Goal: Information Seeking & Learning: Learn about a topic

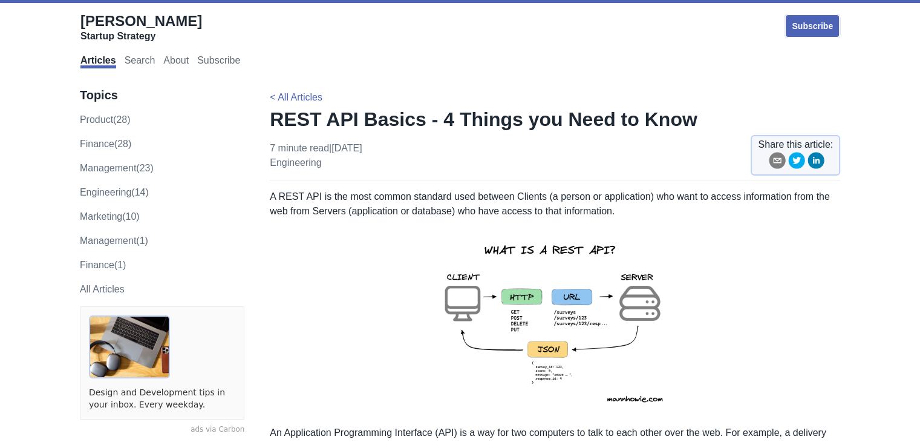
click at [496, 200] on p "A REST API is the most common standard used between Clients (a person or applic…" at bounding box center [555, 203] width 571 height 29
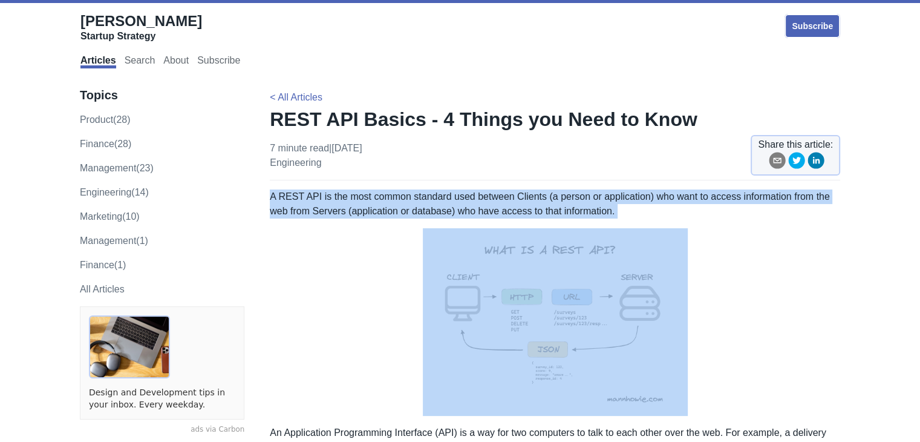
click at [496, 200] on p "A REST API is the most common standard used between Clients (a person or applic…" at bounding box center [555, 203] width 571 height 29
click at [496, 204] on p "A REST API is the most common standard used between Clients (a person or applic…" at bounding box center [555, 203] width 571 height 29
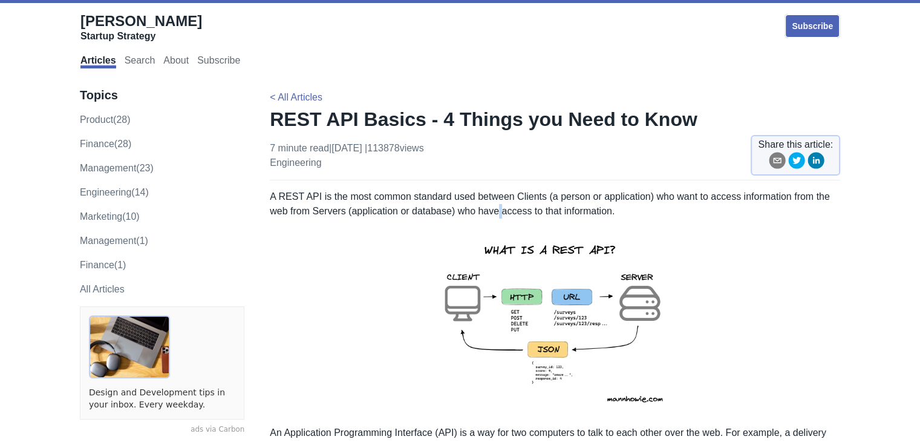
click at [496, 204] on p "A REST API is the most common standard used between Clients (a person or applic…" at bounding box center [555, 203] width 571 height 29
click at [436, 194] on p "A REST API is the most common standard used between Clients (a person or applic…" at bounding box center [555, 203] width 571 height 29
click at [490, 194] on p "A REST API is the most common standard used between Clients (a person or applic…" at bounding box center [555, 203] width 571 height 29
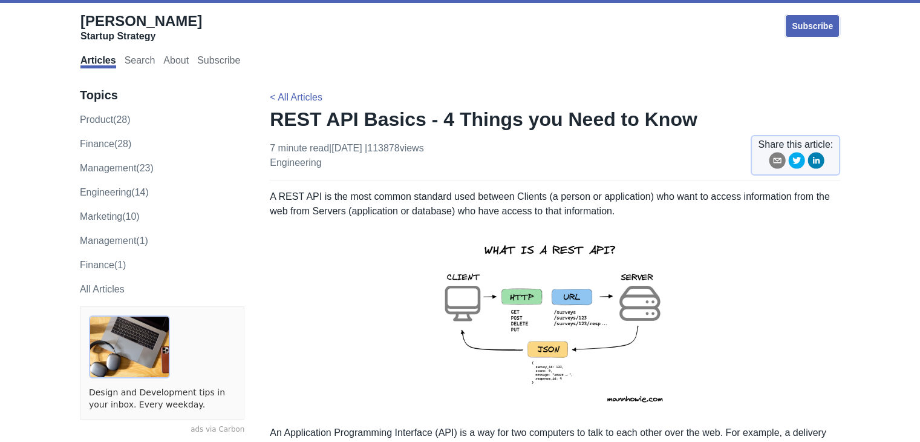
click at [530, 192] on p "A REST API is the most common standard used between Clients (a person or applic…" at bounding box center [555, 203] width 571 height 29
click at [580, 195] on p "A REST API is the most common standard used between Clients (a person or applic…" at bounding box center [555, 203] width 571 height 29
click at [609, 197] on p "A REST API is the most common standard used between Clients (a person or applic…" at bounding box center [555, 203] width 571 height 29
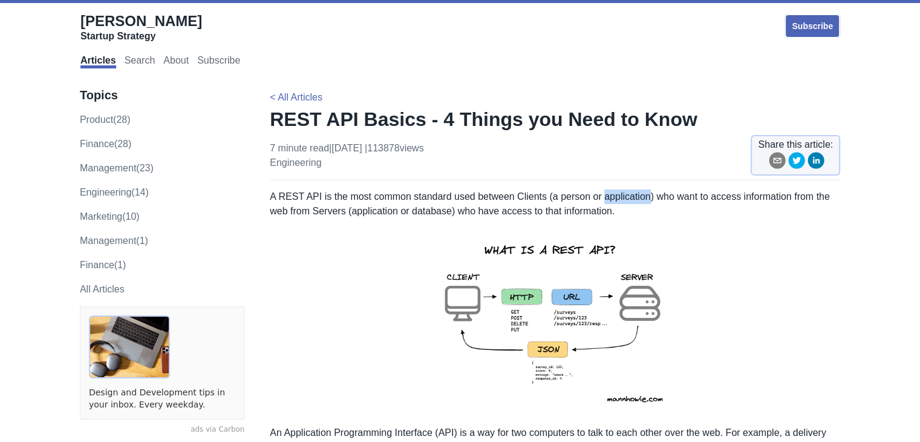
drag, startPoint x: 609, startPoint y: 197, endPoint x: 658, endPoint y: 198, distance: 49.0
click at [615, 198] on p "A REST API is the most common standard used between Clients (a person or applic…" at bounding box center [555, 203] width 571 height 29
click at [670, 198] on p "A REST API is the most common standard used between Clients (a person or applic…" at bounding box center [555, 203] width 571 height 29
click at [505, 190] on p "A REST API is the most common standard used between Clients (a person or applic…" at bounding box center [555, 203] width 571 height 29
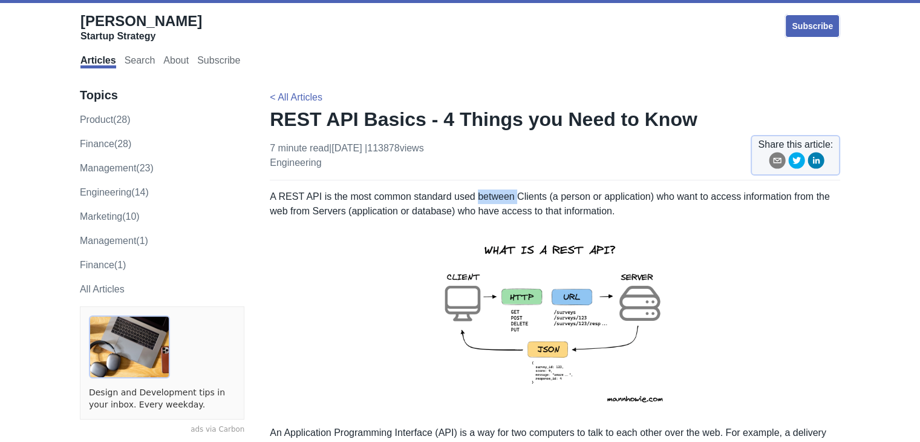
click at [505, 190] on p "A REST API is the most common standard used between Clients (a person or applic…" at bounding box center [555, 203] width 571 height 29
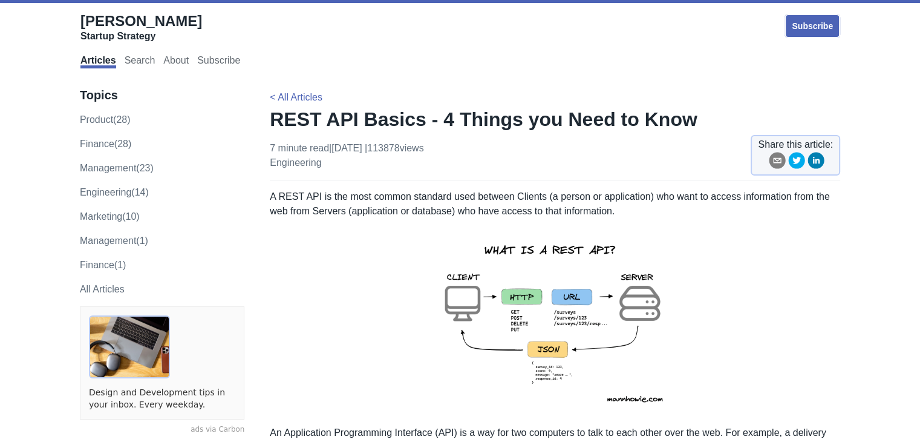
click at [394, 211] on p "A REST API is the most common standard used between Clients (a person or applic…" at bounding box center [555, 203] width 571 height 29
click at [432, 208] on p "A REST API is the most common standard used between Clients (a person or applic…" at bounding box center [555, 203] width 571 height 29
click at [468, 207] on p "A REST API is the most common standard used between Clients (a person or applic…" at bounding box center [555, 203] width 571 height 29
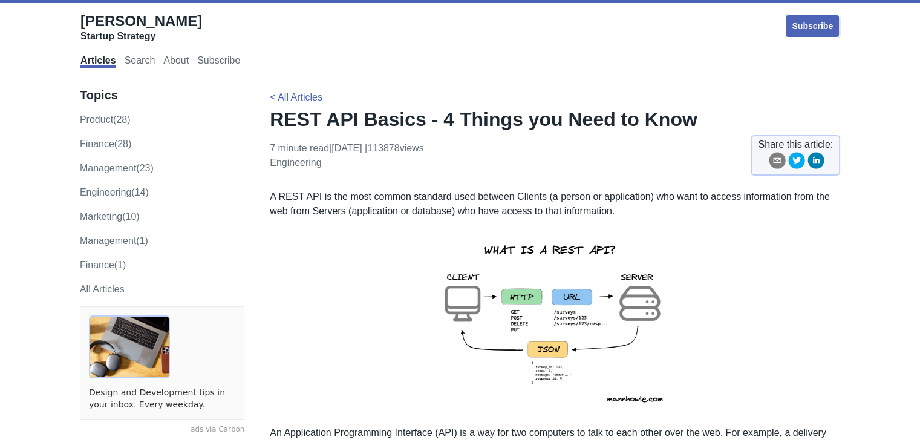
click at [520, 200] on p "A REST API is the most common standard used between Clients (a person or applic…" at bounding box center [555, 203] width 571 height 29
click at [529, 207] on p "A REST API is the most common standard used between Clients (a person or applic…" at bounding box center [555, 203] width 571 height 29
click at [529, 208] on p "A REST API is the most common standard used between Clients (a person or applic…" at bounding box center [555, 203] width 571 height 29
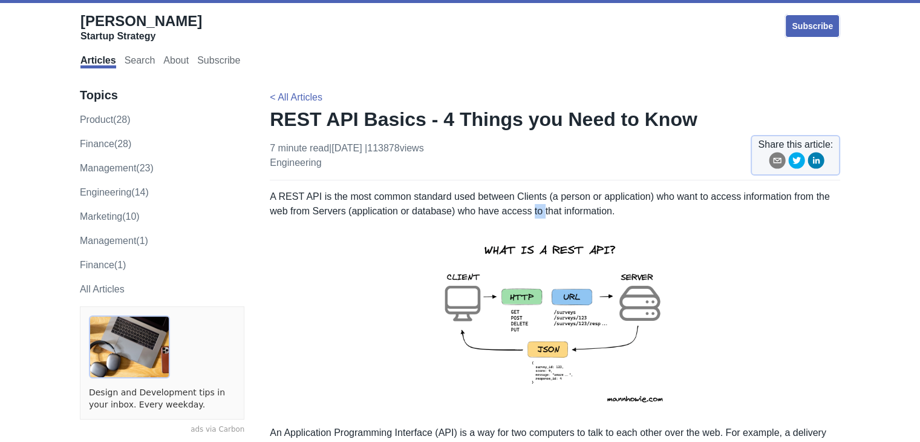
click at [529, 208] on p "A REST API is the most common standard used between Clients (a person or applic…" at bounding box center [555, 203] width 571 height 29
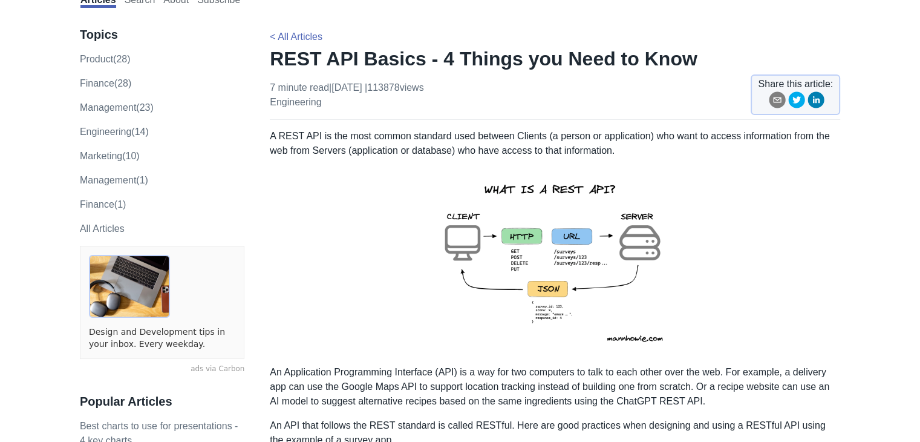
scroll to position [121, 0]
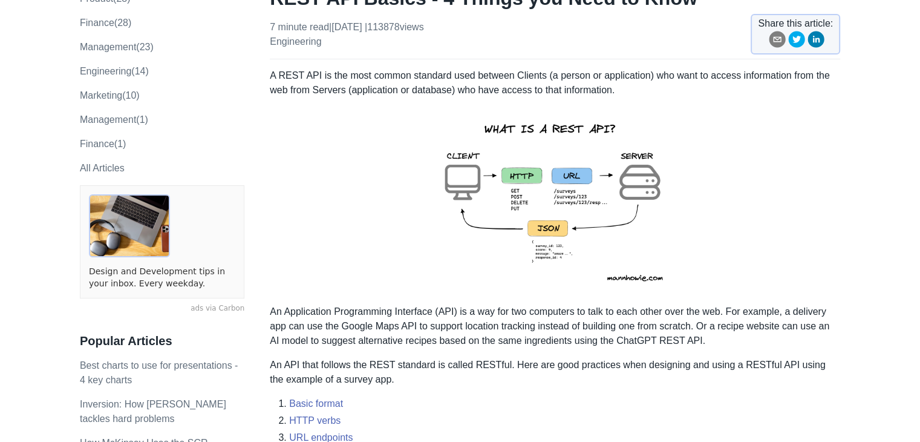
click at [546, 248] on img at bounding box center [555, 201] width 265 height 188
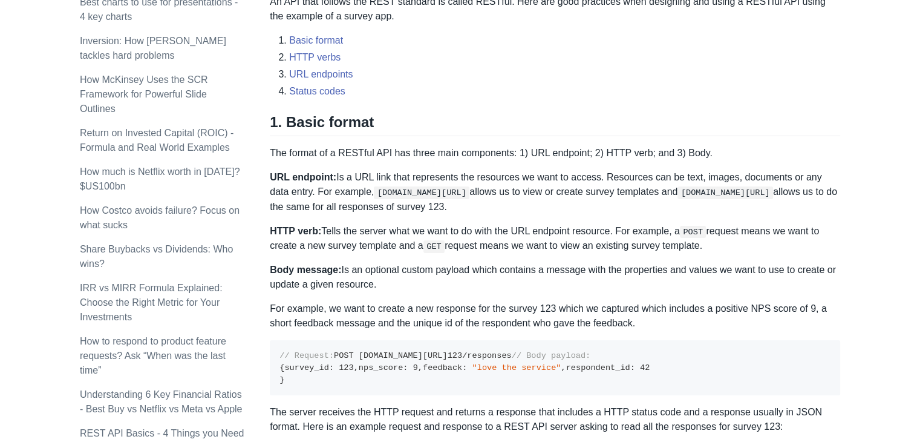
scroll to position [545, 0]
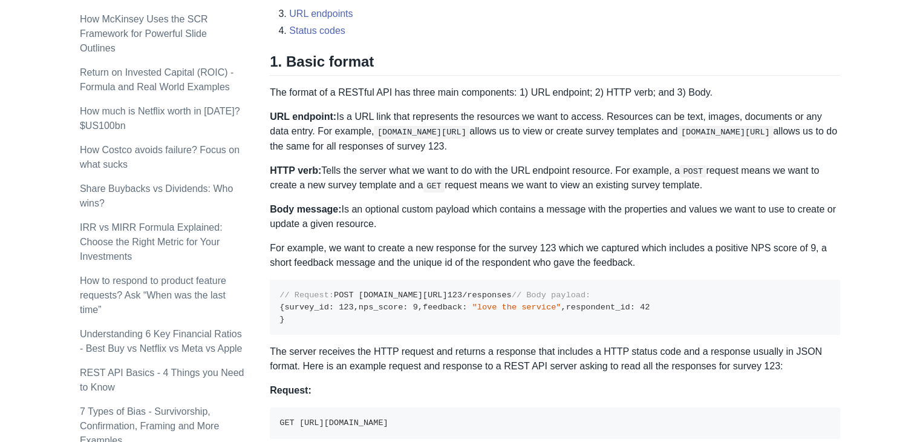
click at [340, 88] on p "The format of a RESTful API has three main components: 1) URL endpoint; 2) HTTP…" at bounding box center [555, 92] width 571 height 15
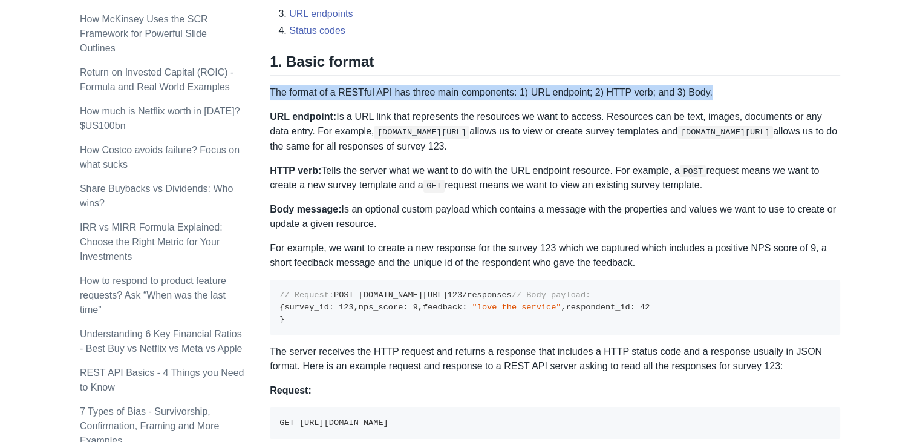
click at [340, 88] on p "The format of a RESTful API has three main components: 1) URL endpoint; 2) HTTP…" at bounding box center [555, 92] width 571 height 15
click at [348, 96] on p "The format of a RESTful API has three main components: 1) URL endpoint; 2) HTTP…" at bounding box center [555, 92] width 571 height 15
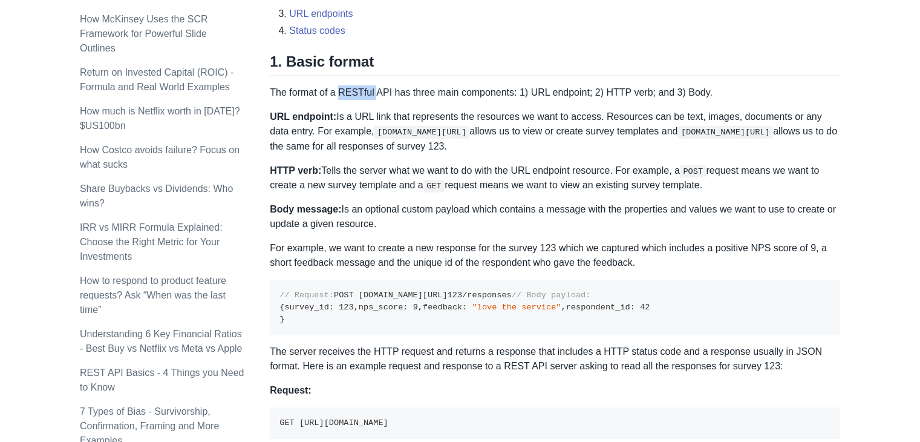
click at [348, 96] on p "The format of a RESTful API has three main components: 1) URL endpoint; 2) HTTP…" at bounding box center [555, 92] width 571 height 15
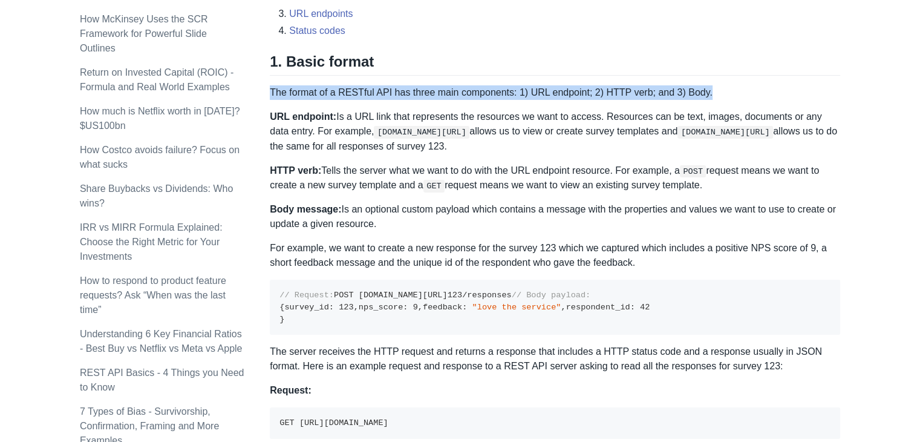
click at [348, 96] on p "The format of a RESTful API has three main components: 1) URL endpoint; 2) HTTP…" at bounding box center [555, 92] width 571 height 15
click at [536, 95] on p "The format of a RESTful API has three main components: 1) URL endpoint; 2) HTTP…" at bounding box center [555, 92] width 571 height 15
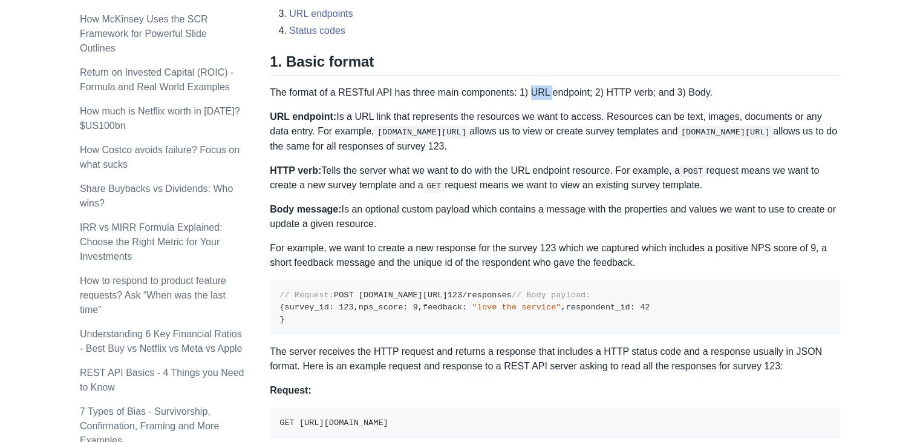
click at [536, 95] on p "The format of a RESTful API has three main components: 1) URL endpoint; 2) HTTP…" at bounding box center [555, 92] width 571 height 15
click at [574, 96] on p "The format of a RESTful API has three main components: 1) URL endpoint; 2) HTTP…" at bounding box center [555, 92] width 571 height 15
click at [661, 89] on p "The format of a RESTful API has three main components: 1) URL endpoint; 2) HTTP…" at bounding box center [555, 92] width 571 height 15
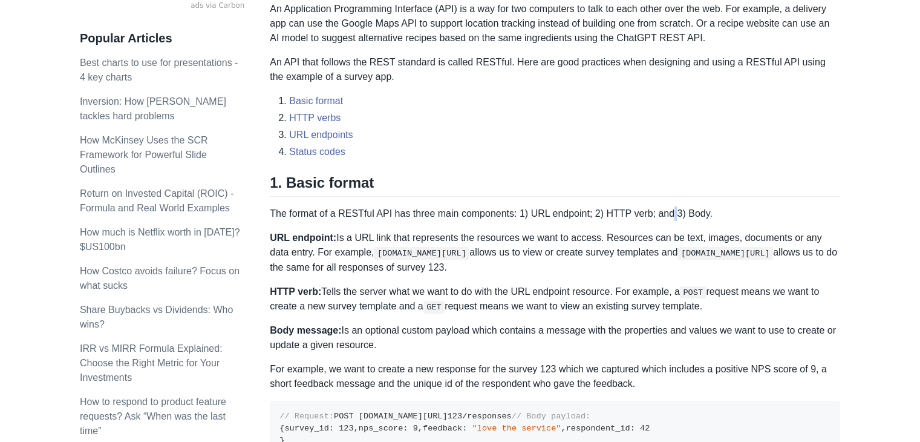
scroll to position [484, 0]
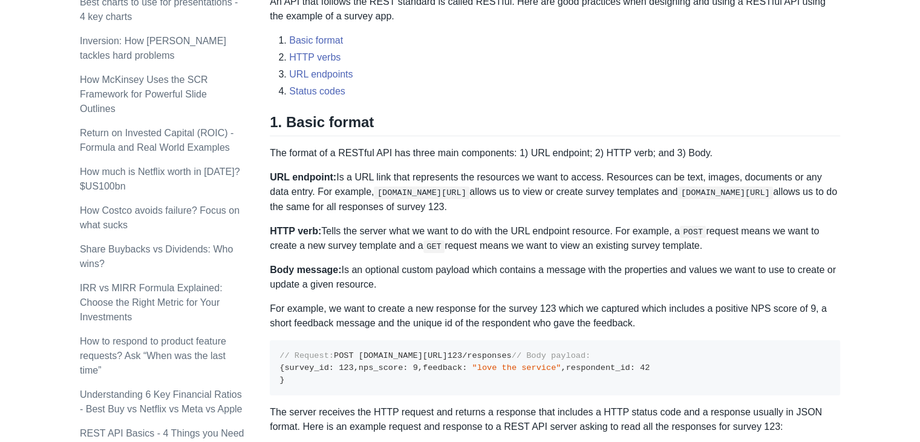
click at [633, 151] on p "The format of a RESTful API has three main components: 1) URL endpoint; 2) HTTP…" at bounding box center [555, 153] width 571 height 15
click at [450, 149] on p "The format of a RESTful API has three main components: 1) URL endpoint; 2) HTTP…" at bounding box center [555, 153] width 571 height 15
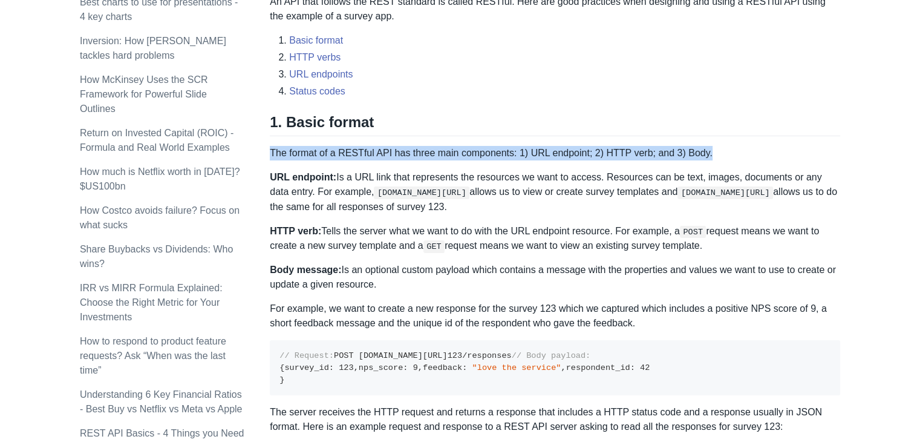
click at [450, 149] on p "The format of a RESTful API has three main components: 1) URL endpoint; 2) HTTP…" at bounding box center [555, 153] width 571 height 15
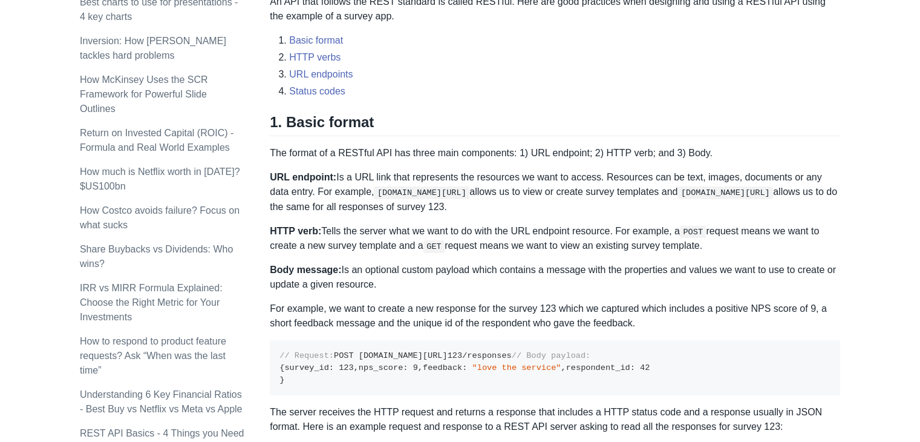
click at [531, 182] on p "URL endpoint: Is a URL link that represents the resources we want to access. Re…" at bounding box center [555, 192] width 571 height 44
click at [361, 177] on p "URL endpoint: Is a URL link that represents the resources we want to access. Re…" at bounding box center [555, 192] width 571 height 44
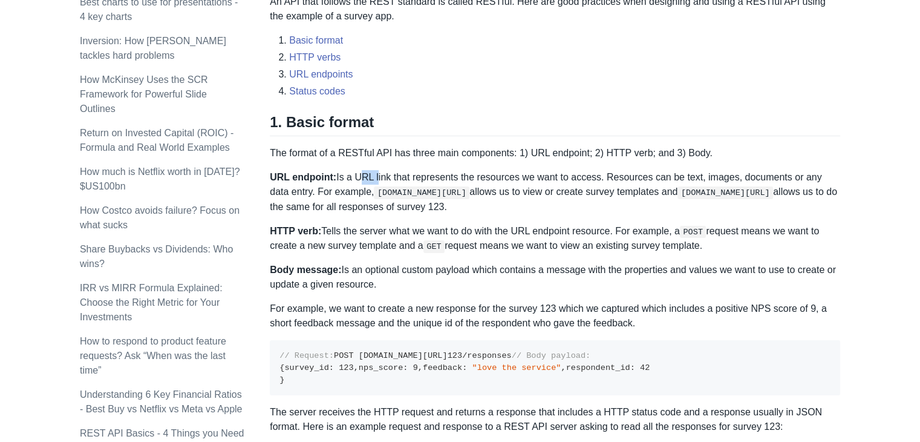
click at [361, 177] on p "URL endpoint: Is a URL link that represents the resources we want to access. Re…" at bounding box center [555, 192] width 571 height 44
click at [403, 182] on p "URL endpoint: Is a URL link that represents the resources we want to access. Re…" at bounding box center [555, 192] width 571 height 44
click at [450, 170] on p "URL endpoint: Is a URL link that represents the resources we want to access. Re…" at bounding box center [555, 192] width 571 height 44
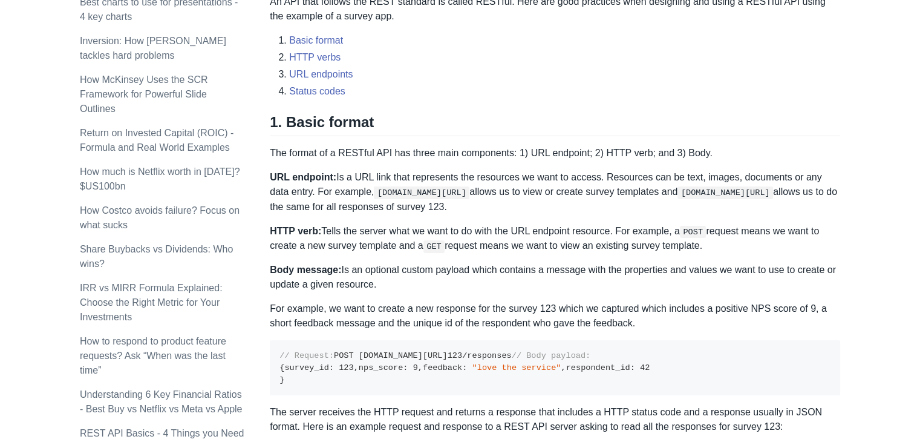
click at [476, 177] on p "URL endpoint: Is a URL link that represents the resources we want to access. Re…" at bounding box center [555, 192] width 571 height 44
click at [497, 180] on p "URL endpoint: Is a URL link that represents the resources we want to access. Re…" at bounding box center [555, 192] width 571 height 44
click at [526, 178] on p "URL endpoint: Is a URL link that represents the resources we want to access. Re…" at bounding box center [555, 192] width 571 height 44
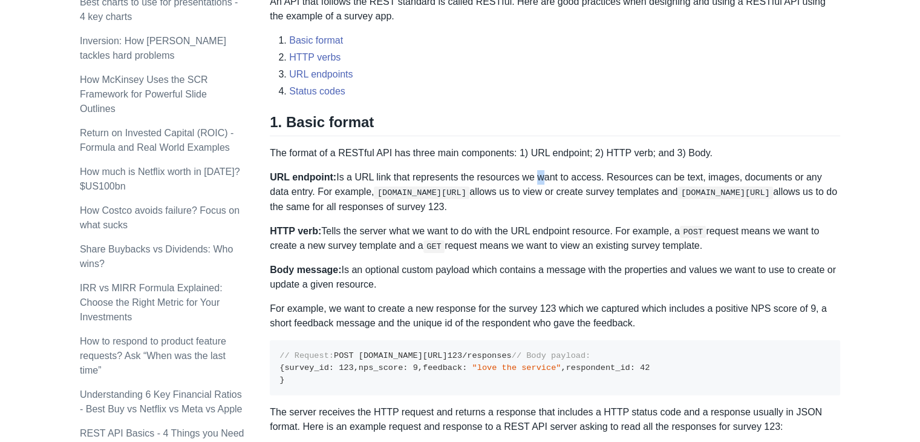
click at [526, 178] on p "URL endpoint: Is a URL link that represents the resources we want to access. Re…" at bounding box center [555, 192] width 571 height 44
click at [548, 178] on p "URL endpoint: Is a URL link that represents the resources we want to access. Re…" at bounding box center [555, 192] width 571 height 44
click at [559, 177] on p "URL endpoint: Is a URL link that represents the resources we want to access. Re…" at bounding box center [555, 192] width 571 height 44
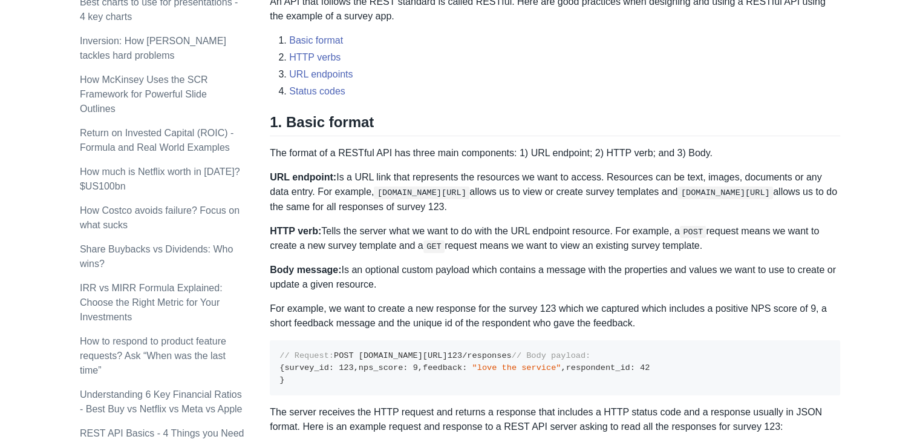
click at [571, 177] on p "URL endpoint: Is a URL link that represents the resources we want to access. Re…" at bounding box center [555, 192] width 571 height 44
click at [614, 171] on p "URL endpoint: Is a URL link that represents the resources we want to access. Re…" at bounding box center [555, 192] width 571 height 44
click at [312, 189] on p "URL endpoint: Is a URL link that represents the resources we want to access. Re…" at bounding box center [555, 192] width 571 height 44
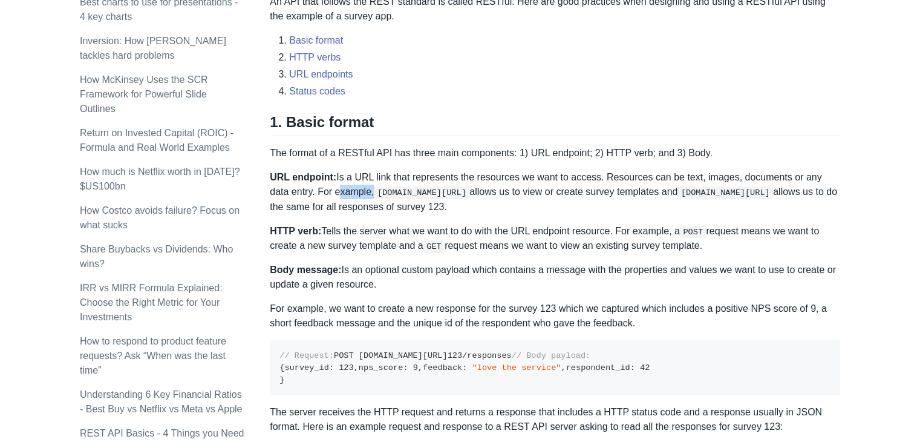
click at [312, 189] on p "URL endpoint: Is a URL link that represents the resources we want to access. Re…" at bounding box center [555, 192] width 571 height 44
click at [465, 194] on p "URL endpoint: Is a URL link that represents the resources we want to access. Re…" at bounding box center [555, 192] width 571 height 44
click at [505, 190] on p "URL endpoint: Is a URL link that represents the resources we want to access. Re…" at bounding box center [555, 192] width 571 height 44
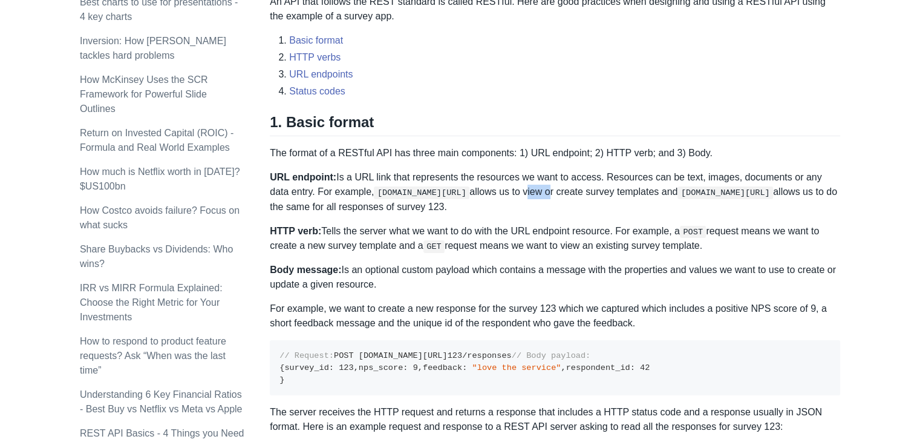
click at [505, 190] on p "URL endpoint: Is a URL link that represents the resources we want to access. Re…" at bounding box center [555, 192] width 571 height 44
click at [348, 234] on p "HTTP verb: Tells the server what we want to do with the URL endpoint resource. …" at bounding box center [555, 239] width 571 height 30
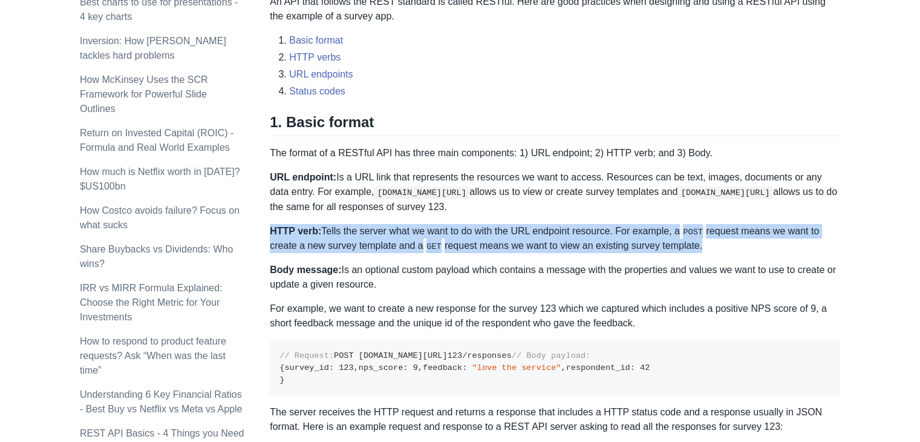
click at [348, 234] on p "HTTP verb: Tells the server what we want to do with the URL endpoint resource. …" at bounding box center [555, 239] width 571 height 30
click at [385, 229] on p "HTTP verb: Tells the server what we want to do with the URL endpoint resource. …" at bounding box center [555, 239] width 571 height 30
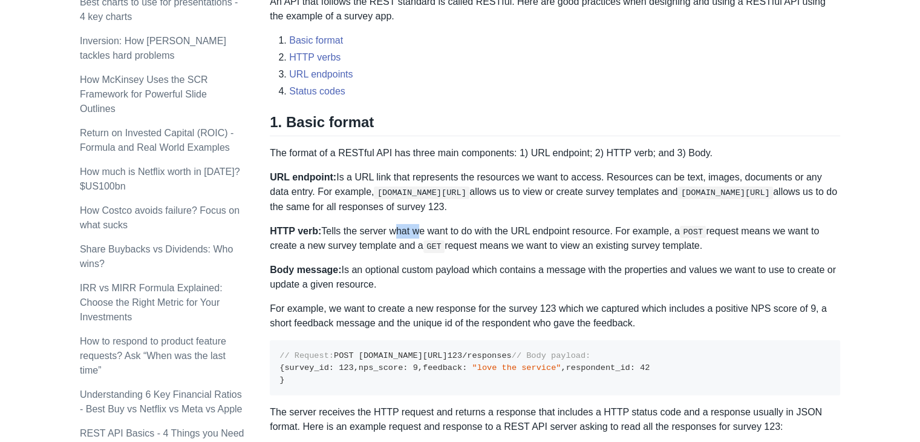
click at [385, 229] on p "HTTP verb: Tells the server what we want to do with the URL endpoint resource. …" at bounding box center [555, 239] width 571 height 30
click at [438, 233] on p "HTTP verb: Tells the server what we want to do with the URL endpoint resource. …" at bounding box center [555, 239] width 571 height 30
click at [468, 231] on p "HTTP verb: Tells the server what we want to do with the URL endpoint resource. …" at bounding box center [555, 239] width 571 height 30
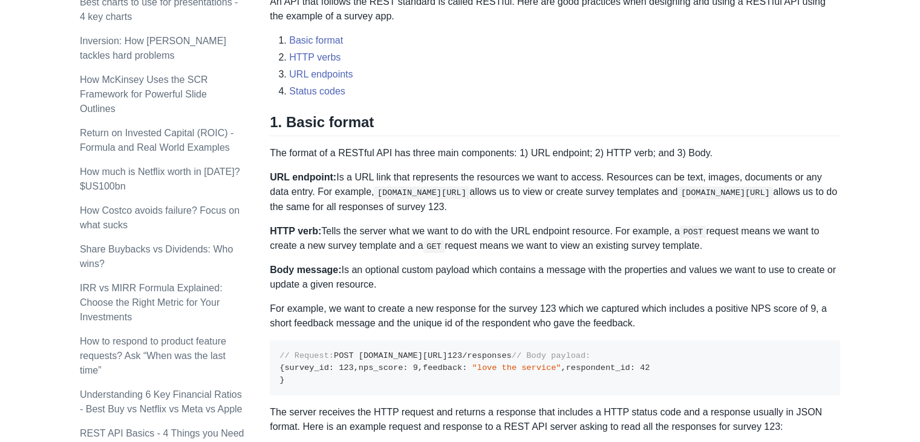
click at [529, 237] on p "HTTP verb: Tells the server what we want to do with the URL endpoint resource. …" at bounding box center [555, 239] width 571 height 30
click at [581, 227] on p "HTTP verb: Tells the server what we want to do with the URL endpoint resource. …" at bounding box center [555, 239] width 571 height 30
click at [623, 231] on p "HTTP verb: Tells the server what we want to do with the URL endpoint resource. …" at bounding box center [555, 239] width 571 height 30
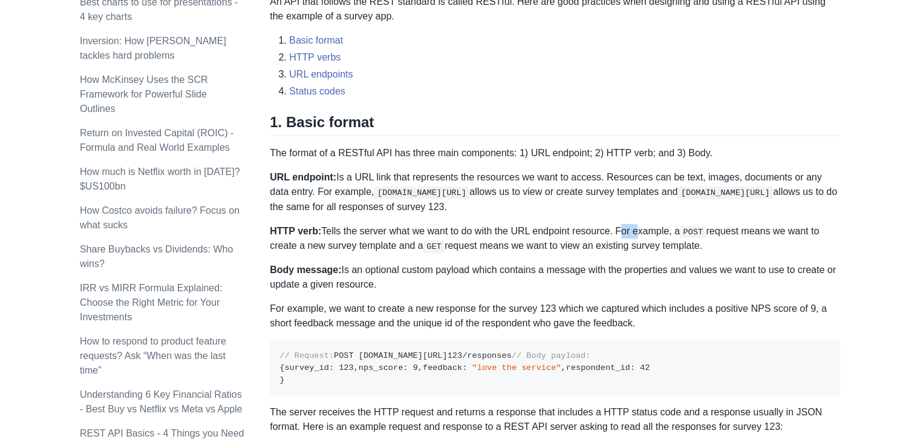
click at [623, 231] on p "HTTP verb: Tells the server what we want to do with the URL endpoint resource. …" at bounding box center [555, 239] width 571 height 30
click at [313, 242] on p "HTTP verb: Tells the server what we want to do with the URL endpoint resource. …" at bounding box center [555, 239] width 571 height 30
click at [356, 244] on p "HTTP verb: Tells the server what we want to do with the URL endpoint resource. …" at bounding box center [555, 239] width 571 height 30
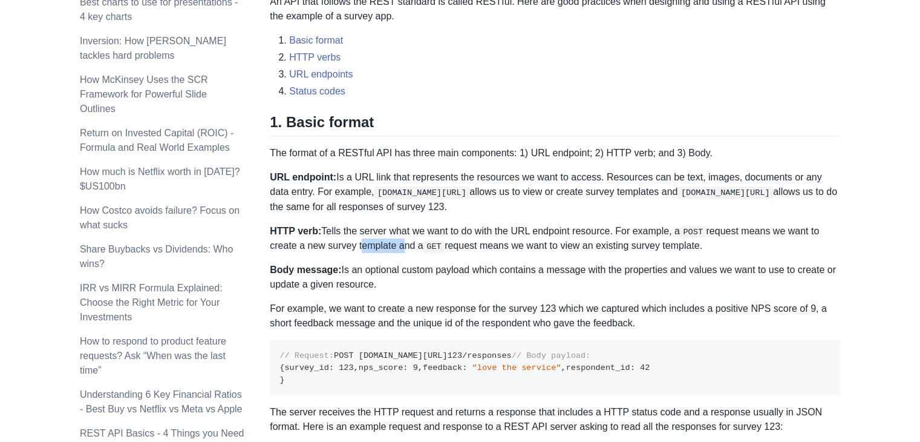
click at [378, 249] on p "HTTP verb: Tells the server what we want to do with the URL endpoint resource. …" at bounding box center [555, 239] width 571 height 30
click at [434, 249] on code "GET" at bounding box center [434, 246] width 21 height 12
click at [466, 247] on p "HTTP verb: Tells the server what we want to do with the URL endpoint resource. …" at bounding box center [555, 239] width 571 height 30
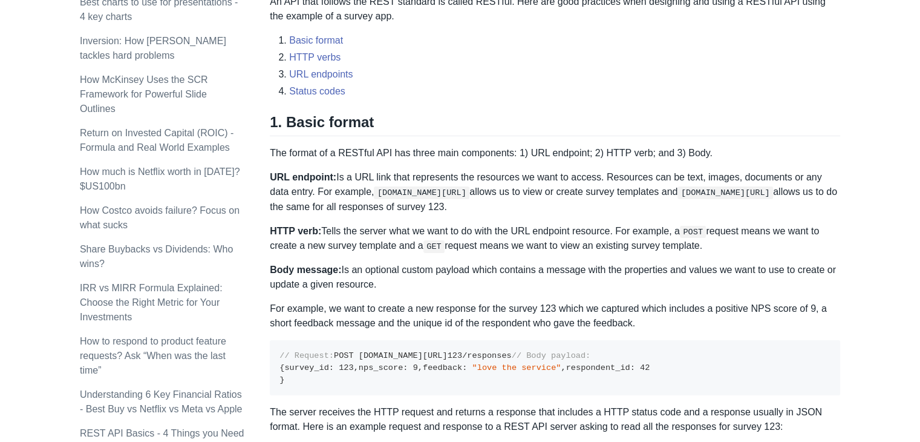
click at [488, 249] on p "HTTP verb: Tells the server what we want to do with the URL endpoint resource. …" at bounding box center [555, 239] width 571 height 30
click at [553, 247] on p "HTTP verb: Tells the server what we want to do with the URL endpoint resource. …" at bounding box center [555, 239] width 571 height 30
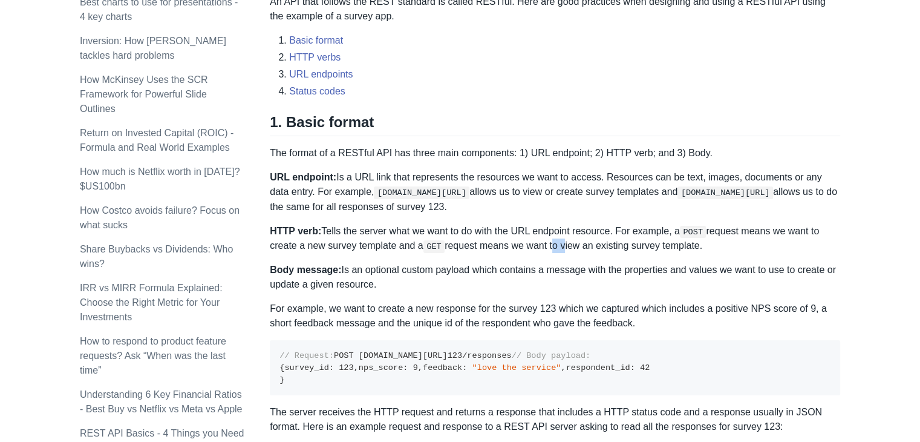
click at [553, 247] on p "HTTP verb: Tells the server what we want to do with the URL endpoint resource. …" at bounding box center [555, 239] width 571 height 30
click at [528, 241] on p "HTTP verb: Tells the server what we want to do with the URL endpoint resource. …" at bounding box center [555, 239] width 571 height 30
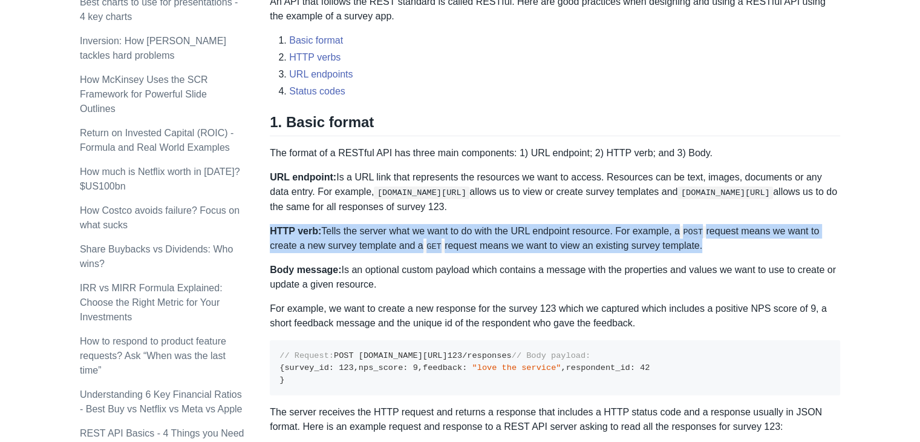
click at [528, 241] on p "HTTP verb: Tells the server what we want to do with the URL endpoint resource. …" at bounding box center [555, 239] width 571 height 30
click at [529, 246] on p "HTTP verb: Tells the server what we want to do with the URL endpoint resource. …" at bounding box center [555, 239] width 571 height 30
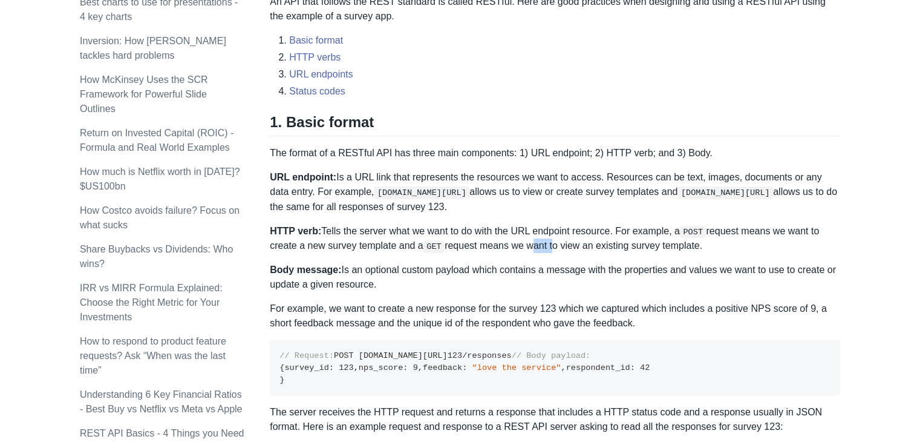
click at [529, 246] on p "HTTP verb: Tells the server what we want to do with the URL endpoint resource. …" at bounding box center [555, 239] width 571 height 30
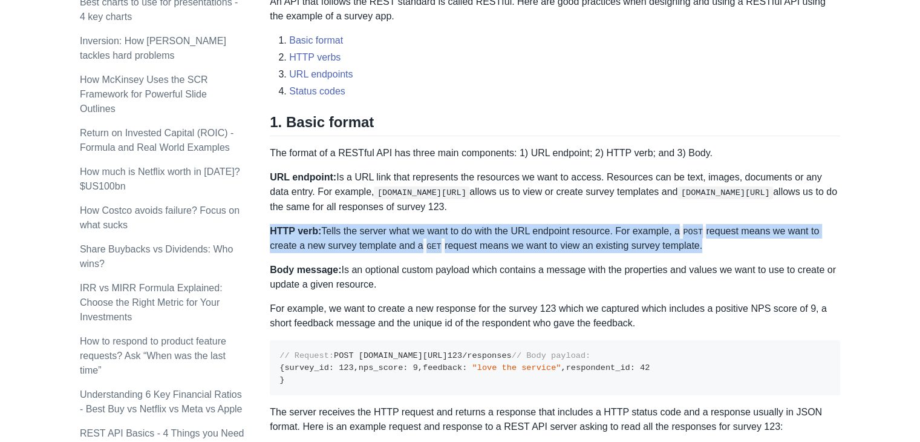
click at [529, 246] on p "HTTP verb: Tells the server what we want to do with the URL endpoint resource. …" at bounding box center [555, 239] width 571 height 30
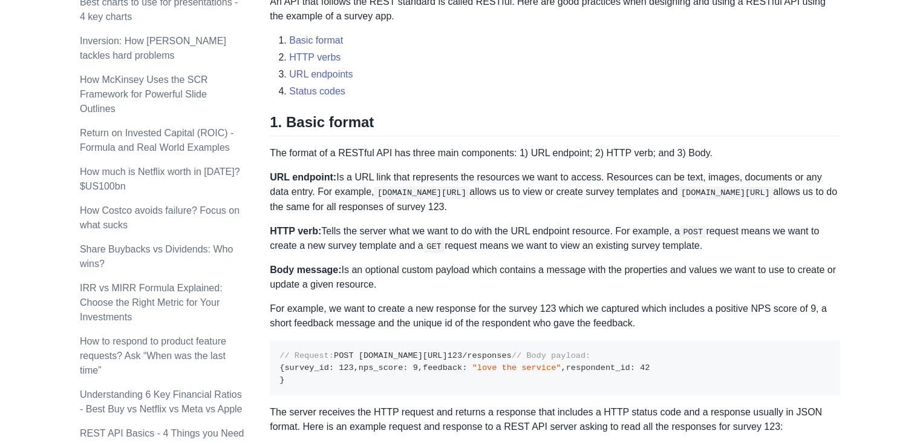
click at [402, 270] on p "Body message: Is an optional custom payload which contains a message with the p…" at bounding box center [555, 277] width 571 height 29
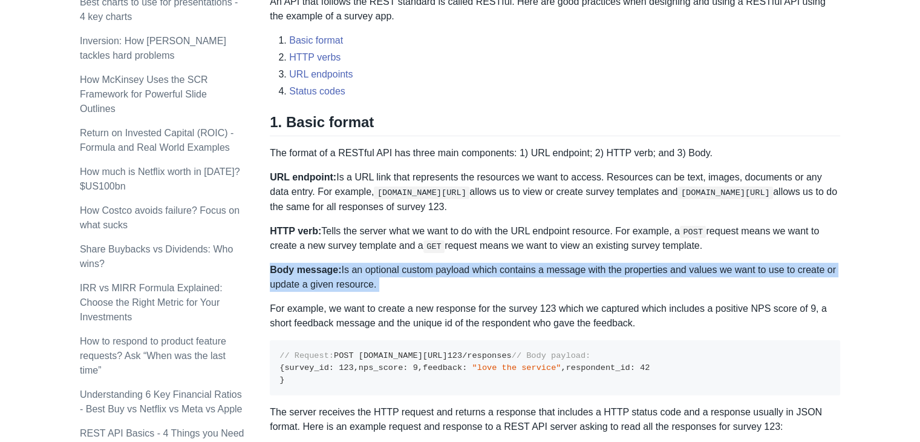
click at [402, 270] on p "Body message: Is an optional custom payload which contains a message with the p…" at bounding box center [555, 277] width 571 height 29
click at [398, 269] on p "Body message: Is an optional custom payload which contains a message with the p…" at bounding box center [555, 277] width 571 height 29
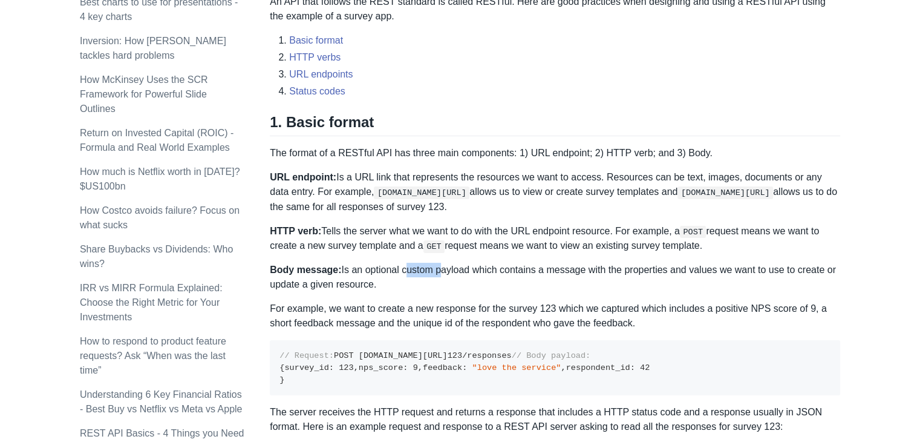
click at [398, 269] on p "Body message: Is an optional custom payload which contains a message with the p…" at bounding box center [555, 277] width 571 height 29
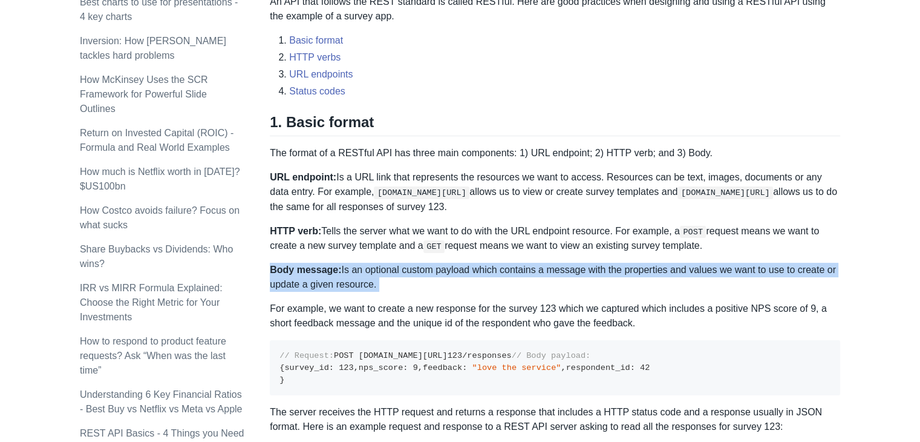
click at [398, 269] on p "Body message: Is an optional custom payload which contains a message with the p…" at bounding box center [555, 277] width 571 height 29
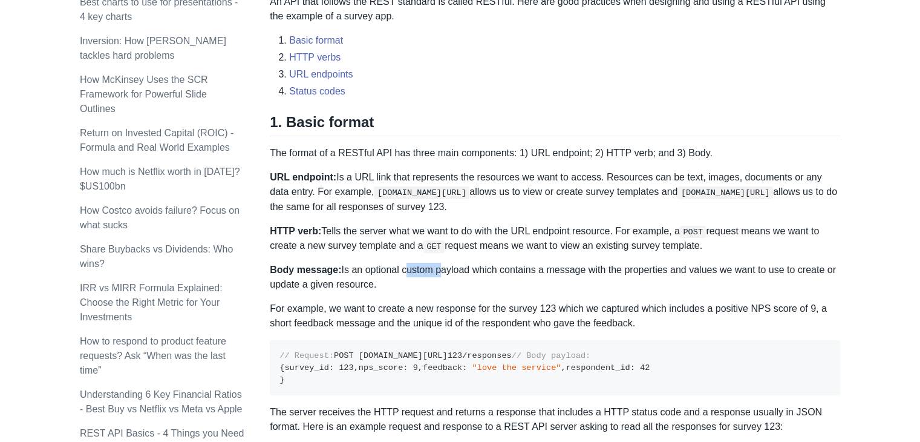
click at [398, 269] on p "Body message: Is an optional custom payload which contains a message with the p…" at bounding box center [555, 277] width 571 height 29
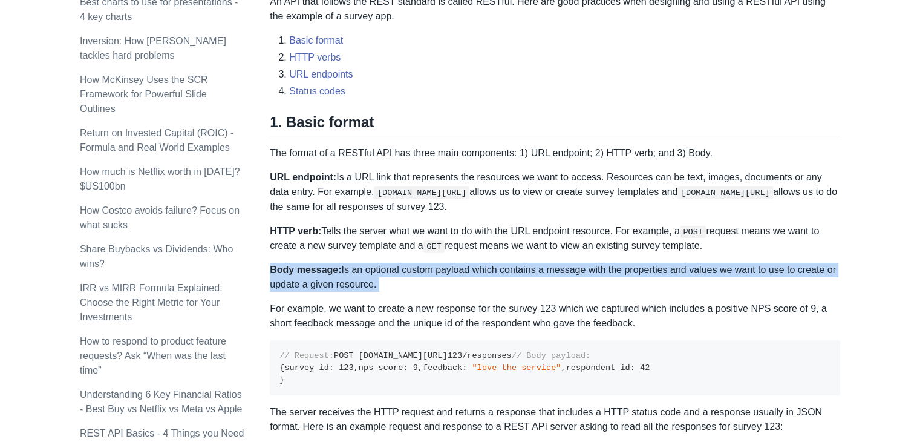
click at [398, 269] on p "Body message: Is an optional custom payload which contains a message with the p…" at bounding box center [555, 277] width 571 height 29
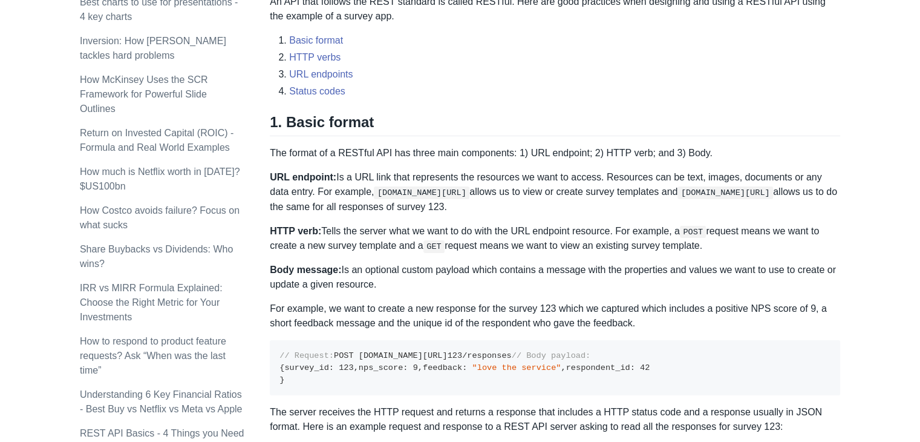
click at [485, 272] on p "Body message: Is an optional custom payload which contains a message with the p…" at bounding box center [555, 277] width 571 height 29
click at [508, 271] on p "Body message: Is an optional custom payload which contains a message with the p…" at bounding box center [555, 277] width 571 height 29
click at [519, 271] on p "Body message: Is an optional custom payload which contains a message with the p…" at bounding box center [555, 277] width 571 height 29
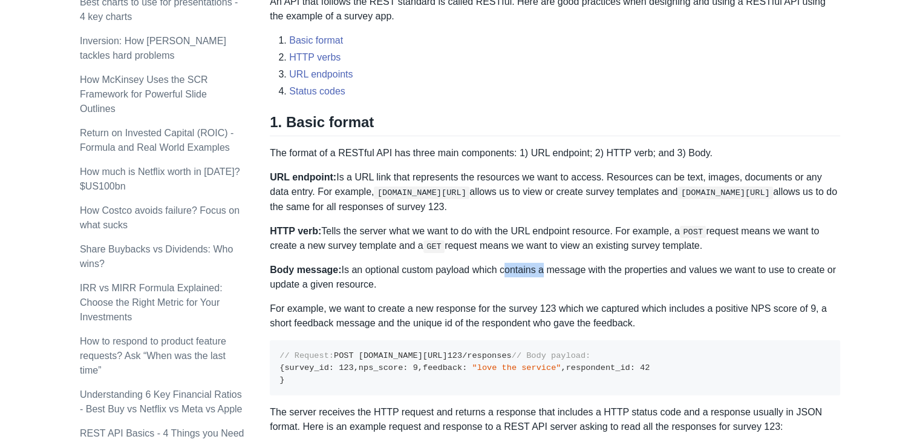
click at [519, 271] on p "Body message: Is an optional custom payload which contains a message with the p…" at bounding box center [555, 277] width 571 height 29
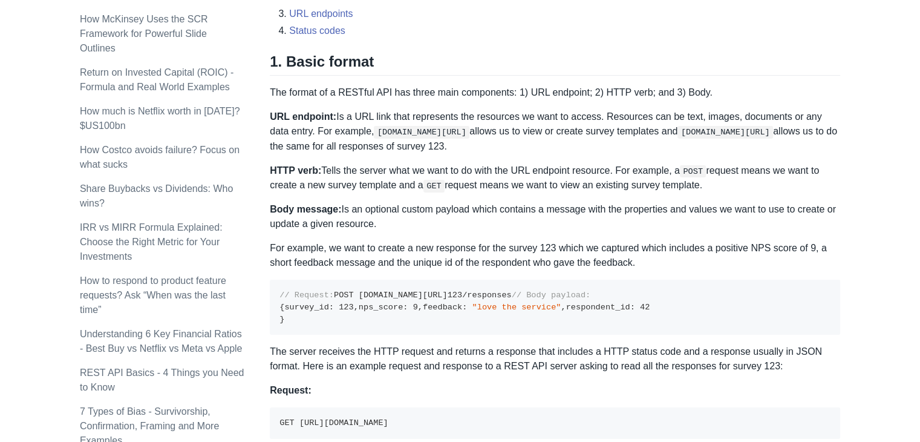
click at [379, 246] on p "For example, we want to create a new response for the survey 123 which we captu…" at bounding box center [555, 255] width 571 height 29
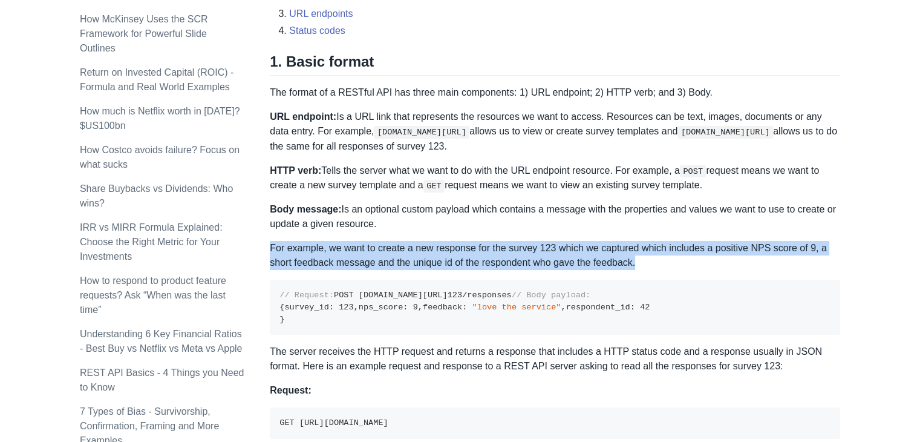
click at [379, 246] on p "For example, we want to create a new response for the survey 123 which we captu…" at bounding box center [555, 255] width 571 height 29
click at [396, 252] on p "For example, we want to create a new response for the survey 123 which we captu…" at bounding box center [555, 255] width 571 height 29
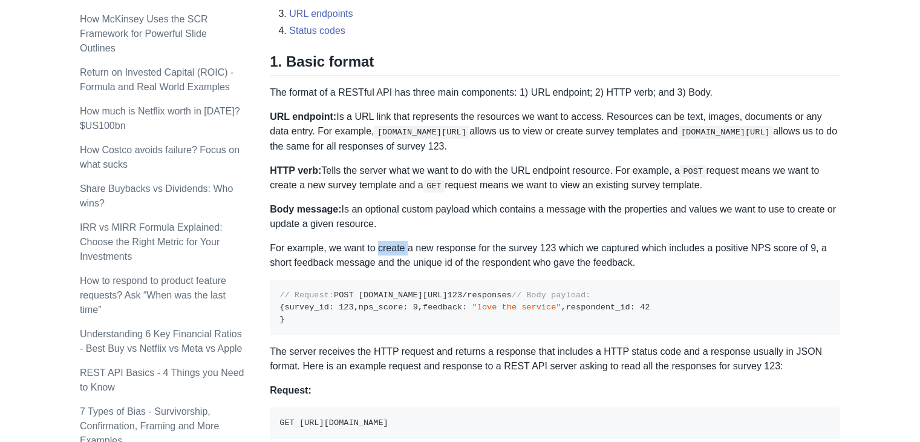
click at [396, 252] on p "For example, we want to create a new response for the survey 123 which we captu…" at bounding box center [555, 255] width 571 height 29
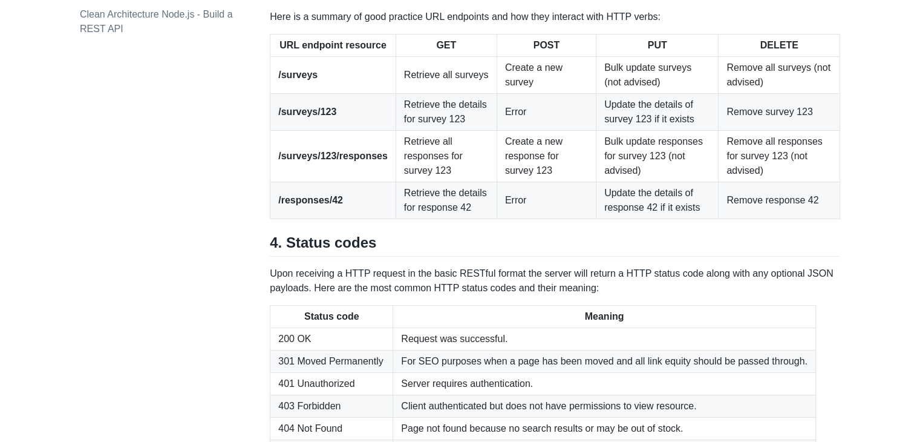
scroll to position [1651, 0]
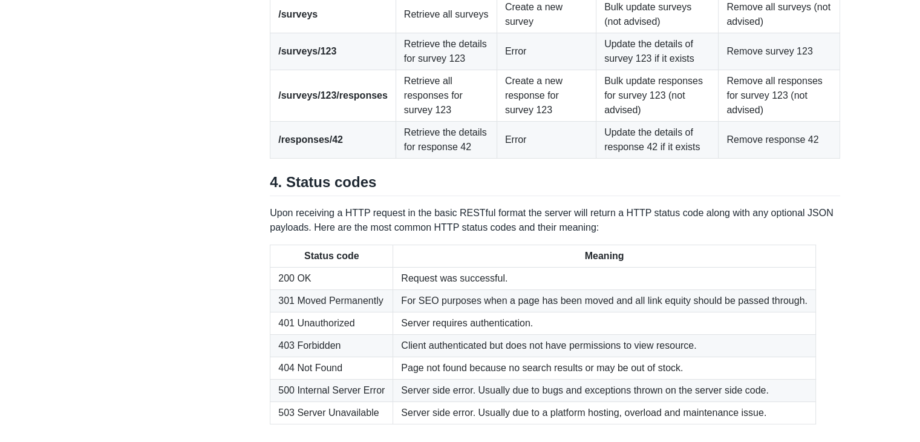
click at [425, 33] on td "Retrieve all surveys" at bounding box center [446, 14] width 101 height 37
click at [431, 70] on td "Retrieve the details for survey 123" at bounding box center [446, 51] width 101 height 37
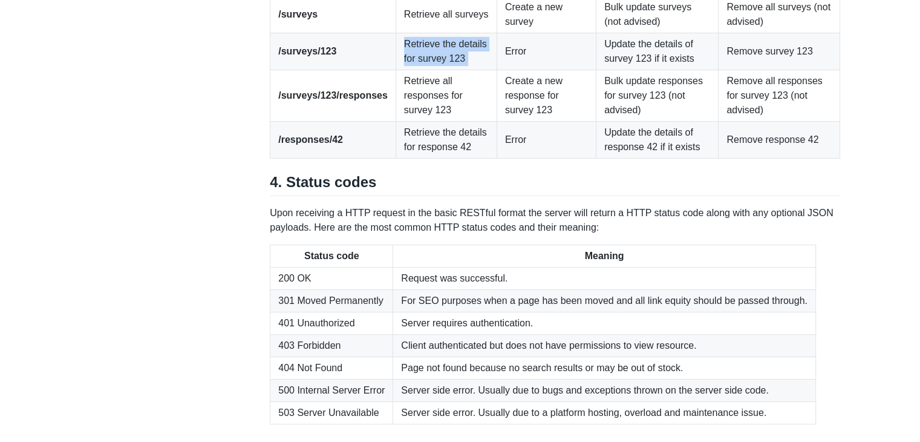
drag, startPoint x: 431, startPoint y: 235, endPoint x: 428, endPoint y: 243, distance: 7.7
click at [431, 70] on td "Retrieve the details for survey 123" at bounding box center [446, 51] width 101 height 37
click at [421, 70] on td "Retrieve the details for survey 123" at bounding box center [446, 51] width 101 height 37
click at [341, 159] on td "/responses/42" at bounding box center [333, 140] width 126 height 37
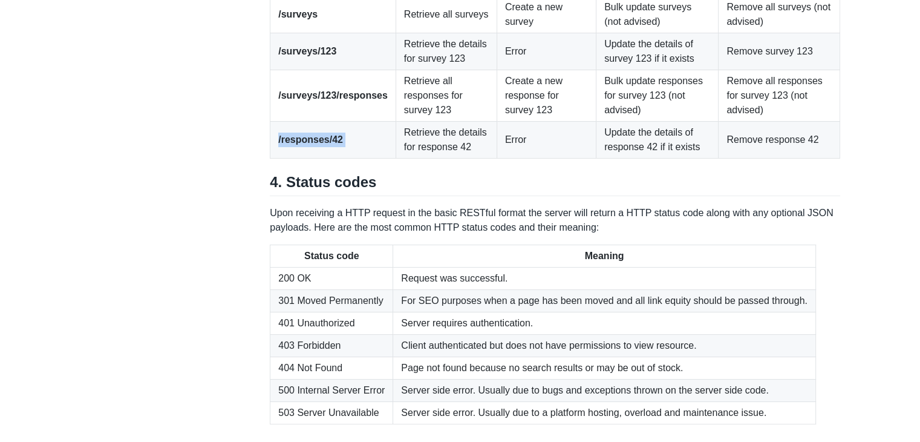
click at [341, 159] on td "/responses/42" at bounding box center [333, 140] width 126 height 37
click at [363, 100] on strong "/surveys/123/responses" at bounding box center [333, 95] width 110 height 10
click at [439, 33] on td "Retrieve all surveys" at bounding box center [446, 14] width 101 height 37
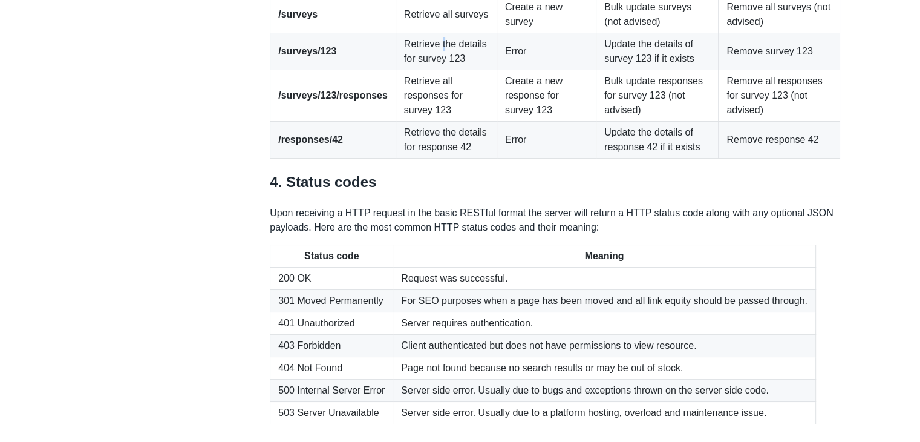
click at [436, 70] on td "Retrieve the details for survey 123" at bounding box center [446, 51] width 101 height 37
click at [426, 70] on td "Retrieve the details for survey 123" at bounding box center [446, 51] width 101 height 37
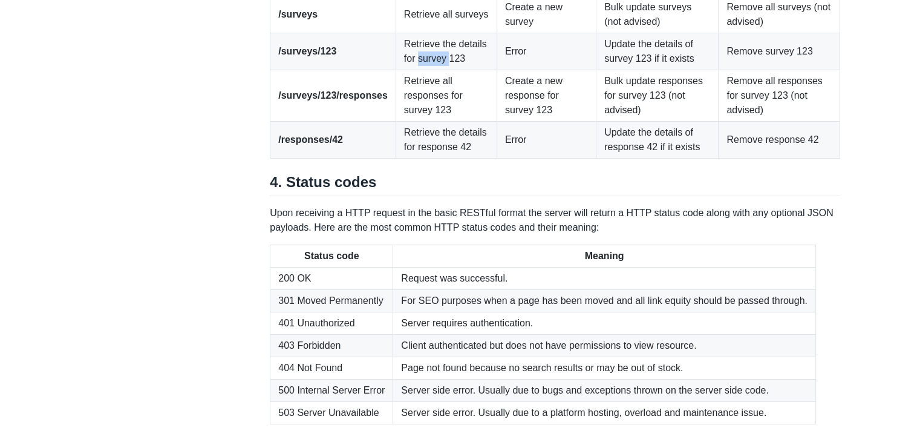
click at [423, 70] on td "Retrieve the details for survey 123" at bounding box center [446, 51] width 101 height 37
click at [420, 122] on td "Retrieve all responses for survey 123" at bounding box center [446, 95] width 101 height 51
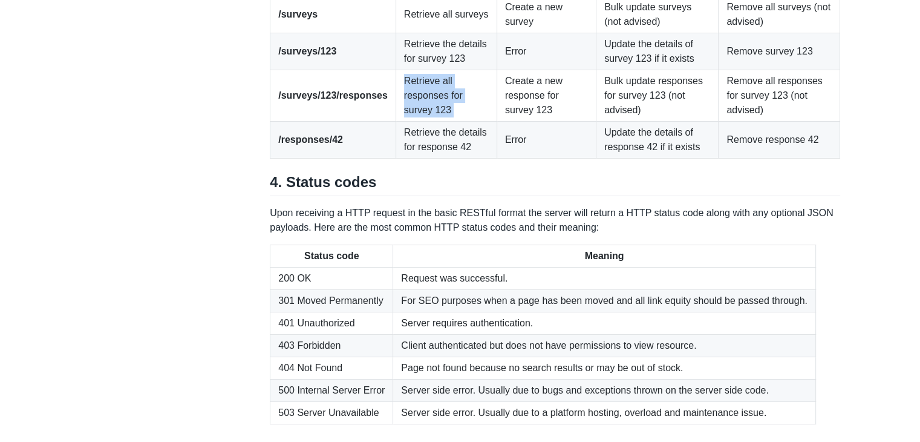
click at [416, 122] on td "Retrieve all responses for survey 123" at bounding box center [446, 95] width 101 height 51
click at [414, 122] on td "Retrieve all responses for survey 123" at bounding box center [446, 95] width 101 height 51
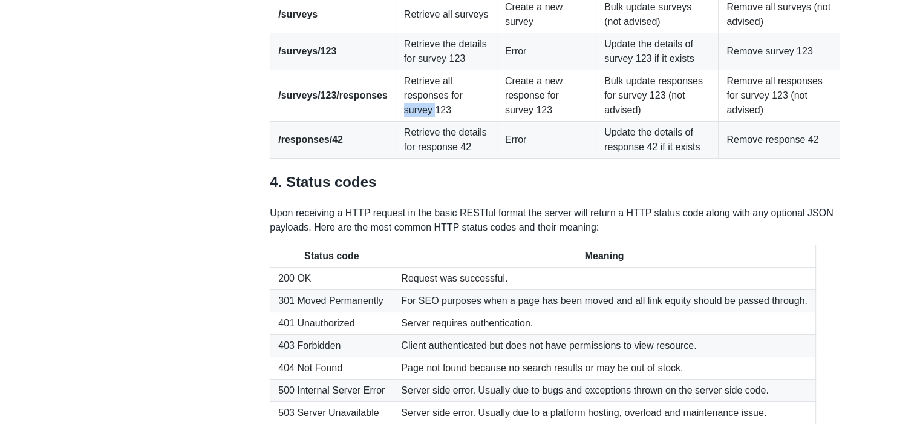
click at [419, 122] on td "Retrieve all responses for survey 123" at bounding box center [446, 95] width 101 height 51
click at [502, 122] on td "Create a new response for survey 123" at bounding box center [546, 95] width 99 height 51
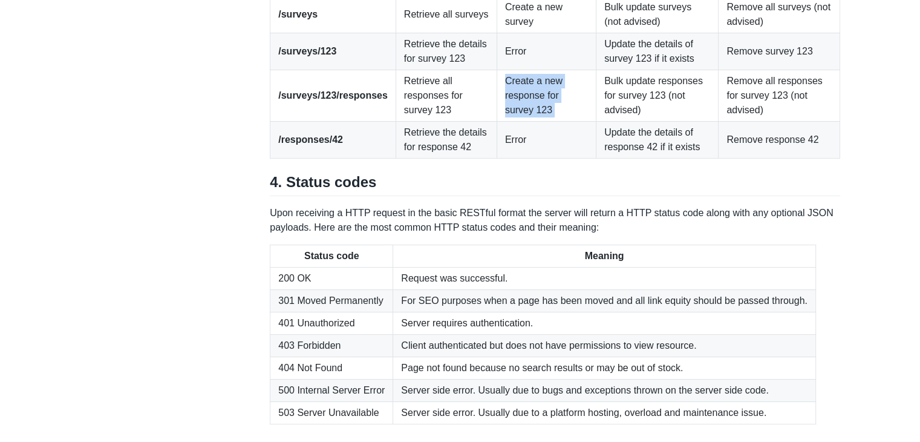
click at [502, 122] on td "Create a new response for survey 123" at bounding box center [546, 95] width 99 height 51
click at [516, 33] on td "Create a new survey" at bounding box center [546, 14] width 99 height 37
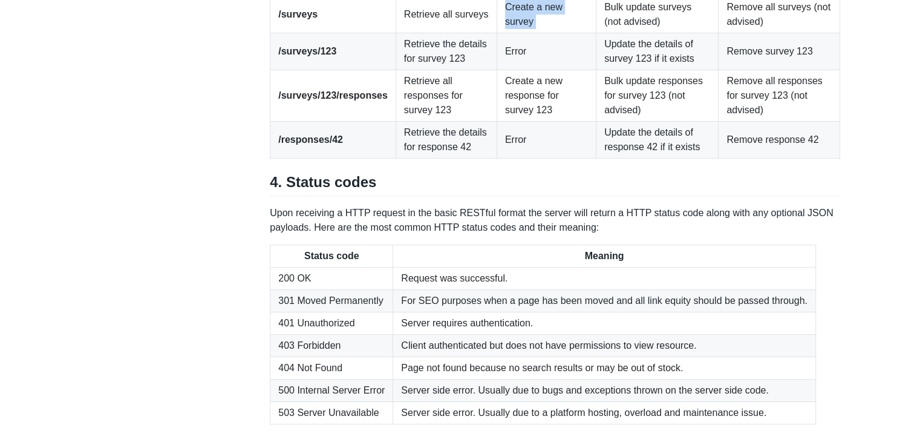
click at [519, 33] on td "Create a new survey" at bounding box center [546, 14] width 99 height 37
click at [517, 70] on td "Error" at bounding box center [546, 51] width 99 height 37
click at [515, 122] on td "Create a new response for survey 123" at bounding box center [546, 95] width 99 height 51
click at [529, 33] on td "Create a new survey" at bounding box center [546, 14] width 99 height 37
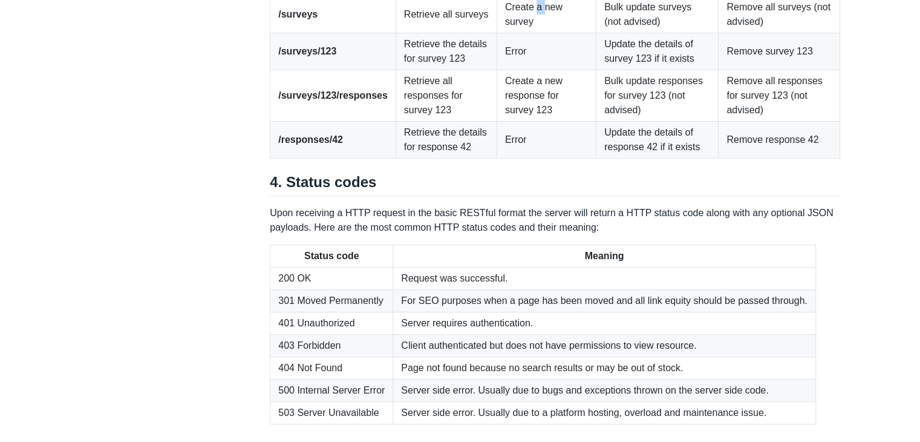
click at [529, 33] on td "Create a new survey" at bounding box center [546, 14] width 99 height 37
click at [528, 122] on td "Create a new response for survey 123" at bounding box center [546, 95] width 99 height 51
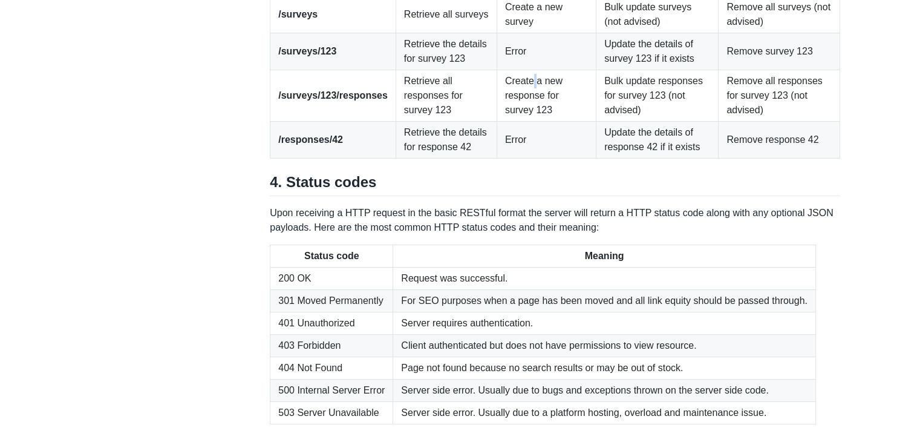
click at [528, 122] on td "Create a new response for survey 123" at bounding box center [546, 95] width 99 height 51
click at [643, 33] on td "Bulk update surveys (not advised)" at bounding box center [658, 14] width 122 height 37
click at [517, 70] on td "Error" at bounding box center [546, 51] width 99 height 37
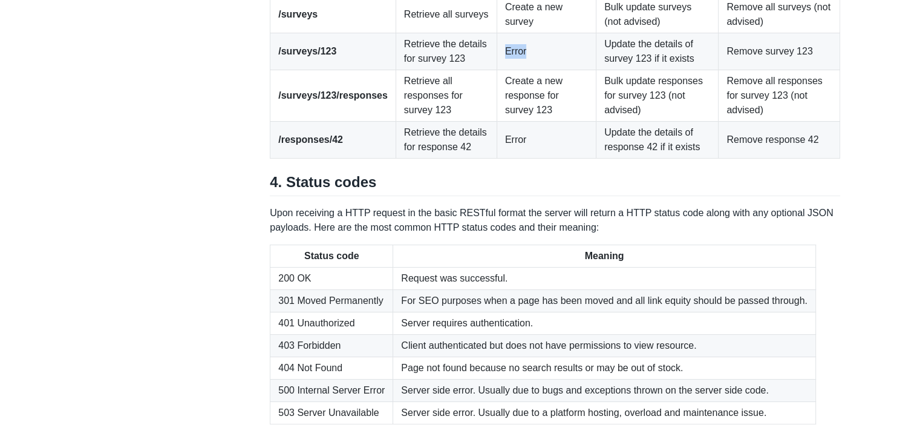
click at [517, 70] on td "Error" at bounding box center [546, 51] width 99 height 37
click at [523, 122] on td "Create a new response for survey 123" at bounding box center [546, 95] width 99 height 51
click at [522, 122] on td "Create a new response for survey 123" at bounding box center [546, 95] width 99 height 51
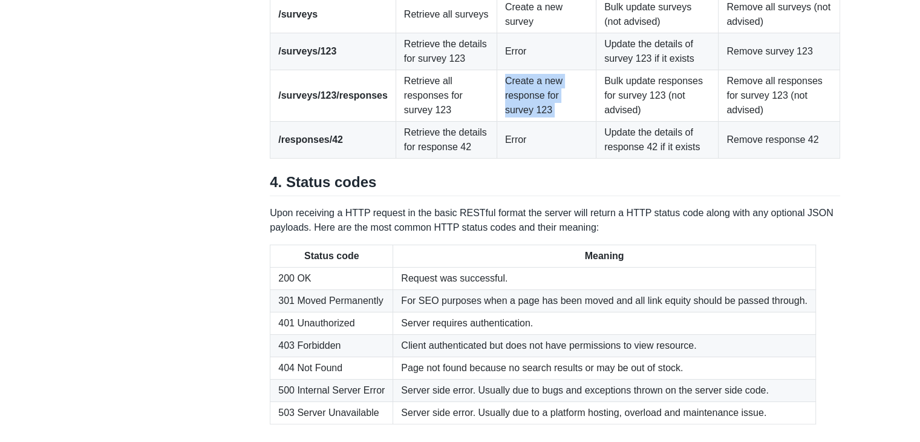
click at [522, 122] on td "Create a new response for survey 123" at bounding box center [546, 95] width 99 height 51
click at [535, 122] on td "Create a new response for survey 123" at bounding box center [546, 95] width 99 height 51
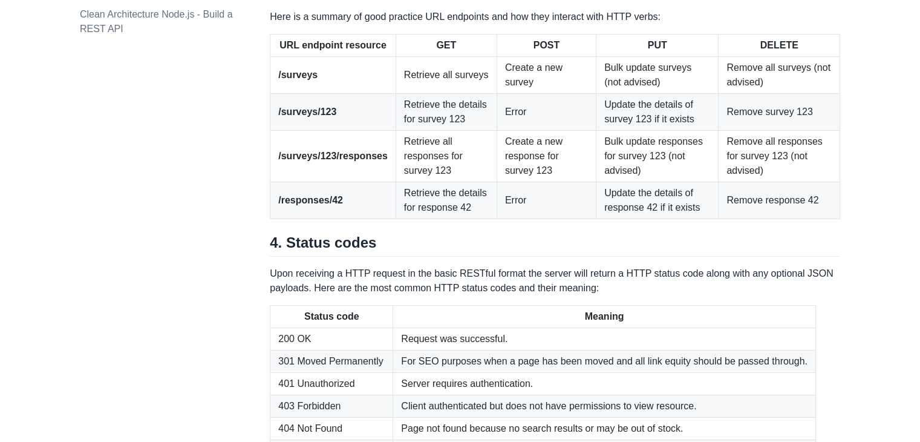
scroll to position [1772, 0]
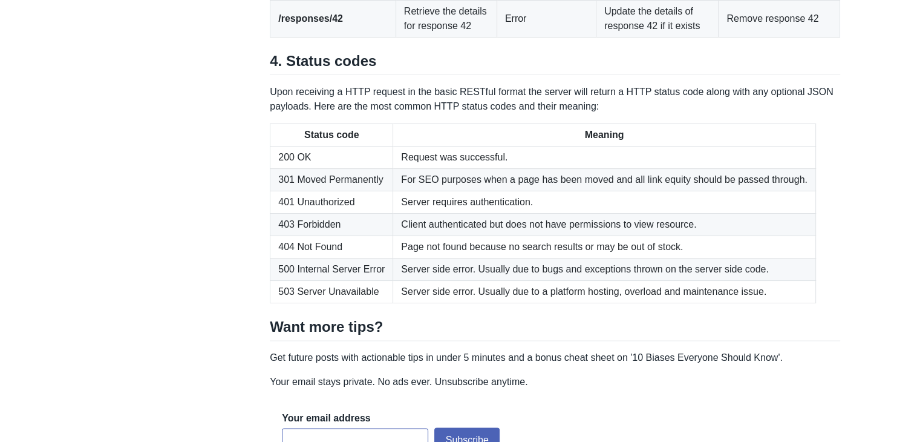
click at [752, 38] on td "Remove response 42" at bounding box center [780, 19] width 122 height 37
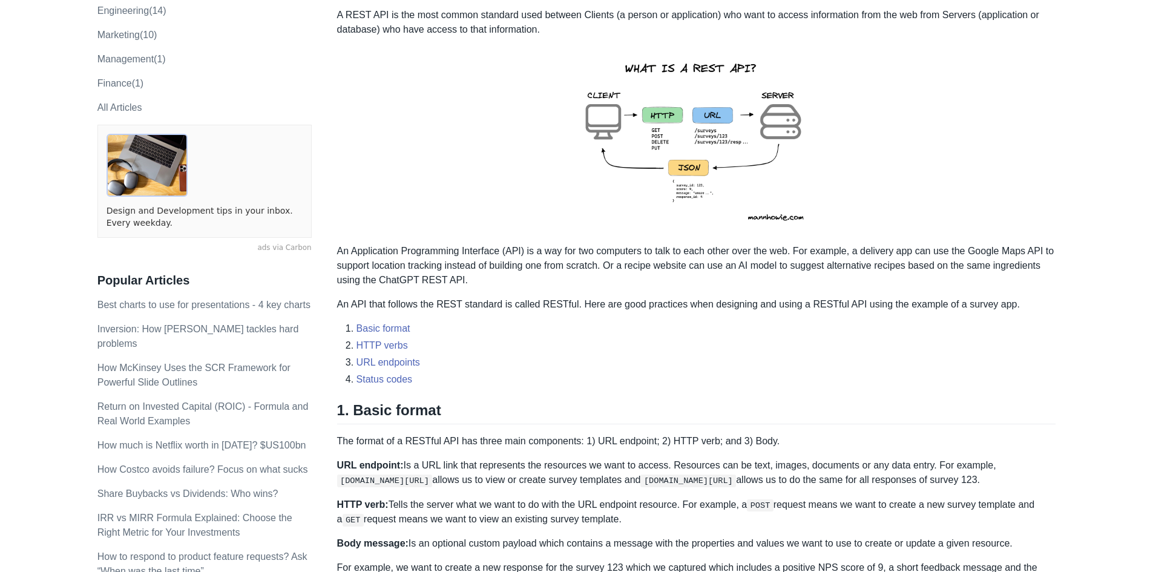
scroll to position [242, 0]
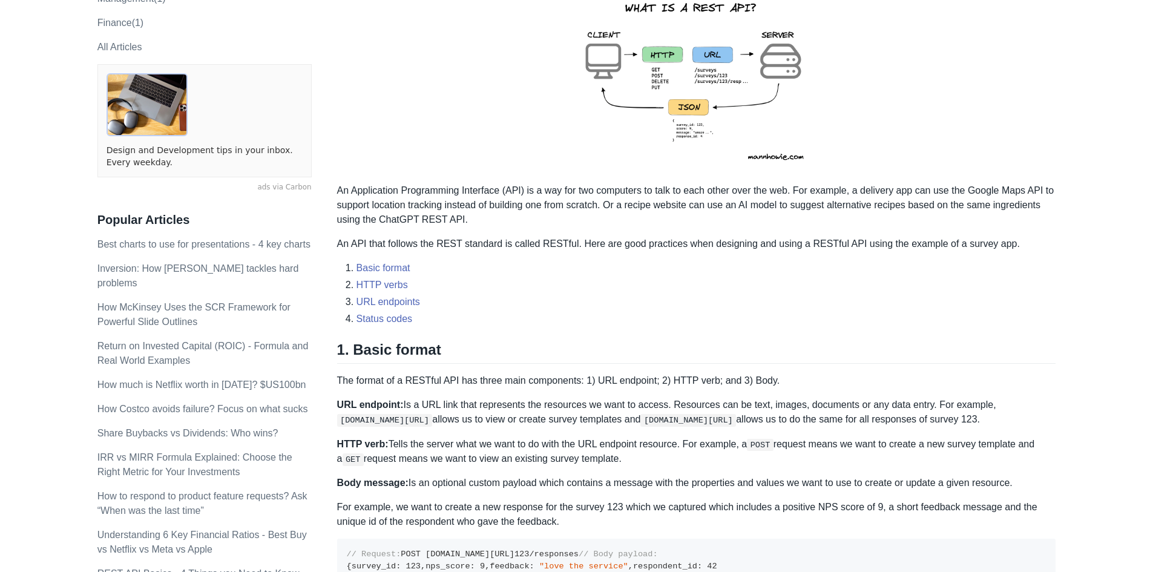
click at [501, 378] on p "The format of a RESTful API has three main components: 1) URL endpoint; 2) HTTP…" at bounding box center [696, 380] width 719 height 15
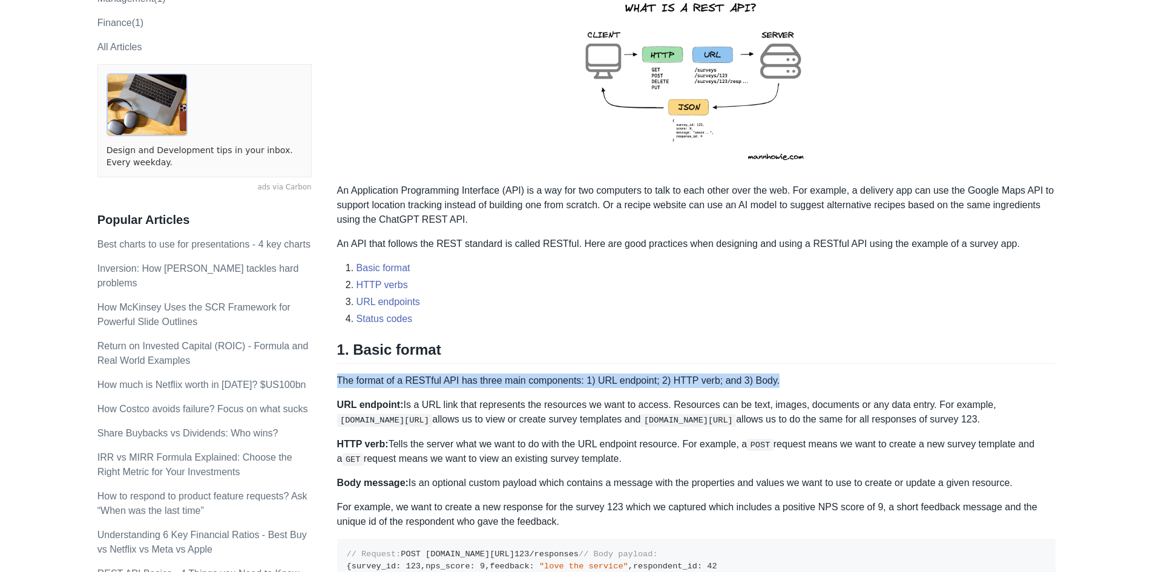
click at [501, 378] on p "The format of a RESTful API has three main components: 1) URL endpoint; 2) HTTP…" at bounding box center [696, 380] width 719 height 15
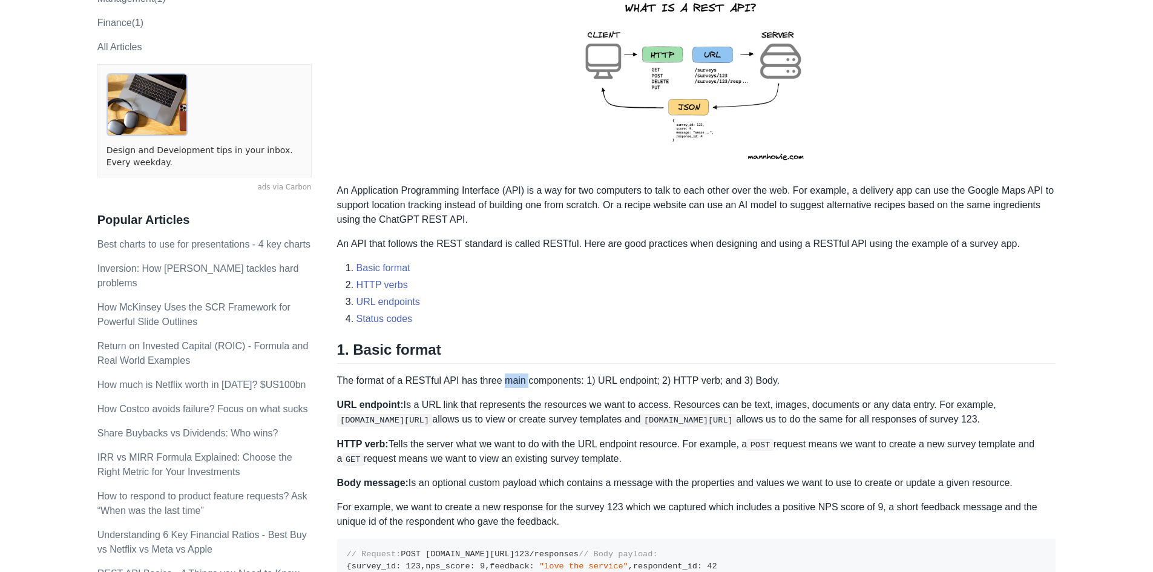
click at [501, 378] on p "The format of a RESTful API has three main components: 1) URL endpoint; 2) HTTP…" at bounding box center [696, 380] width 719 height 15
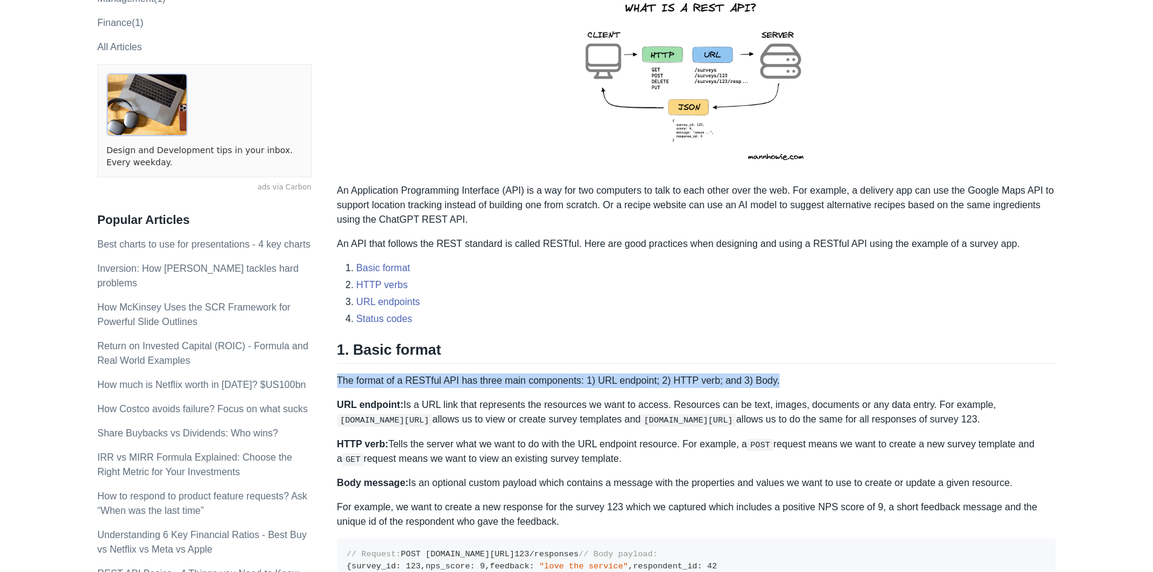
click at [501, 378] on p "The format of a RESTful API has three main components: 1) URL endpoint; 2) HTTP…" at bounding box center [696, 380] width 719 height 15
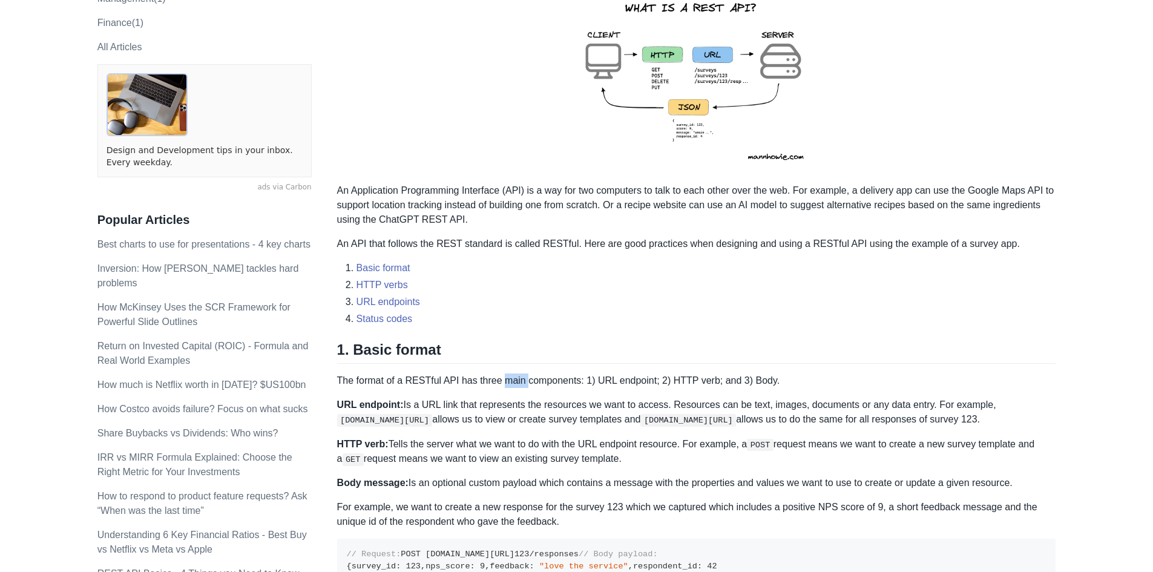
click at [501, 378] on p "The format of a RESTful API has three main components: 1) URL endpoint; 2) HTTP…" at bounding box center [696, 380] width 719 height 15
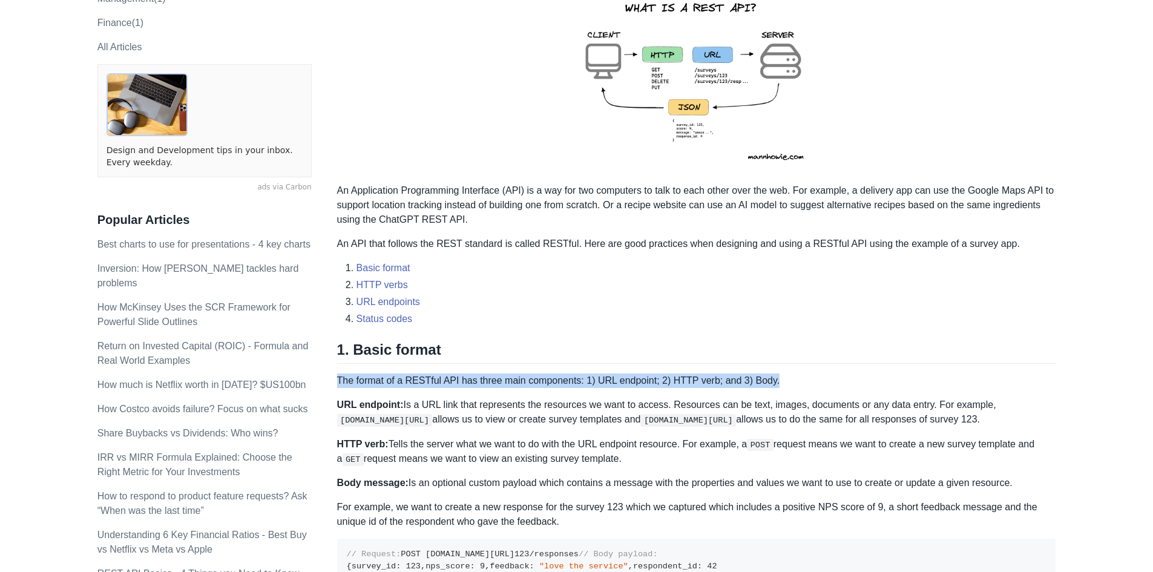
click at [501, 378] on p "The format of a RESTful API has three main components: 1) URL endpoint; 2) HTTP…" at bounding box center [696, 380] width 719 height 15
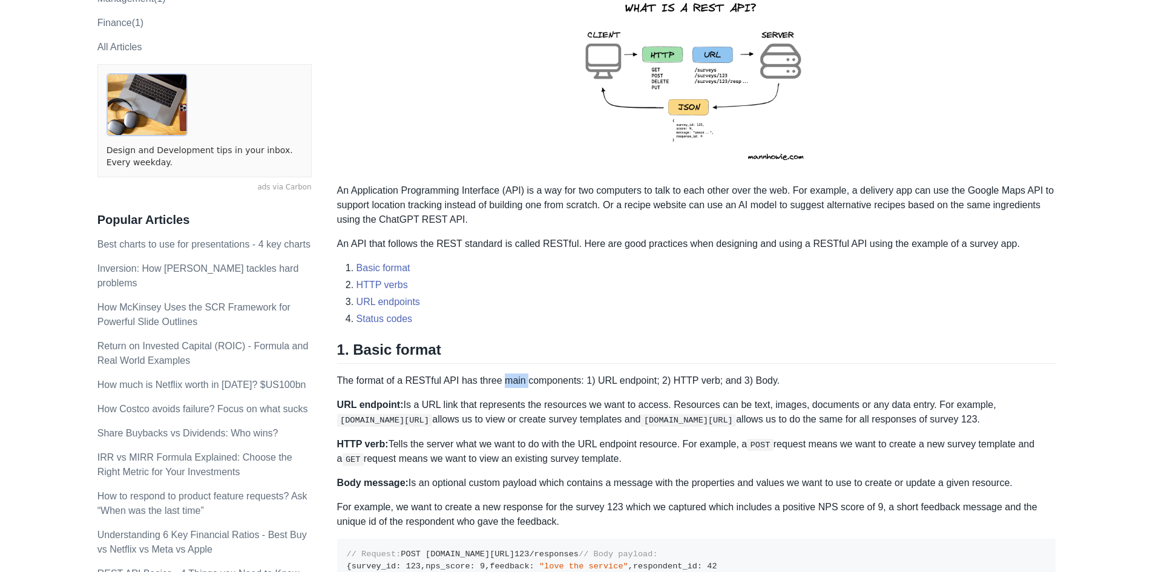
click at [501, 378] on p "The format of a RESTful API has three main components: 1) URL endpoint; 2) HTTP…" at bounding box center [696, 380] width 719 height 15
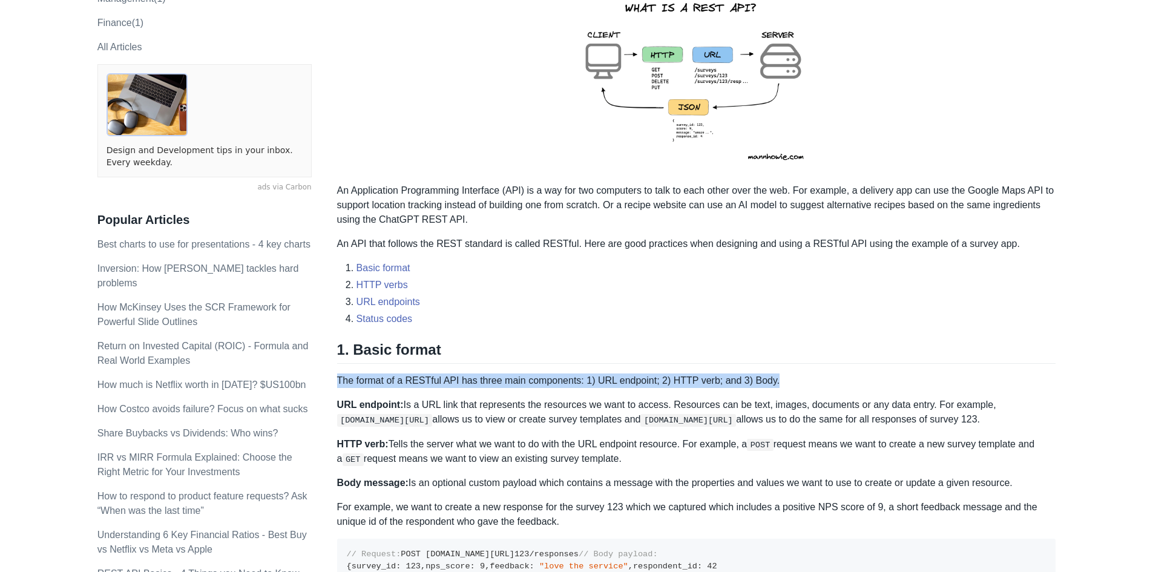
click at [501, 378] on p "The format of a RESTful API has three main components: 1) URL endpoint; 2) HTTP…" at bounding box center [696, 380] width 719 height 15
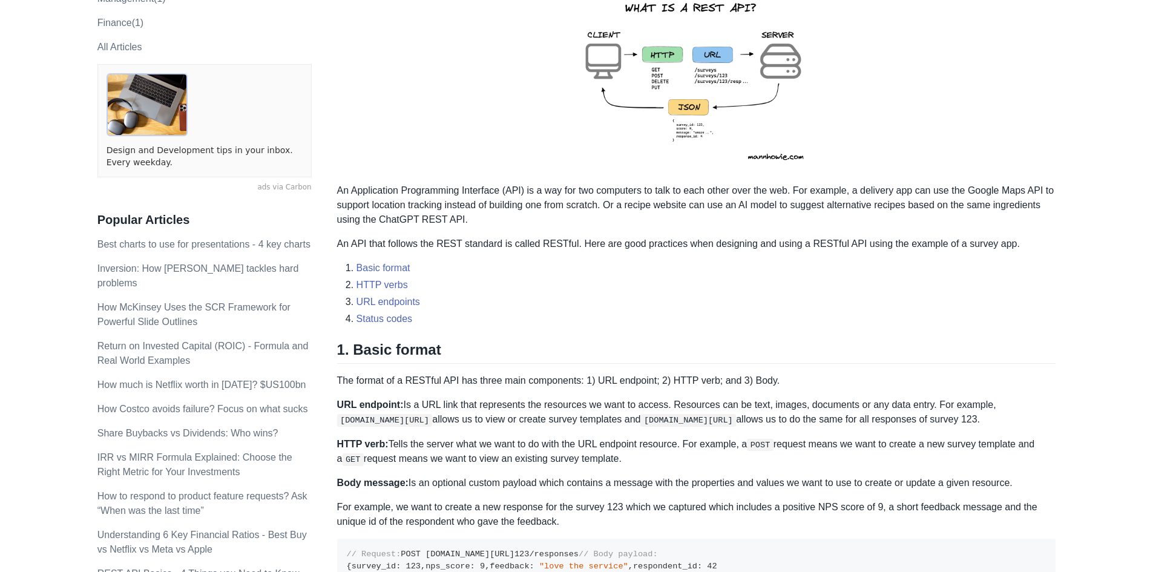
click at [529, 412] on p "URL endpoint: Is a URL link that represents the resources we want to access. Re…" at bounding box center [696, 412] width 719 height 29
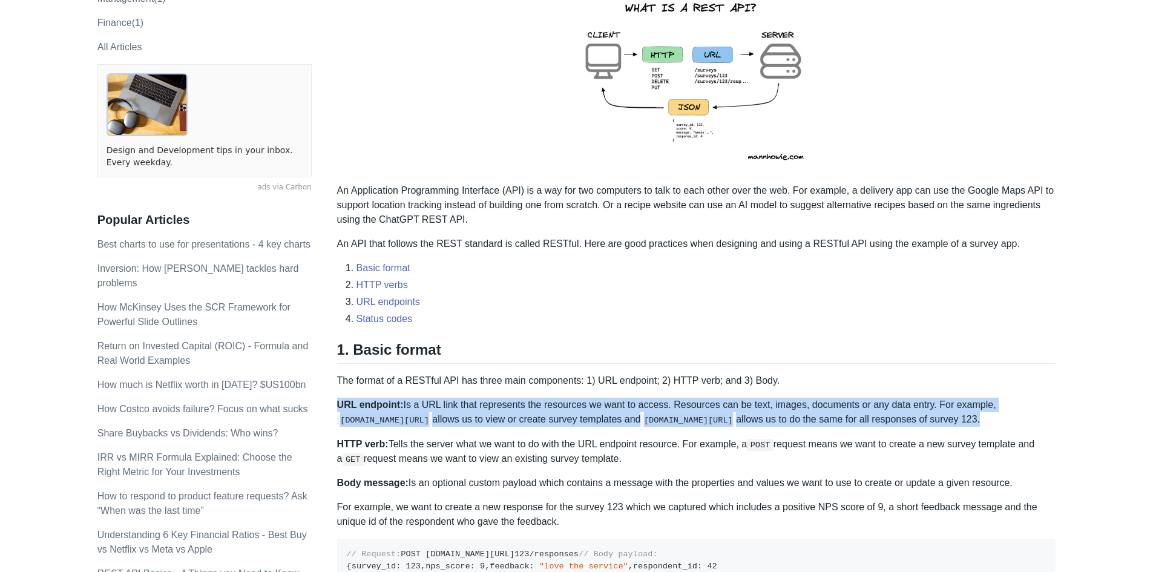
click at [529, 412] on p "URL endpoint: Is a URL link that represents the resources we want to access. Re…" at bounding box center [696, 412] width 719 height 29
click at [531, 408] on p "URL endpoint: Is a URL link that represents the resources we want to access. Re…" at bounding box center [696, 412] width 719 height 29
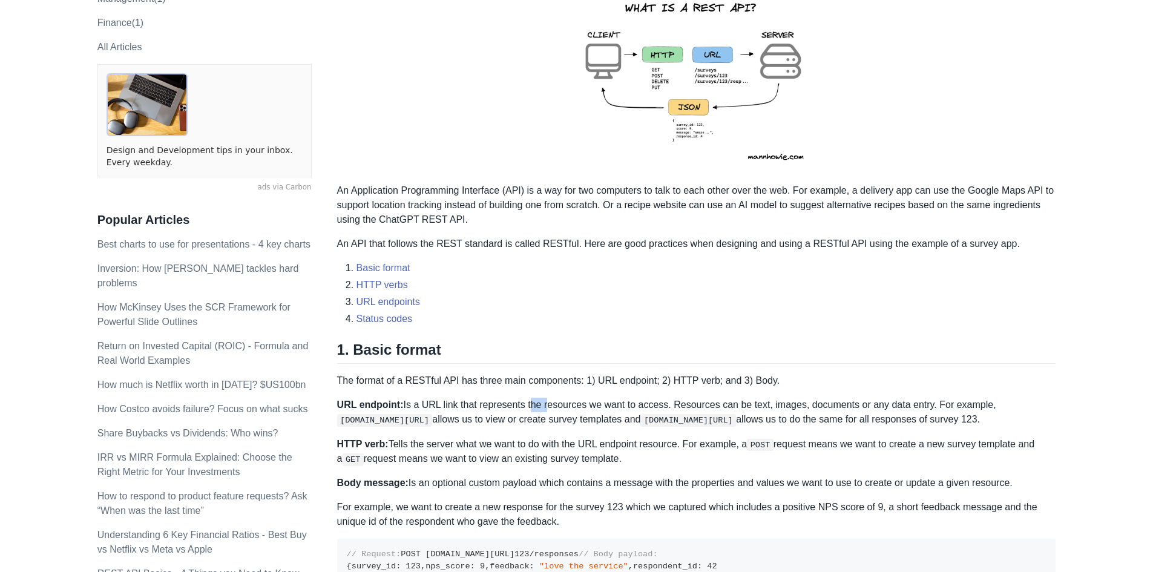
click at [531, 408] on p "URL endpoint: Is a URL link that represents the resources we want to access. Re…" at bounding box center [696, 412] width 719 height 29
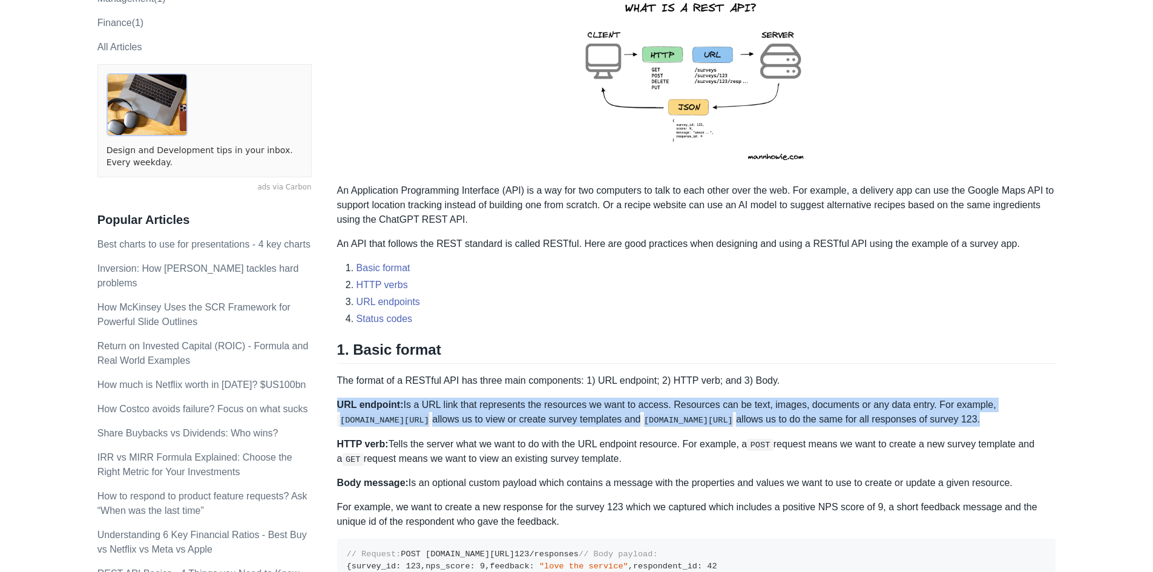
click at [532, 408] on p "URL endpoint: Is a URL link that represents the resources we want to access. Re…" at bounding box center [696, 412] width 719 height 29
click at [538, 416] on p "URL endpoint: Is a URL link that represents the resources we want to access. Re…" at bounding box center [696, 412] width 719 height 29
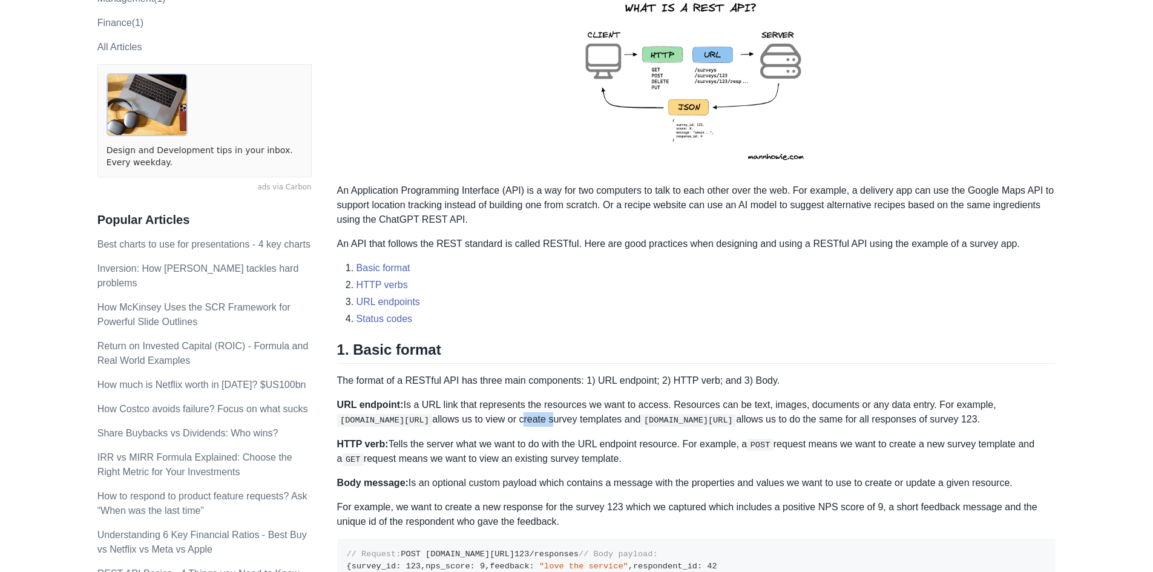
click at [538, 416] on p "URL endpoint: Is a URL link that represents the resources we want to access. Re…" at bounding box center [696, 412] width 719 height 29
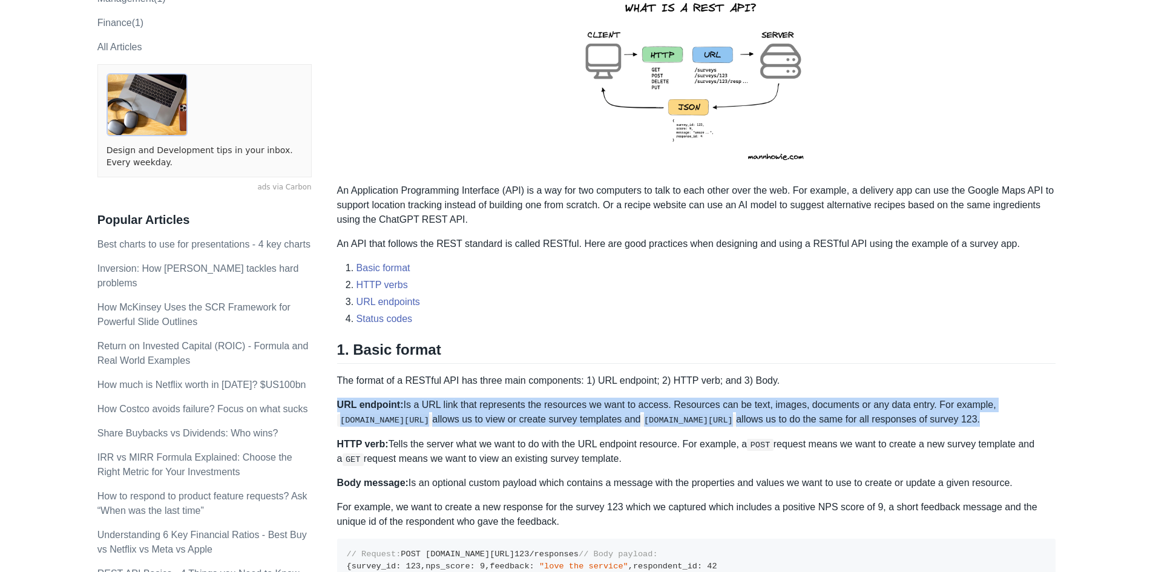
click at [538, 416] on p "URL endpoint: Is a URL link that represents the resources we want to access. Re…" at bounding box center [696, 412] width 719 height 29
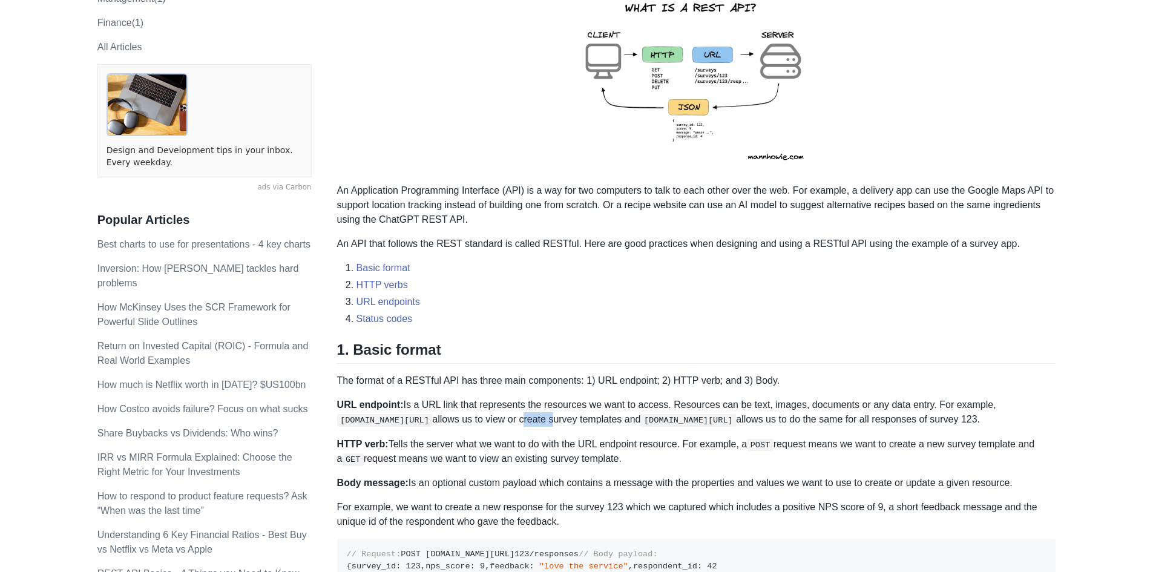
click at [538, 416] on p "URL endpoint: Is a URL link that represents the resources we want to access. Re…" at bounding box center [696, 412] width 719 height 29
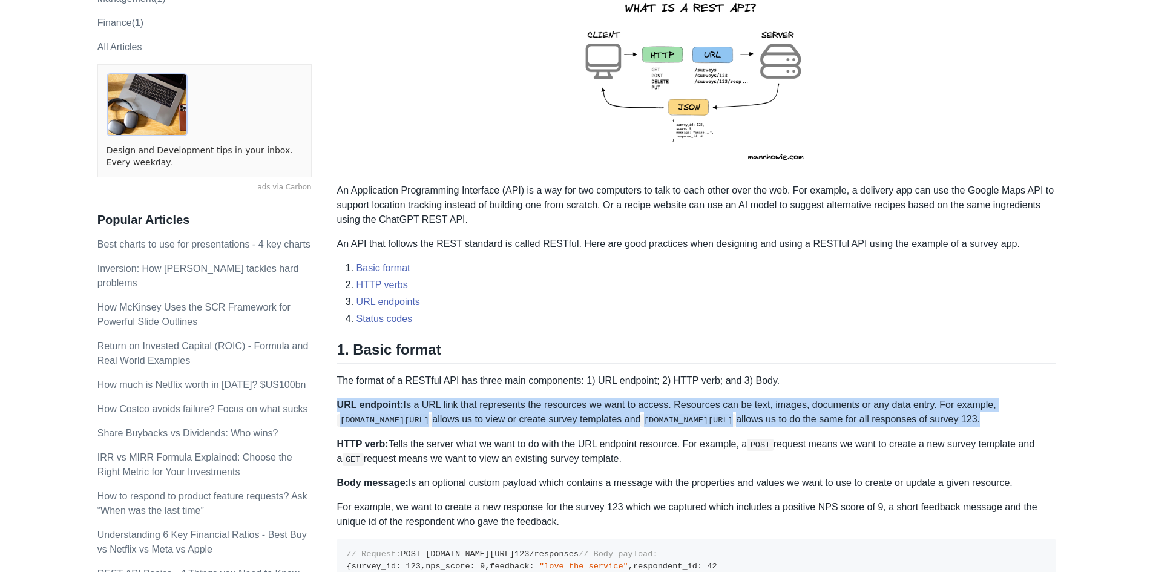
click at [538, 416] on p "URL endpoint: Is a URL link that represents the resources we want to access. Re…" at bounding box center [696, 412] width 719 height 29
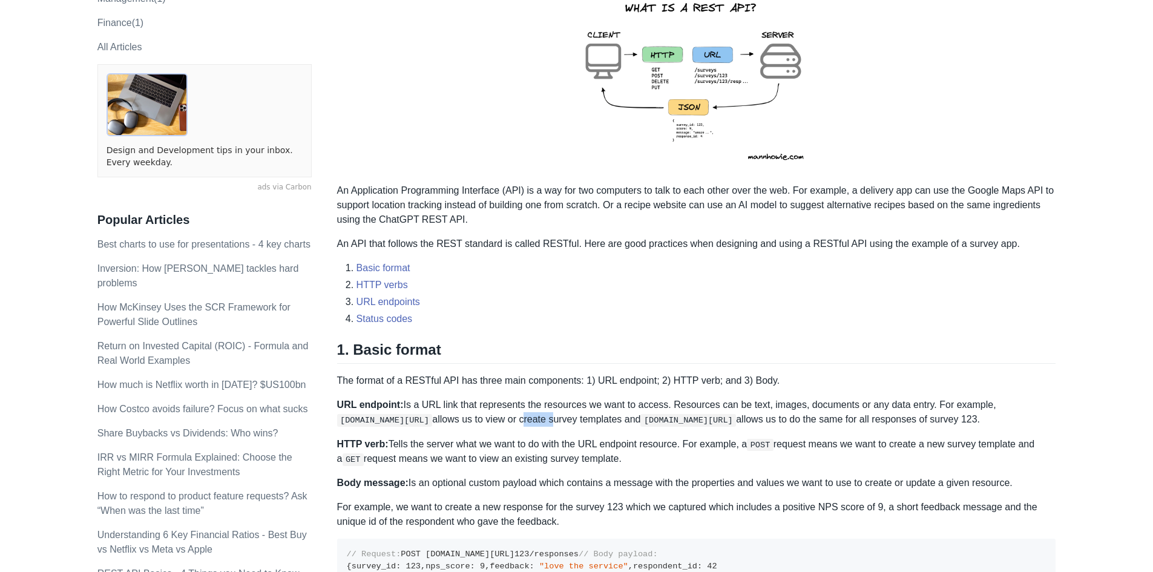
click at [538, 416] on p "URL endpoint: Is a URL link that represents the resources we want to access. Re…" at bounding box center [696, 412] width 719 height 29
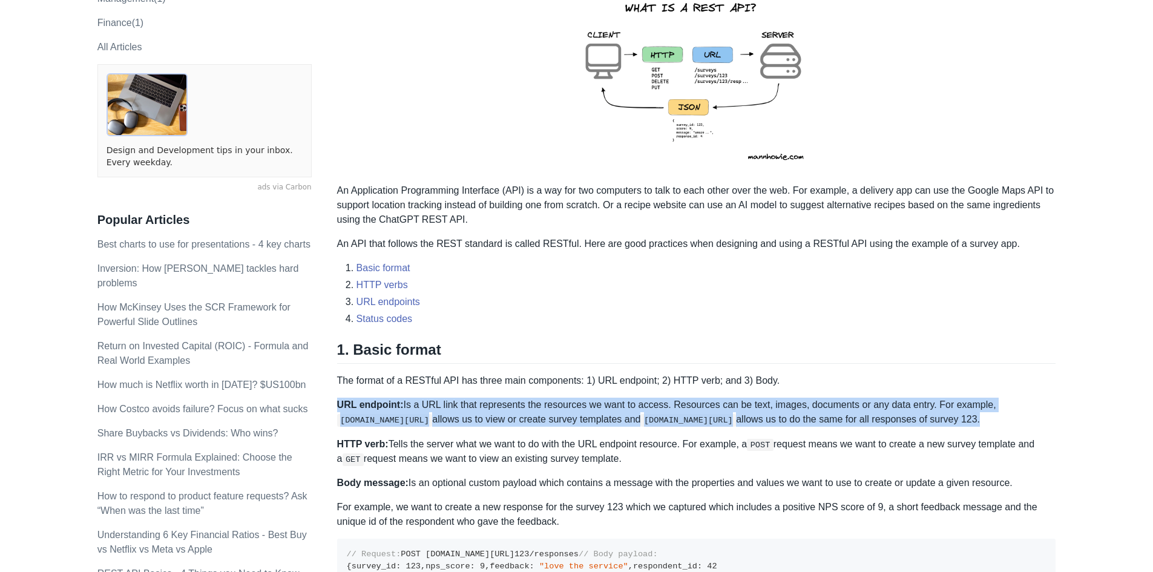
click at [538, 416] on p "URL endpoint: Is a URL link that represents the resources we want to access. Re…" at bounding box center [696, 412] width 719 height 29
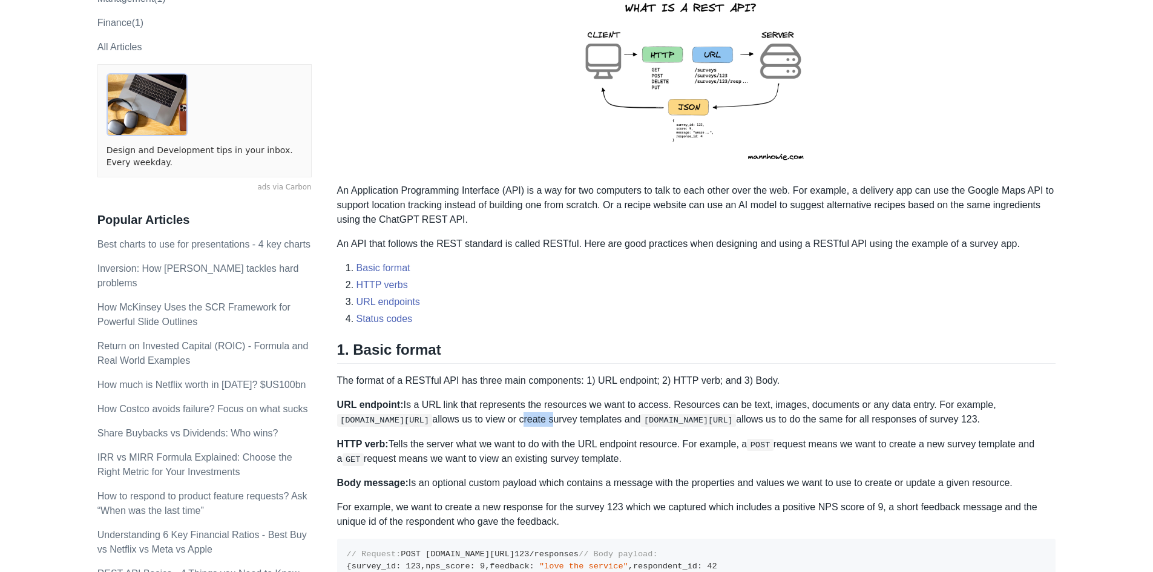
click at [538, 416] on p "URL endpoint: Is a URL link that represents the resources we want to access. Re…" at bounding box center [696, 412] width 719 height 29
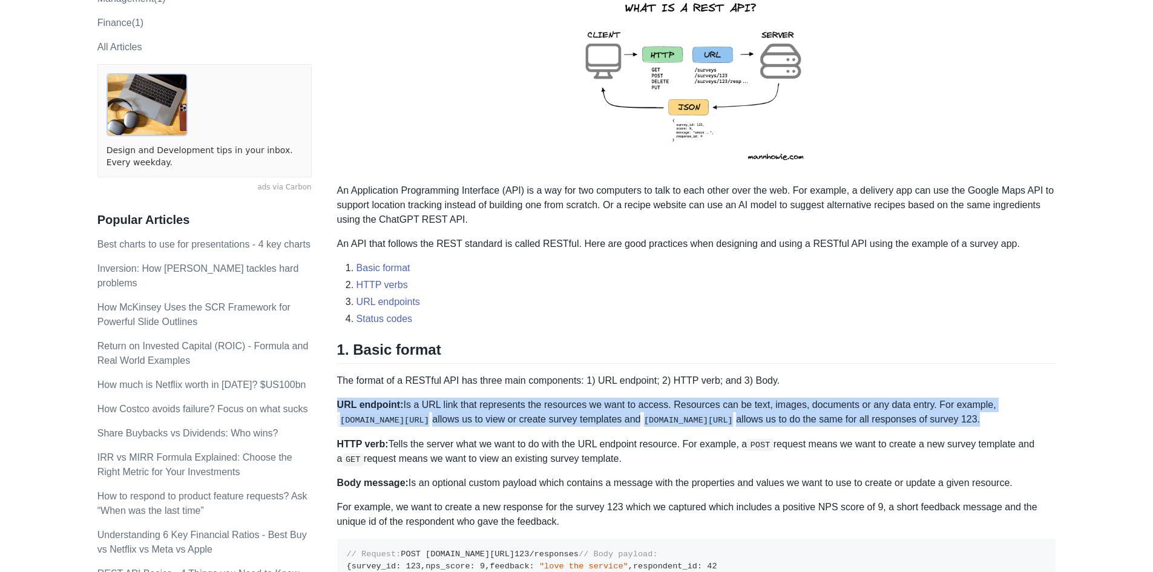
click at [538, 416] on p "URL endpoint: Is a URL link that represents the resources we want to access. Re…" at bounding box center [696, 412] width 719 height 29
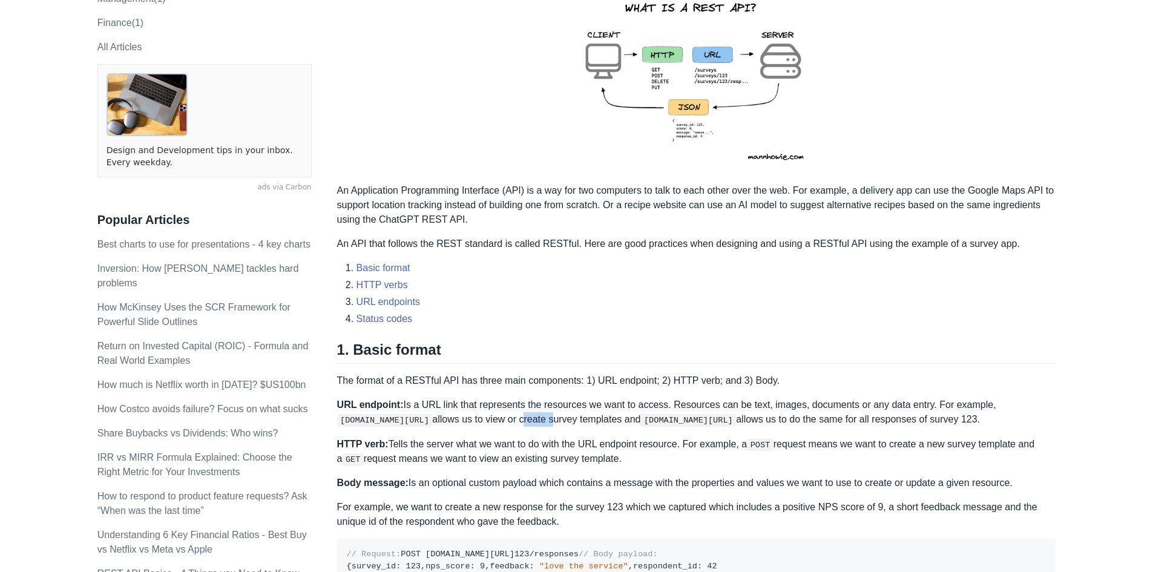
click at [538, 416] on p "URL endpoint: Is a URL link that represents the resources we want to access. Re…" at bounding box center [696, 412] width 719 height 29
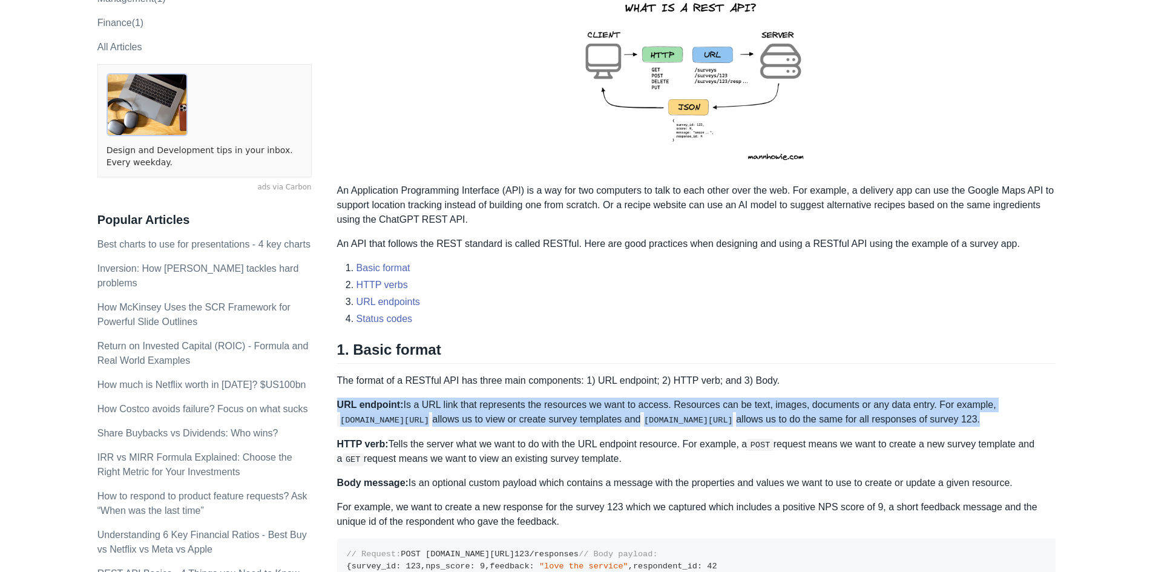
click at [538, 416] on p "URL endpoint: Is a URL link that represents the resources we want to access. Re…" at bounding box center [696, 412] width 719 height 29
click at [511, 414] on p "URL endpoint: Is a URL link that represents the resources we want to access. Re…" at bounding box center [696, 412] width 719 height 29
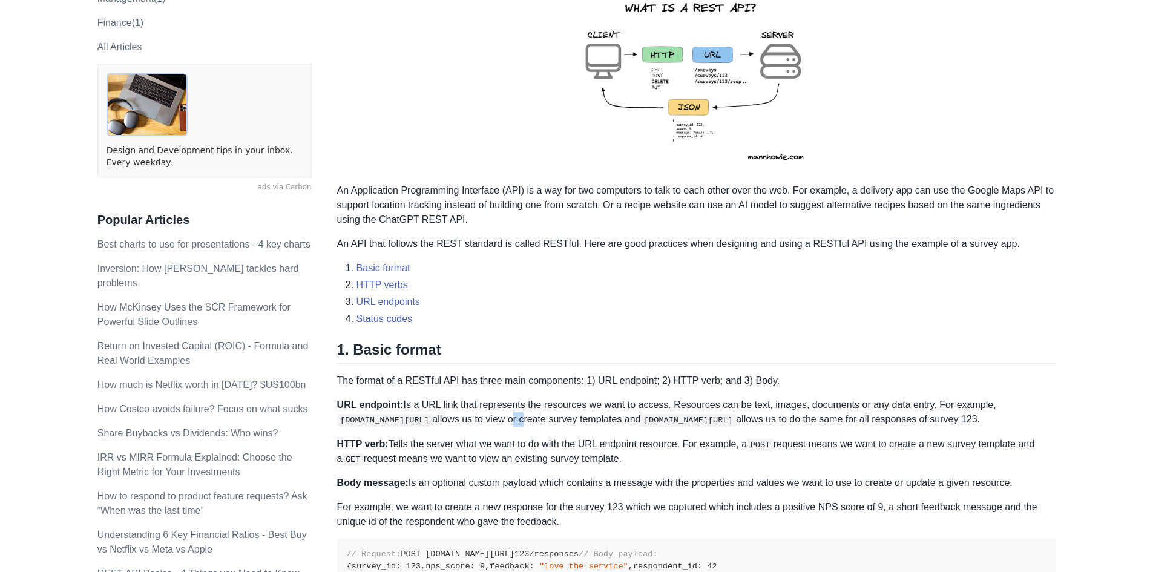
click at [511, 414] on p "URL endpoint: Is a URL link that represents the resources we want to access. Re…" at bounding box center [696, 412] width 719 height 29
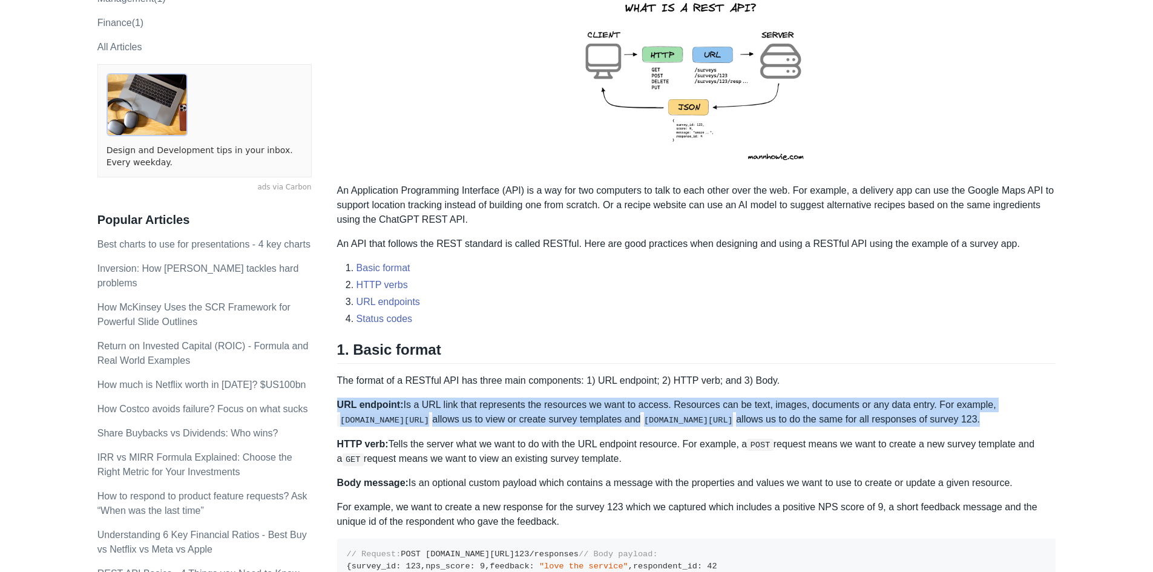
click at [511, 414] on p "URL endpoint: Is a URL link that represents the resources we want to access. Re…" at bounding box center [696, 412] width 719 height 29
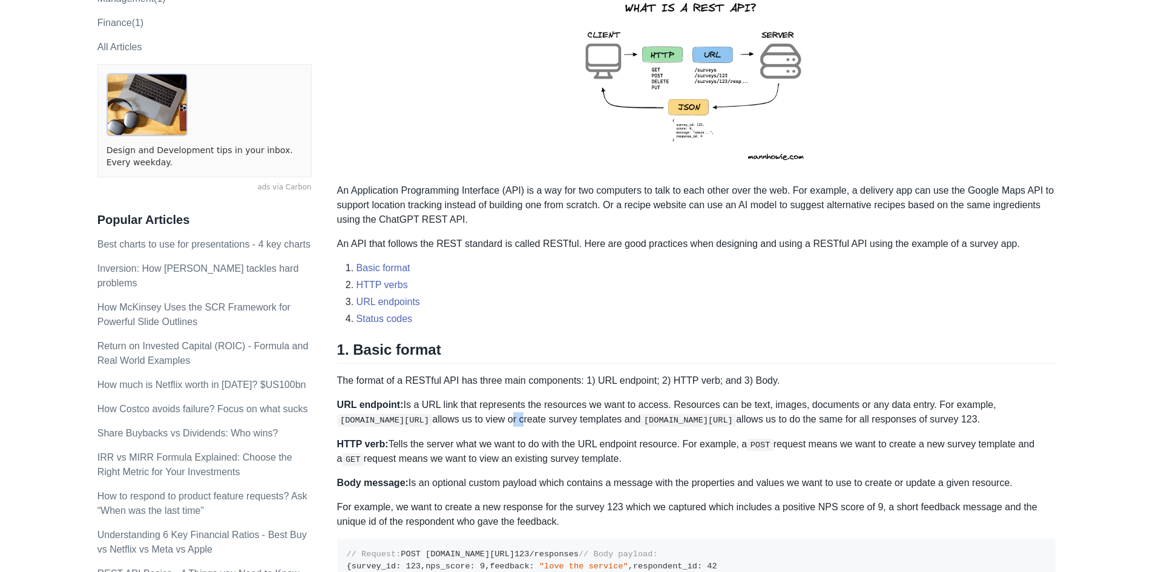
click at [511, 414] on p "URL endpoint: Is a URL link that represents the resources we want to access. Re…" at bounding box center [696, 412] width 719 height 29
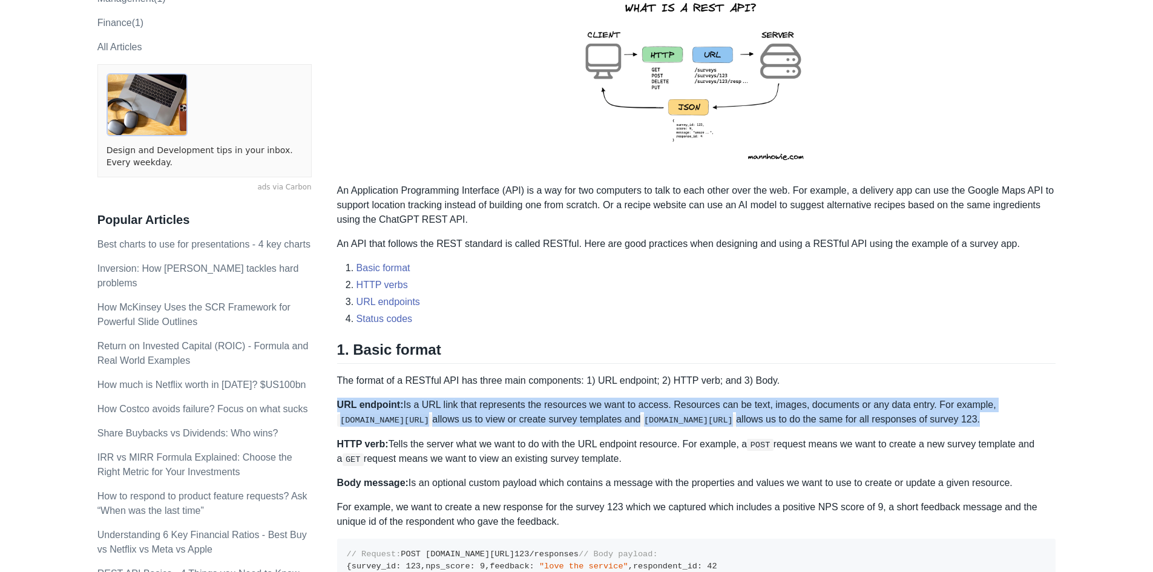
click at [511, 414] on p "URL endpoint: Is a URL link that represents the resources we want to access. Re…" at bounding box center [696, 412] width 719 height 29
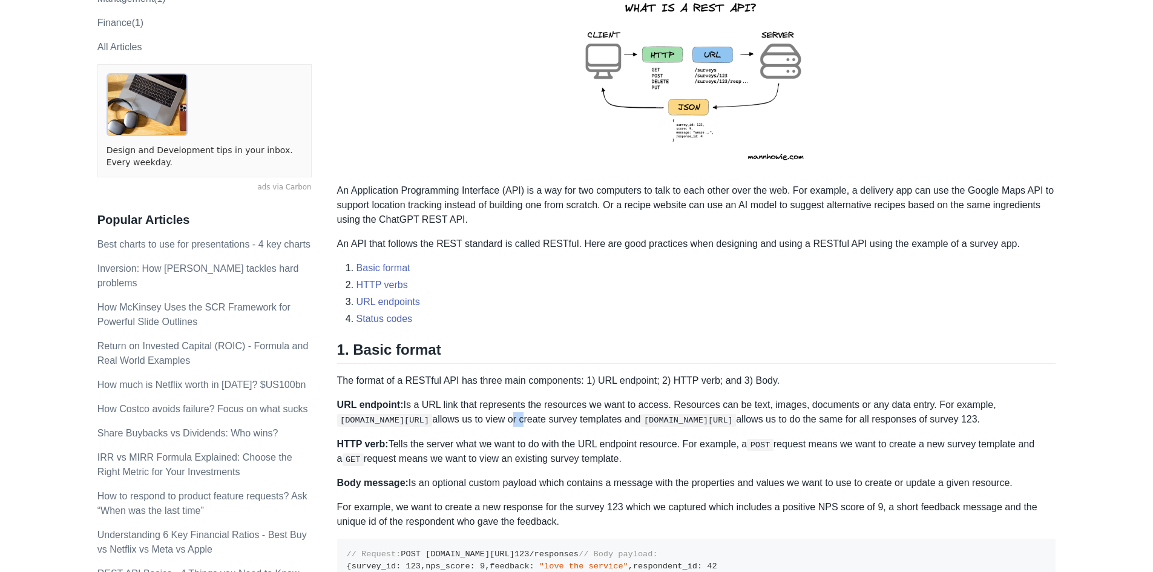
click at [511, 414] on p "URL endpoint: Is a URL link that represents the resources we want to access. Re…" at bounding box center [696, 412] width 719 height 29
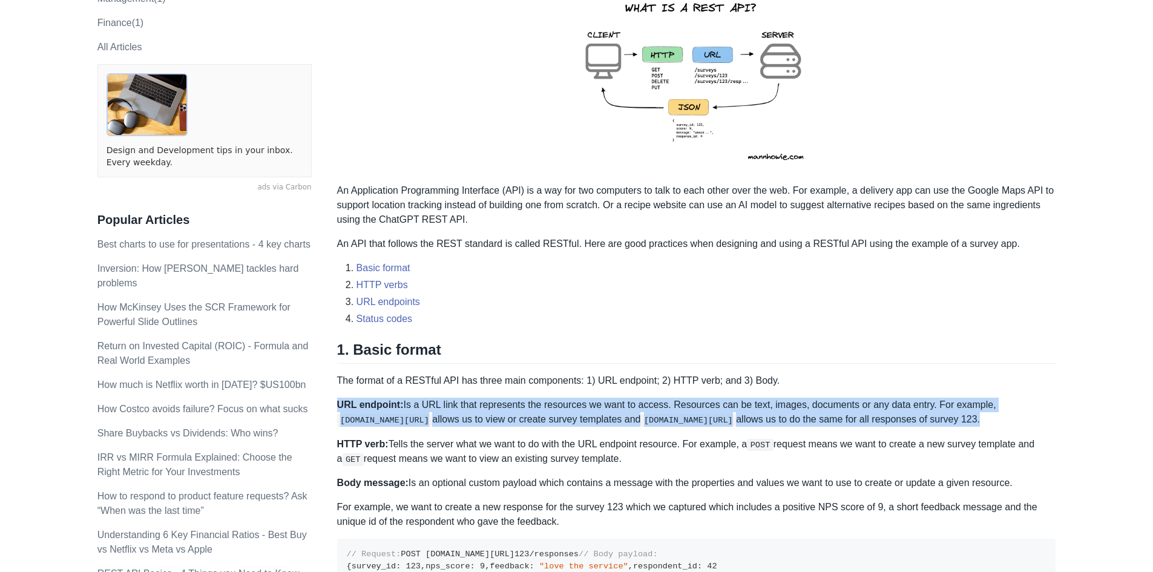
click at [511, 414] on p "URL endpoint: Is a URL link that represents the resources we want to access. Re…" at bounding box center [696, 412] width 719 height 29
click at [511, 413] on p "URL endpoint: Is a URL link that represents the resources we want to access. Re…" at bounding box center [696, 412] width 719 height 29
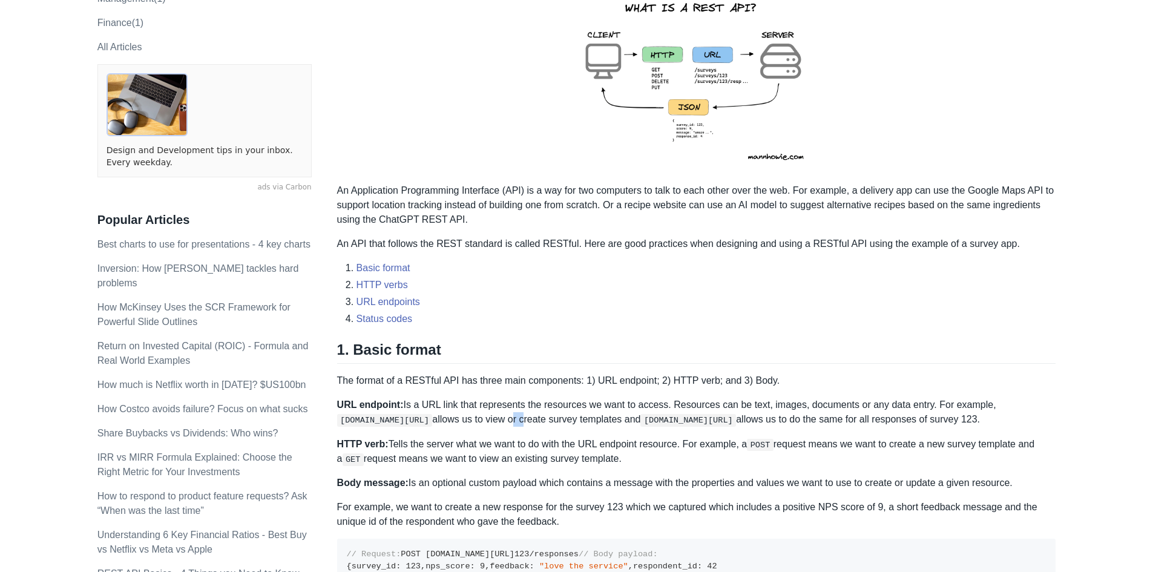
click at [511, 413] on p "URL endpoint: Is a URL link that represents the resources we want to access. Re…" at bounding box center [696, 412] width 719 height 29
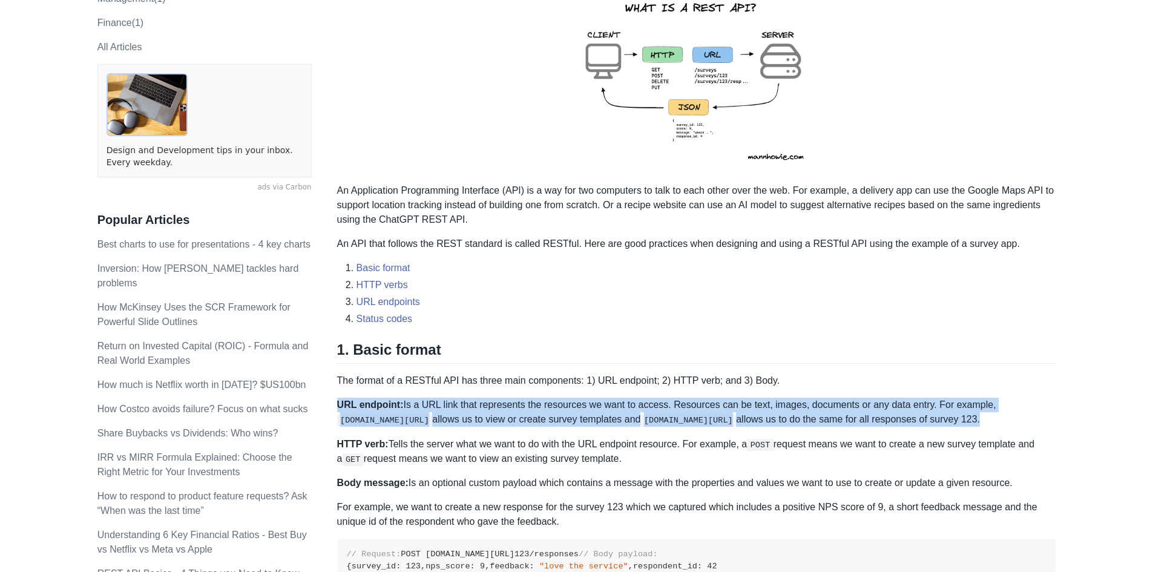
click at [511, 413] on p "URL endpoint: Is a URL link that represents the resources we want to access. Re…" at bounding box center [696, 412] width 719 height 29
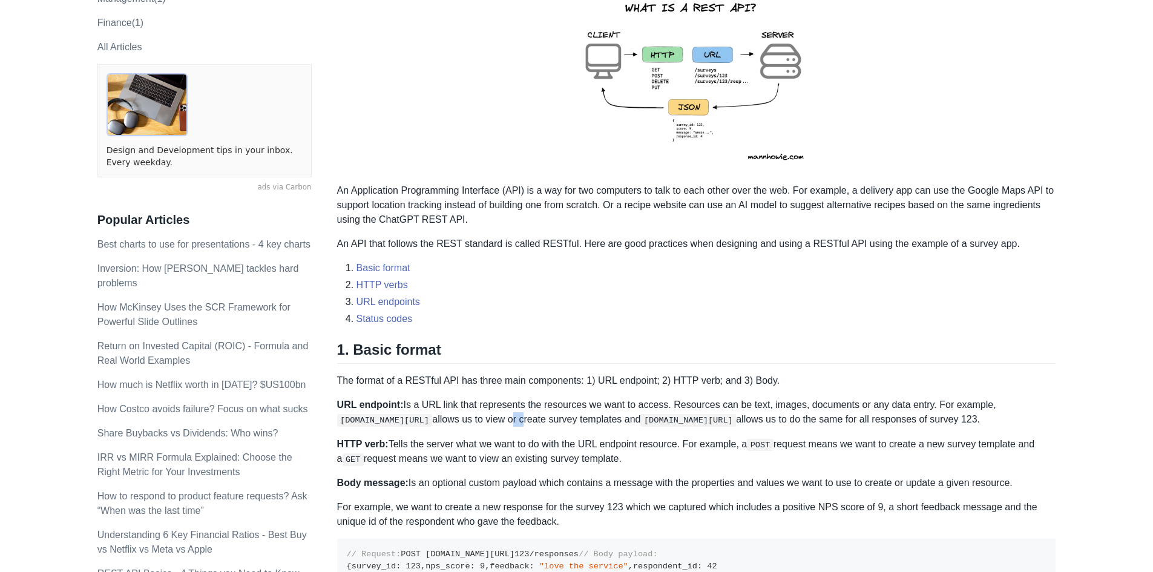
click at [511, 413] on p "URL endpoint: Is a URL link that represents the resources we want to access. Re…" at bounding box center [696, 412] width 719 height 29
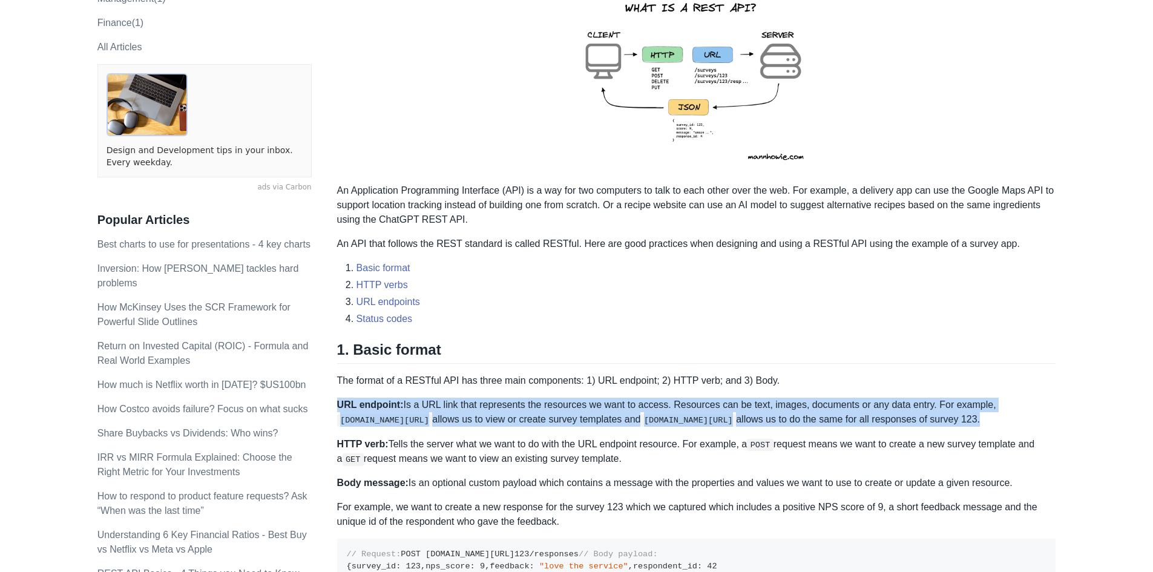
click at [511, 413] on p "URL endpoint: Is a URL link that represents the resources we want to access. Re…" at bounding box center [696, 412] width 719 height 29
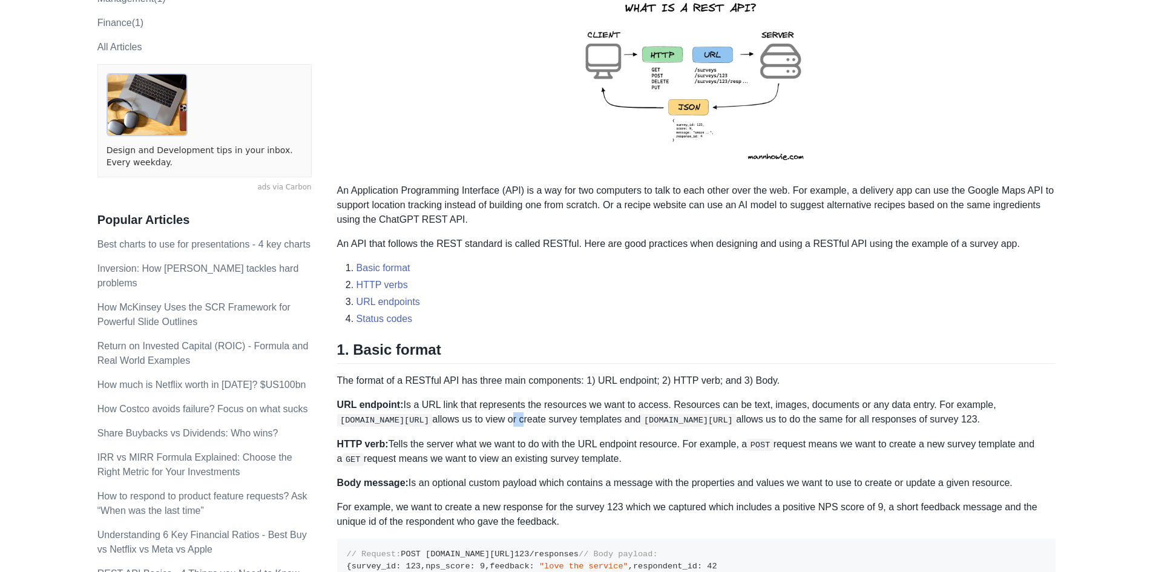
click at [511, 413] on p "URL endpoint: Is a URL link that represents the resources we want to access. Re…" at bounding box center [696, 412] width 719 height 29
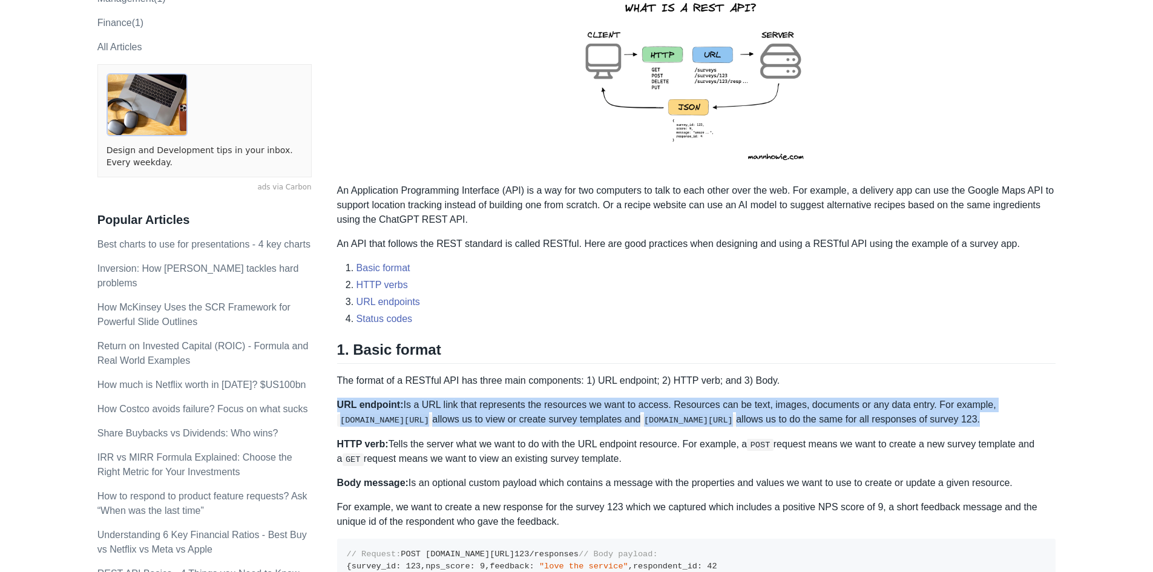
click at [511, 413] on p "URL endpoint: Is a URL link that represents the resources we want to access. Re…" at bounding box center [696, 412] width 719 height 29
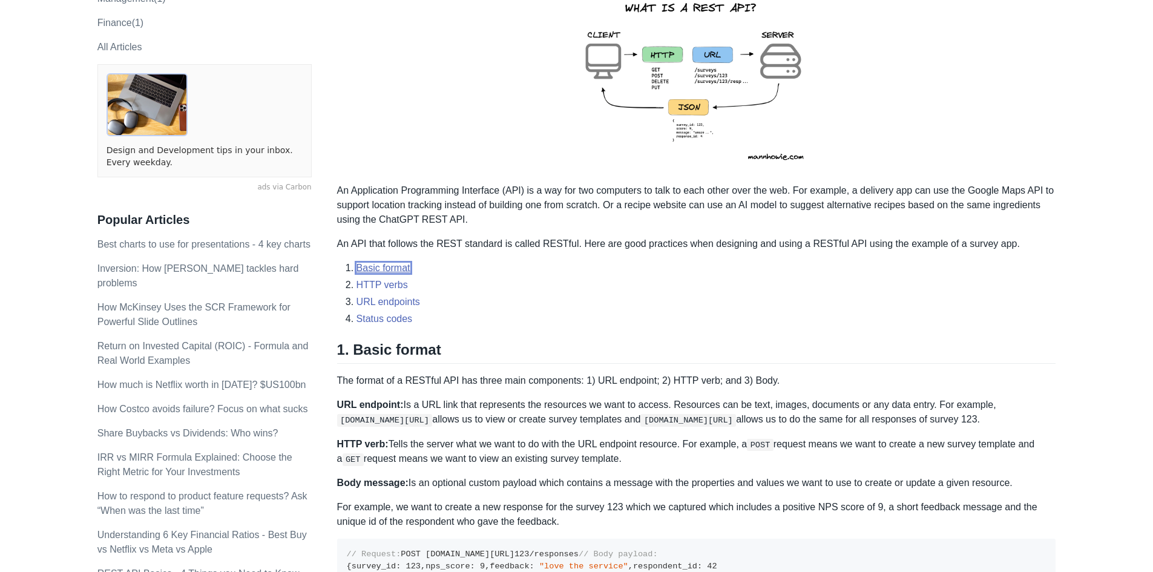
click at [381, 270] on link "Basic format" at bounding box center [383, 268] width 54 height 10
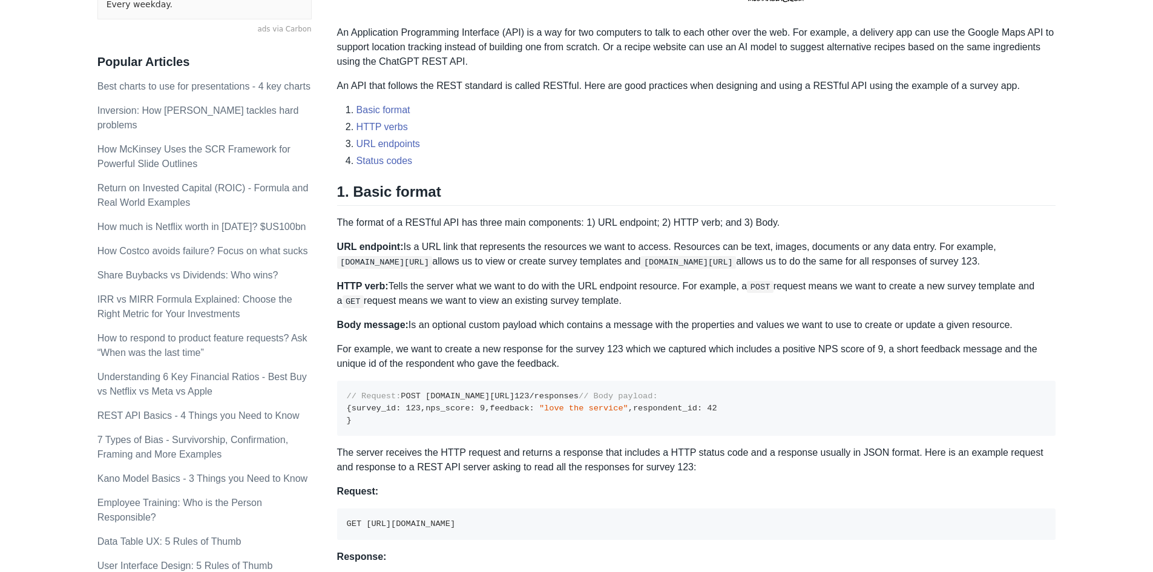
scroll to position [339, 0]
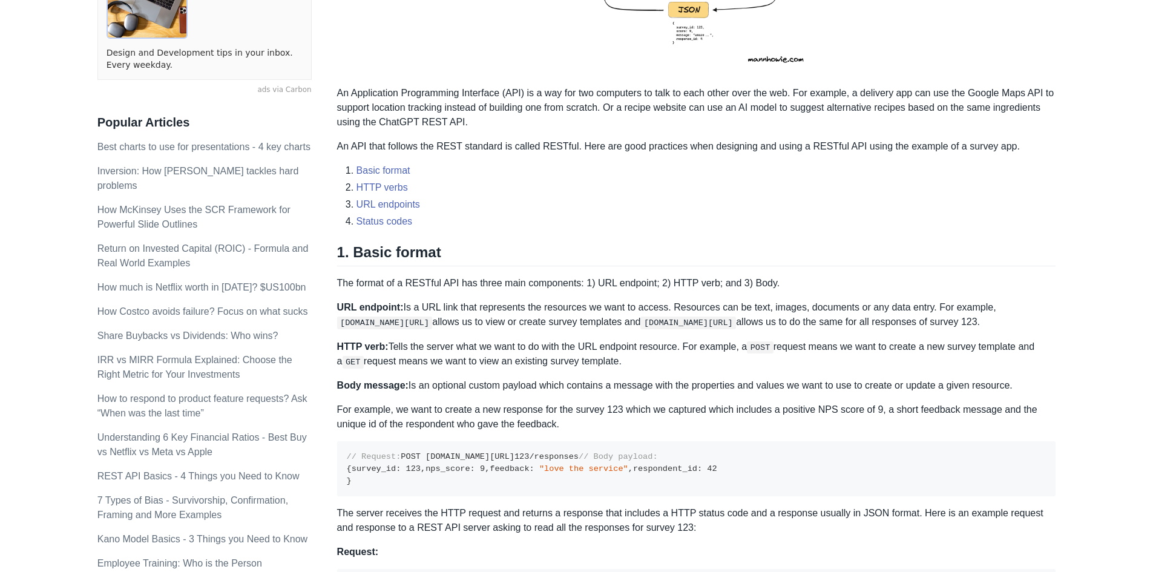
click at [615, 96] on p "An Application Programming Interface (API) is a way for two computers to talk t…" at bounding box center [696, 108] width 719 height 44
click at [684, 91] on p "An Application Programming Interface (API) is a way for two computers to talk t…" at bounding box center [696, 108] width 719 height 44
click at [758, 94] on p "An Application Programming Interface (API) is a way for two computers to talk t…" at bounding box center [696, 108] width 719 height 44
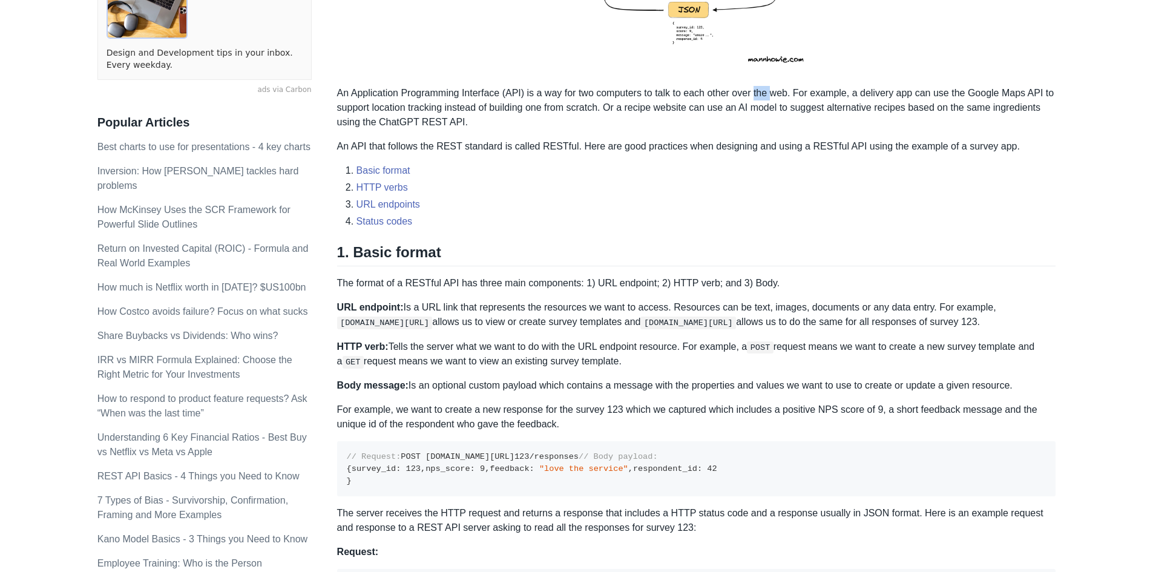
click at [758, 94] on p "An Application Programming Interface (API) is a way for two computers to talk t…" at bounding box center [696, 108] width 719 height 44
click at [819, 91] on p "An Application Programming Interface (API) is a way for two computers to talk t…" at bounding box center [696, 108] width 719 height 44
click at [842, 94] on p "An Application Programming Interface (API) is a way for two computers to talk t…" at bounding box center [696, 108] width 719 height 44
drag, startPoint x: 842, startPoint y: 94, endPoint x: 905, endPoint y: 111, distance: 64.4
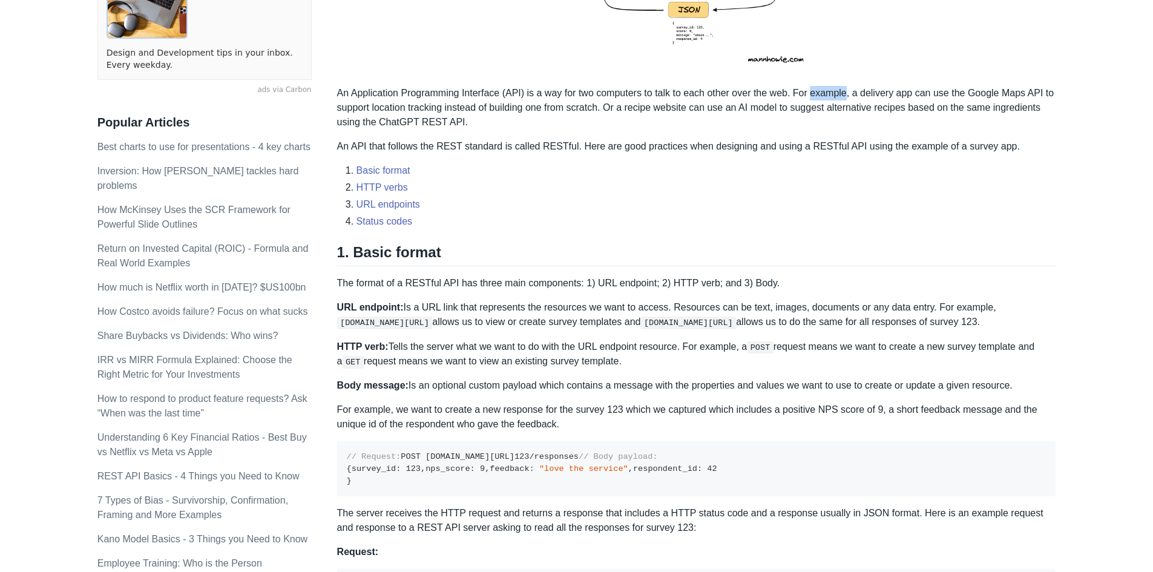
click at [846, 95] on p "An Application Programming Interface (API) is a way for two computers to talk t…" at bounding box center [696, 108] width 719 height 44
click at [907, 110] on p "An Application Programming Interface (API) is a way for two computers to talk t…" at bounding box center [696, 108] width 719 height 44
click at [920, 89] on p "An Application Programming Interface (API) is a way for two computers to talk t…" at bounding box center [696, 108] width 719 height 44
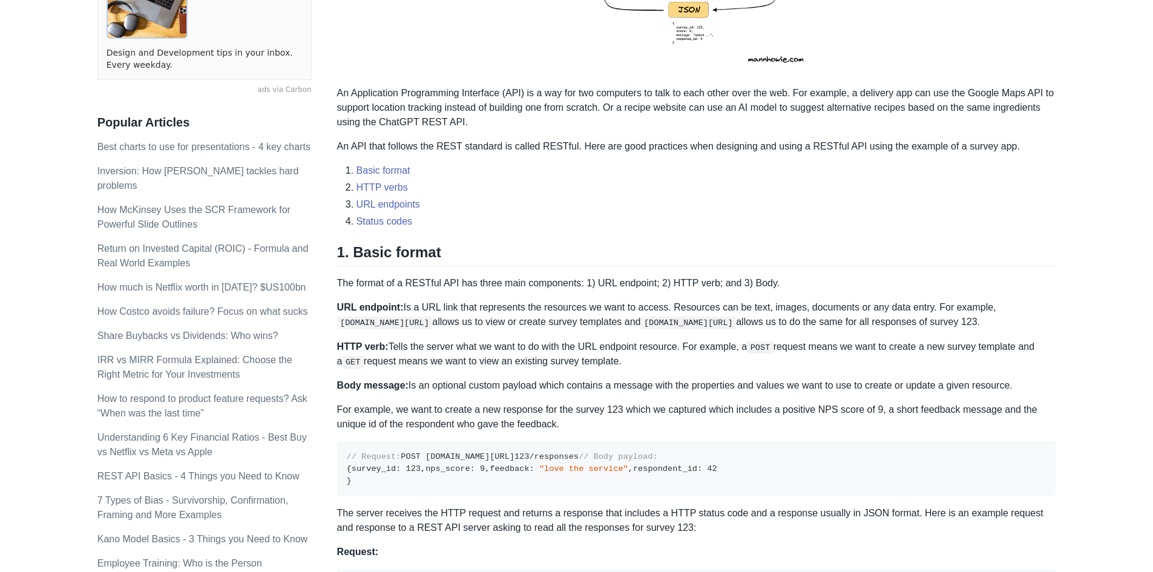
click at [920, 91] on p "An Application Programming Interface (API) is a way for two computers to talk t…" at bounding box center [696, 108] width 719 height 44
click at [920, 116] on p "An Application Programming Interface (API) is a way for two computers to talk t…" at bounding box center [696, 108] width 719 height 44
drag, startPoint x: 367, startPoint y: 144, endPoint x: 445, endPoint y: 148, distance: 78.8
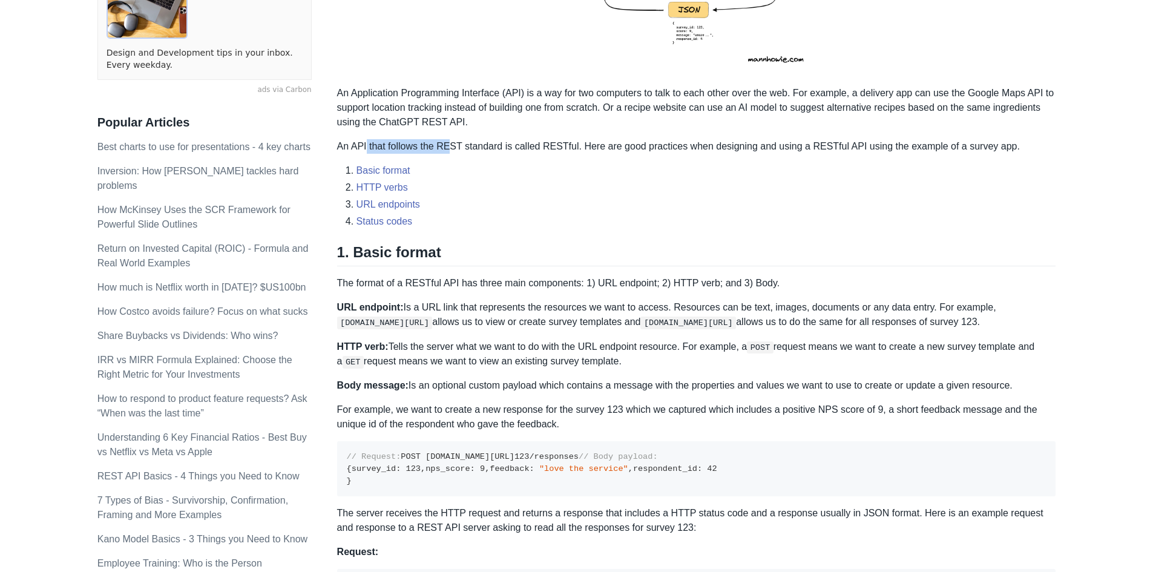
click at [445, 148] on p "An API that follows the REST standard is called RESTful. Here are good practice…" at bounding box center [696, 146] width 719 height 15
click at [463, 148] on p "An API that follows the REST standard is called RESTful. Here are good practice…" at bounding box center [696, 146] width 719 height 15
drag, startPoint x: 516, startPoint y: 145, endPoint x: 598, endPoint y: 151, distance: 82.0
click at [598, 151] on p "An API that follows the REST standard is called RESTful. Here are good practice…" at bounding box center [696, 146] width 719 height 15
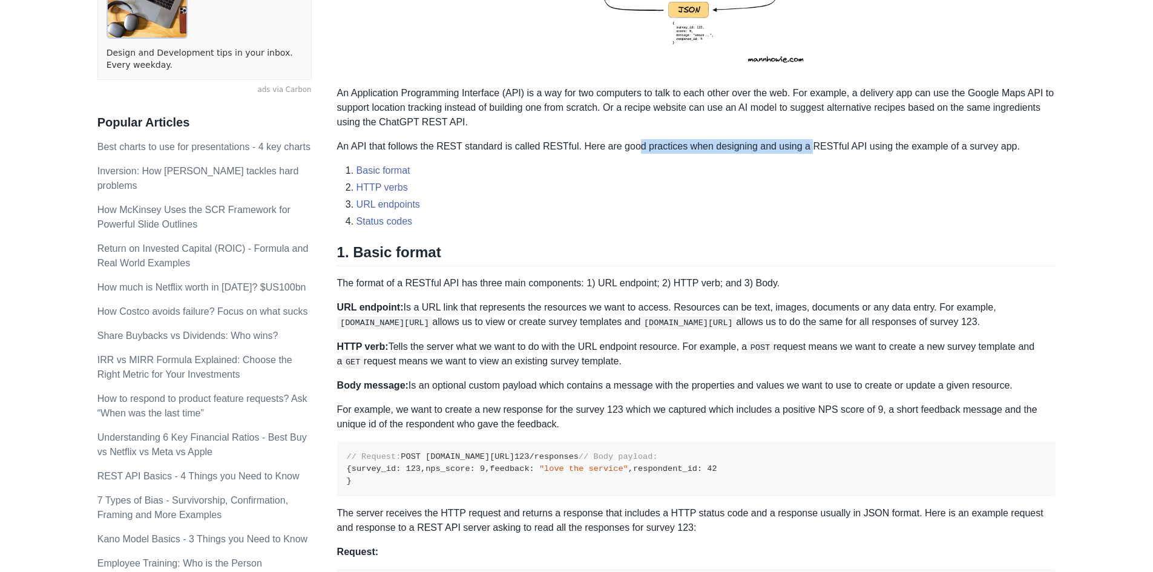
drag, startPoint x: 628, startPoint y: 146, endPoint x: 802, endPoint y: 145, distance: 173.7
click at [802, 145] on p "An API that follows the REST standard is called RESTful. Here are good practice…" at bounding box center [696, 146] width 719 height 15
click at [808, 152] on p "An API that follows the REST standard is called RESTful. Here are good practice…" at bounding box center [696, 146] width 719 height 15
drag, startPoint x: 615, startPoint y: 146, endPoint x: 880, endPoint y: 146, distance: 265.6
click at [873, 146] on p "An API that follows the REST standard is called RESTful. Here are good practice…" at bounding box center [696, 146] width 719 height 15
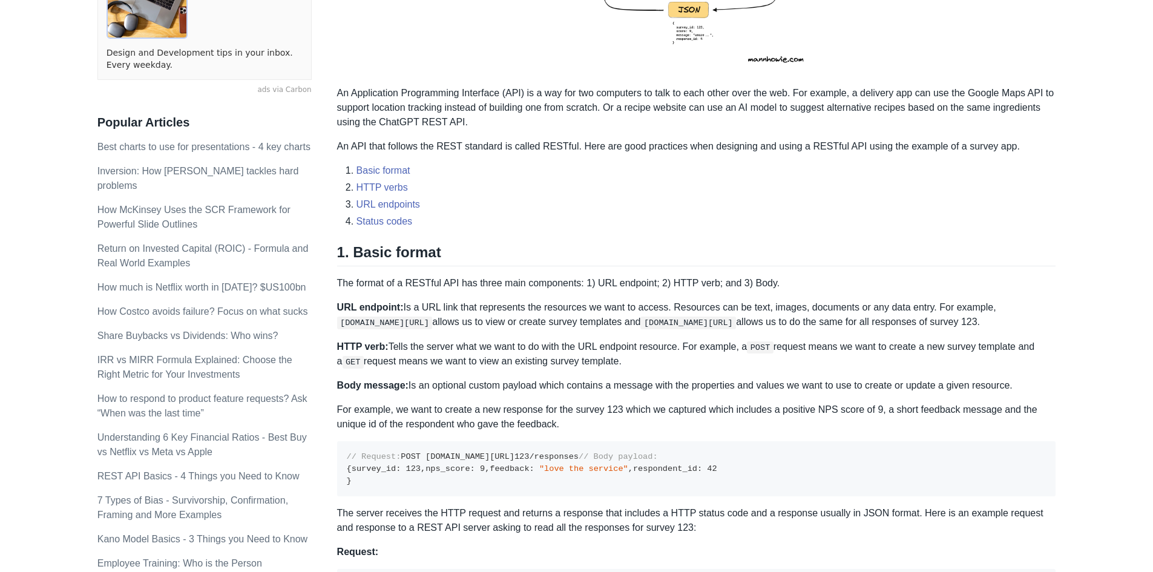
click at [883, 146] on p "An API that follows the REST standard is called RESTful. Here are good practice…" at bounding box center [696, 146] width 719 height 15
drag, startPoint x: 359, startPoint y: 282, endPoint x: 463, endPoint y: 289, distance: 104.9
click at [463, 289] on p "The format of a RESTful API has three main components: 1) URL endpoint; 2) HTTP…" at bounding box center [696, 283] width 719 height 15
drag, startPoint x: 486, startPoint y: 282, endPoint x: 534, endPoint y: 282, distance: 47.2
click at [534, 282] on p "The format of a RESTful API has three main components: 1) URL endpoint; 2) HTTP…" at bounding box center [696, 283] width 719 height 15
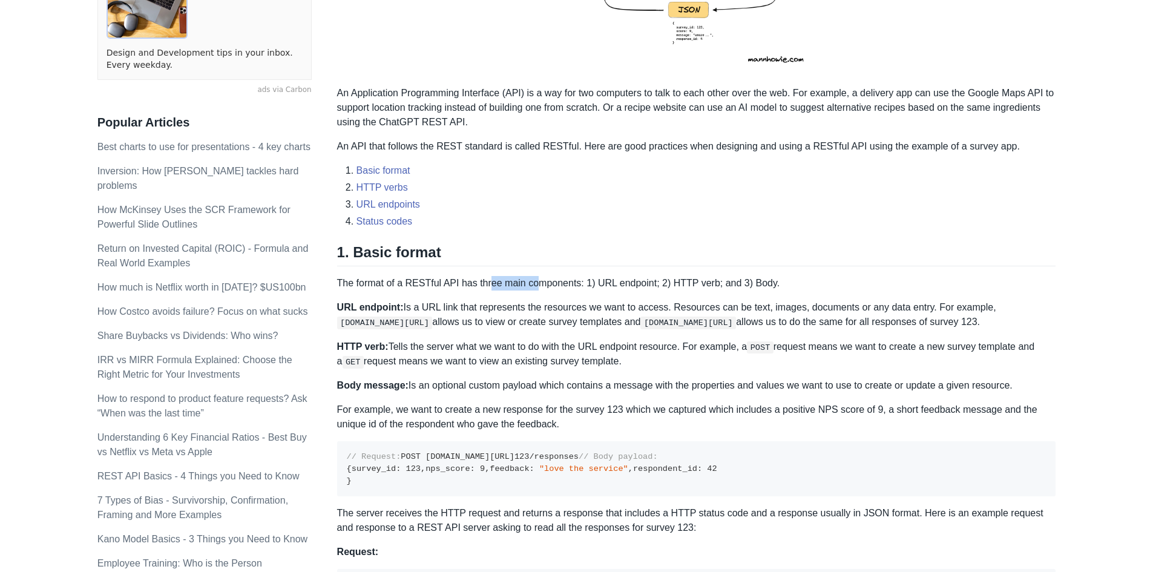
click at [535, 283] on p "The format of a RESTful API has three main components: 1) URL endpoint; 2) HTTP…" at bounding box center [696, 283] width 719 height 15
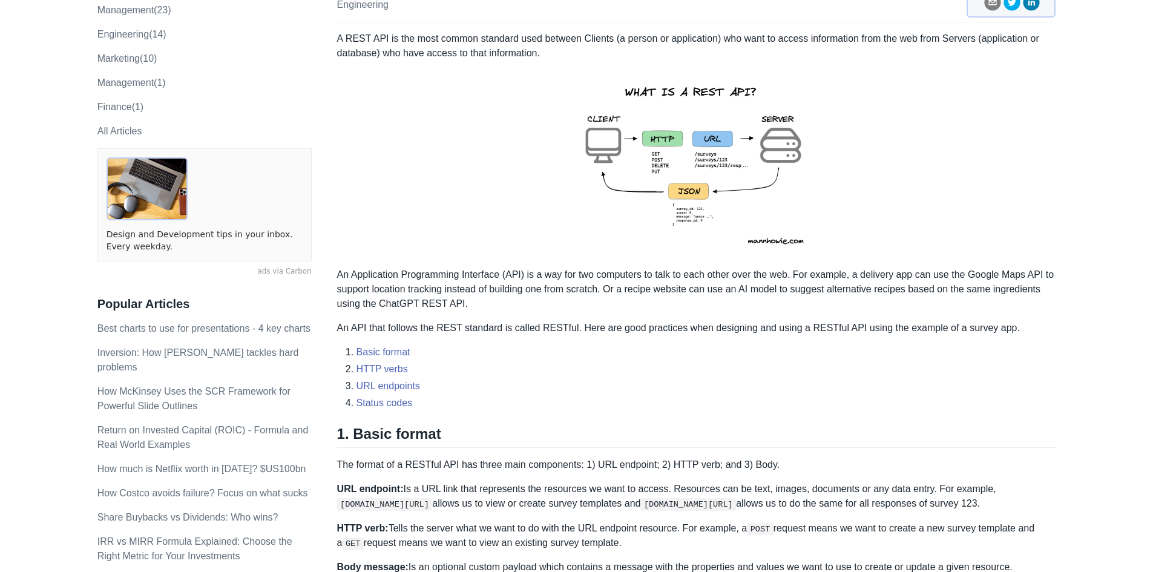
scroll to position [0, 0]
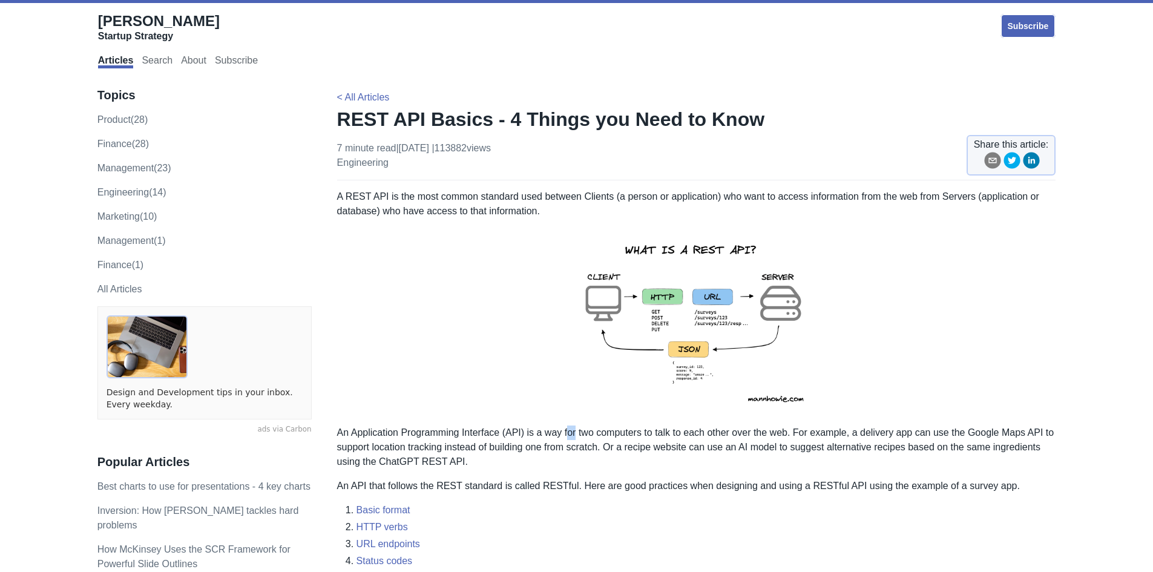
drag, startPoint x: 565, startPoint y: 429, endPoint x: 574, endPoint y: 430, distance: 9.7
click at [574, 430] on p "An Application Programming Interface (API) is a way for two computers to talk t…" at bounding box center [696, 447] width 719 height 44
click at [625, 434] on p "An Application Programming Interface (API) is a way for two computers to talk t…" at bounding box center [696, 447] width 719 height 44
drag, startPoint x: 649, startPoint y: 429, endPoint x: 660, endPoint y: 429, distance: 10.3
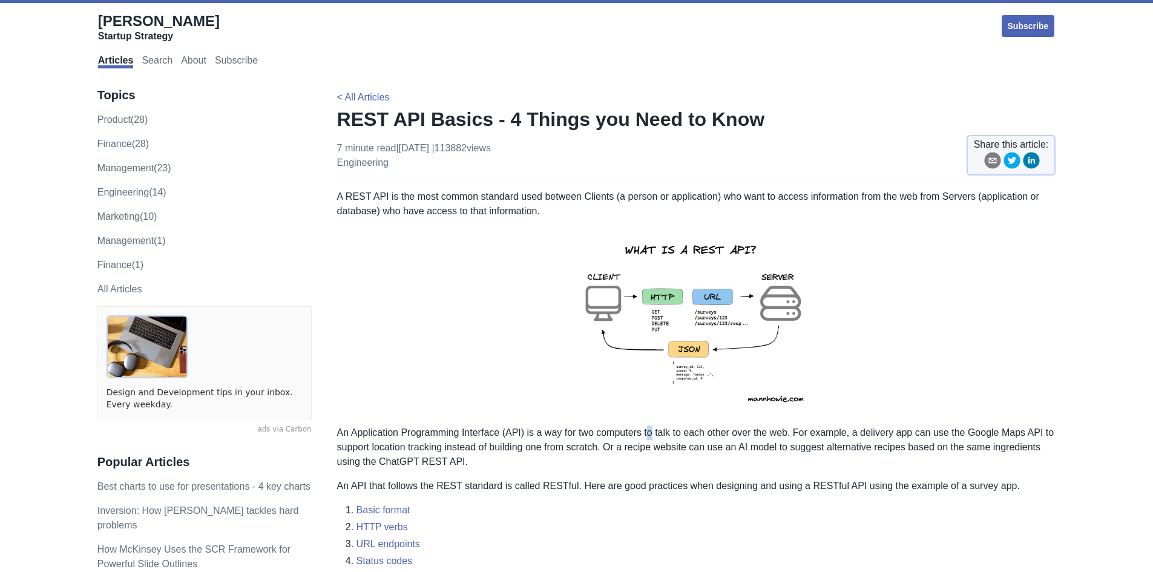
click at [657, 429] on p "An Application Programming Interface (API) is a way for two computers to talk t…" at bounding box center [696, 447] width 719 height 44
click at [684, 430] on p "An Application Programming Interface (API) is a way for two computers to talk t…" at bounding box center [696, 447] width 719 height 44
drag, startPoint x: 684, startPoint y: 430, endPoint x: 719, endPoint y: 432, distance: 35.2
click at [685, 430] on p "An Application Programming Interface (API) is a way for two computers to talk t…" at bounding box center [696, 447] width 719 height 44
click at [828, 430] on p "An Application Programming Interface (API) is a way for two computers to talk t…" at bounding box center [696, 447] width 719 height 44
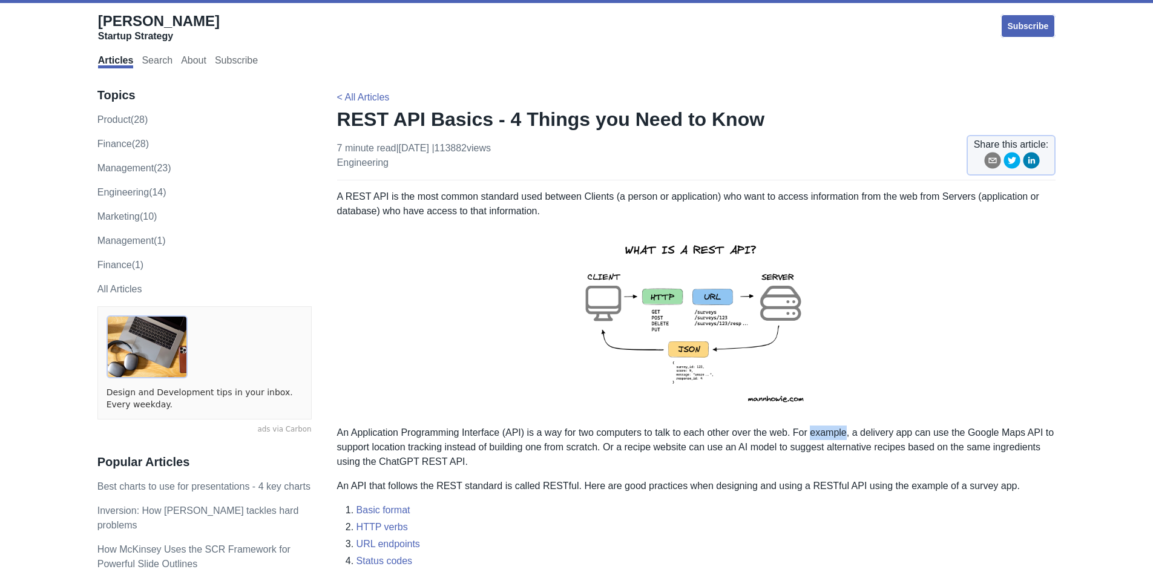
drag, startPoint x: 828, startPoint y: 430, endPoint x: 850, endPoint y: 435, distance: 22.9
click at [831, 430] on p "An Application Programming Interface (API) is a way for two computers to talk t…" at bounding box center [696, 447] width 719 height 44
click at [872, 437] on p "An Application Programming Interface (API) is a way for two computers to talk t…" at bounding box center [696, 447] width 719 height 44
click at [427, 441] on p "An Application Programming Interface (API) is a way for two computers to talk t…" at bounding box center [696, 447] width 719 height 44
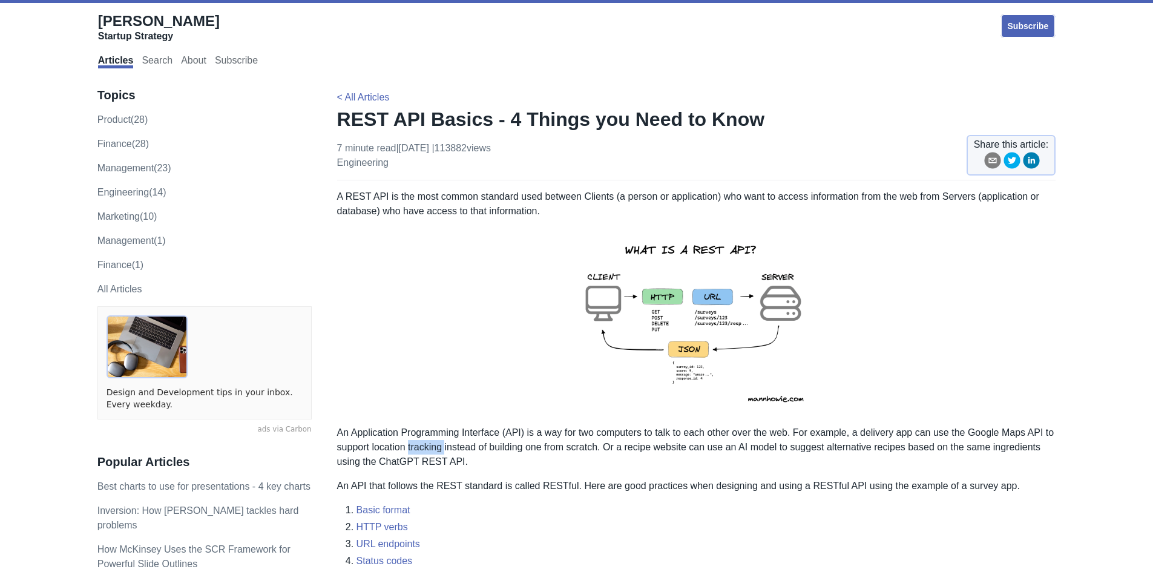
drag, startPoint x: 427, startPoint y: 442, endPoint x: 437, endPoint y: 443, distance: 11.0
click at [427, 441] on p "An Application Programming Interface (API) is a way for two computers to talk t…" at bounding box center [696, 447] width 719 height 44
click at [485, 441] on p "An Application Programming Interface (API) is a way for two computers to talk t…" at bounding box center [696, 447] width 719 height 44
click at [498, 441] on p "An Application Programming Interface (API) is a way for two computers to talk t…" at bounding box center [696, 447] width 719 height 44
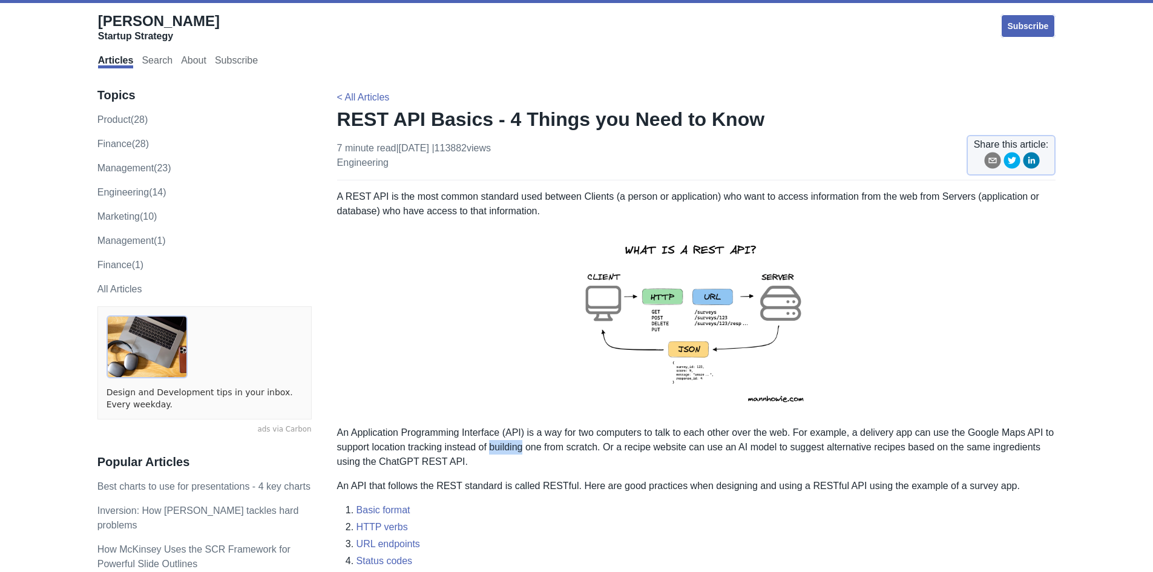
click at [499, 441] on p "An Application Programming Interface (API) is a way for two computers to talk t…" at bounding box center [696, 447] width 719 height 44
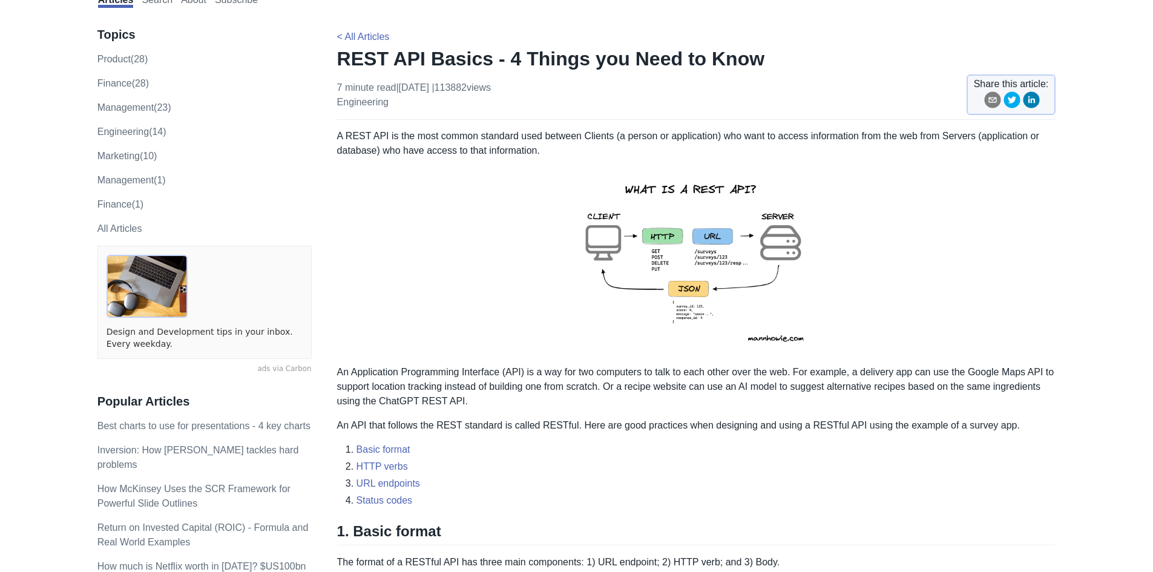
click at [473, 424] on p "An API that follows the REST standard is called RESTful. Here are good practice…" at bounding box center [696, 425] width 719 height 15
click at [491, 425] on p "An API that follows the REST standard is called RESTful. Here are good practice…" at bounding box center [696, 425] width 719 height 15
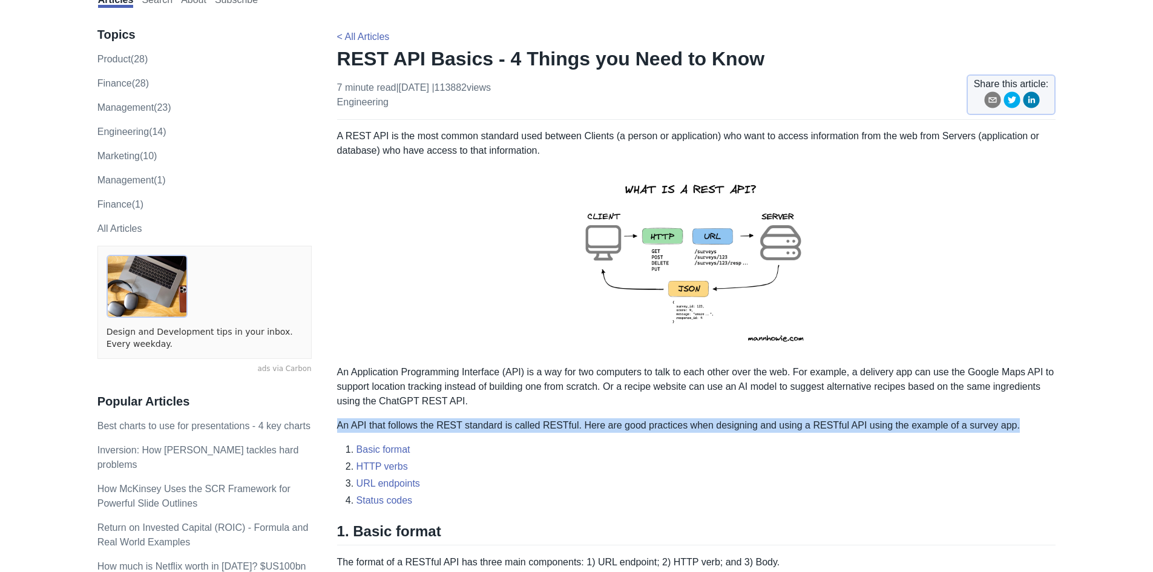
click at [491, 425] on p "An API that follows the REST standard is called RESTful. Here are good practice…" at bounding box center [696, 425] width 719 height 15
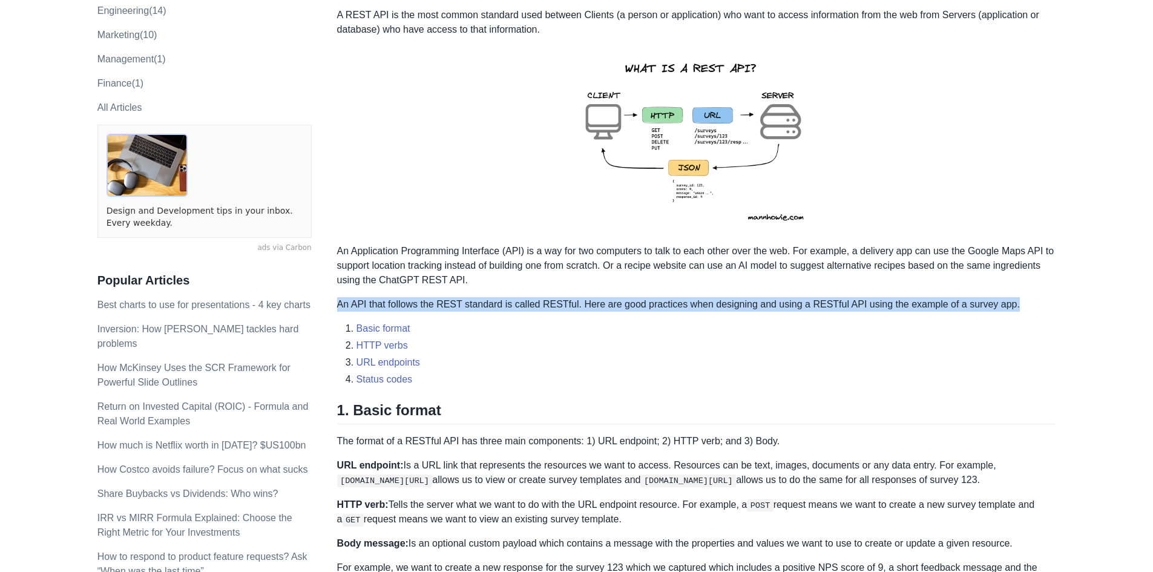
scroll to position [242, 0]
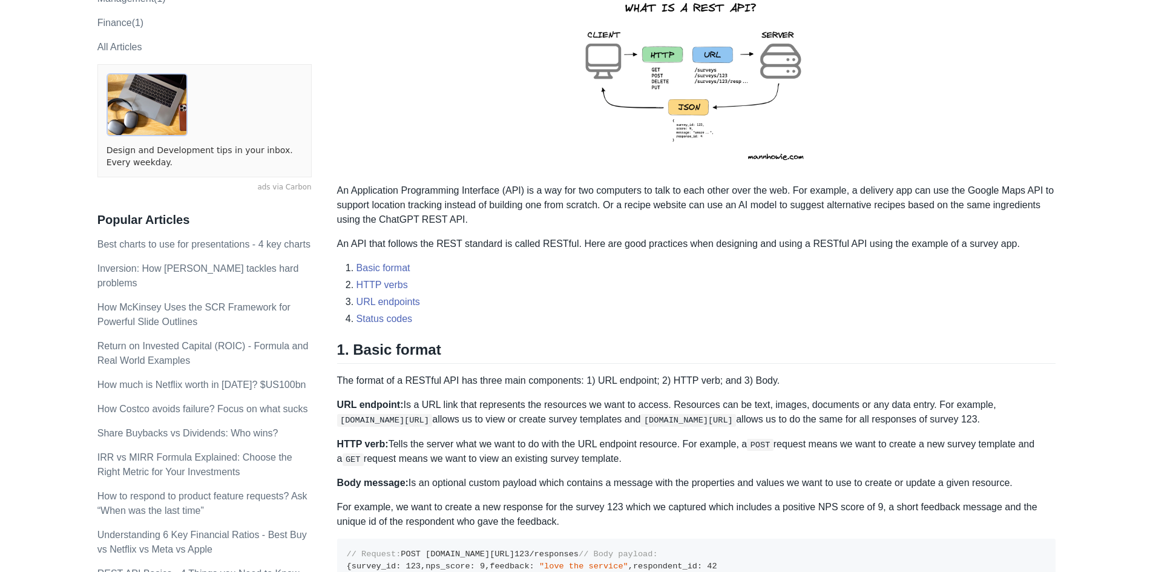
click at [362, 375] on p "The format of a RESTful API has three main components: 1) URL endpoint; 2) HTTP…" at bounding box center [696, 380] width 719 height 15
click at [365, 378] on p "The format of a RESTful API has three main components: 1) URL endpoint; 2) HTTP…" at bounding box center [696, 380] width 719 height 15
click at [368, 379] on p "The format of a RESTful API has three main components: 1) URL endpoint; 2) HTTP…" at bounding box center [696, 380] width 719 height 15
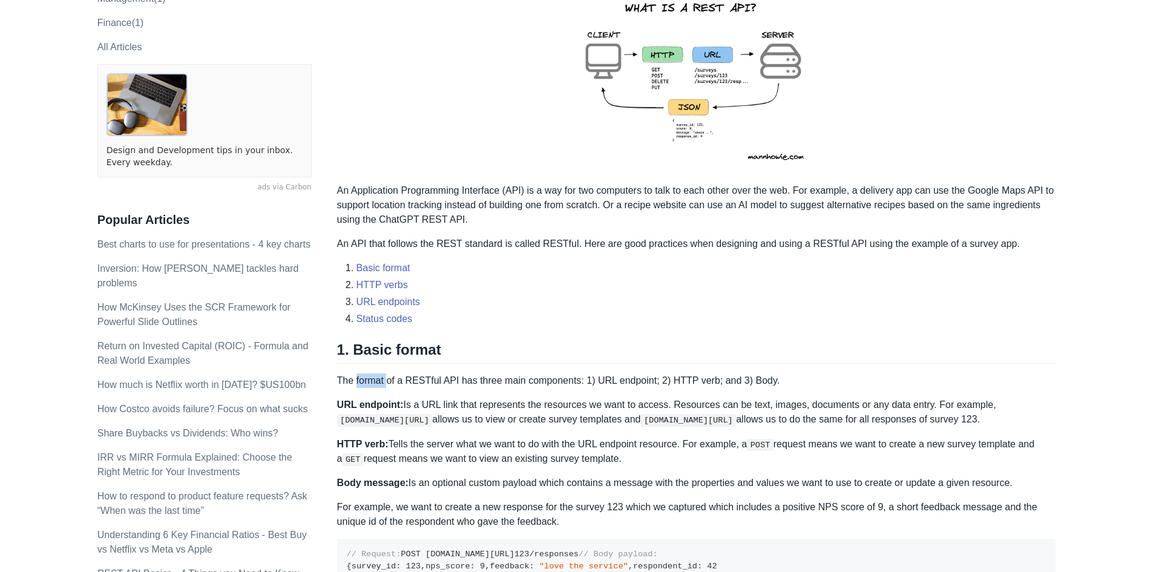
click at [368, 379] on p "The format of a RESTful API has three main components: 1) URL endpoint; 2) HTTP…" at bounding box center [696, 380] width 719 height 15
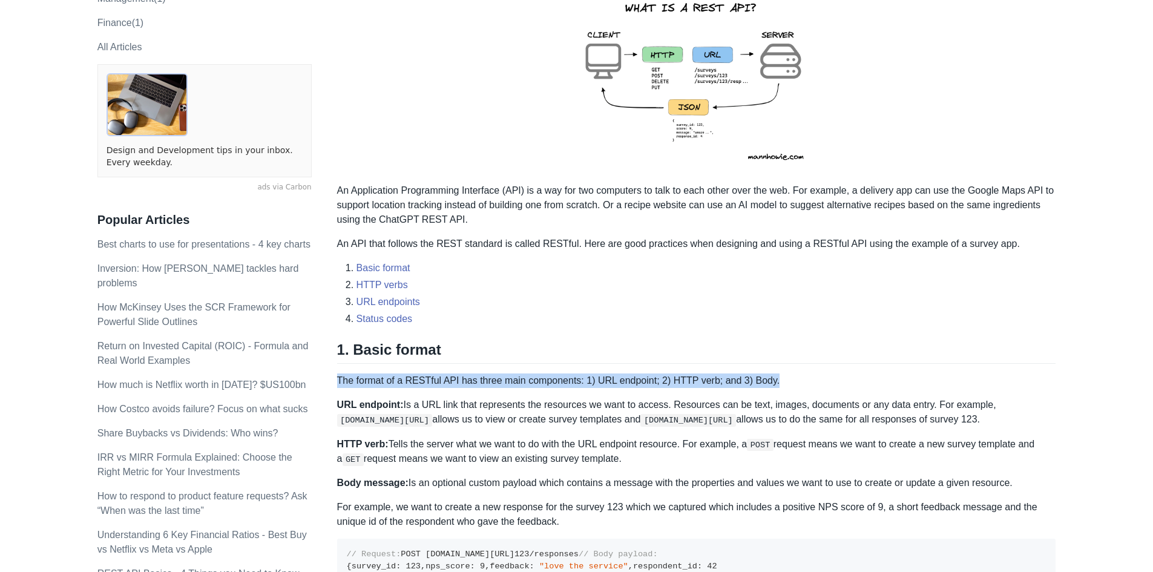
click at [368, 379] on p "The format of a RESTful API has three main components: 1) URL endpoint; 2) HTTP…" at bounding box center [696, 380] width 719 height 15
click at [459, 378] on p "The format of a RESTful API has three main components: 1) URL endpoint; 2) HTTP…" at bounding box center [696, 380] width 719 height 15
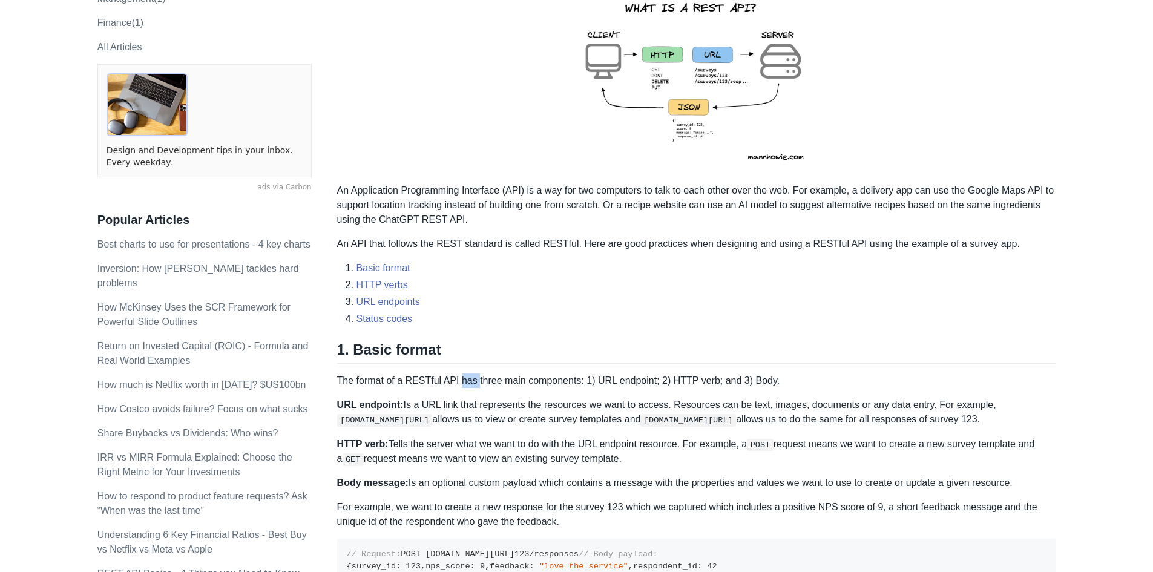
click at [459, 378] on p "The format of a RESTful API has three main components: 1) URL endpoint; 2) HTTP…" at bounding box center [696, 380] width 719 height 15
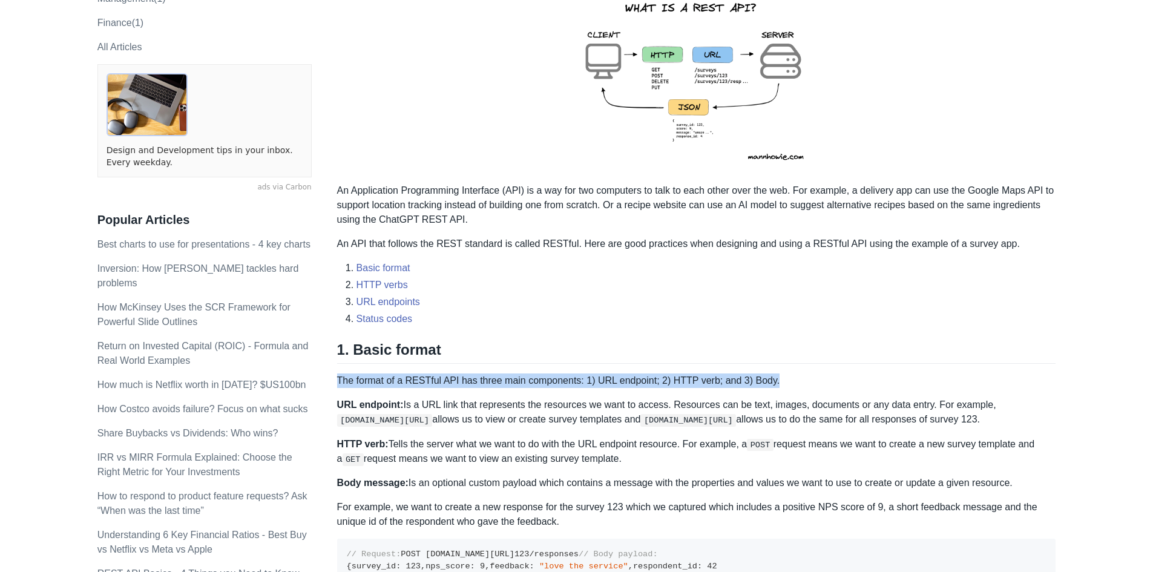
click at [459, 378] on p "The format of a RESTful API has three main components: 1) URL endpoint; 2) HTTP…" at bounding box center [696, 380] width 719 height 15
click at [460, 378] on p "The format of a RESTful API has three main components: 1) URL endpoint; 2) HTTP…" at bounding box center [696, 380] width 719 height 15
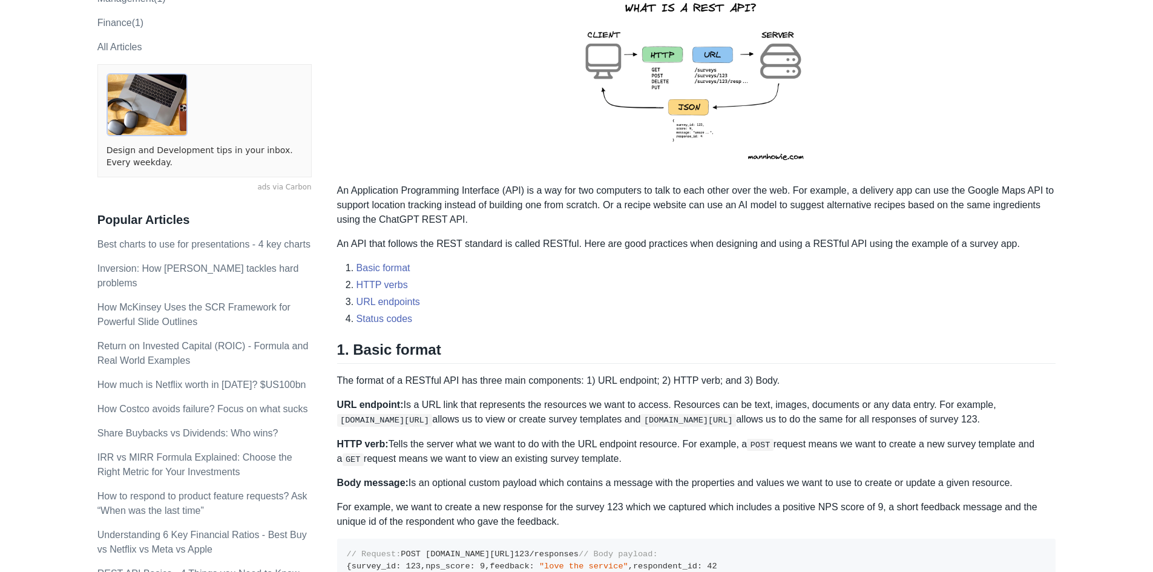
click at [484, 408] on p "URL endpoint: Is a URL link that represents the resources we want to access. Re…" at bounding box center [696, 412] width 719 height 29
click at [416, 379] on p "The format of a RESTful API has three main components: 1) URL endpoint; 2) HTTP…" at bounding box center [696, 380] width 719 height 15
click at [481, 383] on p "The format of a RESTful API has three main components: 1) URL endpoint; 2) HTTP…" at bounding box center [696, 380] width 719 height 15
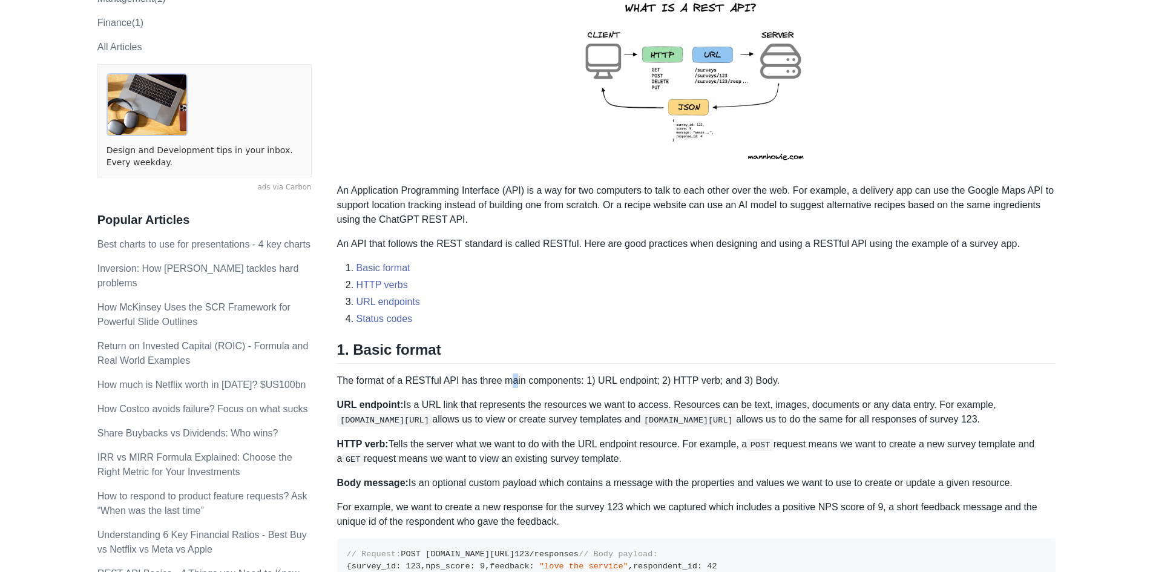
click at [510, 378] on p "The format of a RESTful API has three main components: 1) URL endpoint; 2) HTTP…" at bounding box center [696, 380] width 719 height 15
click at [621, 376] on p "The format of a RESTful API has three main components: 1) URL endpoint; 2) HTTP…" at bounding box center [696, 380] width 719 height 15
click at [701, 384] on p "The format of a RESTful API has three main components: 1) URL endpoint; 2) HTTP…" at bounding box center [696, 380] width 719 height 15
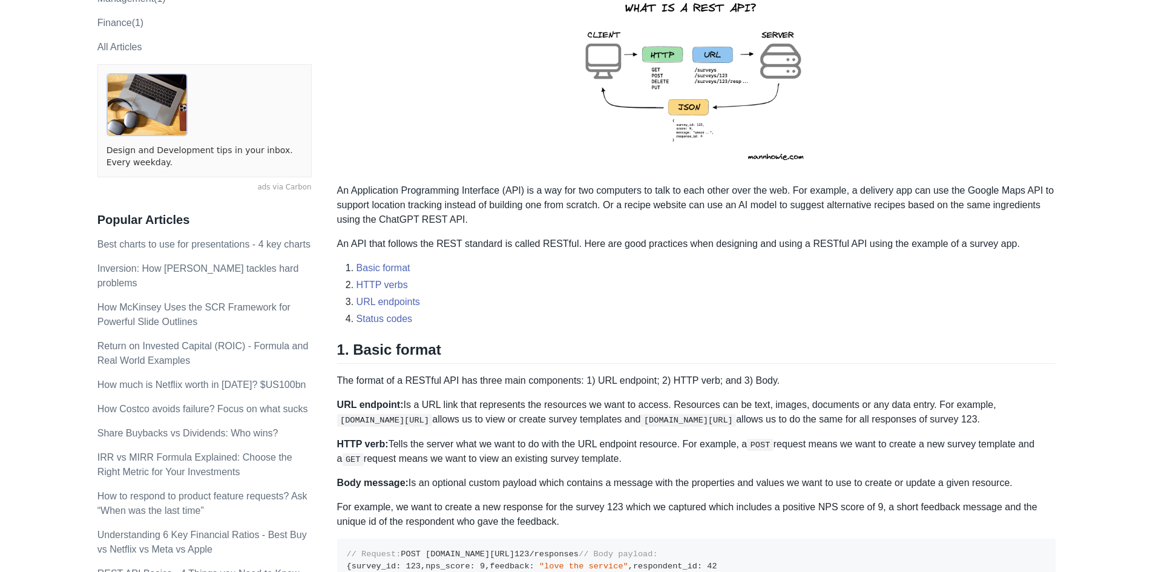
click at [701, 384] on p "The format of a RESTful API has three main components: 1) URL endpoint; 2) HTTP…" at bounding box center [696, 380] width 719 height 15
click at [731, 378] on p "The format of a RESTful API has three main components: 1) URL endpoint; 2) HTTP…" at bounding box center [696, 380] width 719 height 15
click at [756, 376] on p "The format of a RESTful API has three main components: 1) URL endpoint; 2) HTTP…" at bounding box center [696, 380] width 719 height 15
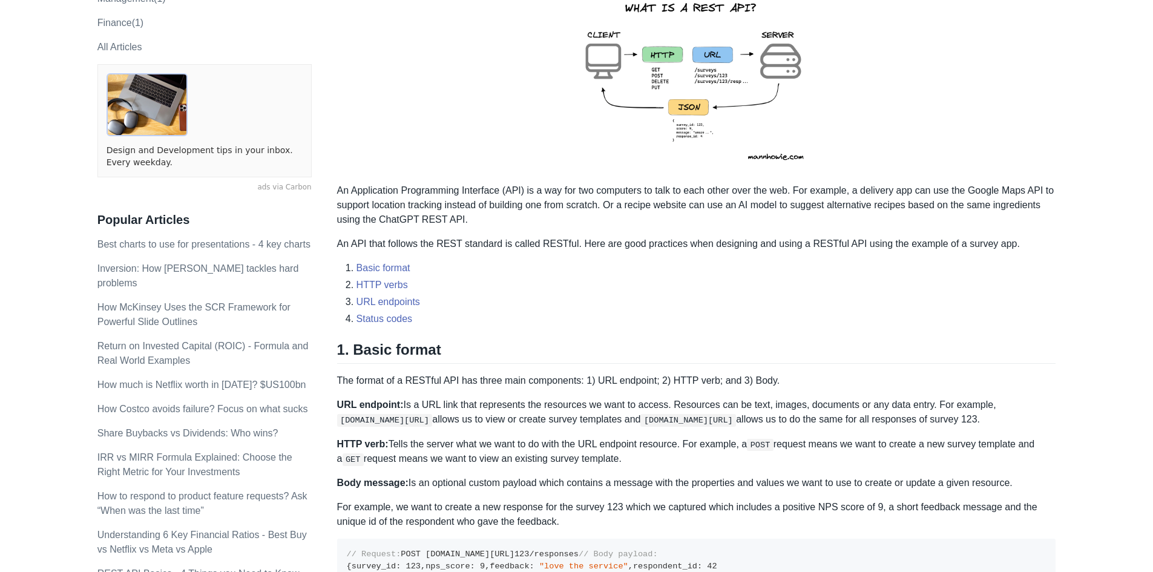
click at [440, 400] on p "URL endpoint: Is a URL link that represents the resources we want to access. Re…" at bounding box center [696, 412] width 719 height 29
click at [480, 407] on p "URL endpoint: Is a URL link that represents the resources we want to access. Re…" at bounding box center [696, 412] width 719 height 29
click at [498, 398] on p "URL endpoint: Is a URL link that represents the resources we want to access. Re…" at bounding box center [696, 412] width 719 height 29
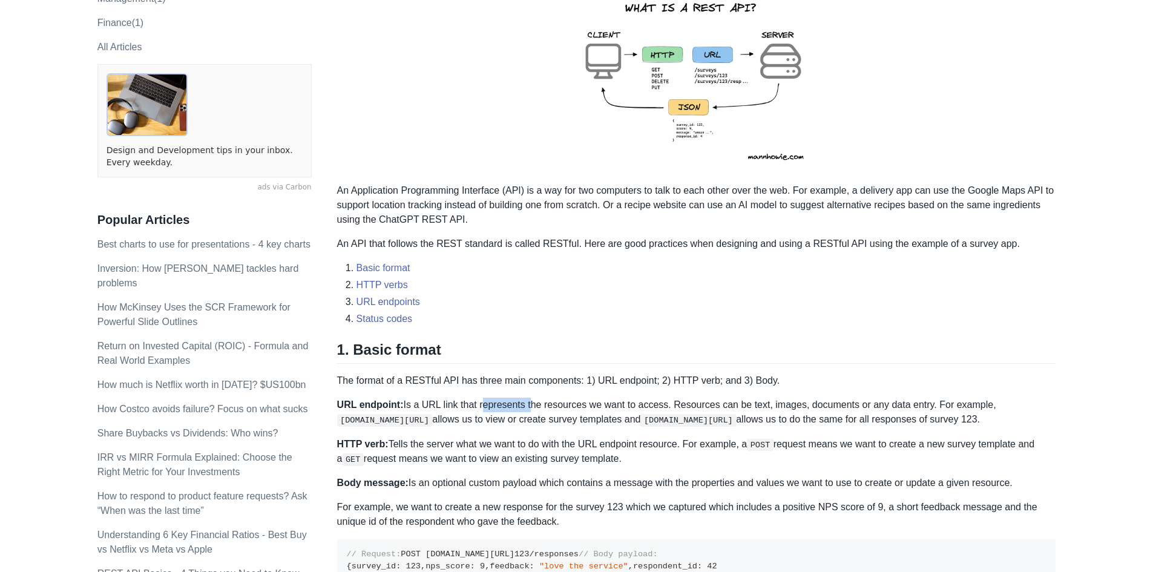
click at [498, 398] on p "URL endpoint: Is a URL link that represents the resources we want to access. Re…" at bounding box center [696, 412] width 719 height 29
click at [536, 408] on p "URL endpoint: Is a URL link that represents the resources we want to access. Re…" at bounding box center [696, 412] width 719 height 29
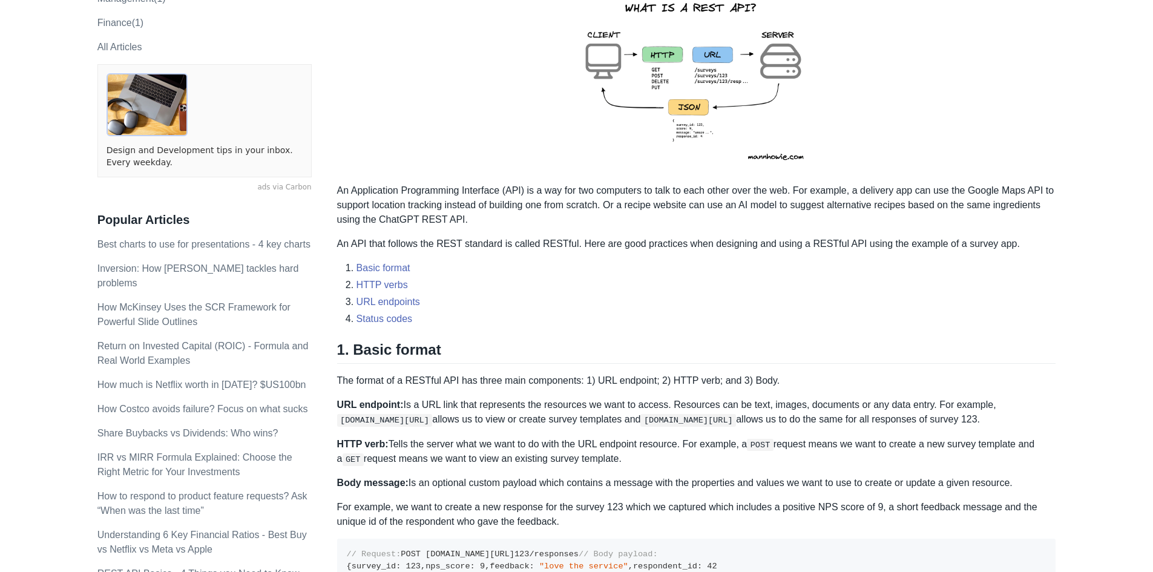
click at [588, 399] on p "URL endpoint: Is a URL link that represents the resources we want to access. Re…" at bounding box center [696, 412] width 719 height 29
click at [629, 404] on p "URL endpoint: Is a URL link that represents the resources we want to access. Re…" at bounding box center [696, 412] width 719 height 29
click at [708, 402] on p "URL endpoint: Is a URL link that represents the resources we want to access. Re…" at bounding box center [696, 412] width 719 height 29
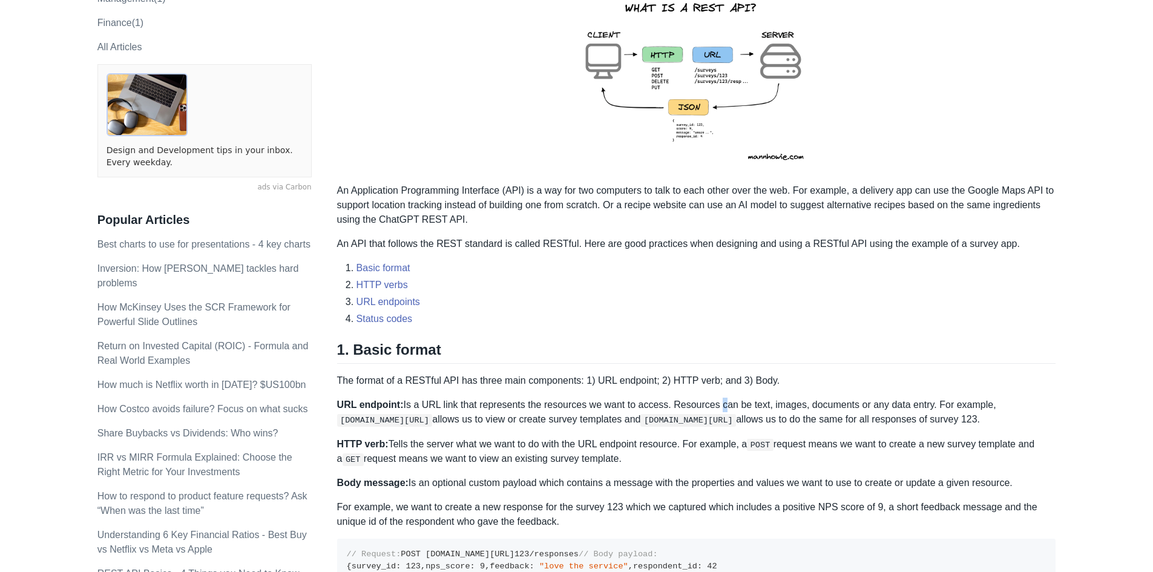
click at [708, 402] on p "URL endpoint: Is a URL link that represents the resources we want to access. Re…" at bounding box center [696, 412] width 719 height 29
click at [756, 407] on p "URL endpoint: Is a URL link that represents the resources we want to access. Re…" at bounding box center [696, 412] width 719 height 29
click at [791, 407] on p "URL endpoint: Is a URL link that represents the resources we want to access. Re…" at bounding box center [696, 412] width 719 height 29
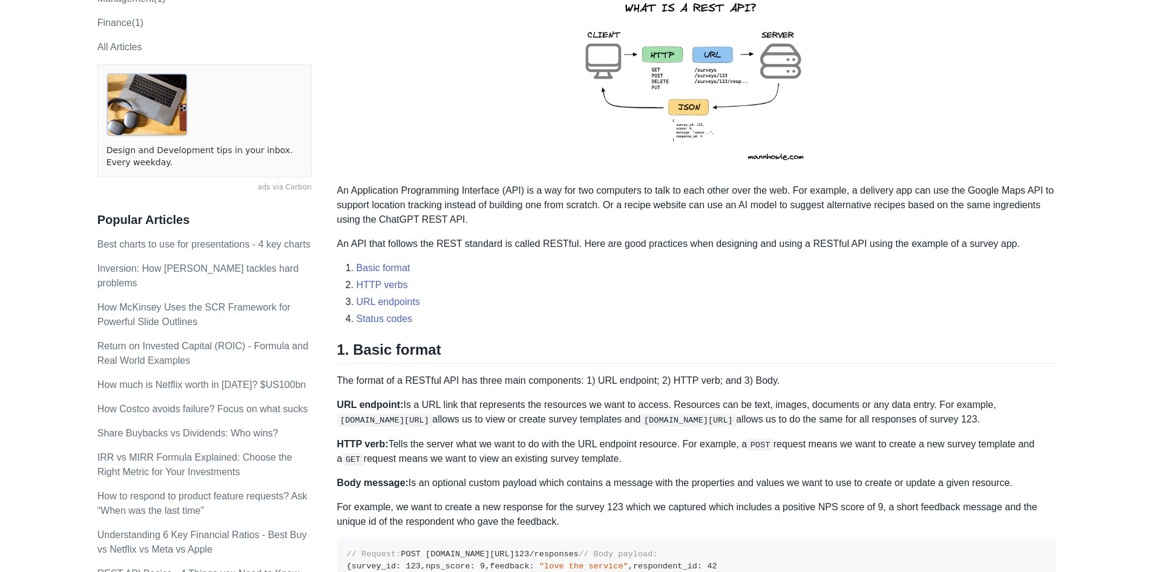
click at [814, 405] on p "URL endpoint: Is a URL link that represents the resources we want to access. Re…" at bounding box center [696, 412] width 719 height 29
click at [442, 441] on p "HTTP verb: Tells the server what we want to do with the URL endpoint resource. …" at bounding box center [696, 452] width 719 height 30
click at [441, 441] on p "HTTP verb: Tells the server what we want to do with the URL endpoint resource. …" at bounding box center [696, 452] width 719 height 30
click at [440, 441] on p "HTTP verb: Tells the server what we want to do with the URL endpoint resource. …" at bounding box center [696, 452] width 719 height 30
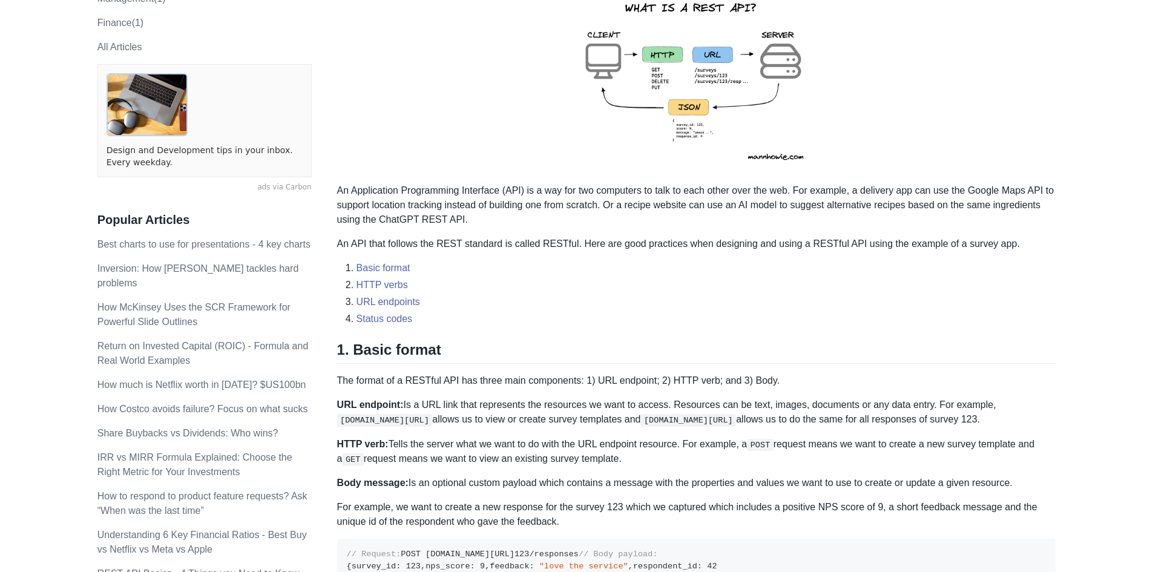
click at [455, 441] on p "HTTP verb: Tells the server what we want to do with the URL endpoint resource. …" at bounding box center [696, 452] width 719 height 30
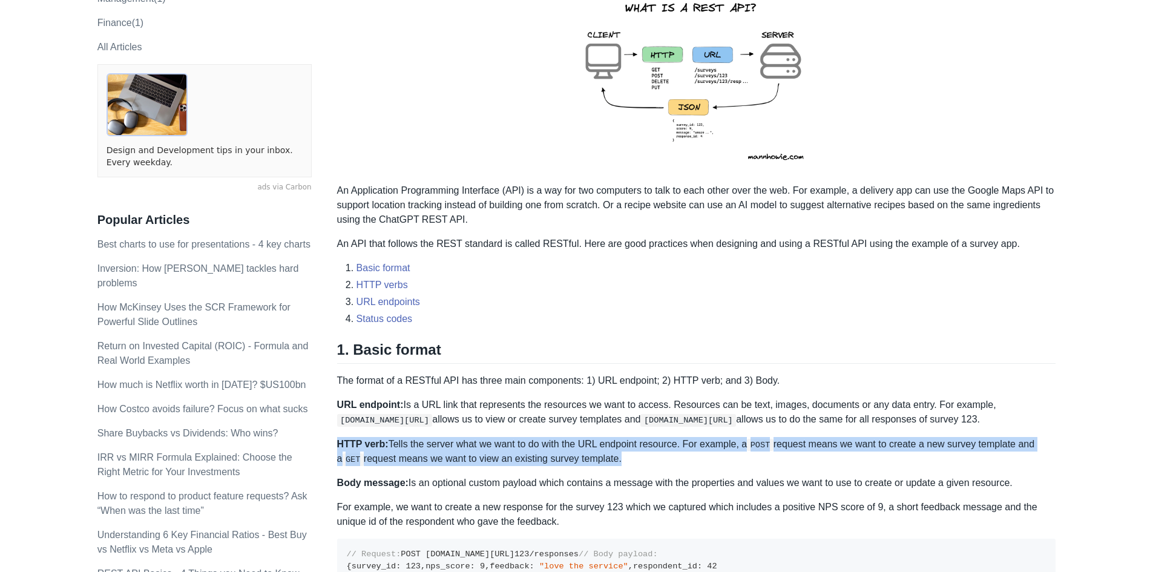
click at [455, 441] on p "HTTP verb: Tells the server what we want to do with the URL endpoint resource. …" at bounding box center [696, 452] width 719 height 30
click at [452, 441] on p "HTTP verb: Tells the server what we want to do with the URL endpoint resource. …" at bounding box center [696, 452] width 719 height 30
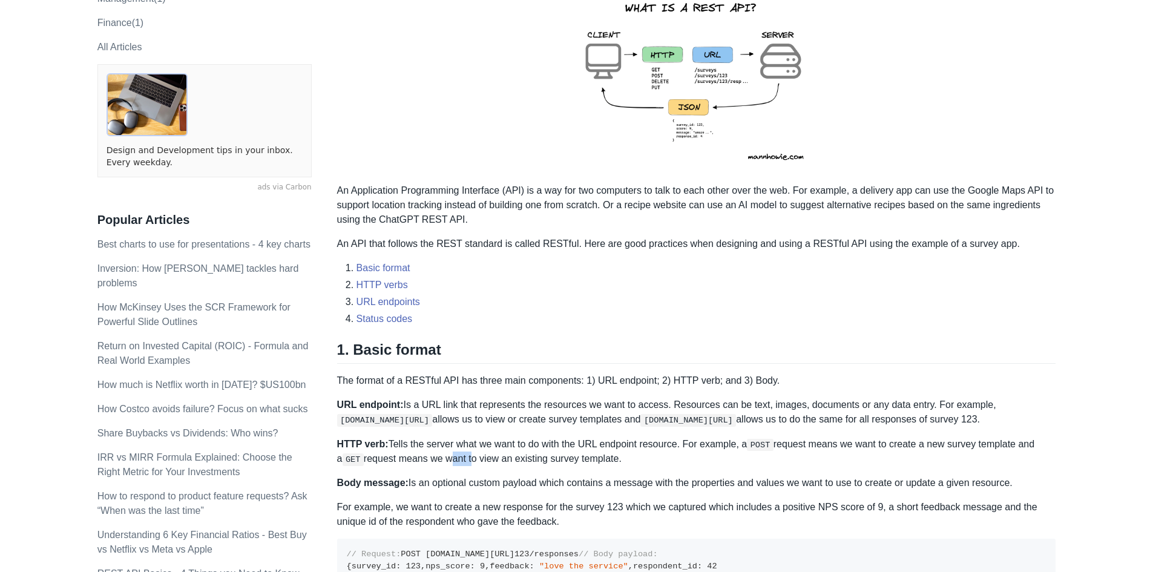
click at [452, 441] on p "HTTP verb: Tells the server what we want to do with the URL endpoint resource. …" at bounding box center [696, 452] width 719 height 30
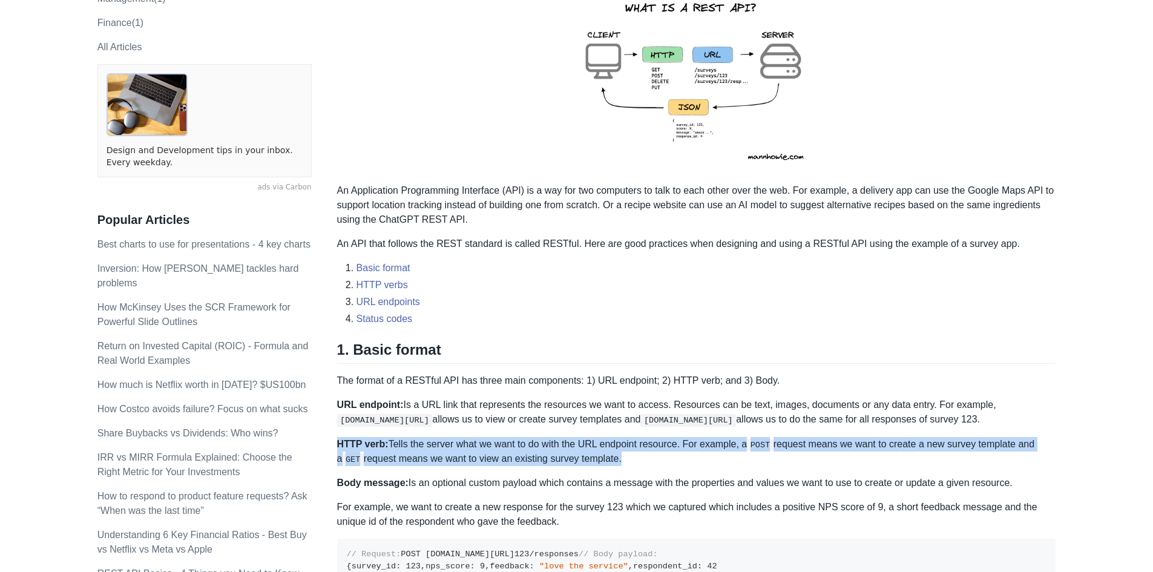
click at [452, 441] on p "HTTP verb: Tells the server what we want to do with the URL endpoint resource. …" at bounding box center [696, 452] width 719 height 30
click at [451, 440] on p "HTTP verb: Tells the server what we want to do with the URL endpoint resource. …" at bounding box center [696, 452] width 719 height 30
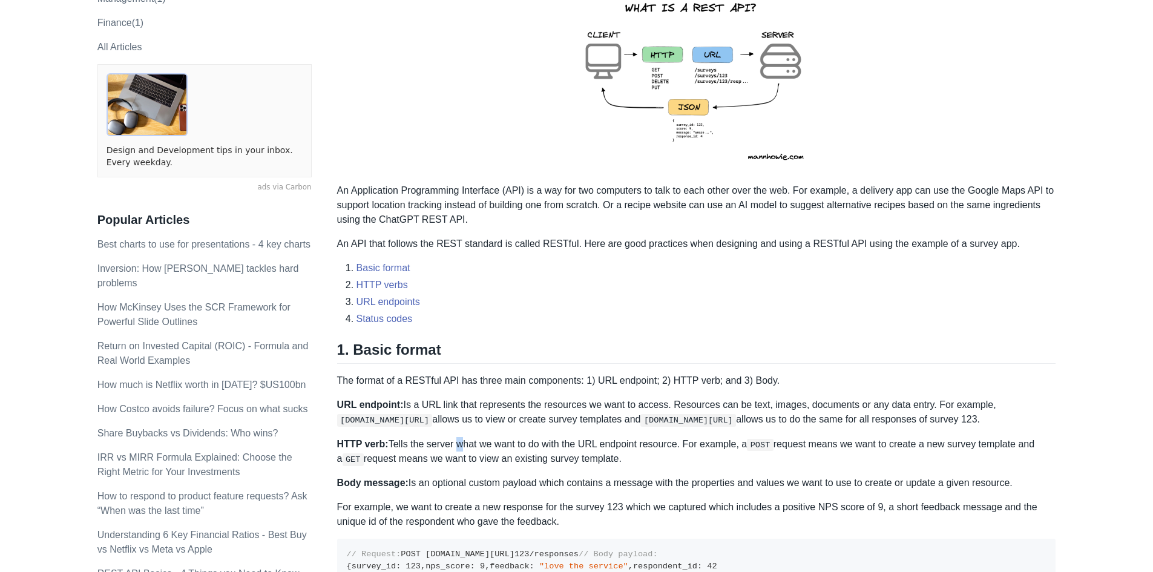
click at [451, 440] on p "HTTP verb: Tells the server what we want to do with the URL endpoint resource. …" at bounding box center [696, 452] width 719 height 30
click at [457, 402] on p "URL endpoint: Is a URL link that represents the resources we want to access. Re…" at bounding box center [696, 412] width 719 height 29
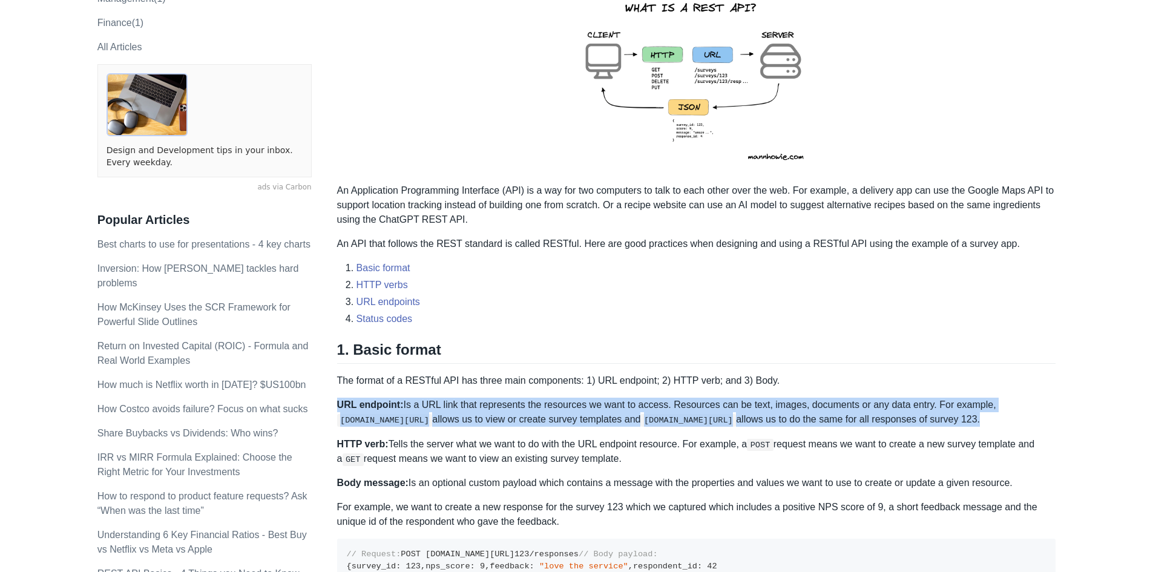
click at [457, 402] on p "URL endpoint: Is a URL link that represents the resources we want to access. Re…" at bounding box center [696, 412] width 719 height 29
click at [455, 404] on p "URL endpoint: Is a URL link that represents the resources we want to access. Re…" at bounding box center [696, 412] width 719 height 29
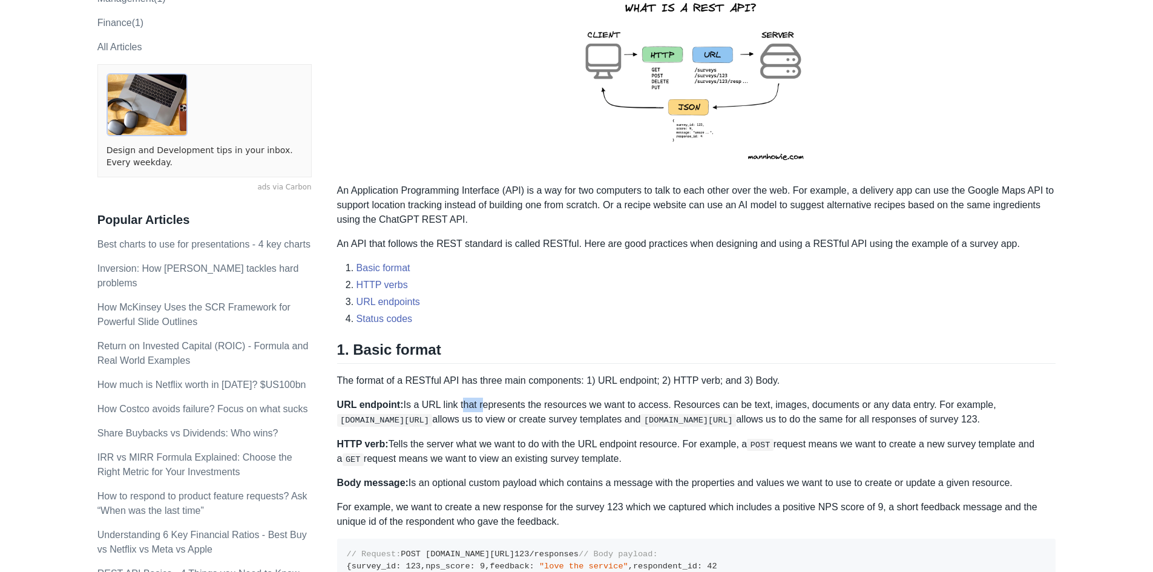
click at [455, 404] on p "URL endpoint: Is a URL link that represents the resources we want to access. Re…" at bounding box center [696, 412] width 719 height 29
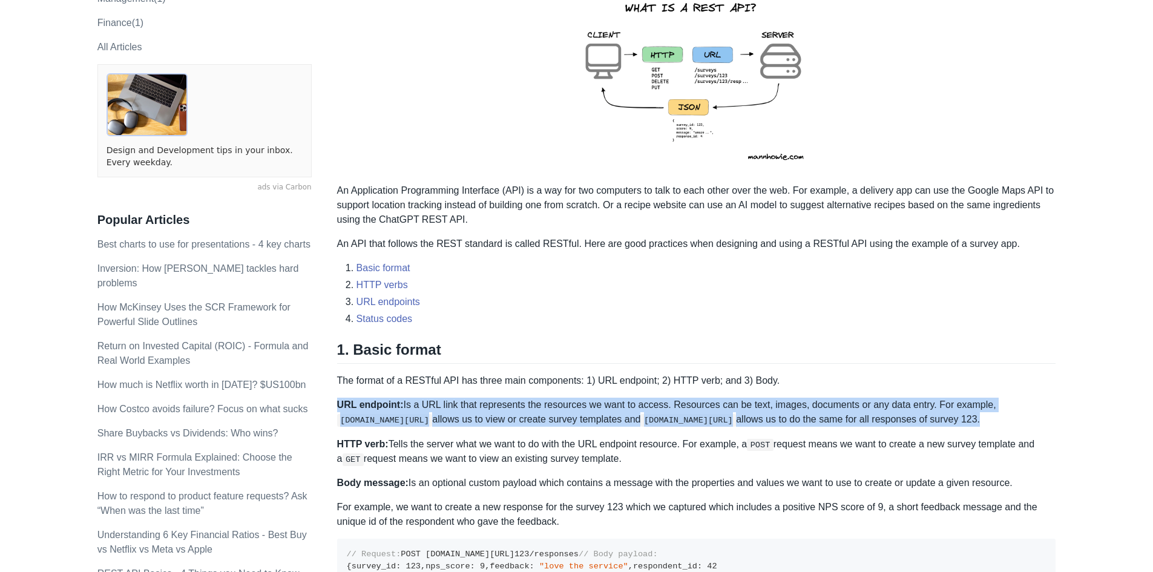
click at [455, 404] on p "URL endpoint: Is a URL link that represents the resources we want to access. Re…" at bounding box center [696, 412] width 719 height 29
click at [457, 409] on p "URL endpoint: Is a URL link that represents the resources we want to access. Re…" at bounding box center [696, 412] width 719 height 29
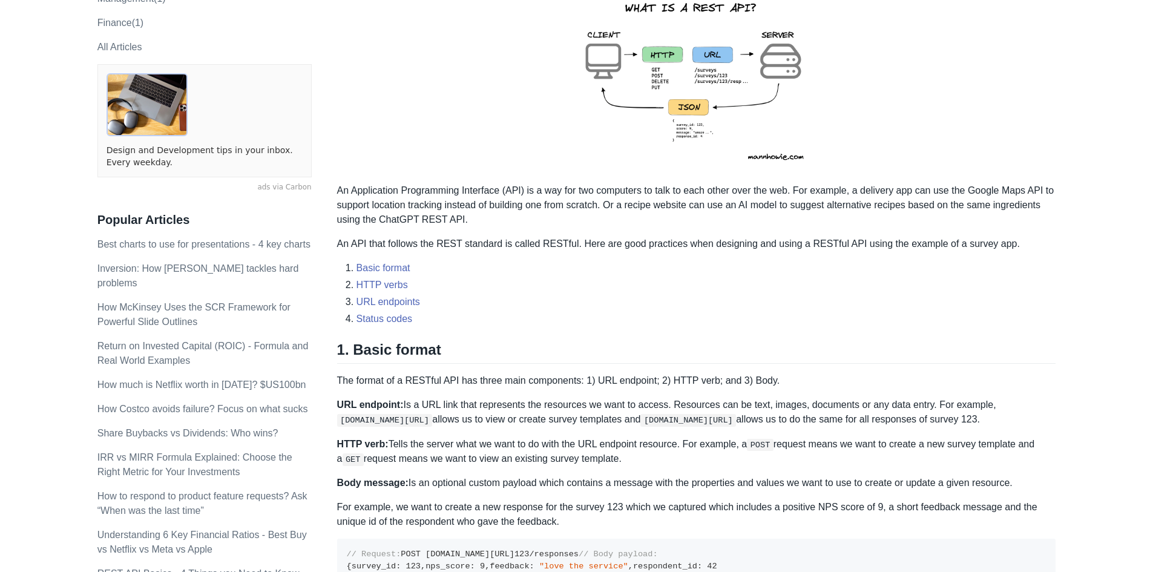
click at [460, 404] on p "URL endpoint: Is a URL link that represents the resources we want to access. Re…" at bounding box center [696, 412] width 719 height 29
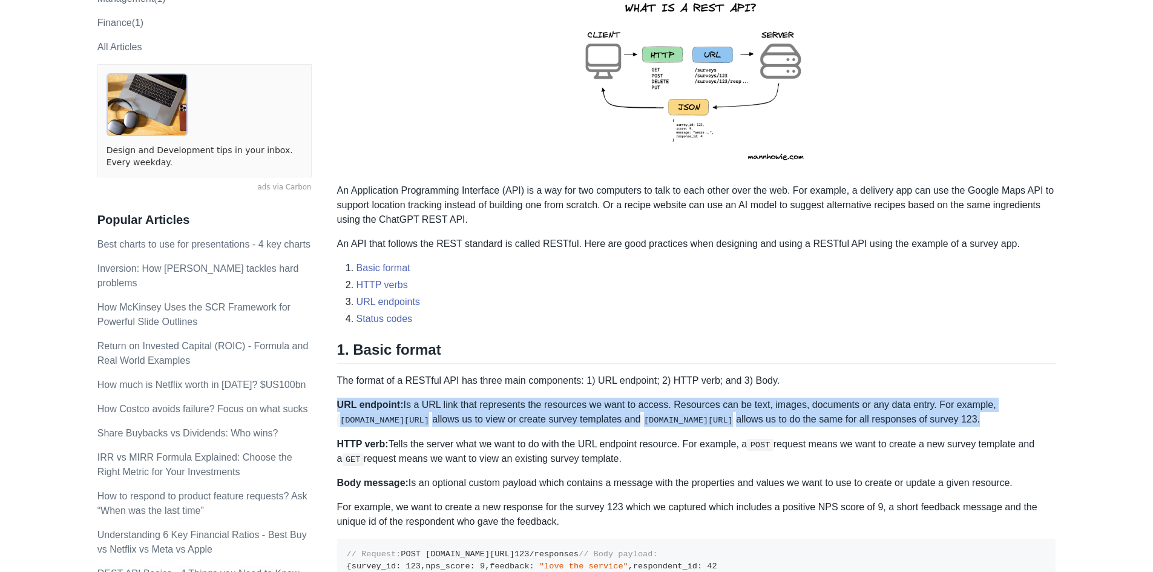
click at [460, 404] on p "URL endpoint: Is a URL link that represents the resources we want to access. Re…" at bounding box center [696, 412] width 719 height 29
click at [462, 416] on p "URL endpoint: Is a URL link that represents the resources we want to access. Re…" at bounding box center [696, 412] width 719 height 29
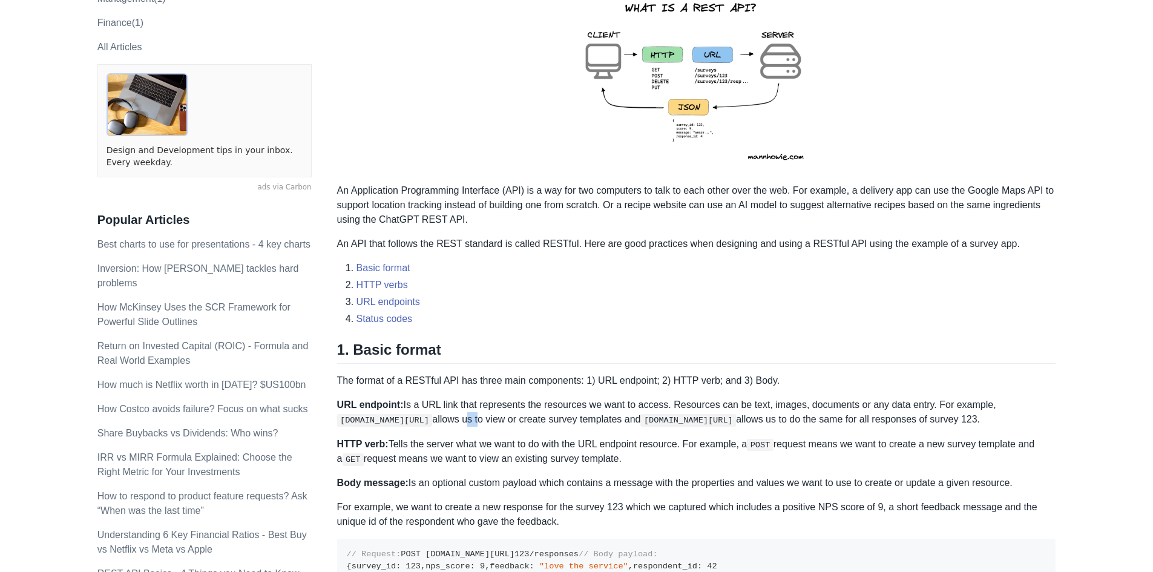
click at [462, 416] on p "URL endpoint: Is a URL link that represents the resources we want to access. Re…" at bounding box center [696, 412] width 719 height 29
click at [460, 403] on p "URL endpoint: Is a URL link that represents the resources we want to access. Re…" at bounding box center [696, 412] width 719 height 29
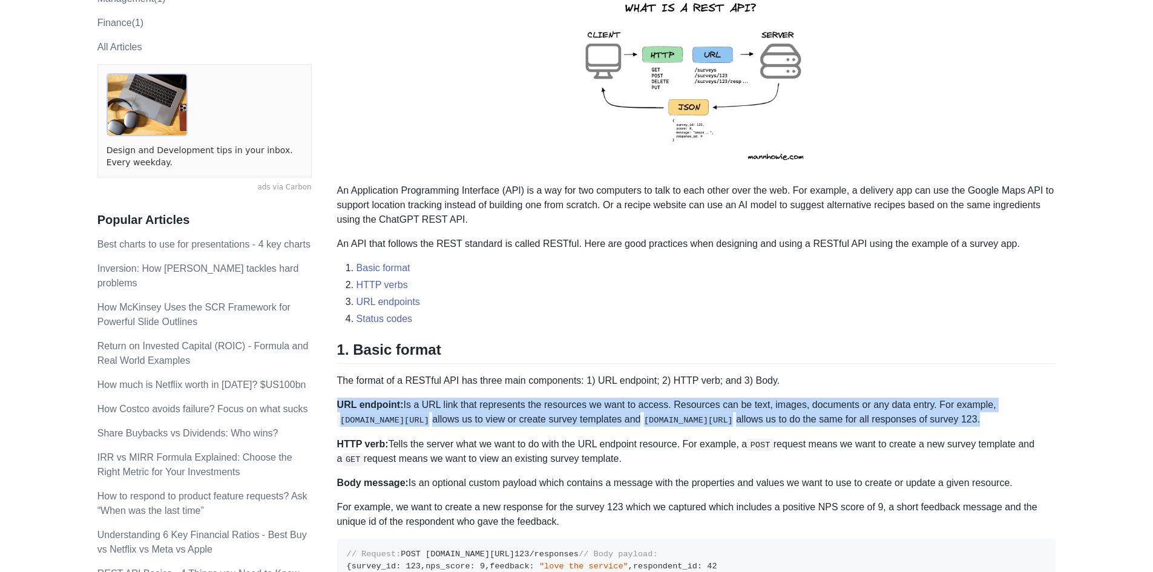
click at [461, 402] on p "URL endpoint: Is a URL link that represents the resources we want to access. Re…" at bounding box center [696, 412] width 719 height 29
click at [466, 405] on p "URL endpoint: Is a URL link that represents the resources we want to access. Re…" at bounding box center [696, 412] width 719 height 29
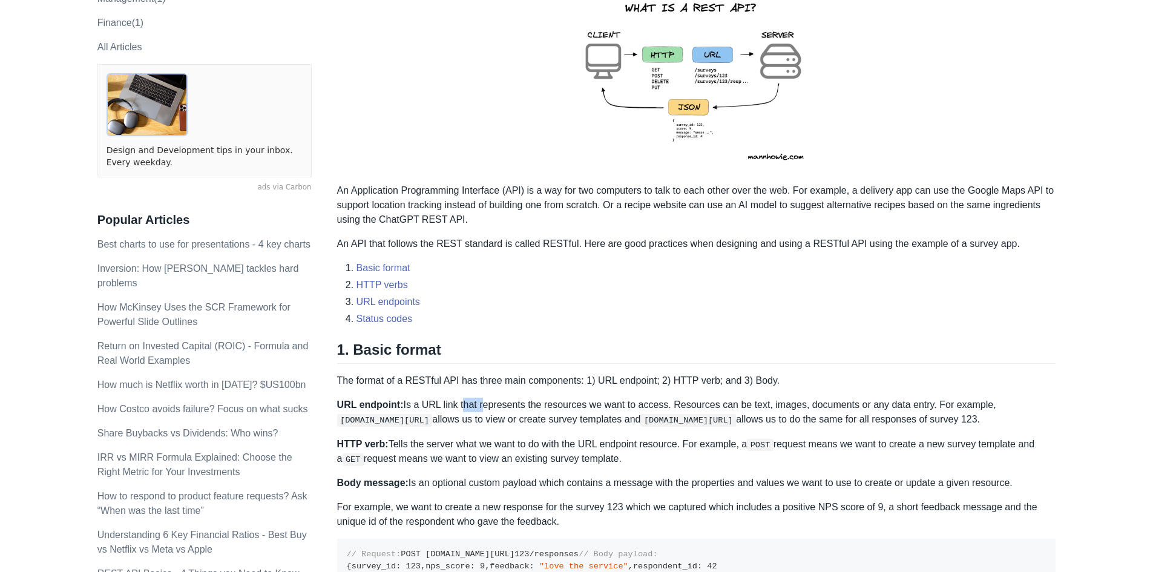
click at [466, 405] on p "URL endpoint: Is a URL link that represents the resources we want to access. Re…" at bounding box center [696, 412] width 719 height 29
click at [532, 398] on p "URL endpoint: Is a URL link that represents the resources we want to access. Re…" at bounding box center [696, 412] width 719 height 29
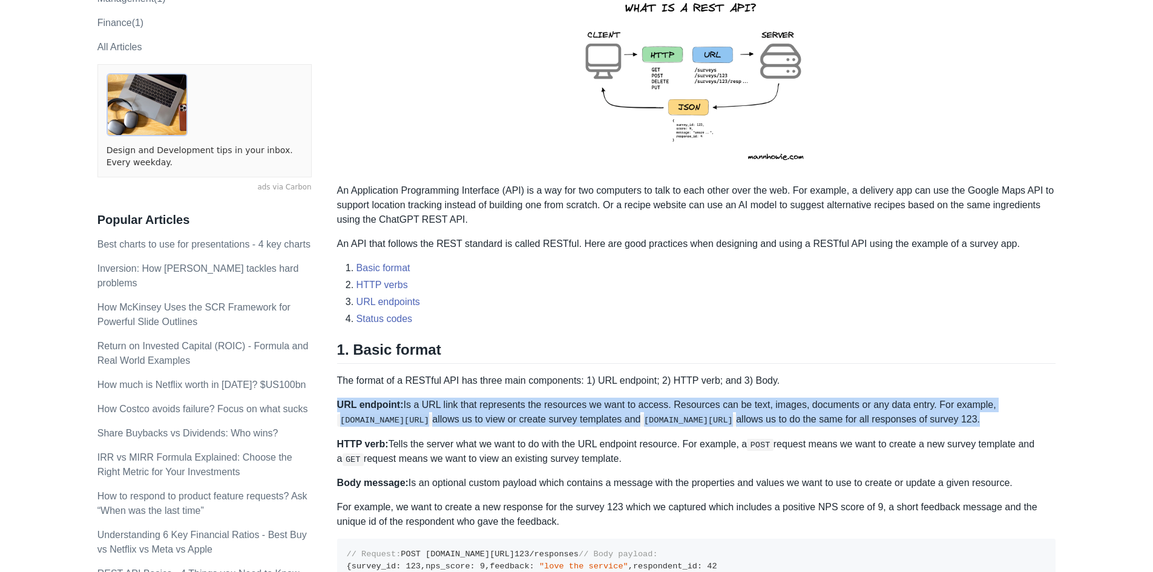
click at [532, 398] on p "URL endpoint: Is a URL link that represents the resources we want to access. Re…" at bounding box center [696, 412] width 719 height 29
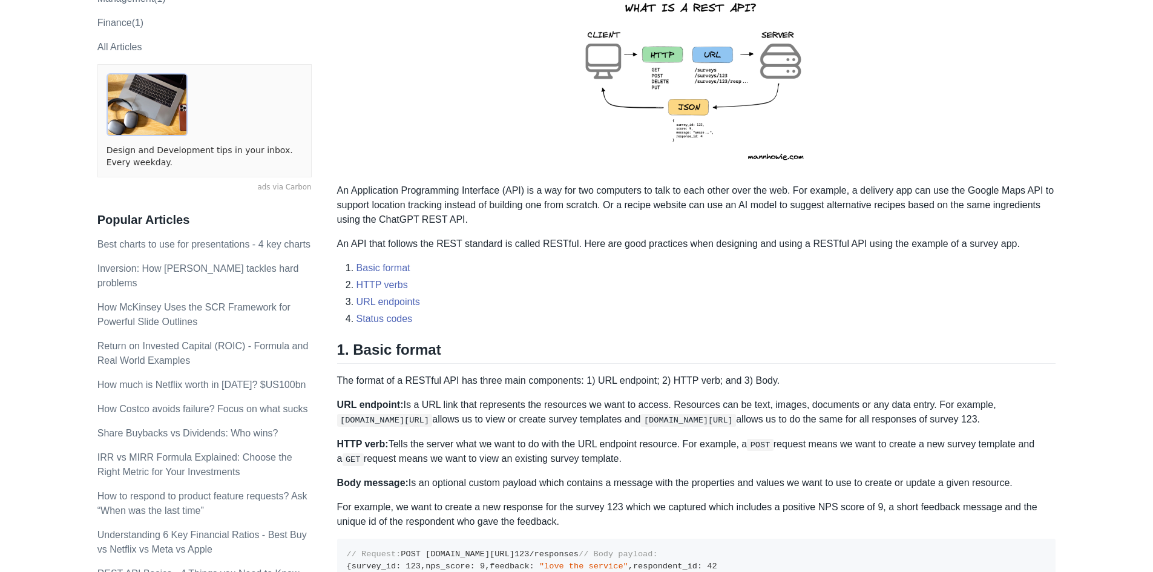
click at [548, 373] on p "The format of a RESTful API has three main components: 1) URL endpoint; 2) HTTP…" at bounding box center [696, 380] width 719 height 15
click at [537, 405] on p "URL endpoint: Is a URL link that represents the resources we want to access. Re…" at bounding box center [696, 412] width 719 height 29
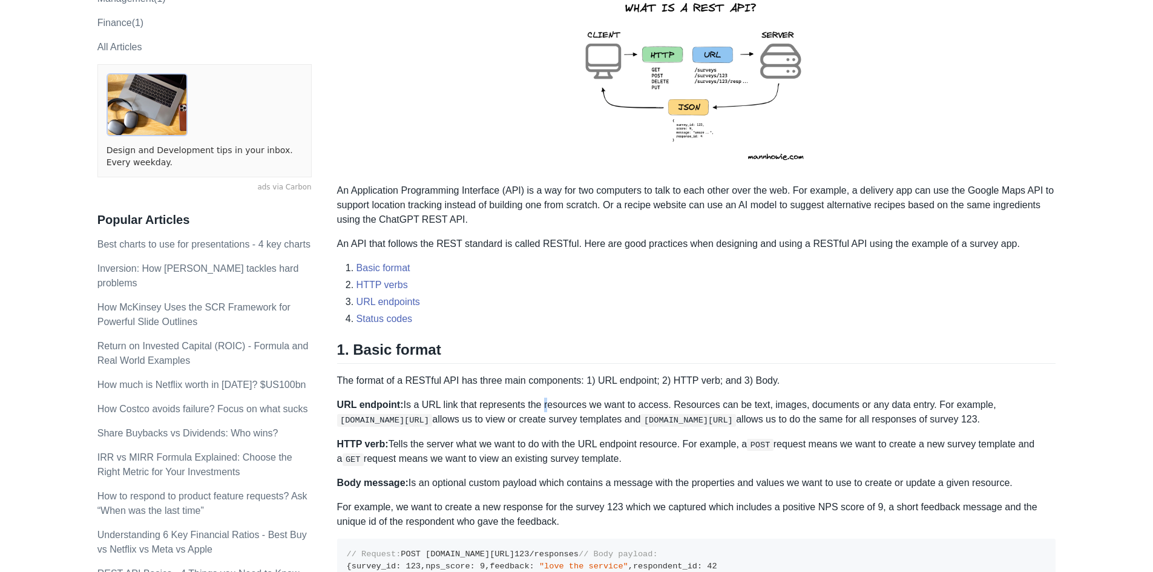
click at [537, 405] on p "URL endpoint: Is a URL link that represents the resources we want to access. Re…" at bounding box center [696, 412] width 719 height 29
click at [559, 405] on p "URL endpoint: Is a URL link that represents the resources we want to access. Re…" at bounding box center [696, 412] width 719 height 29
click at [614, 409] on p "URL endpoint: Is a URL link that represents the resources we want to access. Re…" at bounding box center [696, 412] width 719 height 29
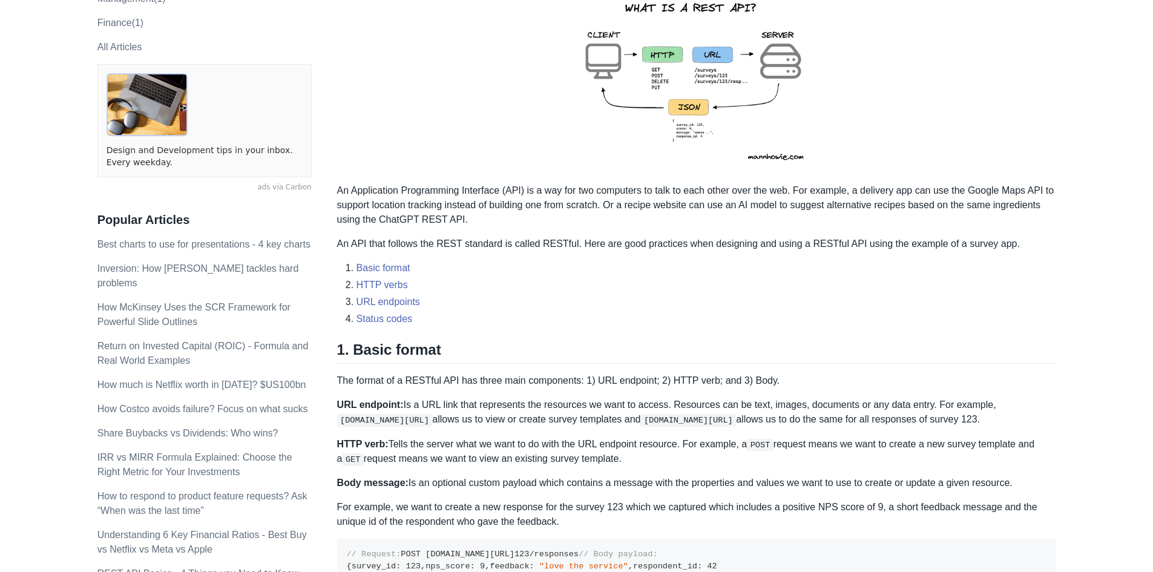
click at [678, 407] on p "URL endpoint: Is a URL link that represents the resources we want to access. Re…" at bounding box center [696, 412] width 719 height 29
click at [634, 379] on p "The format of a RESTful API has three main components: 1) URL endpoint; 2) HTTP…" at bounding box center [696, 380] width 719 height 15
click at [708, 383] on p "The format of a RESTful API has three main components: 1) URL endpoint; 2) HTTP…" at bounding box center [696, 380] width 719 height 15
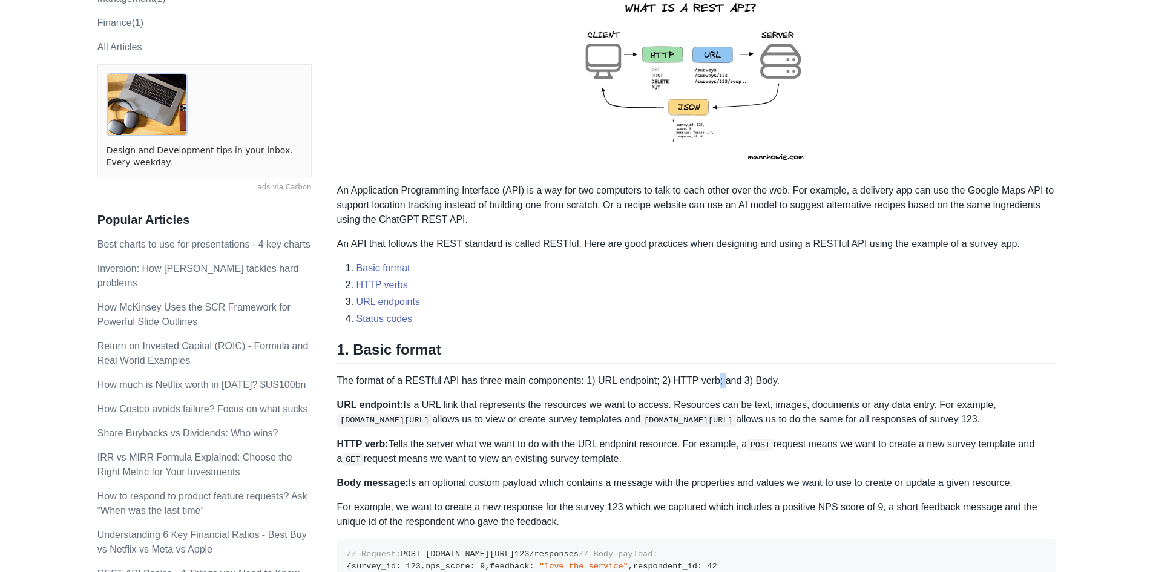
click at [708, 383] on p "The format of a RESTful API has three main components: 1) URL endpoint; 2) HTTP…" at bounding box center [696, 380] width 719 height 15
click at [702, 387] on p "The format of a RESTful API has three main components: 1) URL endpoint; 2) HTTP…" at bounding box center [696, 380] width 719 height 15
click at [701, 387] on p "The format of a RESTful API has three main components: 1) URL endpoint; 2) HTTP…" at bounding box center [696, 380] width 719 height 15
click at [751, 379] on p "The format of a RESTful API has three main components: 1) URL endpoint; 2) HTTP…" at bounding box center [696, 380] width 719 height 15
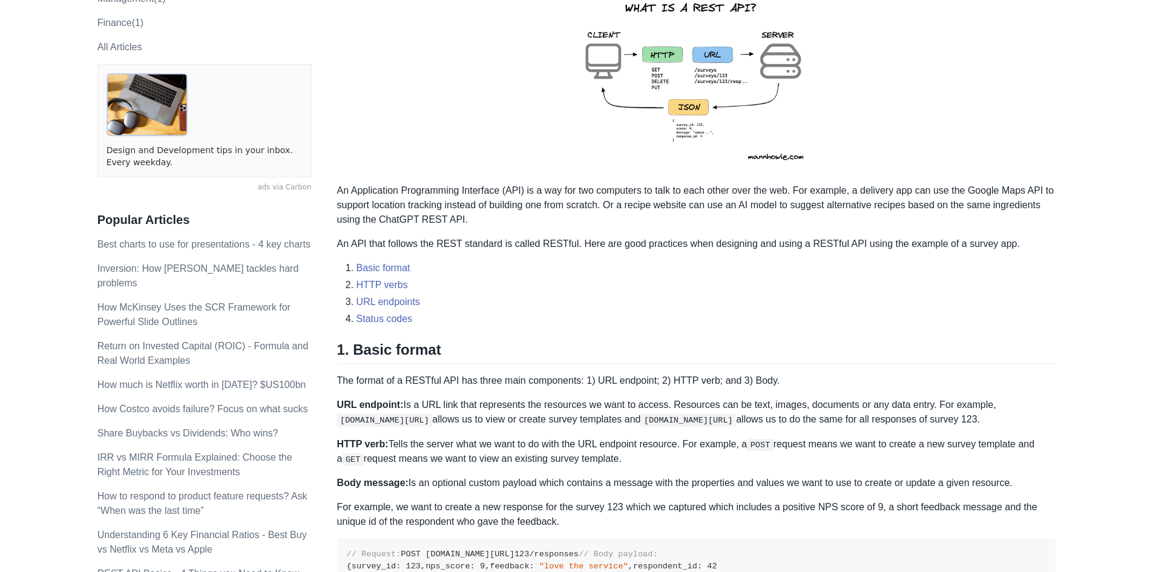
click at [422, 403] on p "URL endpoint: Is a URL link that represents the resources we want to access. Re…" at bounding box center [696, 412] width 719 height 29
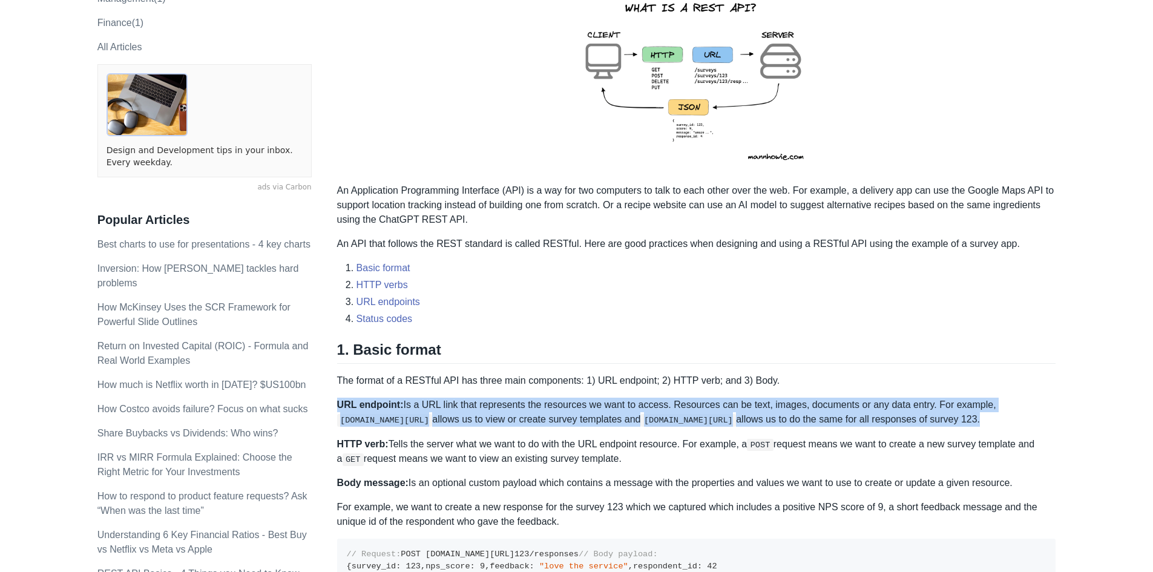
click at [422, 403] on p "URL endpoint: Is a URL link that represents the resources we want to access. Re…" at bounding box center [696, 412] width 719 height 29
click at [431, 404] on p "URL endpoint: Is a URL link that represents the resources we want to access. Re…" at bounding box center [696, 412] width 719 height 29
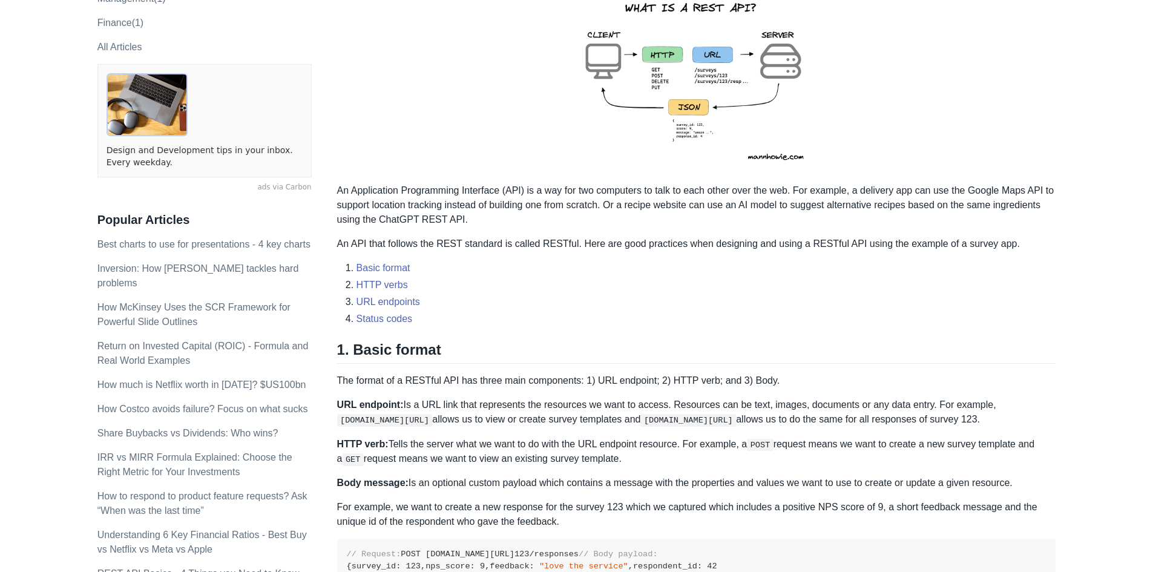
click at [432, 404] on p "URL endpoint: Is a URL link that represents the resources we want to access. Re…" at bounding box center [696, 412] width 719 height 29
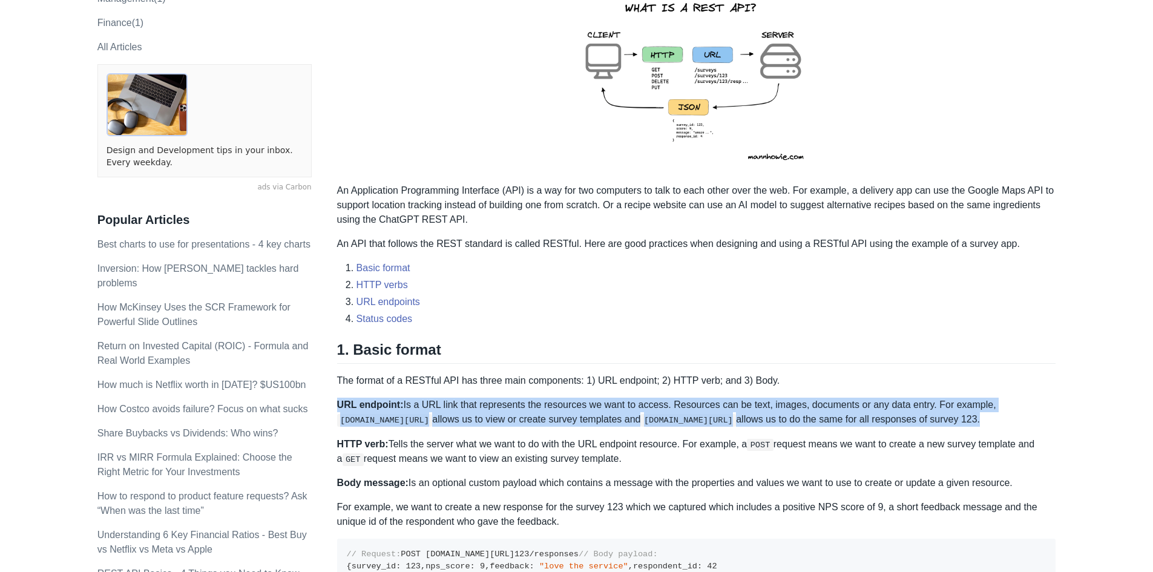
click at [432, 404] on p "URL endpoint: Is a URL link that represents the resources we want to access. Re…" at bounding box center [696, 412] width 719 height 29
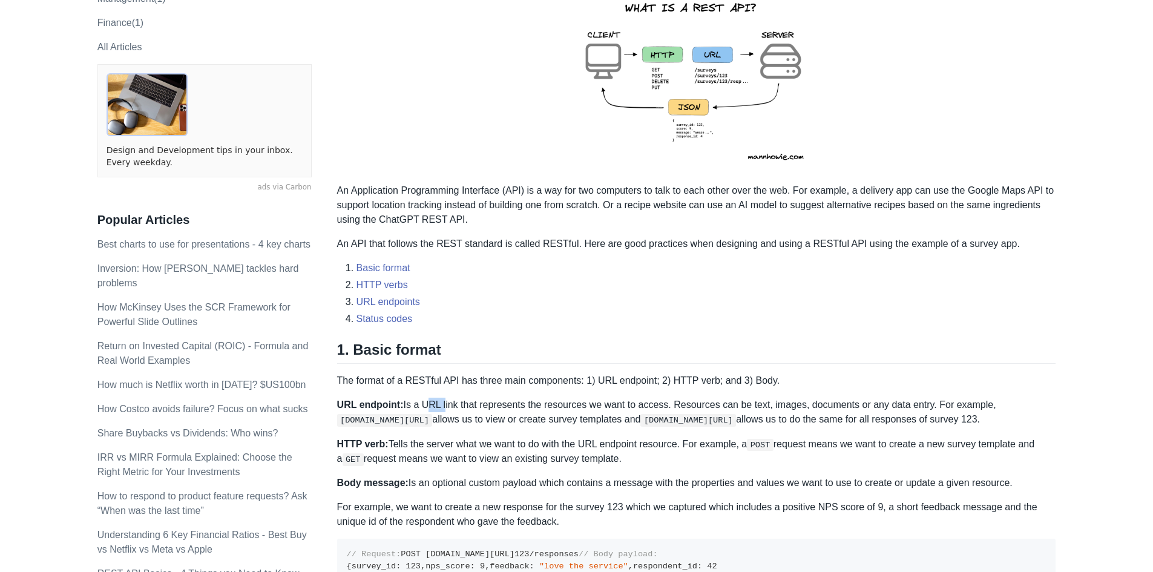
click at [432, 404] on p "URL endpoint: Is a URL link that represents the resources we want to access. Re…" at bounding box center [696, 412] width 719 height 29
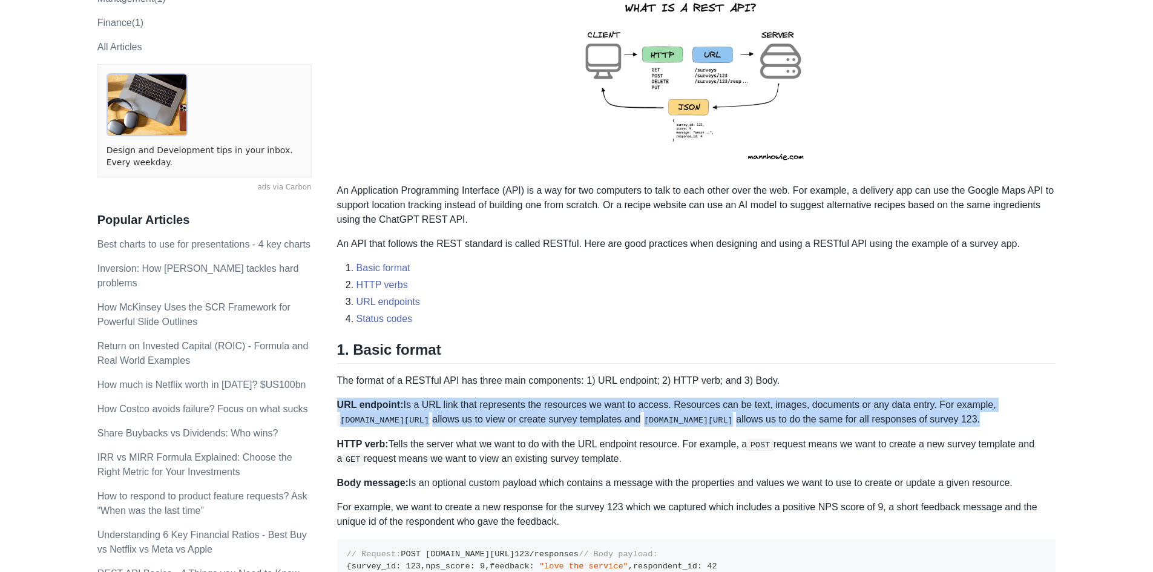
click at [433, 404] on p "URL endpoint: Is a URL link that represents the resources we want to access. Re…" at bounding box center [696, 412] width 719 height 29
click at [456, 406] on p "URL endpoint: Is a URL link that represents the resources we want to access. Re…" at bounding box center [696, 412] width 719 height 29
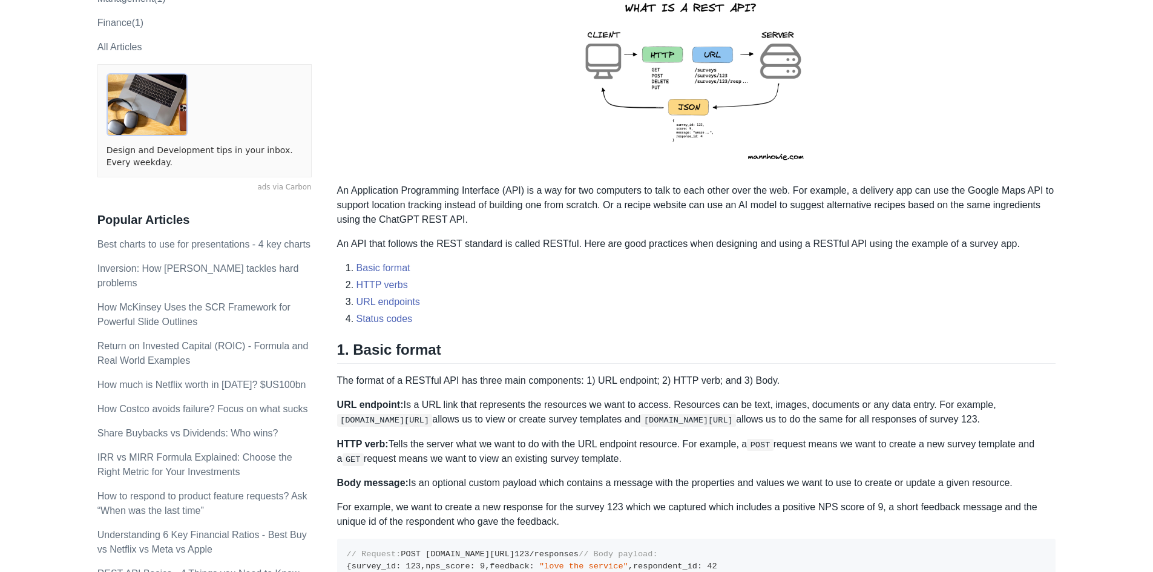
click at [585, 402] on p "URL endpoint: Is a URL link that represents the resources we want to access. Re…" at bounding box center [696, 412] width 719 height 29
click at [634, 409] on p "URL endpoint: Is a URL link that represents the resources we want to access. Re…" at bounding box center [696, 412] width 719 height 29
click at [736, 405] on p "URL endpoint: Is a URL link that represents the resources we want to access. Re…" at bounding box center [696, 412] width 719 height 29
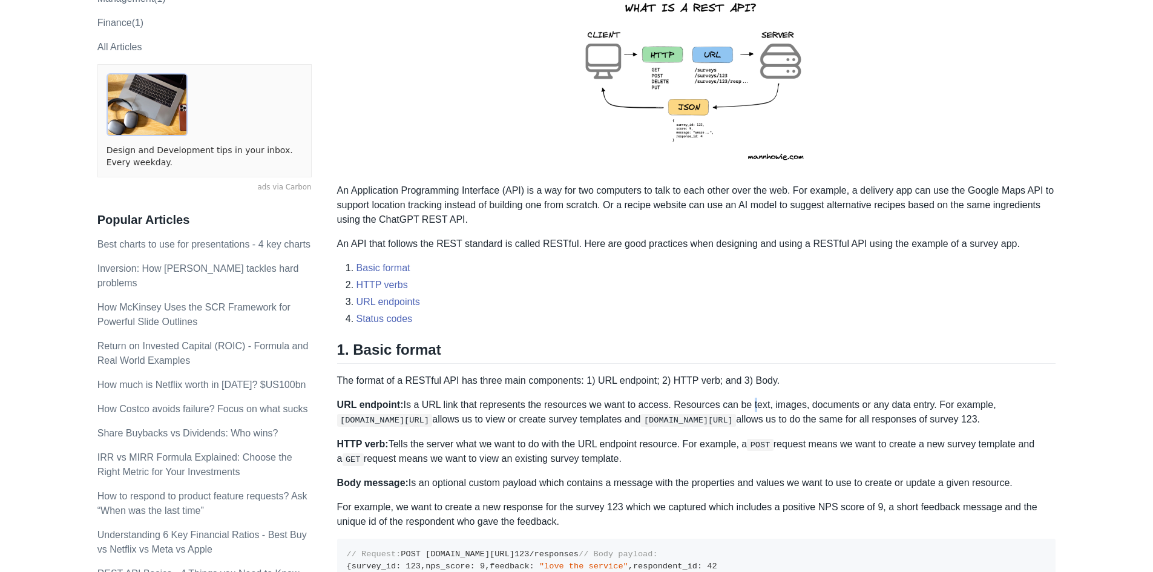
click at [736, 405] on p "URL endpoint: Is a URL link that represents the resources we want to access. Re…" at bounding box center [696, 412] width 719 height 29
click at [787, 402] on p "URL endpoint: Is a URL link that represents the resources we want to access. Re…" at bounding box center [696, 412] width 719 height 29
click at [844, 407] on p "URL endpoint: Is a URL link that represents the resources we want to access. Re…" at bounding box center [696, 412] width 719 height 29
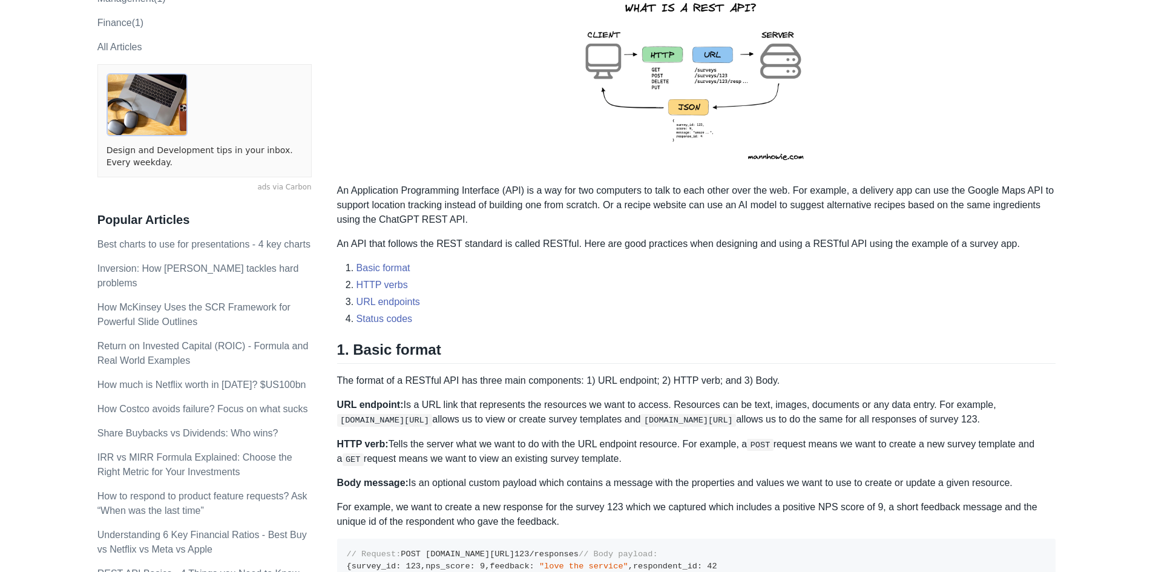
click at [885, 404] on p "URL endpoint: Is a URL link that represents the resources we want to access. Re…" at bounding box center [696, 412] width 719 height 29
click at [866, 414] on p "URL endpoint: Is a URL link that represents the resources we want to access. Re…" at bounding box center [696, 412] width 719 height 29
click at [454, 416] on p "URL endpoint: Is a URL link that represents the resources we want to access. Re…" at bounding box center [696, 412] width 719 height 29
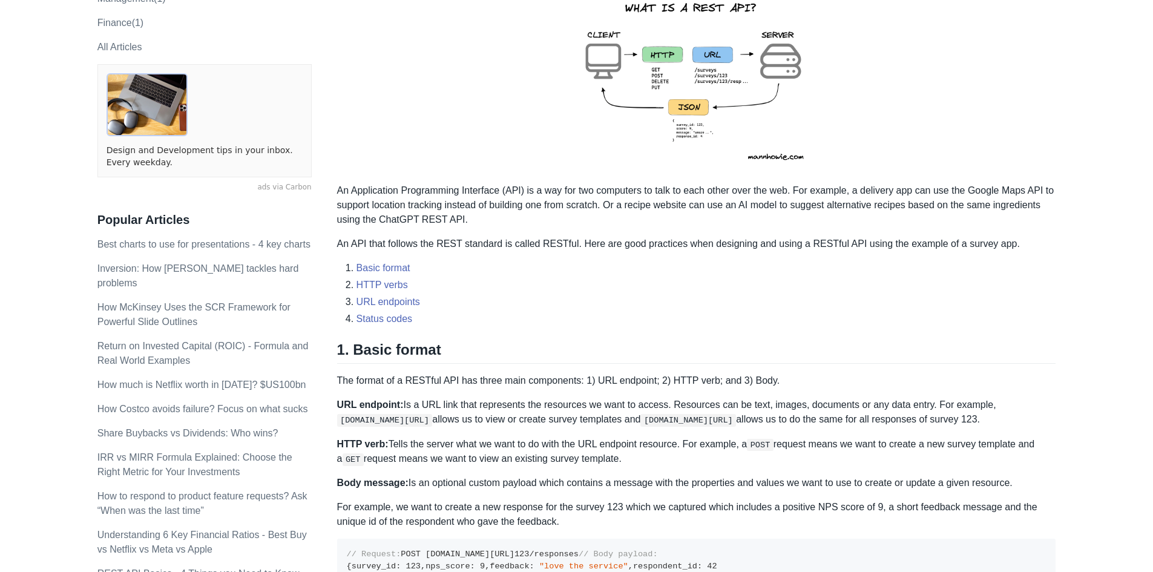
click at [419, 441] on p "HTTP verb: Tells the server what we want to do with the URL endpoint resource. …" at bounding box center [696, 452] width 719 height 30
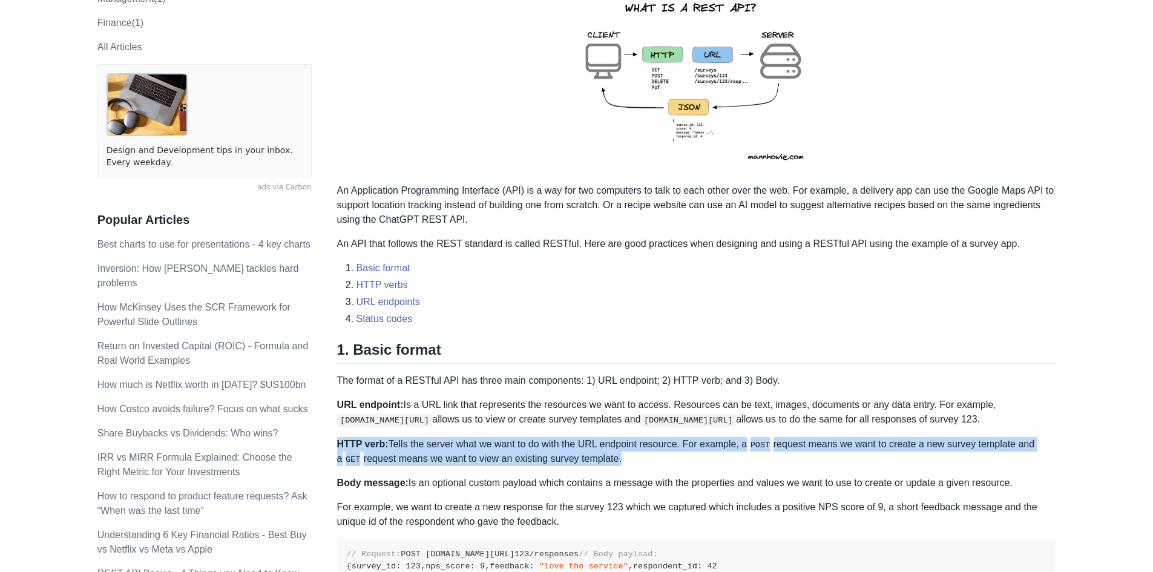
click at [419, 441] on p "HTTP verb: Tells the server what we want to do with the URL endpoint resource. …" at bounding box center [696, 452] width 719 height 30
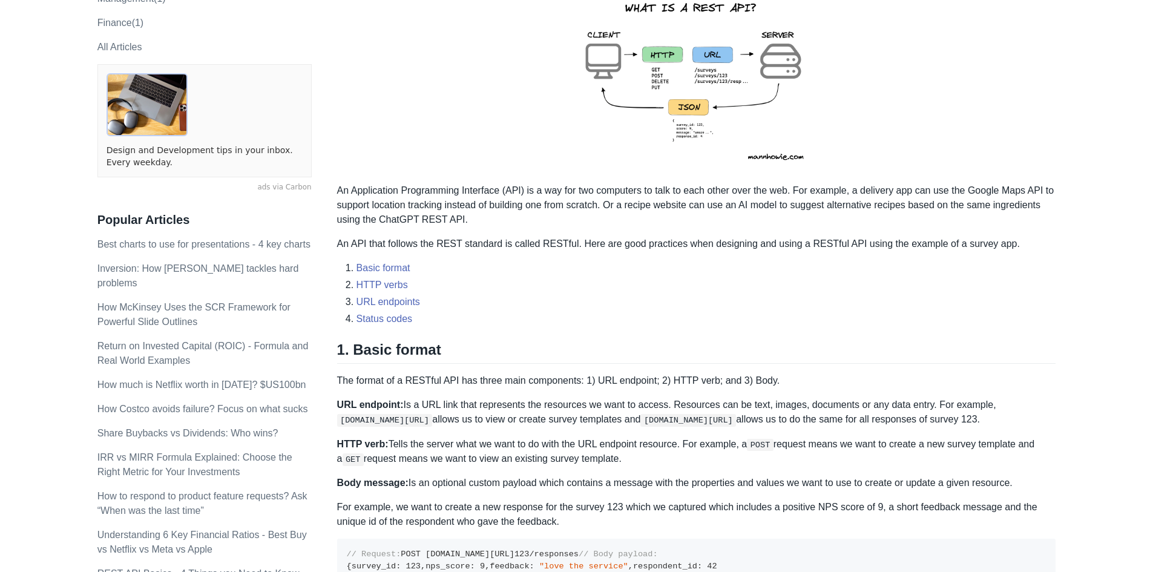
click at [631, 441] on p "HTTP verb: Tells the server what we want to do with the URL endpoint resource. …" at bounding box center [696, 452] width 719 height 30
click at [430, 441] on p "HTTP verb: Tells the server what we want to do with the URL endpoint resource. …" at bounding box center [696, 452] width 719 height 30
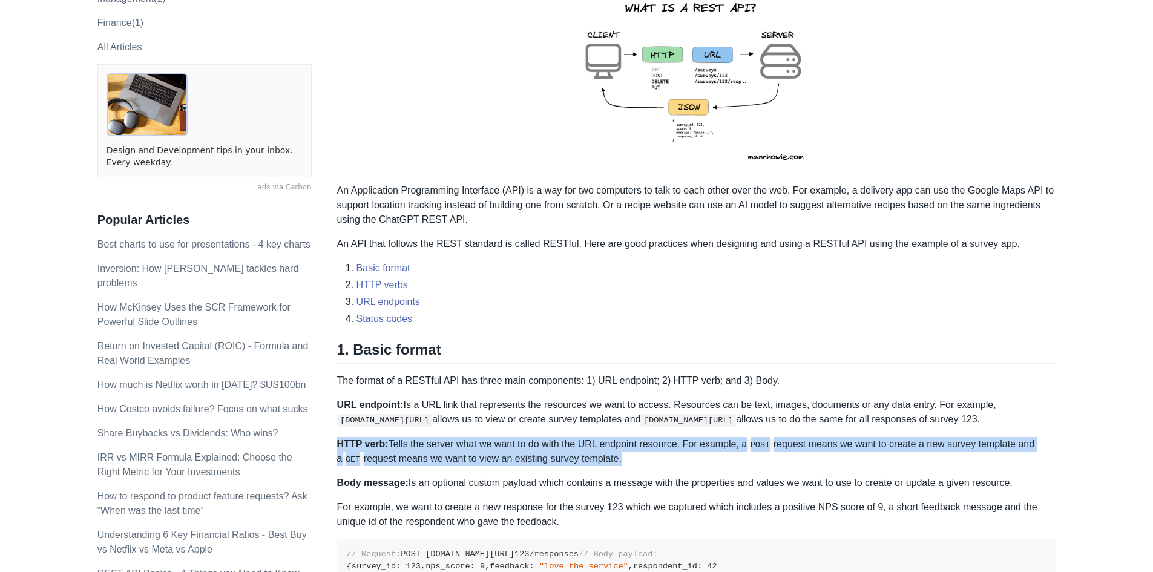
click at [430, 441] on p "HTTP verb: Tells the server what we want to do with the URL endpoint resource. …" at bounding box center [696, 452] width 719 height 30
click at [481, 441] on p "HTTP verb: Tells the server what we want to do with the URL endpoint resource. …" at bounding box center [696, 452] width 719 height 30
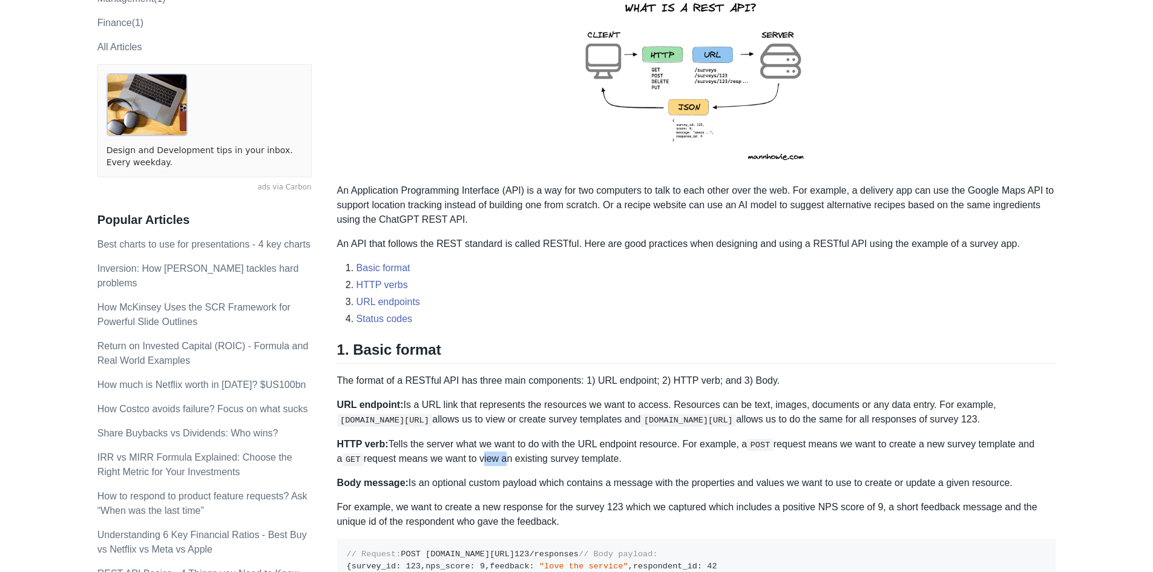
click at [481, 441] on p "HTTP verb: Tells the server what we want to do with the URL endpoint resource. …" at bounding box center [696, 452] width 719 height 30
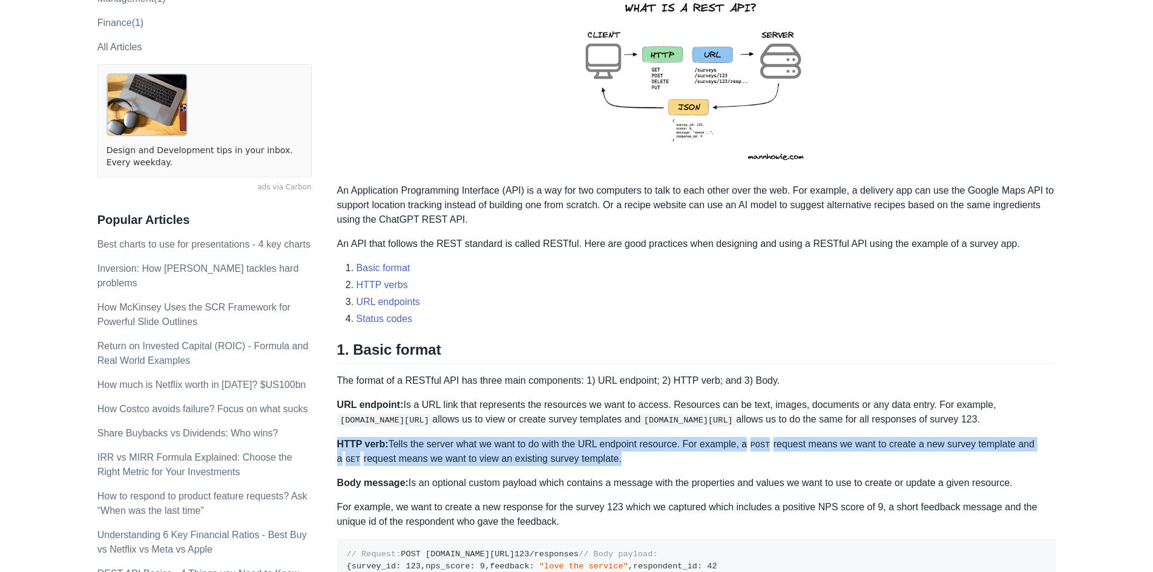
click at [481, 441] on p "HTTP verb: Tells the server what we want to do with the URL endpoint resource. …" at bounding box center [696, 452] width 719 height 30
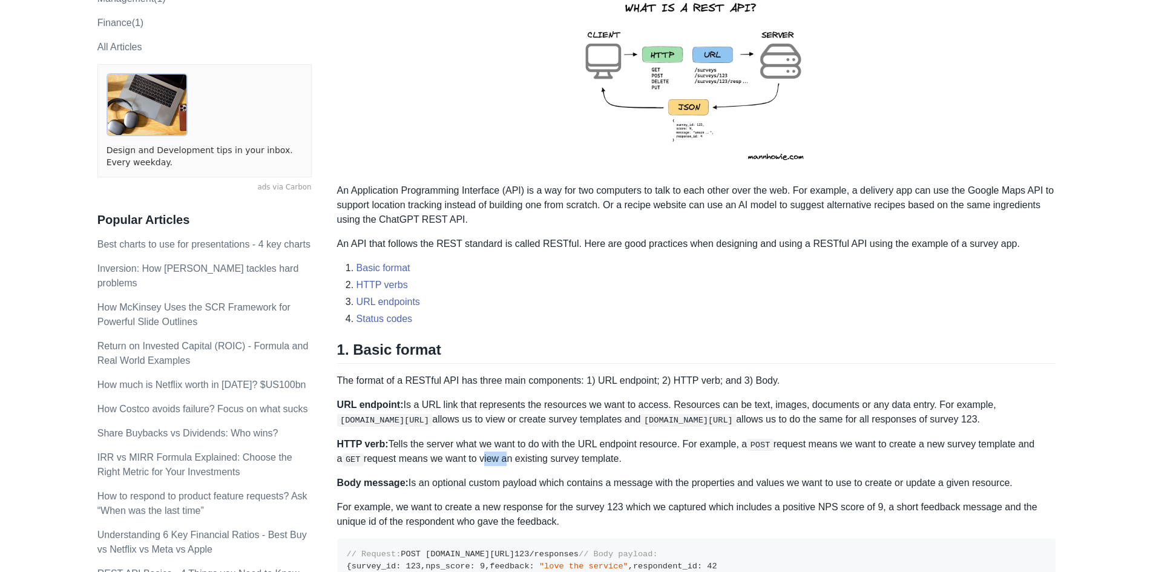
click at [481, 441] on p "HTTP verb: Tells the server what we want to do with the URL endpoint resource. …" at bounding box center [696, 452] width 719 height 30
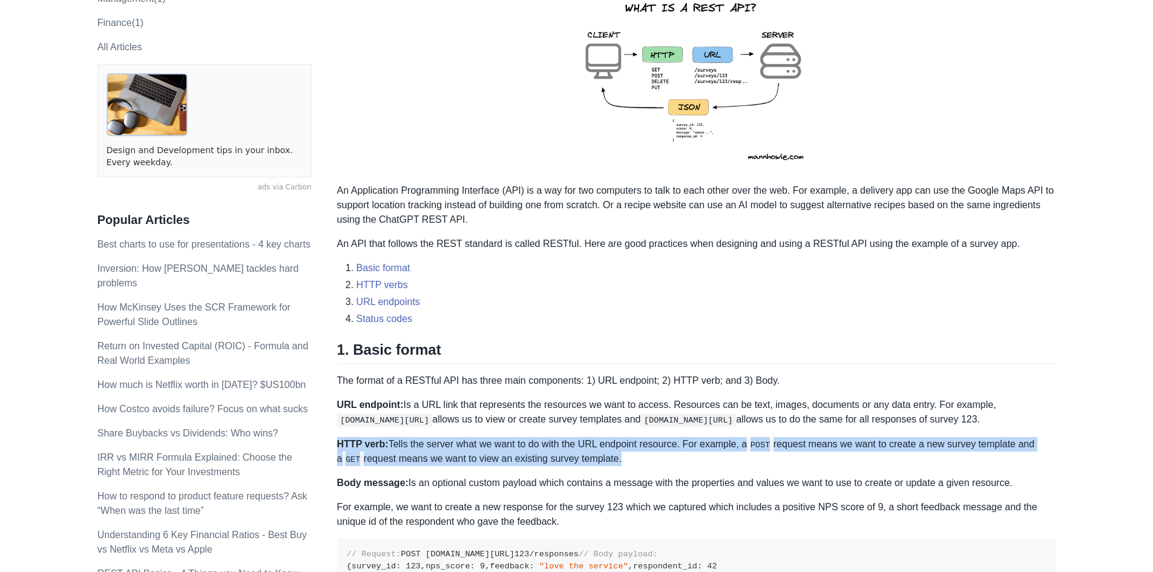
click at [481, 441] on p "HTTP verb: Tells the server what we want to do with the URL endpoint resource. …" at bounding box center [696, 452] width 719 height 30
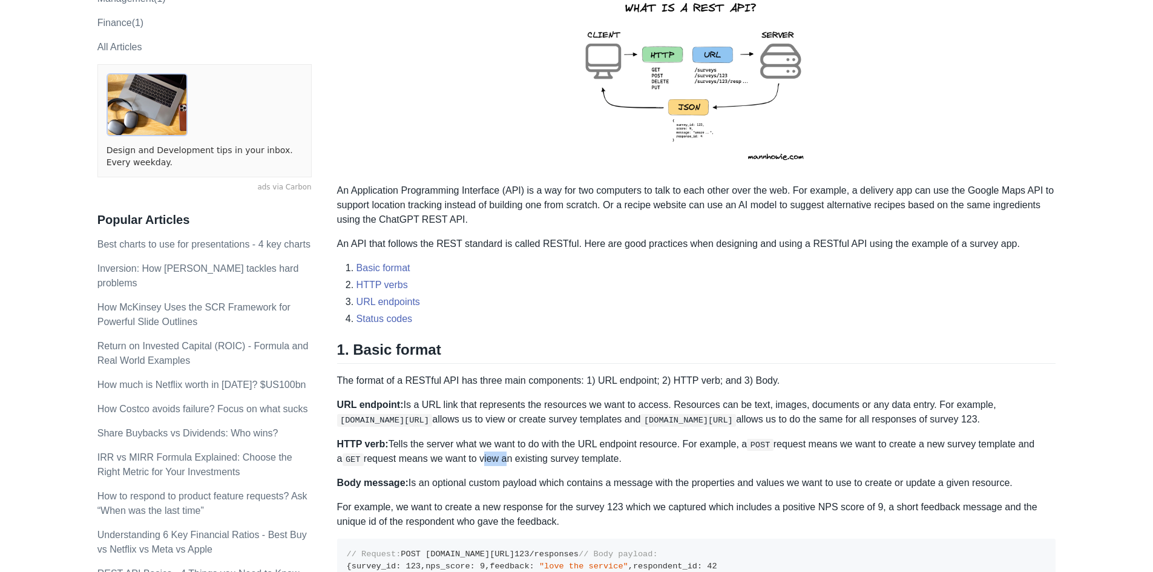
click at [481, 441] on p "HTTP verb: Tells the server what we want to do with the URL endpoint resource. …" at bounding box center [696, 452] width 719 height 30
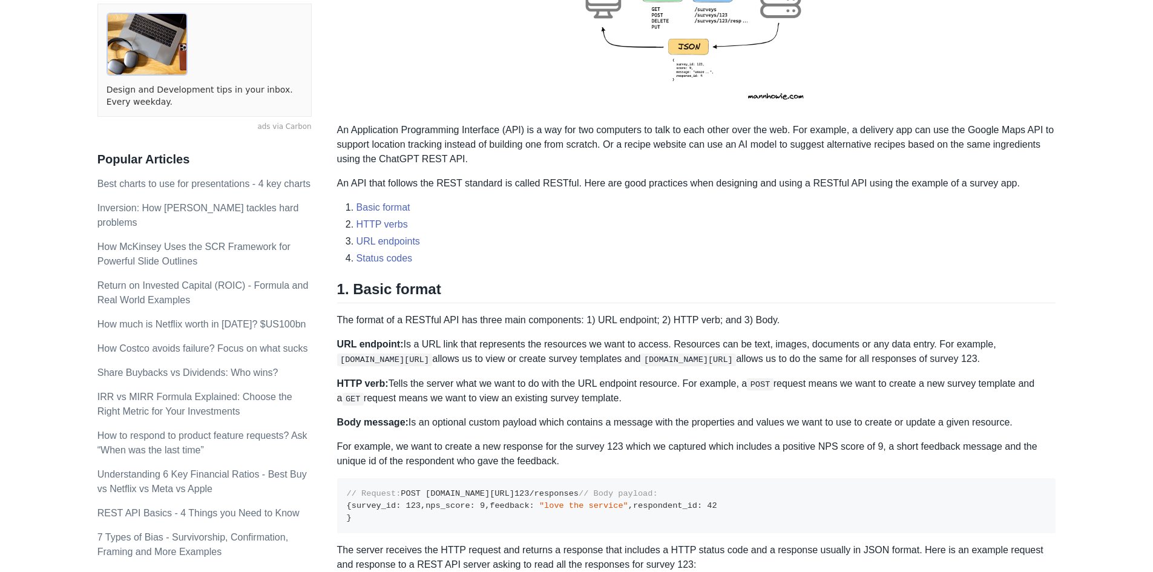
click at [405, 419] on p "Body message: Is an optional custom payload which contains a message with the p…" at bounding box center [696, 422] width 719 height 15
click at [447, 418] on p "Body message: Is an optional custom payload which contains a message with the p…" at bounding box center [696, 422] width 719 height 15
click at [489, 419] on p "Body message: Is an optional custom payload which contains a message with the p…" at bounding box center [696, 422] width 719 height 15
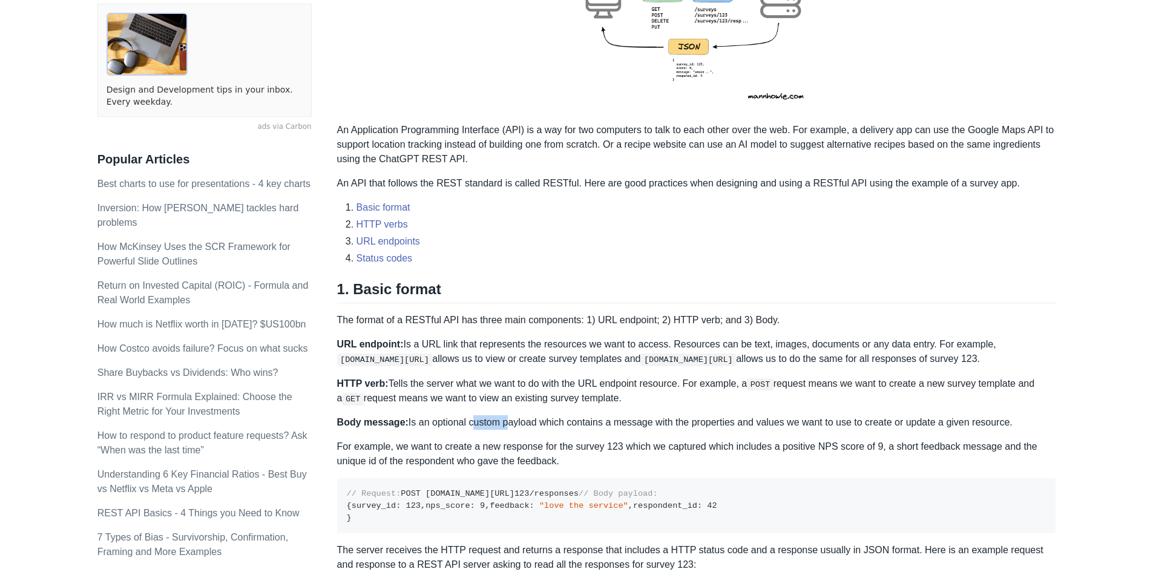
click at [489, 419] on p "Body message: Is an optional custom payload which contains a message with the p…" at bounding box center [696, 422] width 719 height 15
click at [540, 425] on p "Body message: Is an optional custom payload which contains a message with the p…" at bounding box center [696, 422] width 719 height 15
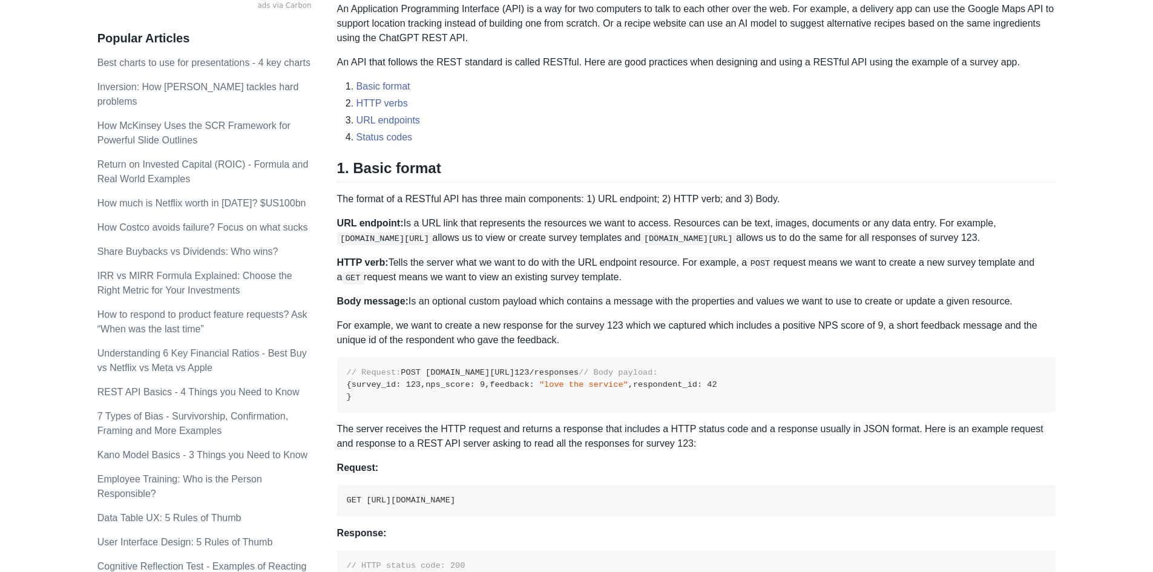
scroll to position [484, 0]
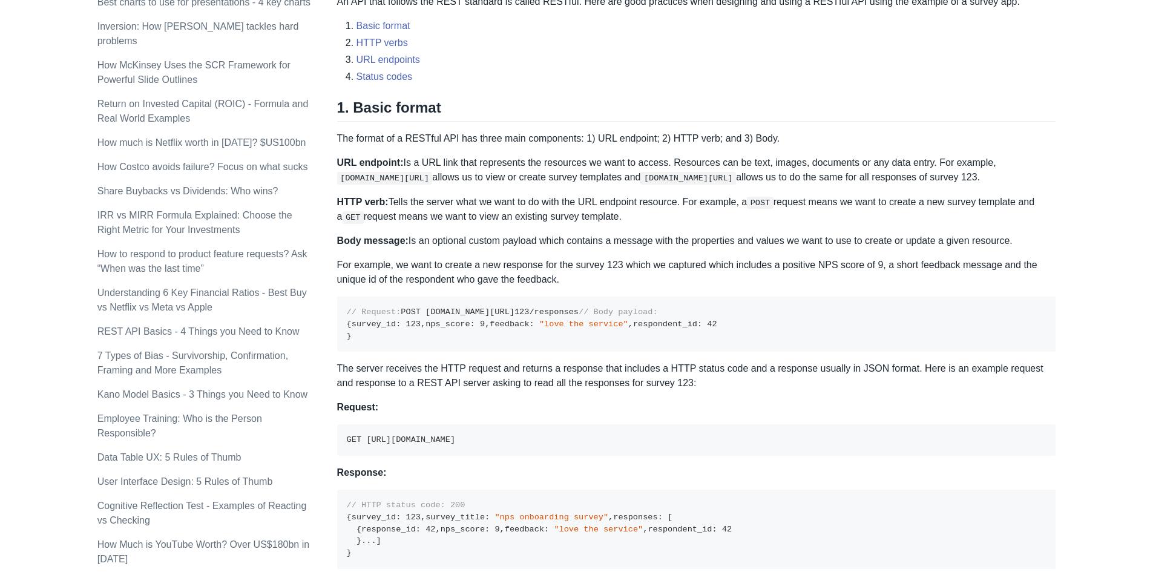
click at [562, 390] on p "The server receives the HTTP request and returns a response that includes a HTT…" at bounding box center [696, 375] width 719 height 29
click at [593, 390] on p "The server receives the HTTP request and returns a response that includes a HTT…" at bounding box center [696, 375] width 719 height 29
click at [642, 390] on p "The server receives the HTTP request and returns a response that includes a HTT…" at bounding box center [696, 375] width 719 height 29
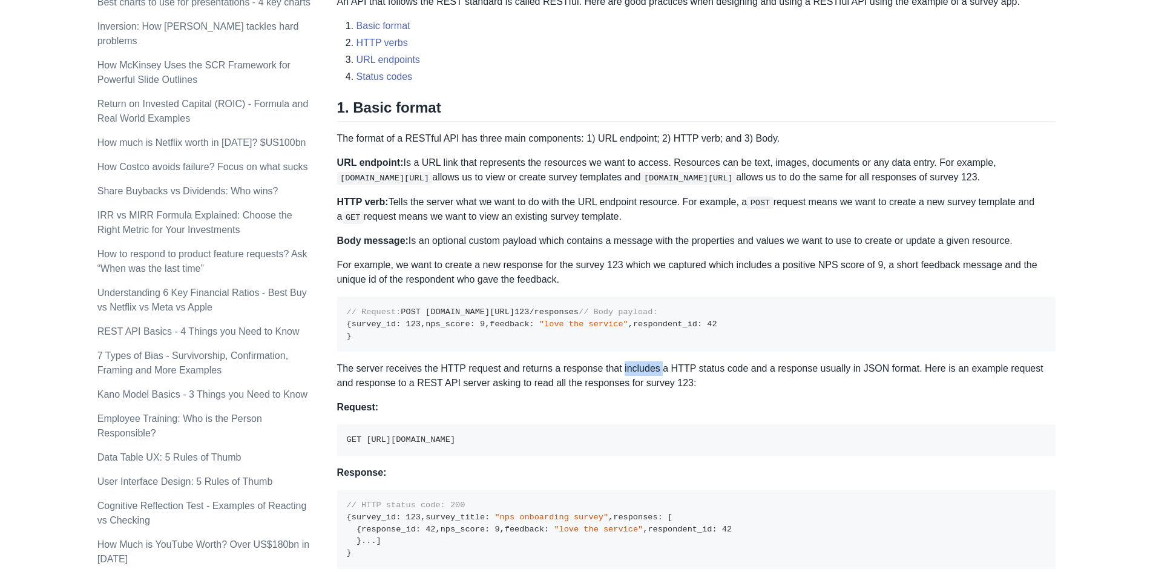
click at [642, 390] on p "The server receives the HTTP request and returns a response that includes a HTT…" at bounding box center [696, 375] width 719 height 29
click at [716, 390] on p "The server receives the HTTP request and returns a response that includes a HTT…" at bounding box center [696, 375] width 719 height 29
click at [786, 390] on p "The server receives the HTTP request and returns a response that includes a HTT…" at bounding box center [696, 375] width 719 height 29
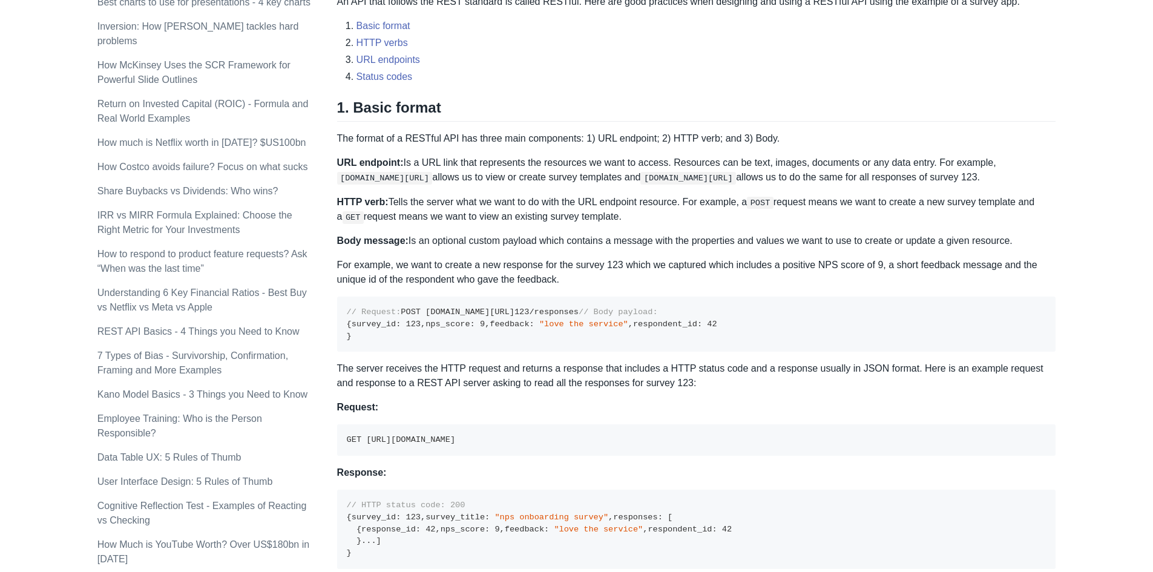
click at [828, 390] on p "The server receives the HTTP request and returns a response that includes a HTT…" at bounding box center [696, 375] width 719 height 29
click at [864, 390] on p "The server receives the HTTP request and returns a response that includes a HTT…" at bounding box center [696, 375] width 719 height 29
click at [905, 390] on p "The server receives the HTTP request and returns a response that includes a HTT…" at bounding box center [696, 375] width 719 height 29
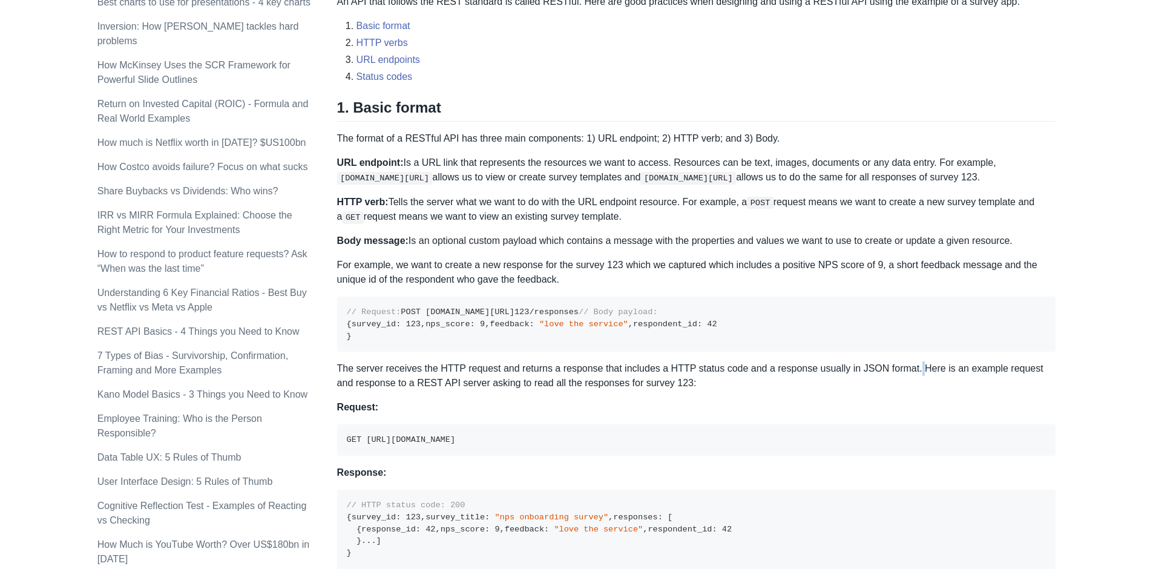
click at [905, 390] on p "The server receives the HTTP request and returns a response that includes a HTT…" at bounding box center [696, 375] width 719 height 29
click at [431, 390] on p "The server receives the HTTP request and returns a response that includes a HTT…" at bounding box center [696, 375] width 719 height 29
click at [476, 390] on p "The server receives the HTTP request and returns a response that includes a HTT…" at bounding box center [696, 375] width 719 height 29
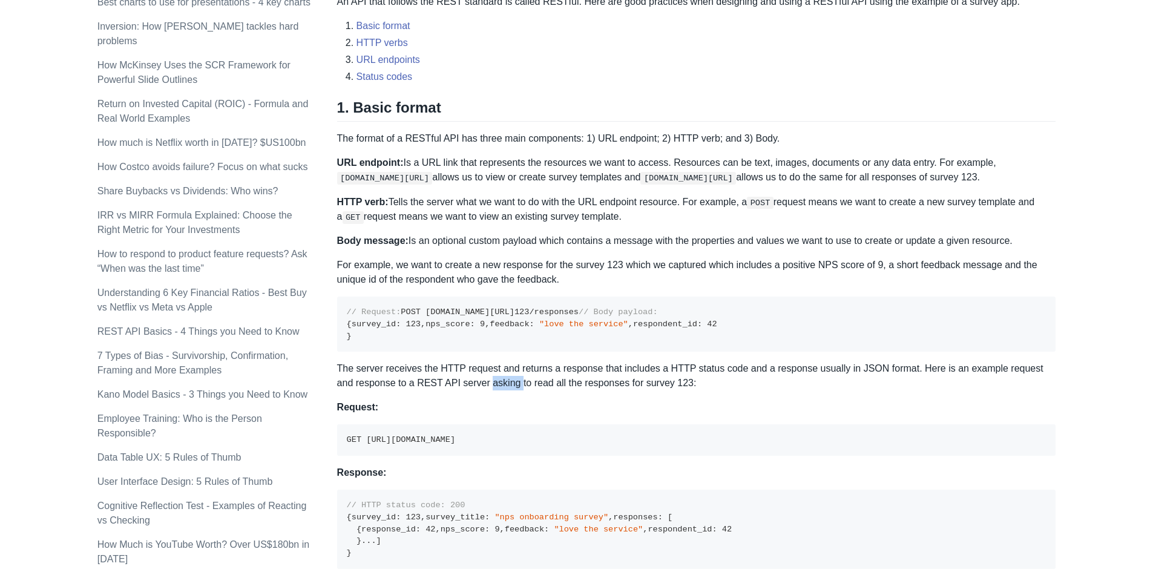
scroll to position [545, 0]
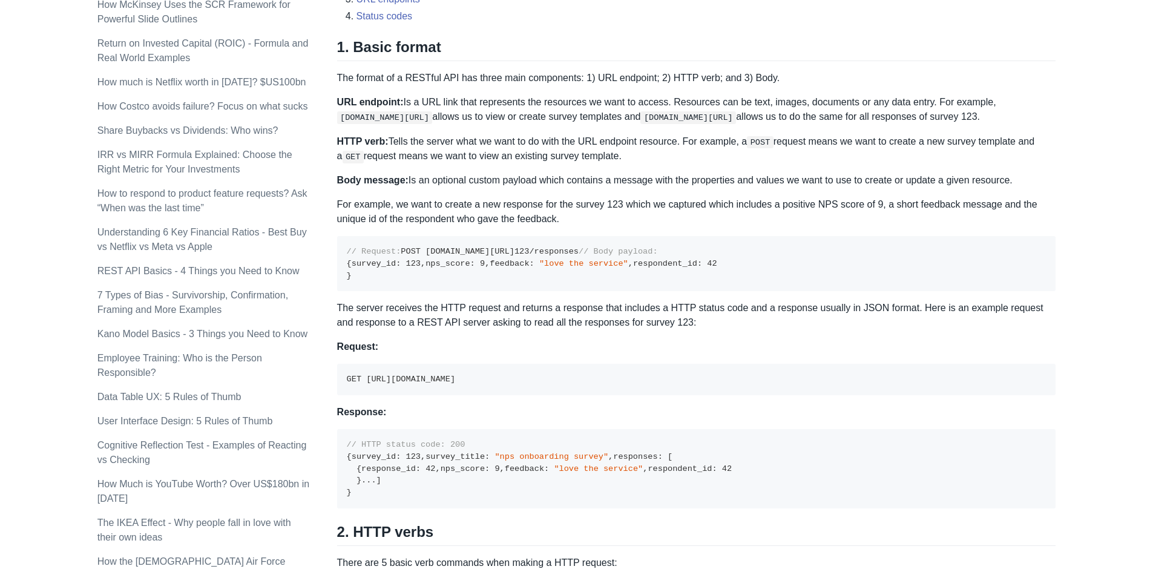
click at [455, 384] on code "GET [URL][DOMAIN_NAME]" at bounding box center [401, 379] width 108 height 9
click at [434, 384] on code "GET [URL][DOMAIN_NAME]" at bounding box center [401, 379] width 108 height 9
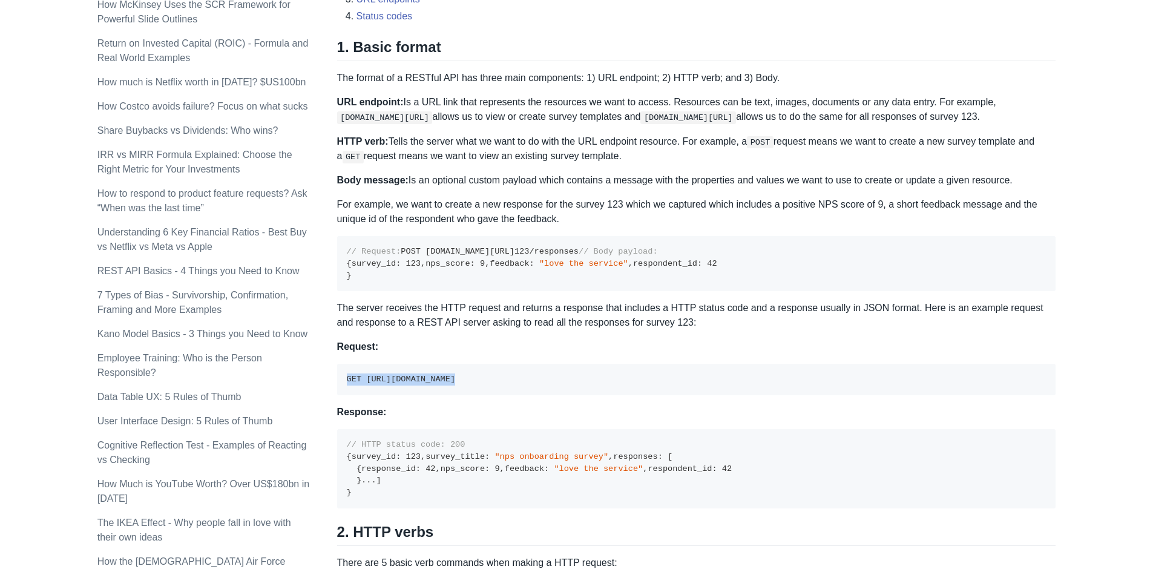
click at [434, 384] on code "GET [URL][DOMAIN_NAME]" at bounding box center [401, 379] width 108 height 9
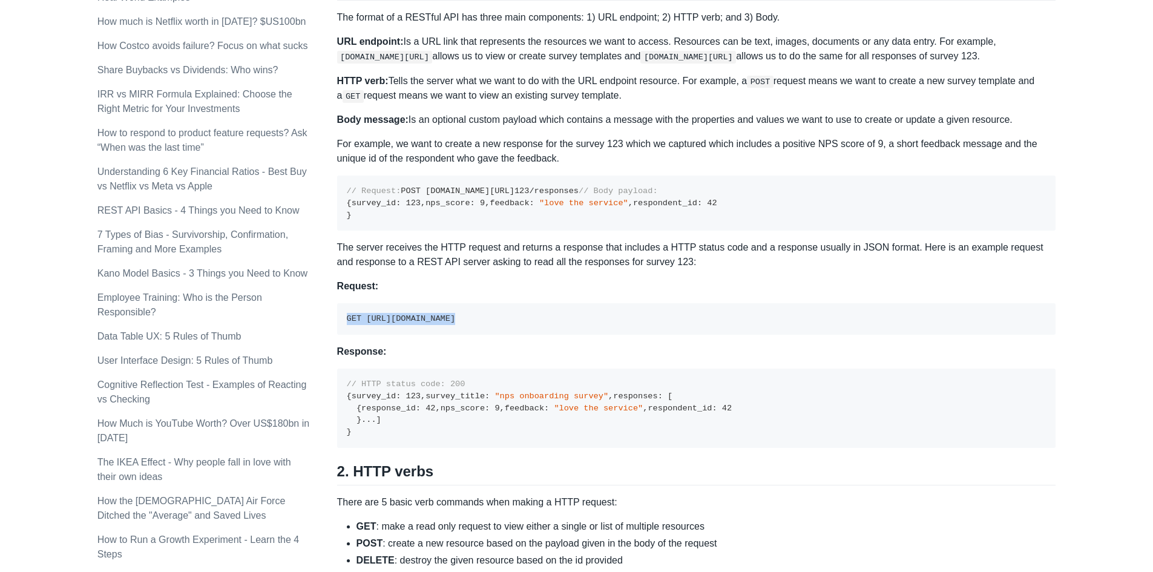
scroll to position [666, 0]
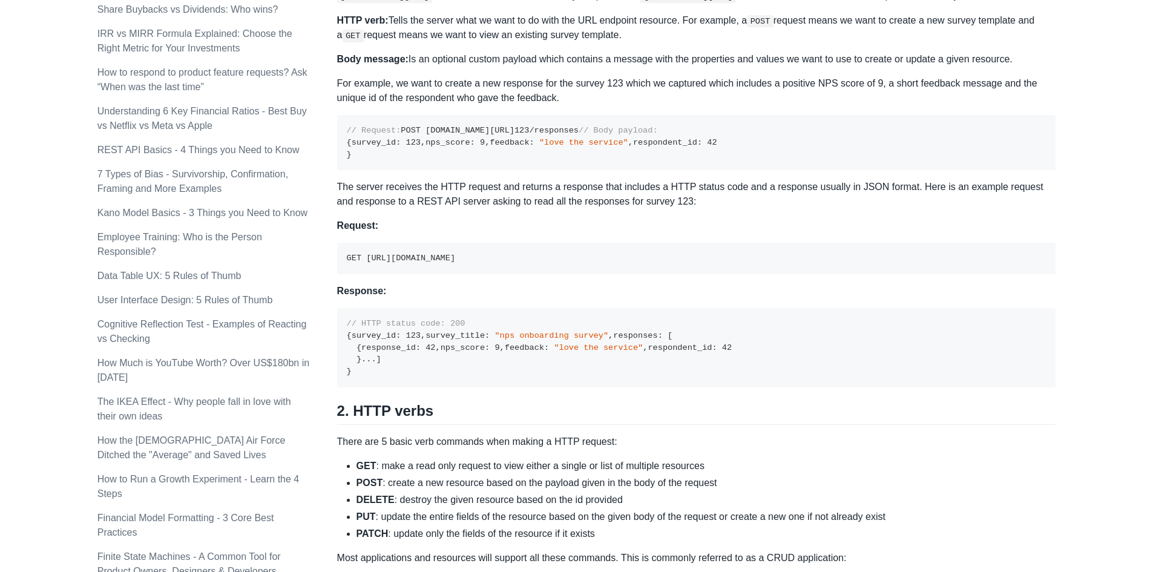
click at [419, 328] on span "// HTTP status code: 200" at bounding box center [406, 323] width 119 height 9
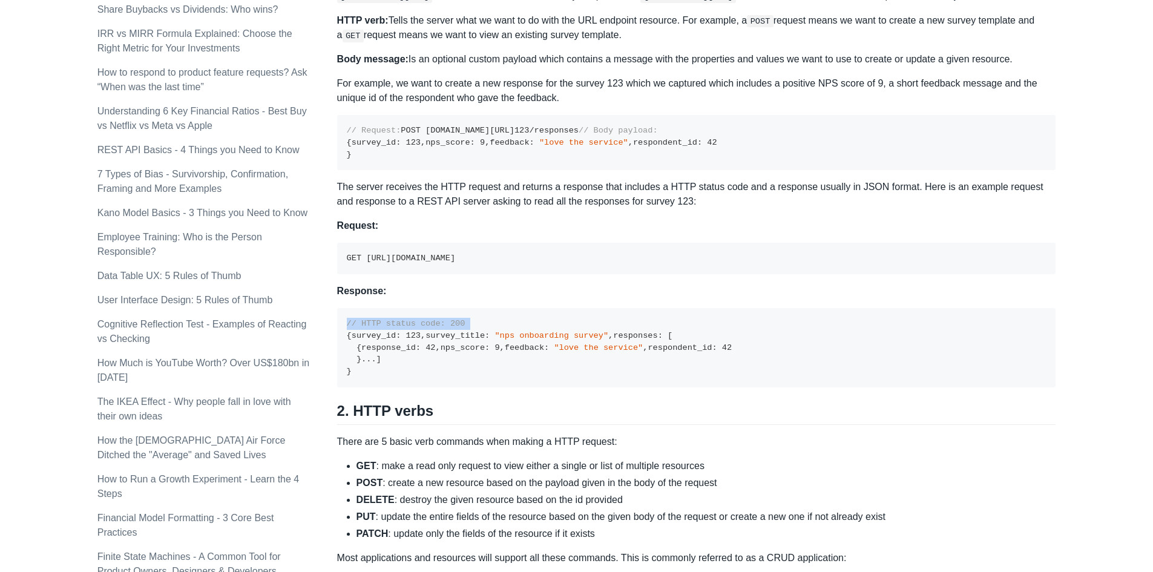
click at [419, 328] on span "// HTTP status code: 200" at bounding box center [406, 323] width 119 height 9
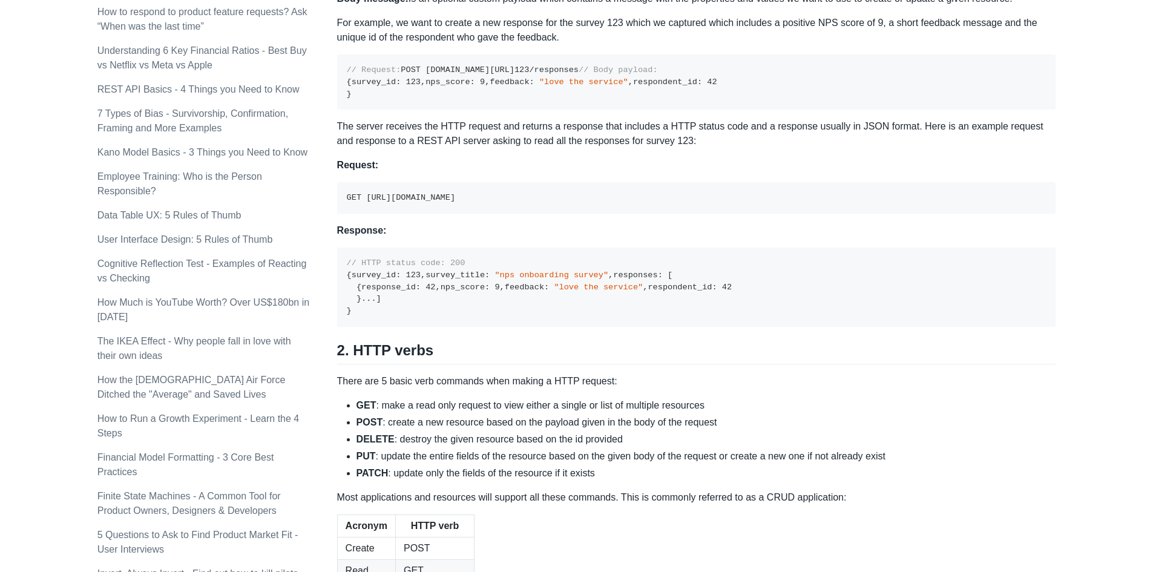
scroll to position [787, 0]
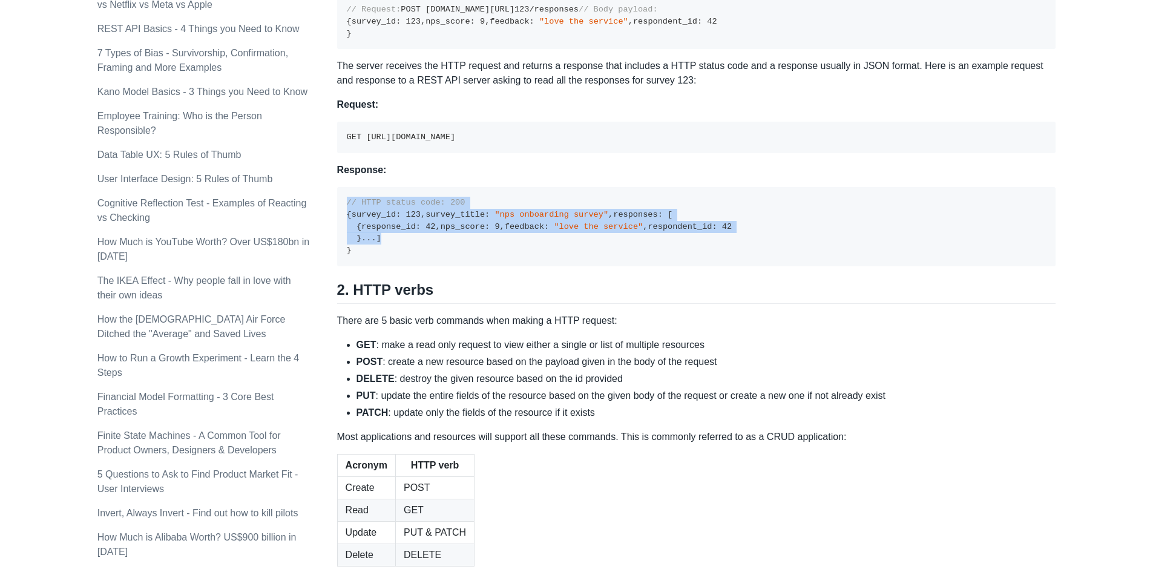
drag, startPoint x: 416, startPoint y: 428, endPoint x: 347, endPoint y: 286, distance: 158.0
click at [347, 266] on pre "// HTTP status code: 200 { survey_id : 123 , survey_title : "nps onboarding sur…" at bounding box center [696, 226] width 719 height 79
click at [463, 266] on pre "// HTTP status code: 200 { survey_id : 123 , survey_title : "nps onboarding sur…" at bounding box center [696, 226] width 719 height 79
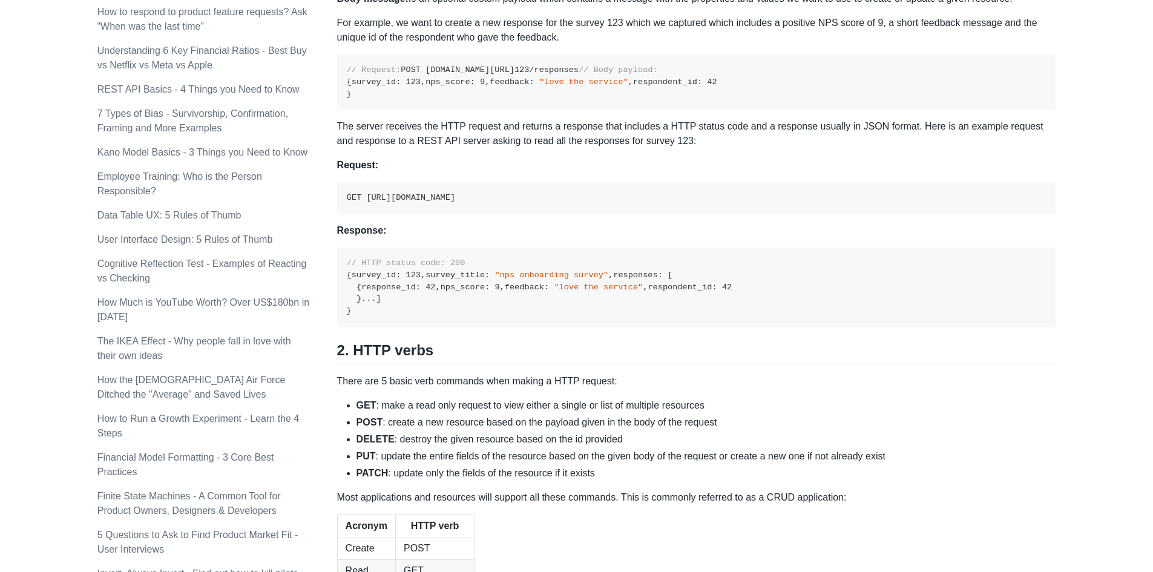
scroll to position [666, 0]
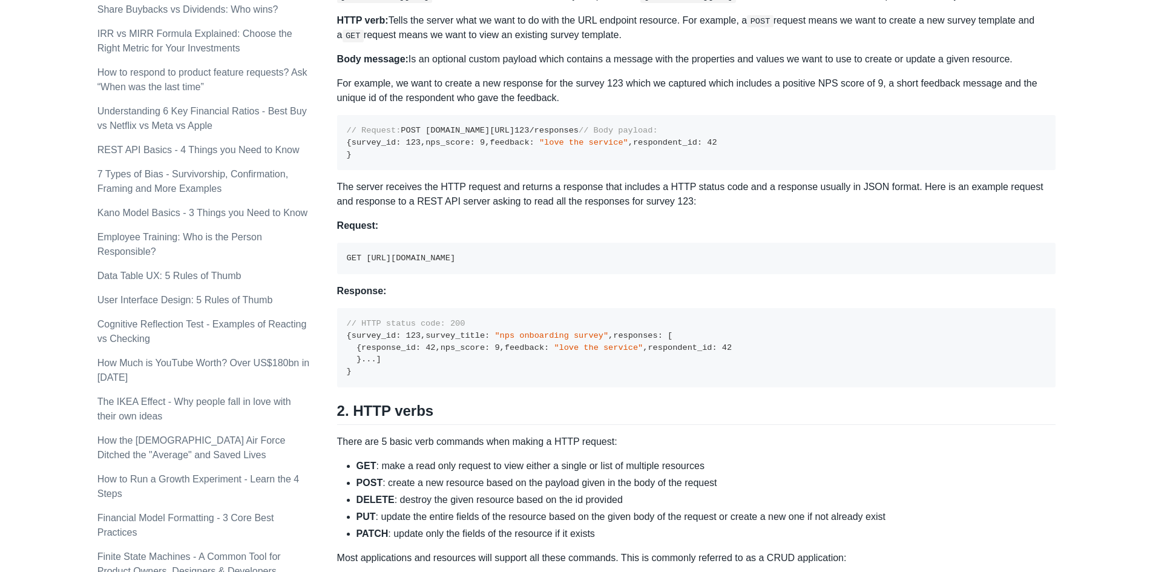
click at [358, 328] on span "// HTTP status code: 200" at bounding box center [406, 323] width 119 height 9
click at [362, 387] on pre "// HTTP status code: 200 { survey_id : 123 , survey_title : "nps onboarding sur…" at bounding box center [696, 347] width 719 height 79
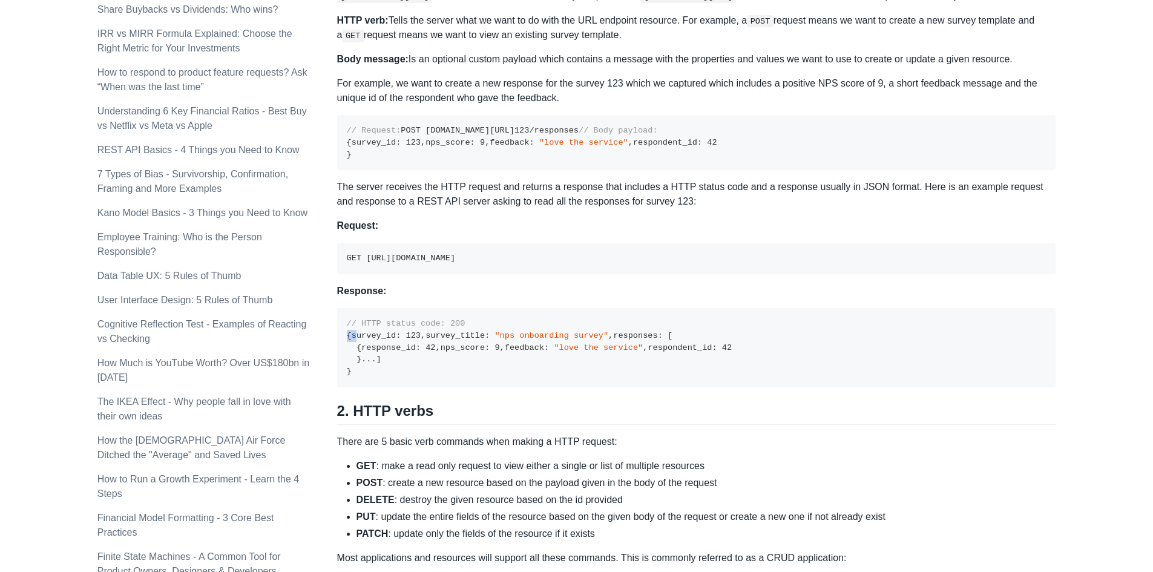
click at [363, 387] on pre "// HTTP status code: 200 { survey_id : 123 , survey_title : "nps onboarding sur…" at bounding box center [696, 347] width 719 height 79
click at [377, 376] on code "// HTTP status code: 200 { survey_id : 123 , survey_title : "nps onboarding sur…" at bounding box center [539, 347] width 385 height 57
click at [381, 376] on code "// HTTP status code: 200 { survey_id : 123 , survey_title : "nps onboarding sur…" at bounding box center [539, 347] width 385 height 57
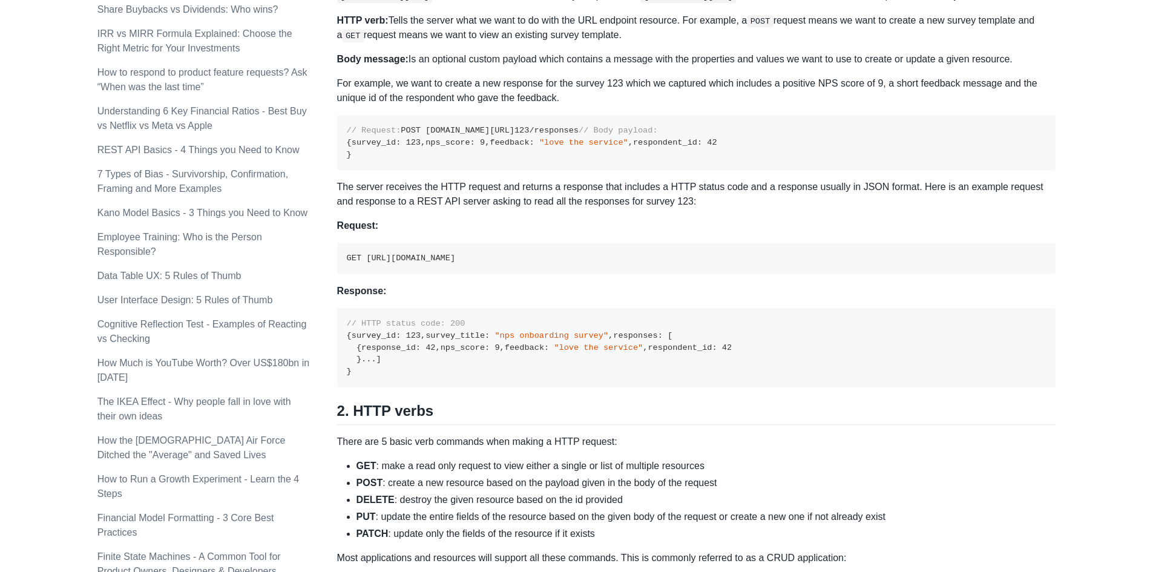
click at [381, 376] on code "// HTTP status code: 200 { survey_id : 123 , survey_title : "nps onboarding sur…" at bounding box center [539, 347] width 385 height 57
click at [383, 376] on code "// HTTP status code: 200 { survey_id : 123 , survey_title : "nps onboarding sur…" at bounding box center [539, 347] width 385 height 57
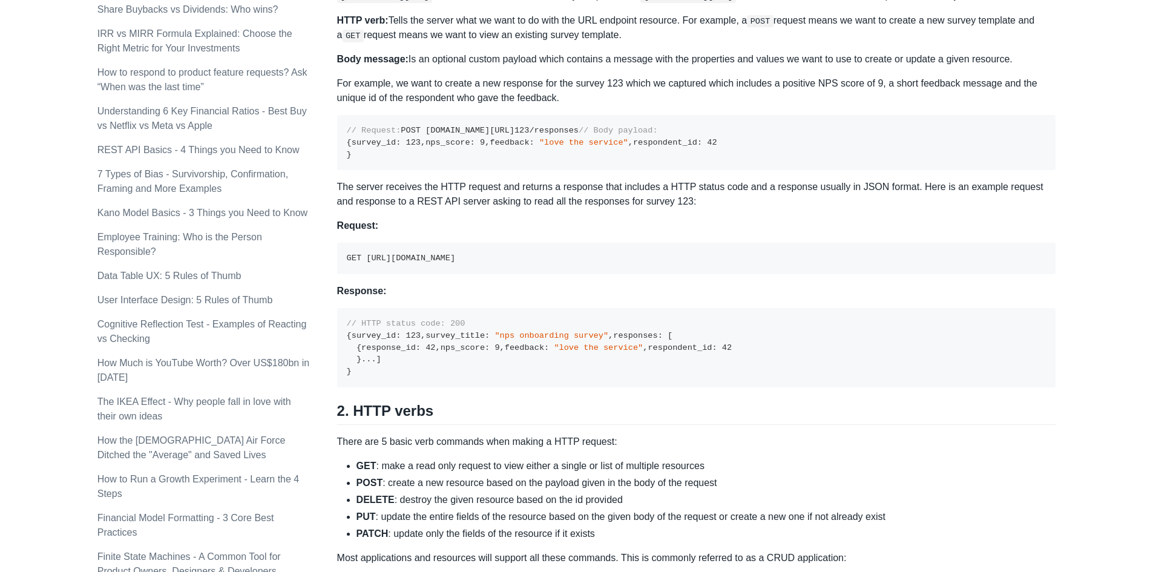
click at [379, 376] on code "// HTTP status code: 200 { survey_id : 123 , survey_title : "nps onboarding sur…" at bounding box center [539, 347] width 385 height 57
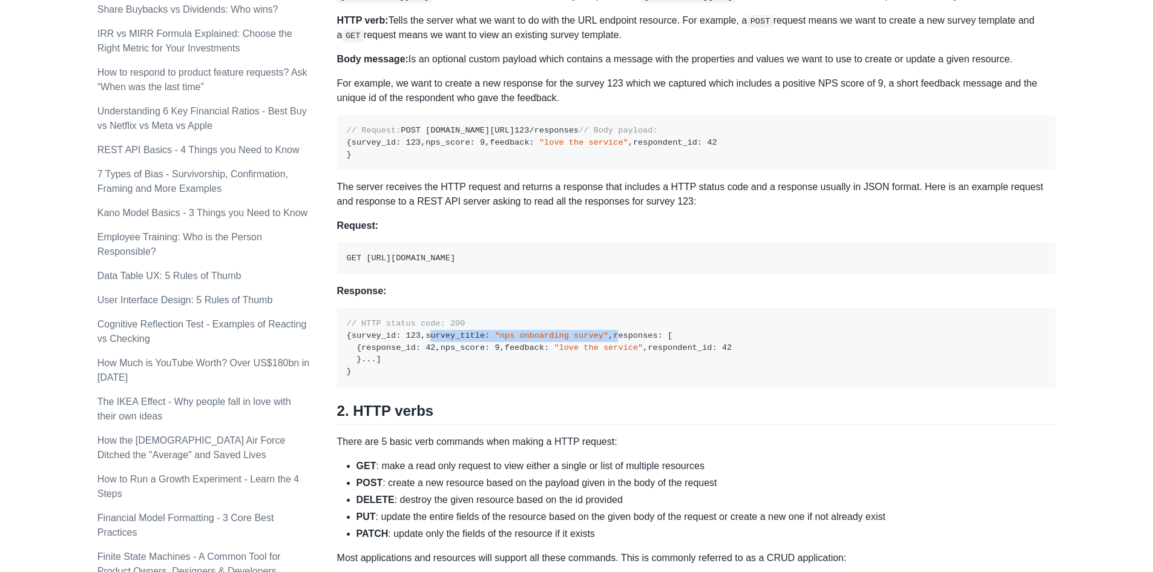
click at [379, 376] on code "// HTTP status code: 200 { survey_id : 123 , survey_title : "nps onboarding sur…" at bounding box center [539, 347] width 385 height 57
click at [376, 376] on code "// HTTP status code: 200 { survey_id : 123 , survey_title : "nps onboarding sur…" at bounding box center [539, 347] width 385 height 57
click at [375, 376] on code "// HTTP status code: 200 { survey_id : 123 , survey_title : "nps onboarding sur…" at bounding box center [539, 347] width 385 height 57
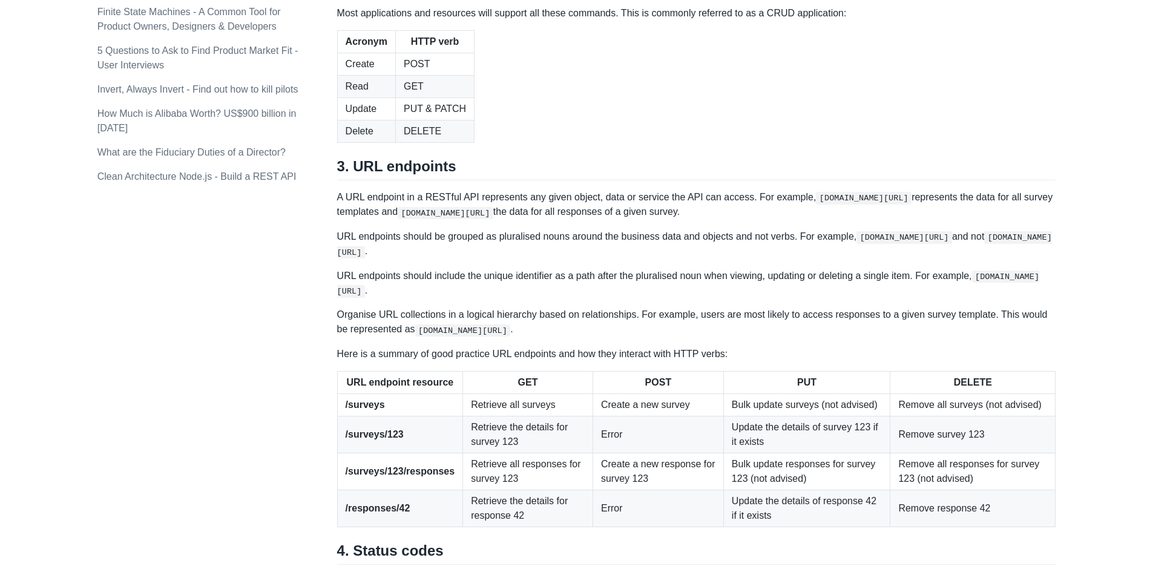
scroll to position [1271, 0]
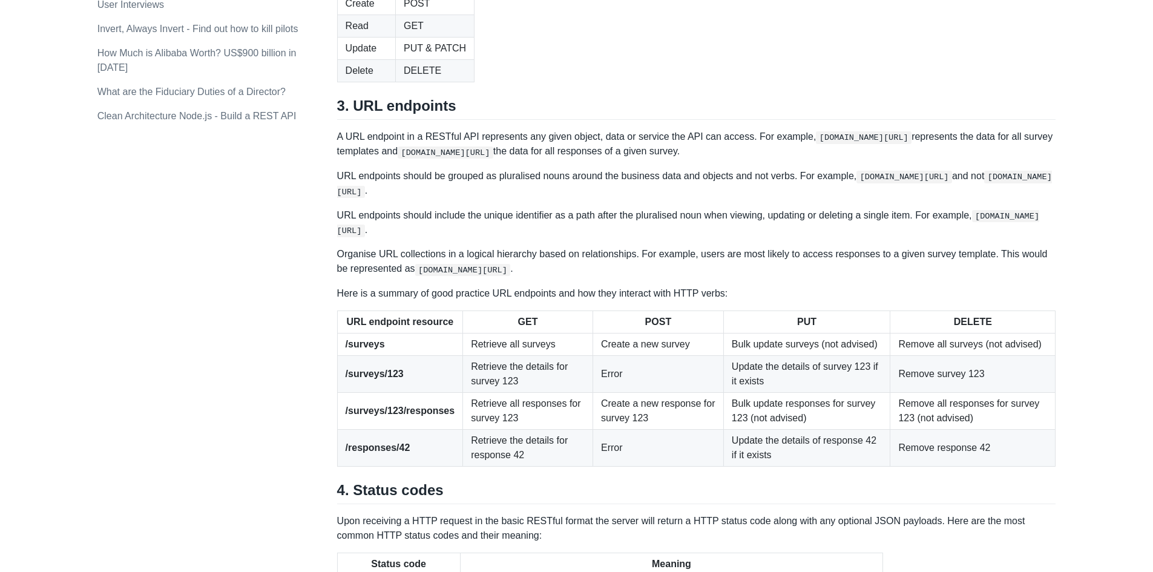
click at [523, 159] on p "A URL endpoint in a RESTful API represents any given object, data or service th…" at bounding box center [696, 144] width 719 height 30
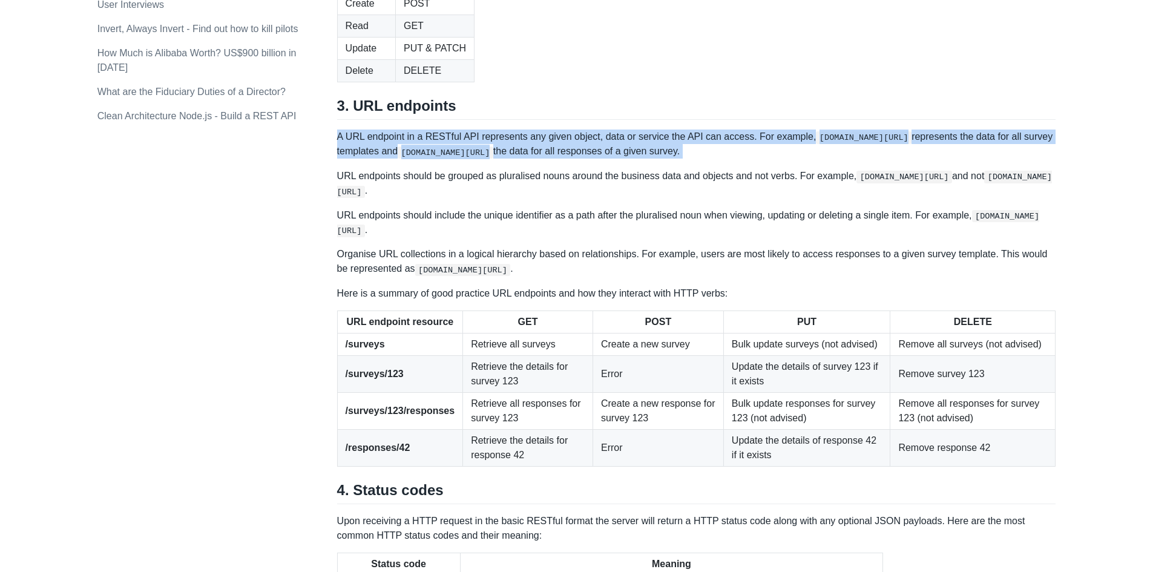
click at [523, 159] on p "A URL endpoint in a RESTful API represents any given object, data or service th…" at bounding box center [696, 144] width 719 height 30
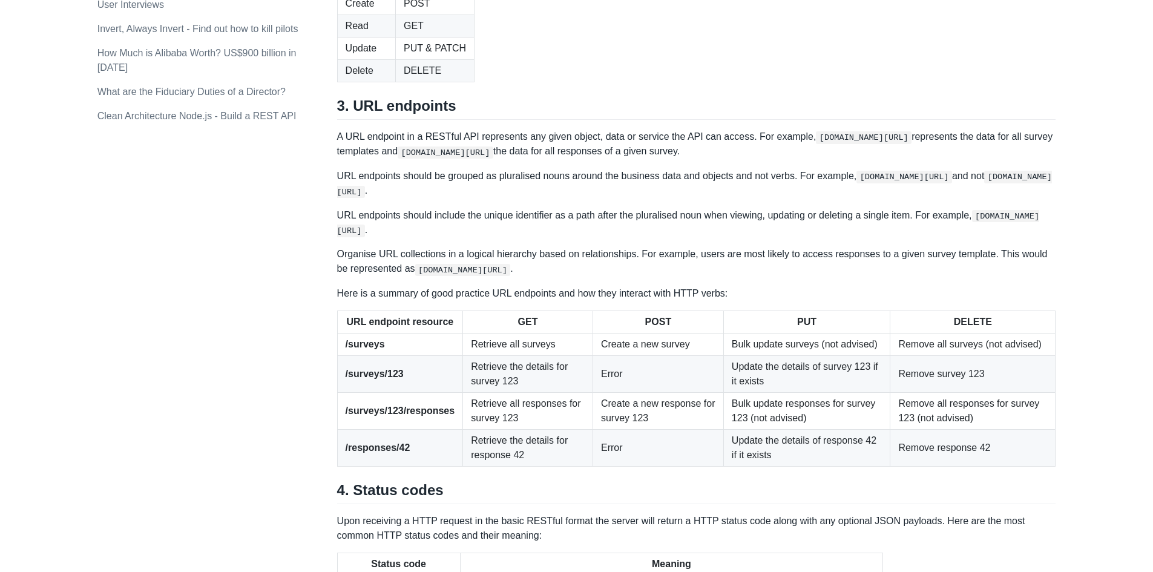
click at [445, 159] on p "A URL endpoint in a RESTful API represents any given object, data or service th…" at bounding box center [696, 144] width 719 height 30
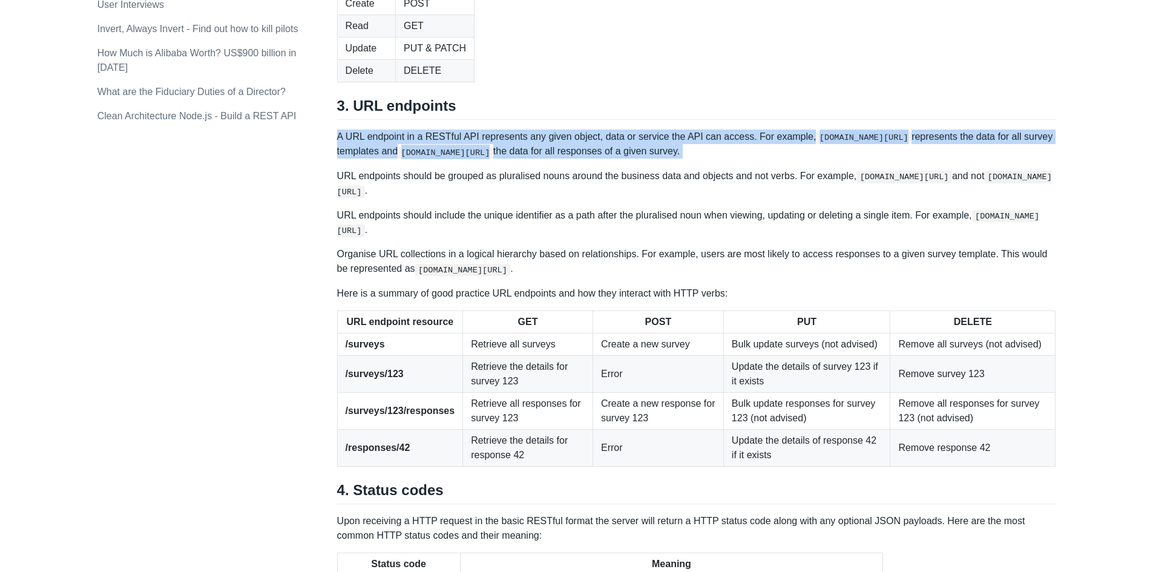
click at [445, 159] on p "A URL endpoint in a RESTful API represents any given object, data or service th…" at bounding box center [696, 144] width 719 height 30
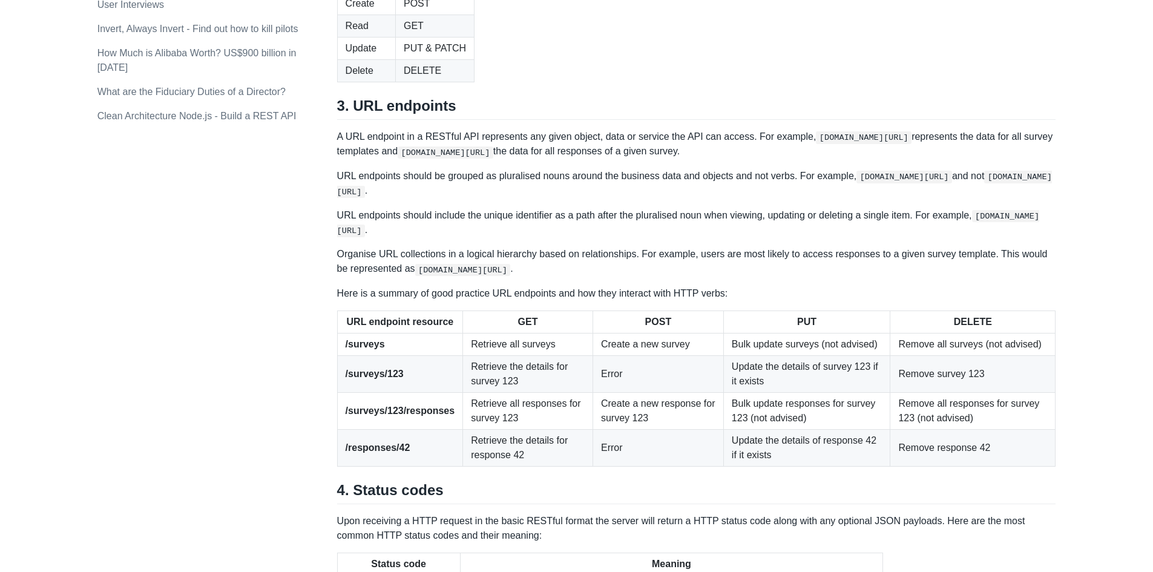
click at [797, 159] on p "A URL endpoint in a RESTful API represents any given object, data or service th…" at bounding box center [696, 144] width 719 height 30
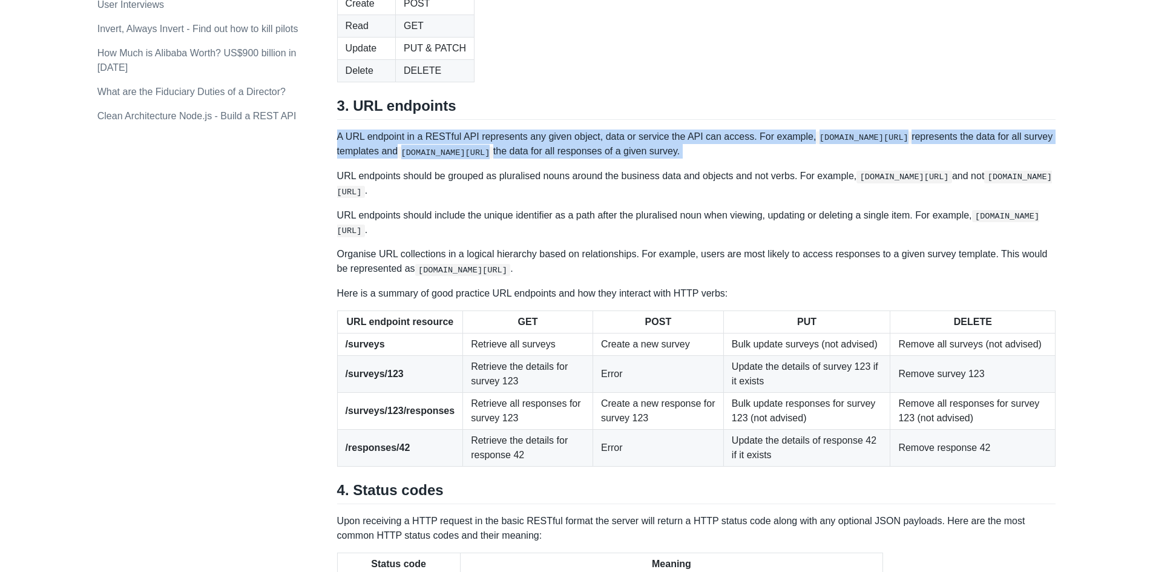
click at [797, 159] on p "A URL endpoint in a RESTful API represents any given object, data or service th…" at bounding box center [696, 144] width 719 height 30
click at [771, 159] on p "A URL endpoint in a RESTful API represents any given object, data or service th…" at bounding box center [696, 144] width 719 height 30
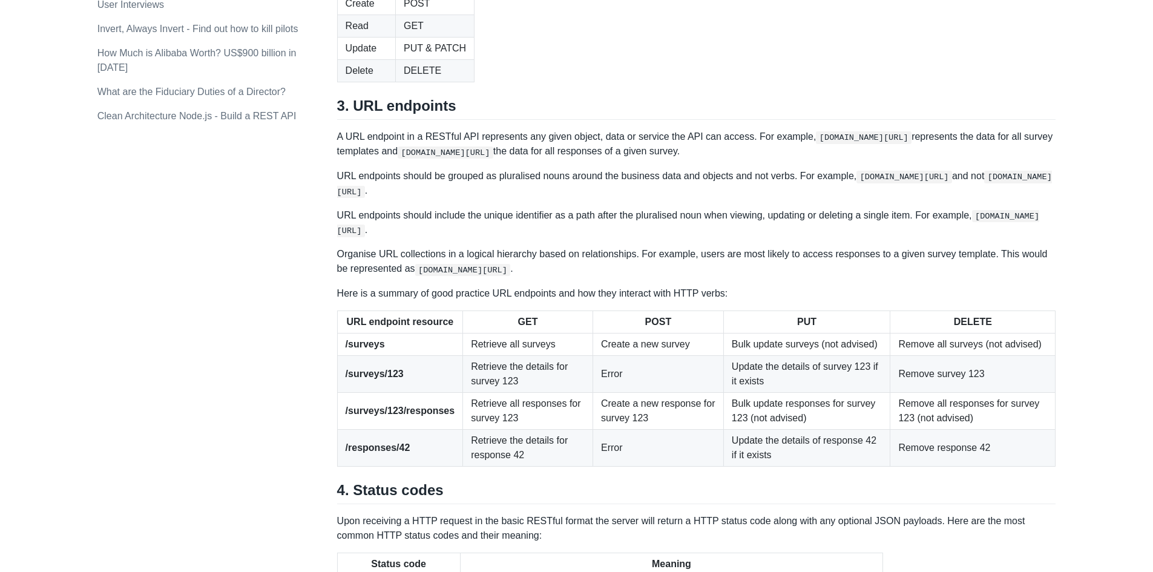
click at [771, 159] on p "A URL endpoint in a RESTful API represents any given object, data or service th…" at bounding box center [696, 144] width 719 height 30
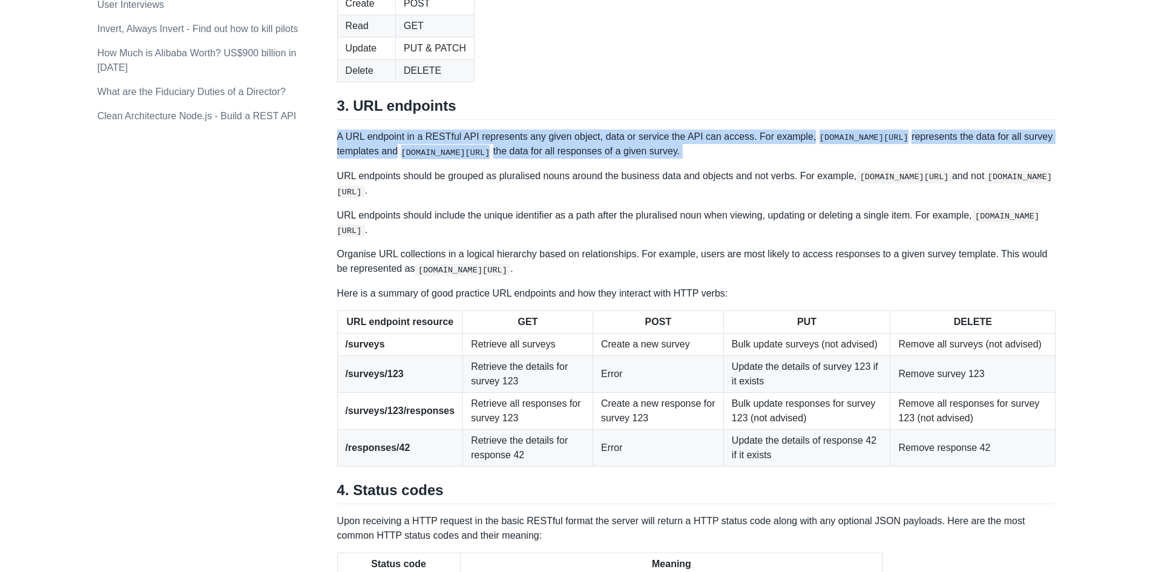
click at [771, 159] on p "A URL endpoint in a RESTful API represents any given object, data or service th…" at bounding box center [696, 144] width 719 height 30
click at [436, 159] on code "[DOMAIN_NAME][URL]" at bounding box center [446, 152] width 96 height 12
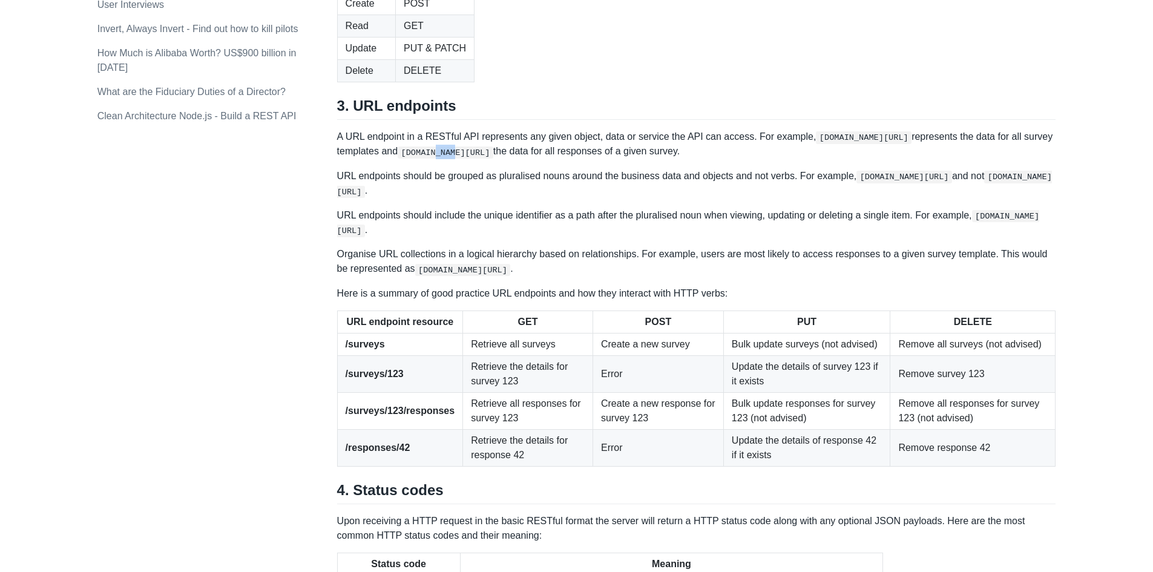
drag, startPoint x: 436, startPoint y: 338, endPoint x: 443, endPoint y: 342, distance: 8.7
click at [441, 159] on code "[DOMAIN_NAME][URL]" at bounding box center [446, 152] width 96 height 12
click at [443, 159] on code "[DOMAIN_NAME][URL]" at bounding box center [446, 152] width 96 height 12
click at [444, 159] on code "[DOMAIN_NAME][URL]" at bounding box center [446, 152] width 96 height 12
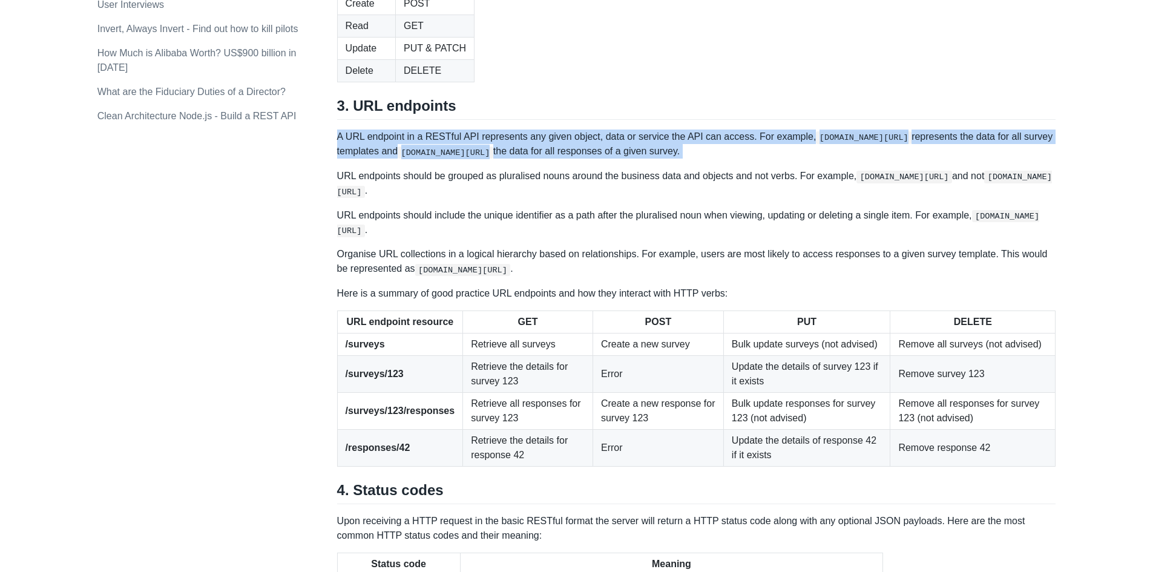
click at [444, 159] on code "[DOMAIN_NAME][URL]" at bounding box center [446, 152] width 96 height 12
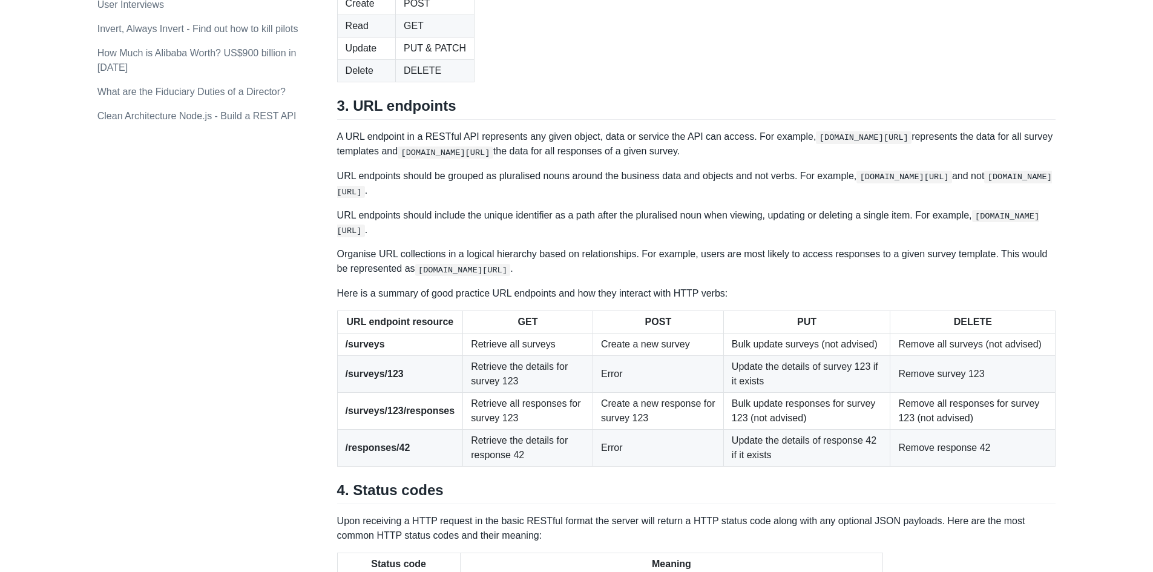
click at [445, 198] on p "URL endpoints should be grouped as pluralised nouns around the business data an…" at bounding box center [696, 184] width 719 height 30
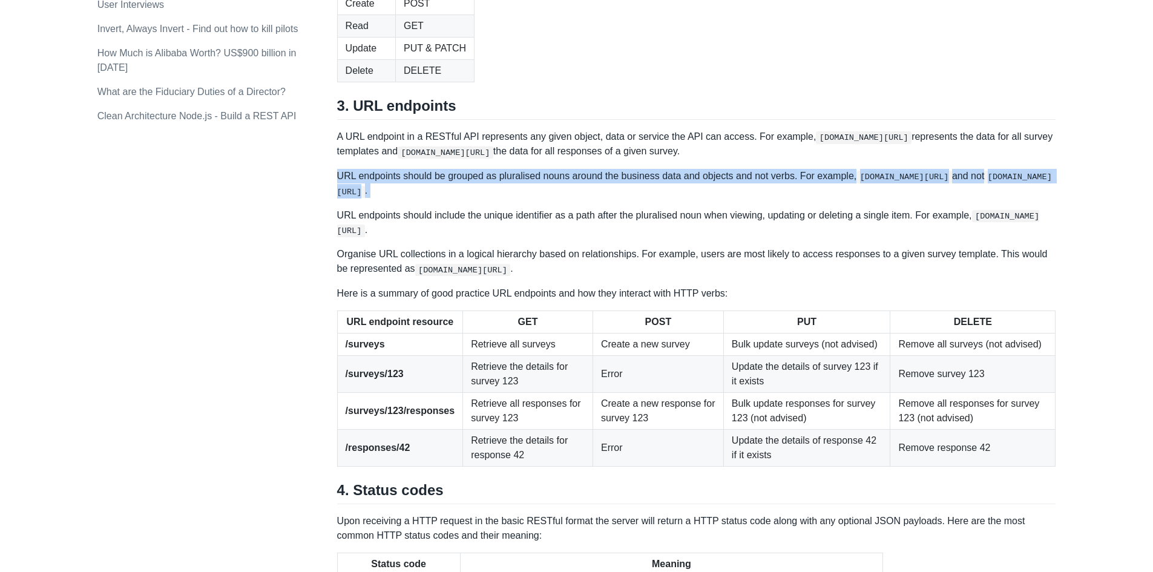
click at [445, 198] on p "URL endpoints should be grouped as pluralised nouns around the business data an…" at bounding box center [696, 184] width 719 height 30
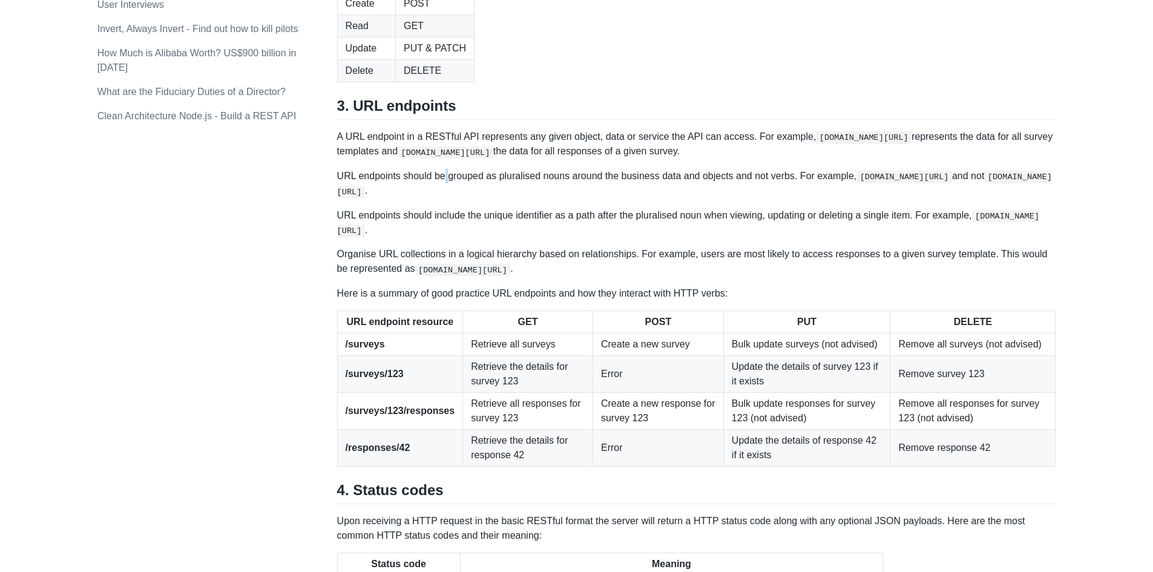
click at [445, 198] on p "URL endpoints should be grouped as pluralised nouns around the business data an…" at bounding box center [696, 184] width 719 height 30
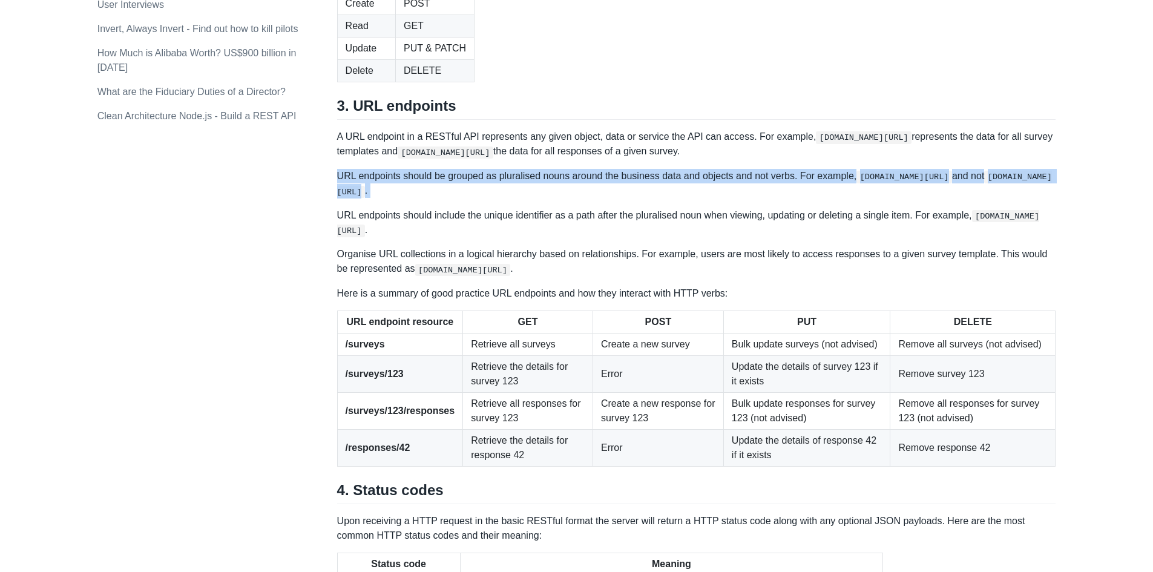
click at [445, 198] on p "URL endpoints should be grouped as pluralised nouns around the business data an…" at bounding box center [696, 184] width 719 height 30
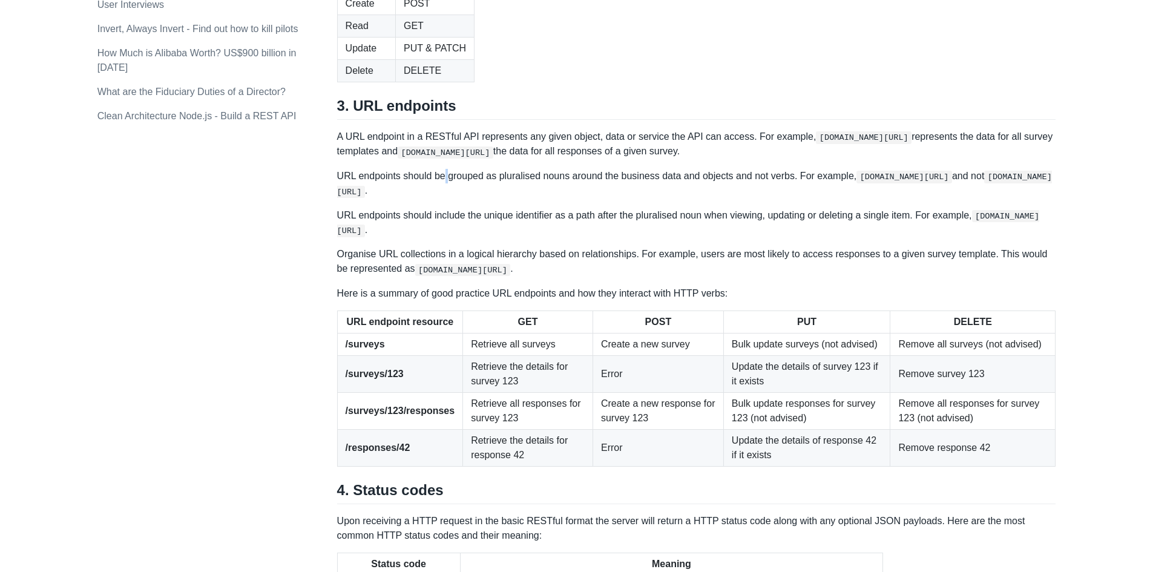
click at [445, 198] on p "URL endpoints should be grouped as pluralised nouns around the business data an…" at bounding box center [696, 184] width 719 height 30
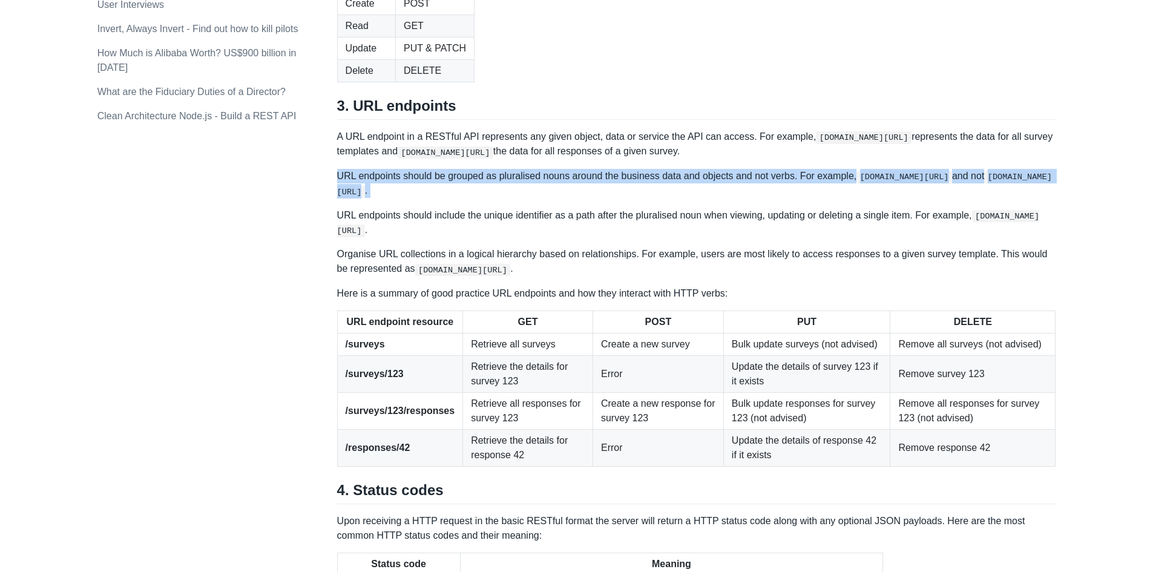
click at [445, 198] on p "URL endpoints should be grouped as pluralised nouns around the business data an…" at bounding box center [696, 184] width 719 height 30
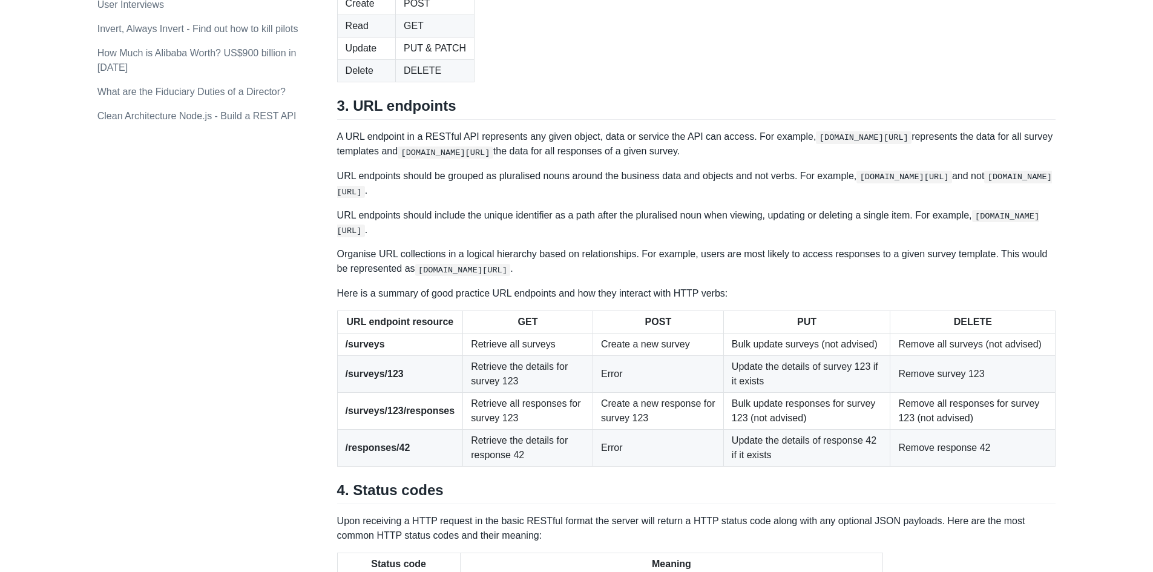
click at [718, 238] on p "URL endpoints should include the unique identifier as a path after the pluralis…" at bounding box center [696, 223] width 719 height 30
click at [491, 238] on p "URL endpoints should include the unique identifier as a path after the pluralis…" at bounding box center [696, 223] width 719 height 30
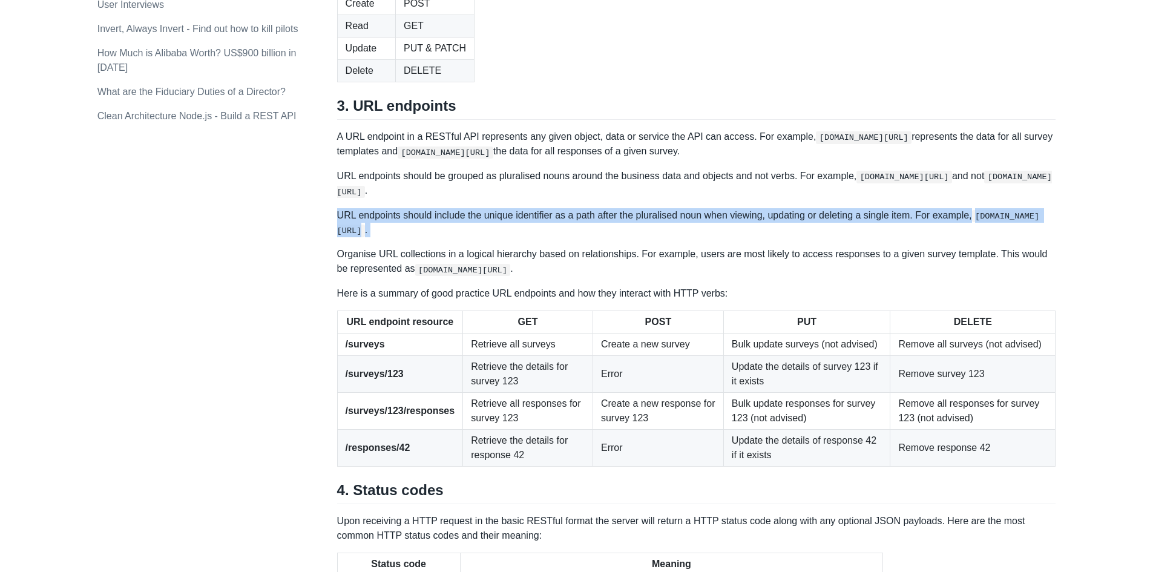
click at [491, 238] on p "URL endpoints should include the unique identifier as a path after the pluralis…" at bounding box center [696, 223] width 719 height 30
click at [520, 238] on p "URL endpoints should include the unique identifier as a path after the pluralis…" at bounding box center [696, 223] width 719 height 30
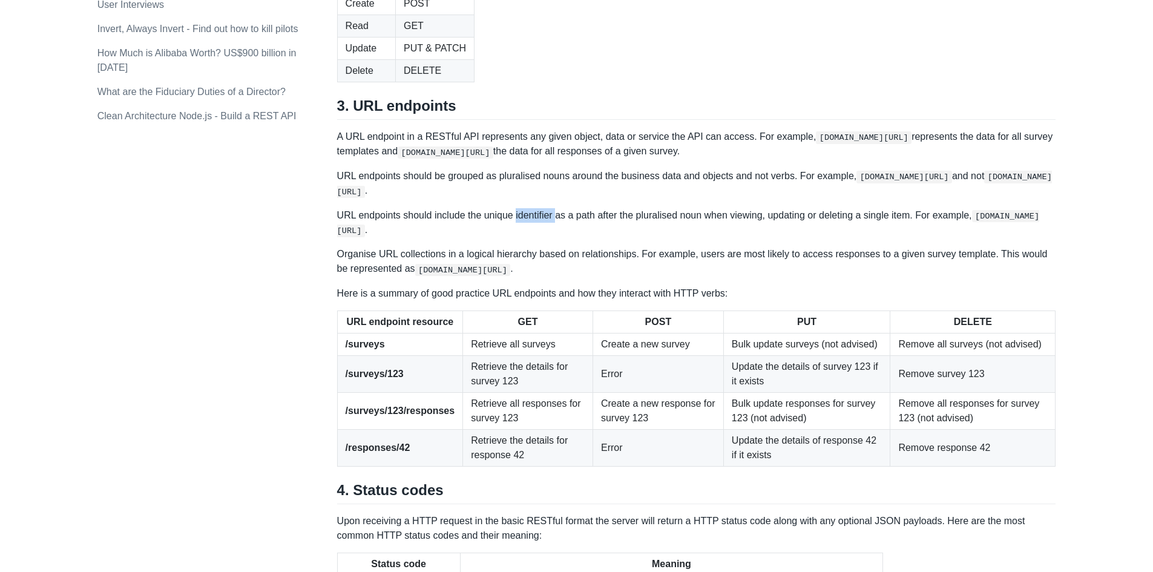
click at [520, 238] on p "URL endpoints should include the unique identifier as a path after the pluralis…" at bounding box center [696, 223] width 719 height 30
click at [522, 238] on p "URL endpoints should include the unique identifier as a path after the pluralis…" at bounding box center [696, 223] width 719 height 30
click at [500, 198] on p "URL endpoints should be grouped as pluralised nouns around the business data an…" at bounding box center [696, 184] width 719 height 30
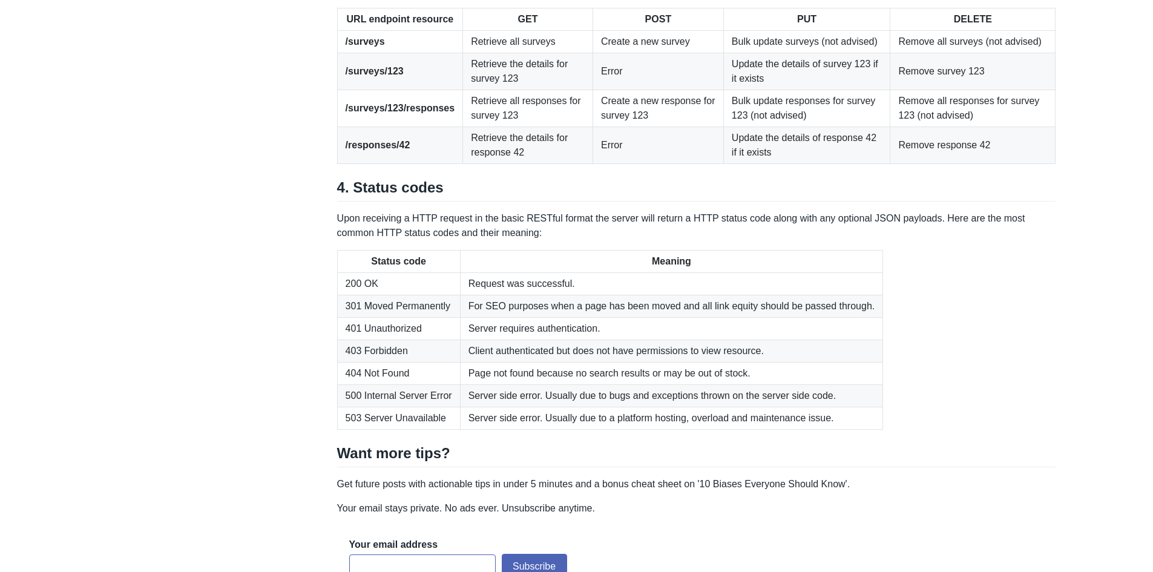
scroll to position [1634, 0]
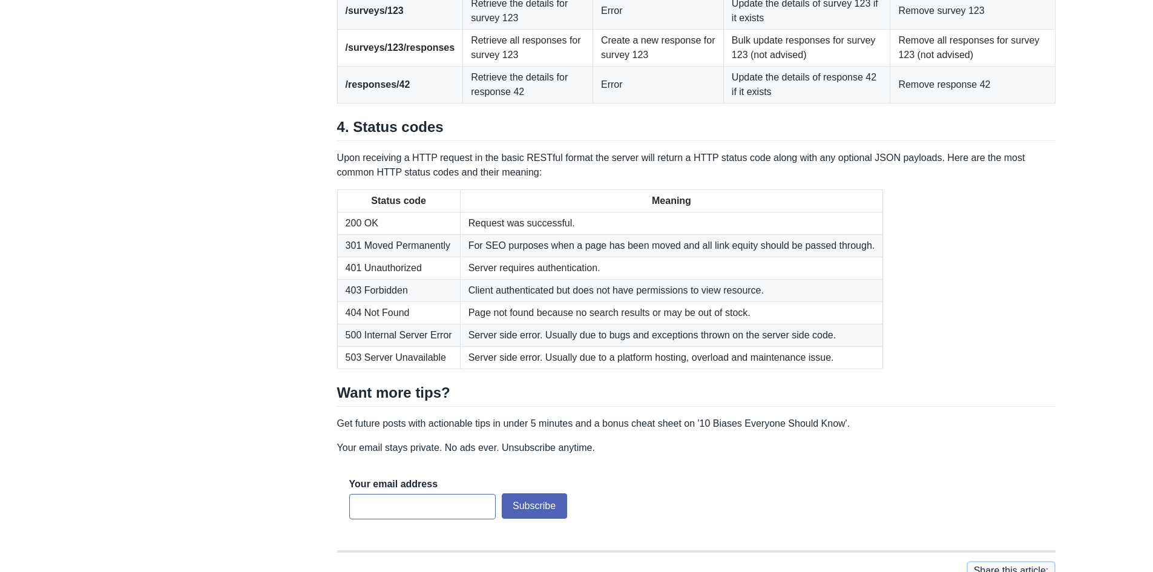
click at [549, 180] on p "Upon receiving a HTTP request in the basic RESTful format the server will retur…" at bounding box center [696, 165] width 719 height 29
click at [548, 180] on p "Upon receiving a HTTP request in the basic RESTful format the server will retur…" at bounding box center [696, 165] width 719 height 29
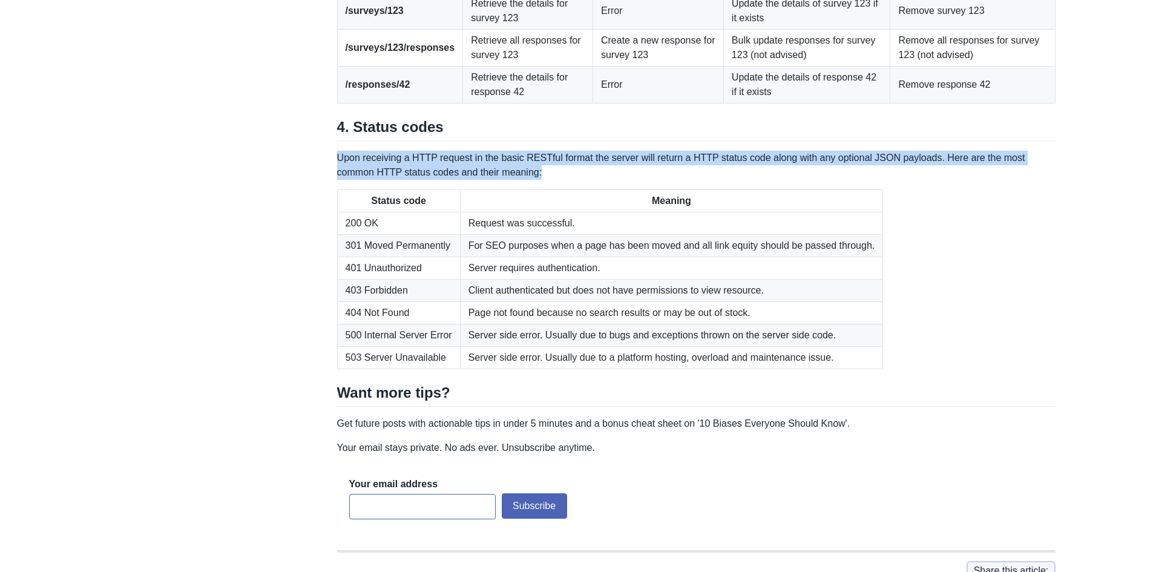
click at [548, 180] on p "Upon receiving a HTTP request in the basic RESTful format the server will retur…" at bounding box center [696, 165] width 719 height 29
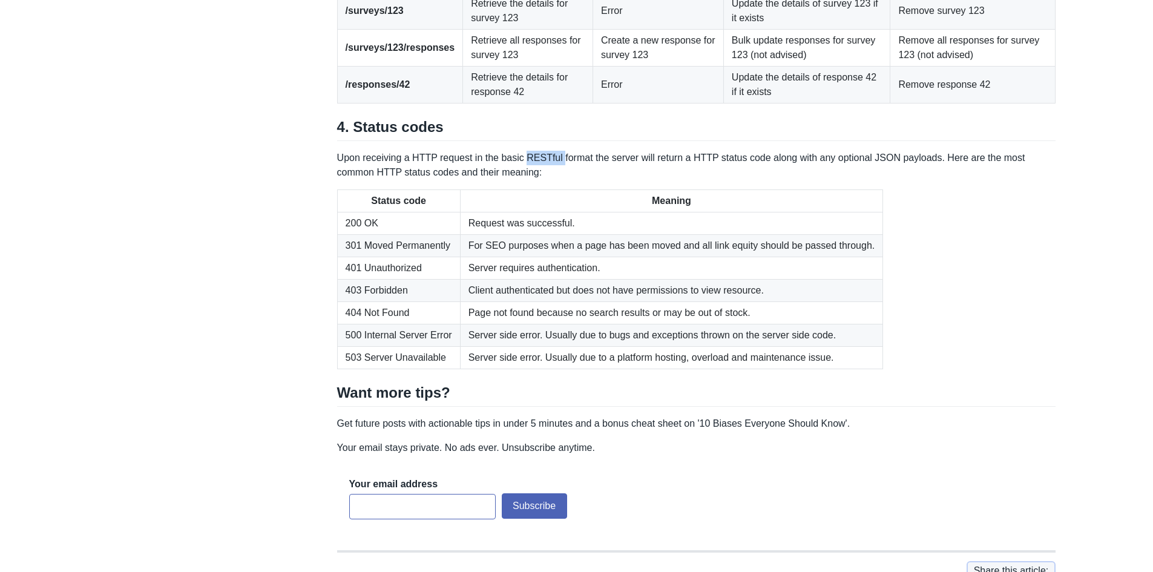
click at [548, 180] on p "Upon receiving a HTTP request in the basic RESTful format the server will retur…" at bounding box center [696, 165] width 719 height 29
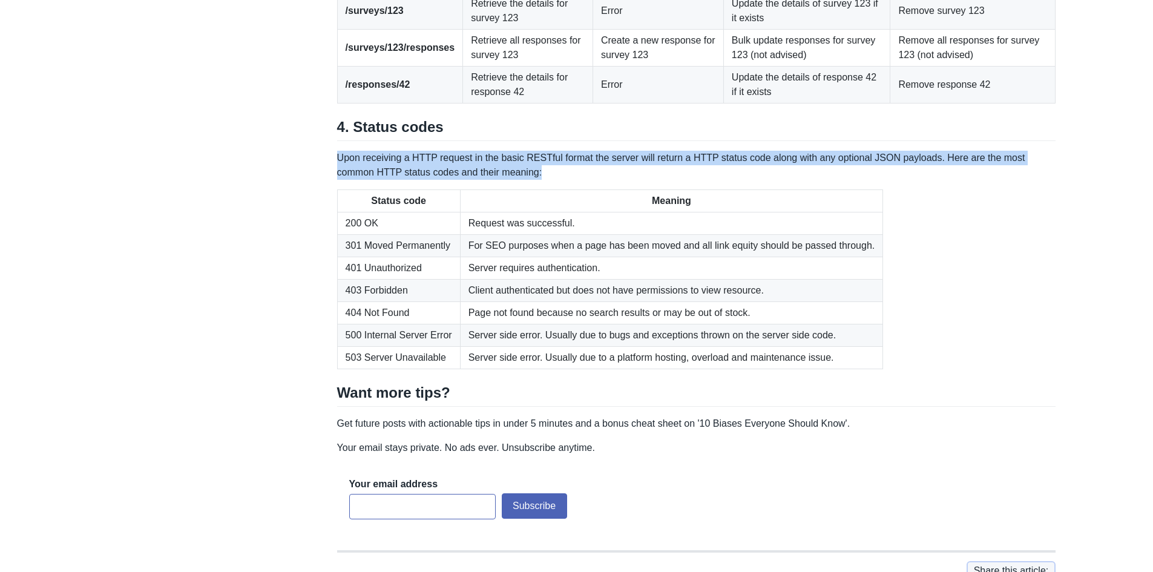
click at [548, 180] on p "Upon receiving a HTTP request in the basic RESTful format the server will retur…" at bounding box center [696, 165] width 719 height 29
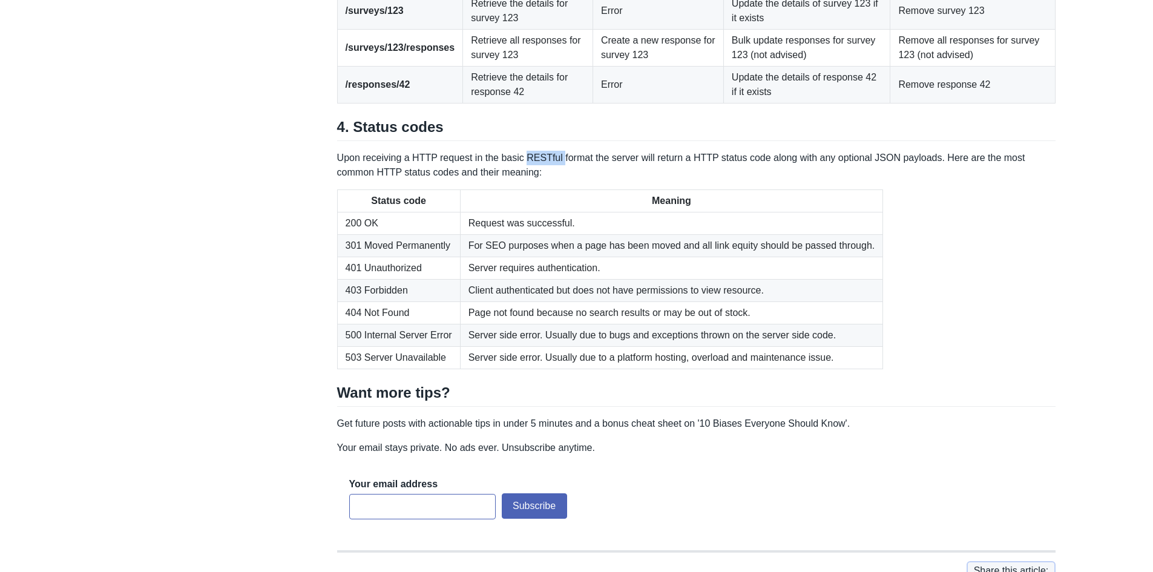
click at [548, 180] on p "Upon receiving a HTTP request in the basic RESTful format the server will retur…" at bounding box center [696, 165] width 719 height 29
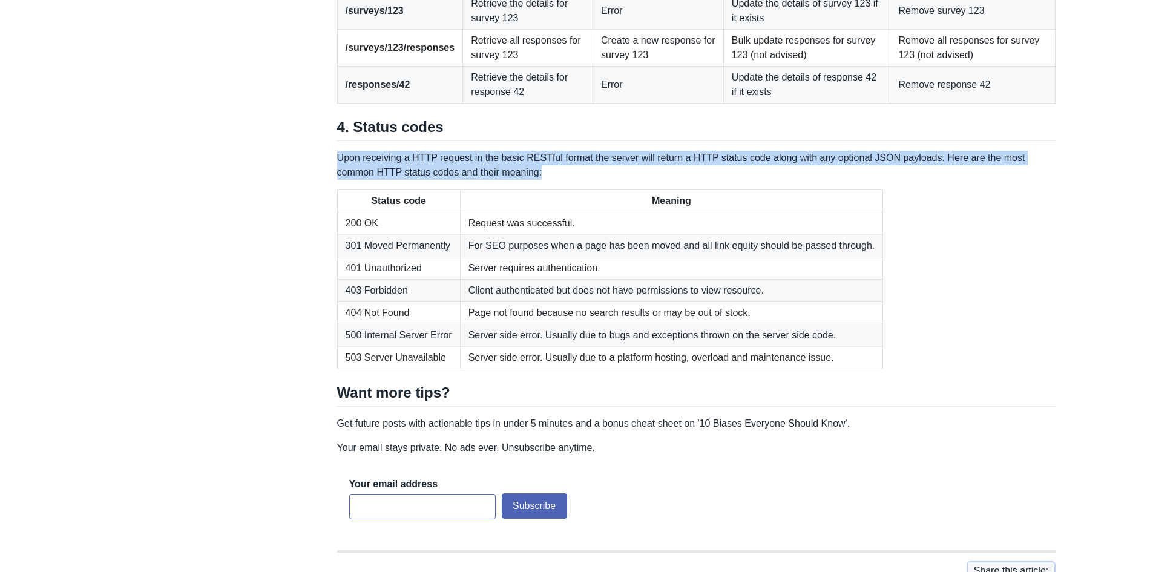
click at [548, 180] on p "Upon receiving a HTTP request in the basic RESTful format the server will retur…" at bounding box center [696, 165] width 719 height 29
click at [592, 180] on p "Upon receiving a HTTP request in the basic RESTful format the server will retur…" at bounding box center [696, 165] width 719 height 29
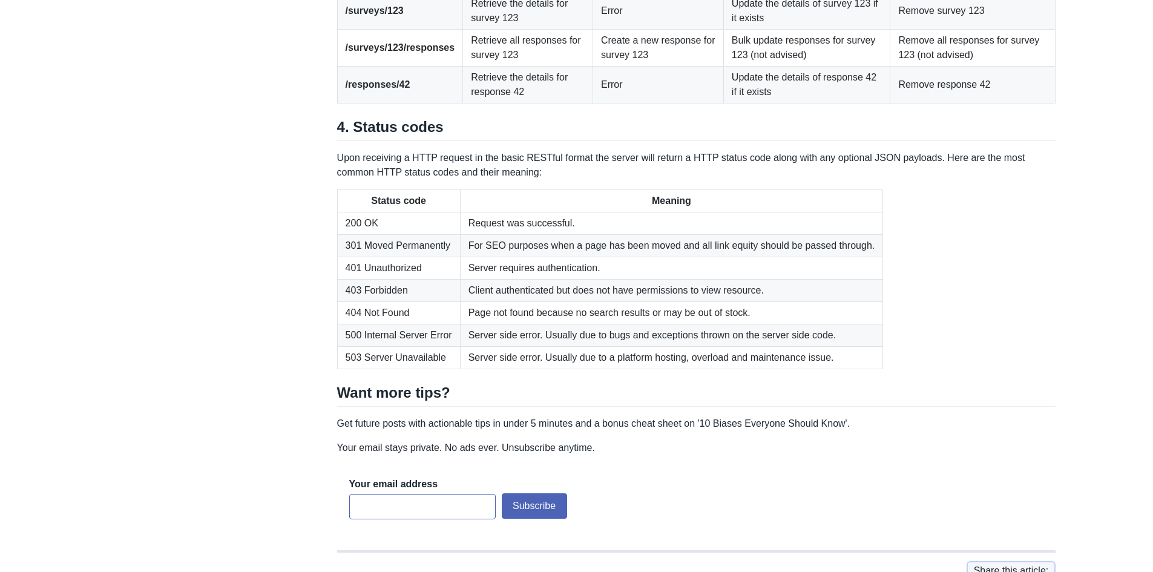
click at [592, 180] on p "Upon receiving a HTTP request in the basic RESTful format the server will retur…" at bounding box center [696, 165] width 719 height 29
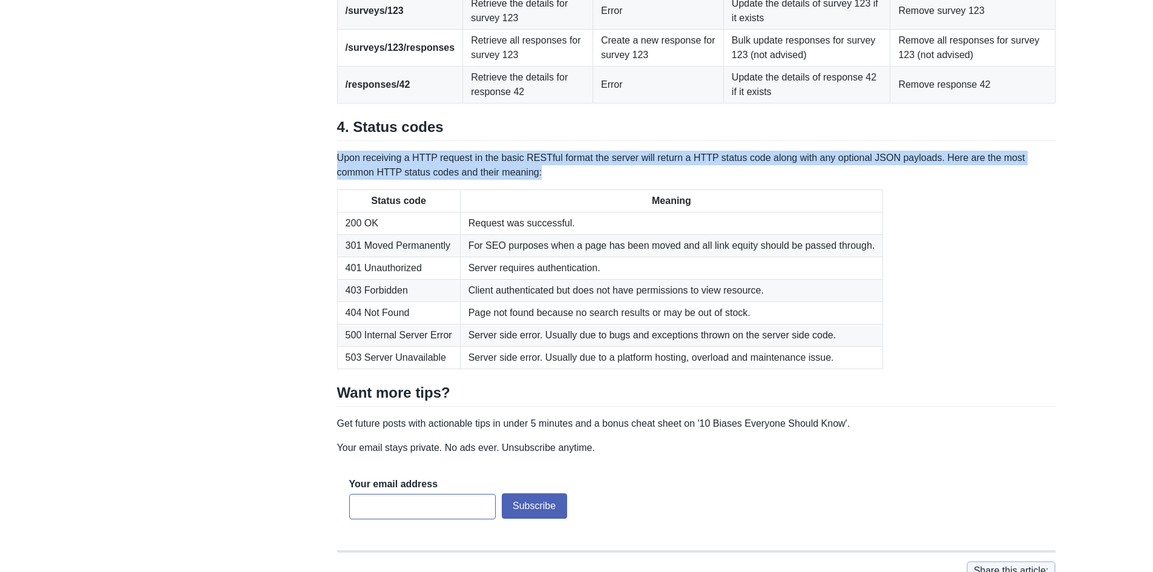
click at [592, 180] on p "Upon receiving a HTTP request in the basic RESTful format the server will retur…" at bounding box center [696, 165] width 719 height 29
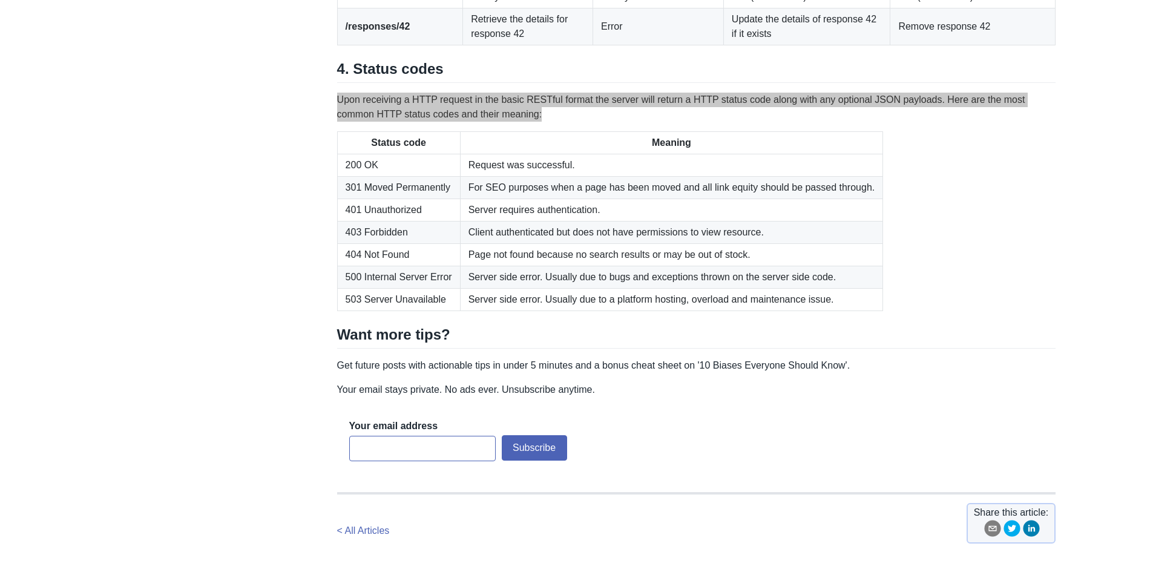
scroll to position [1571, 0]
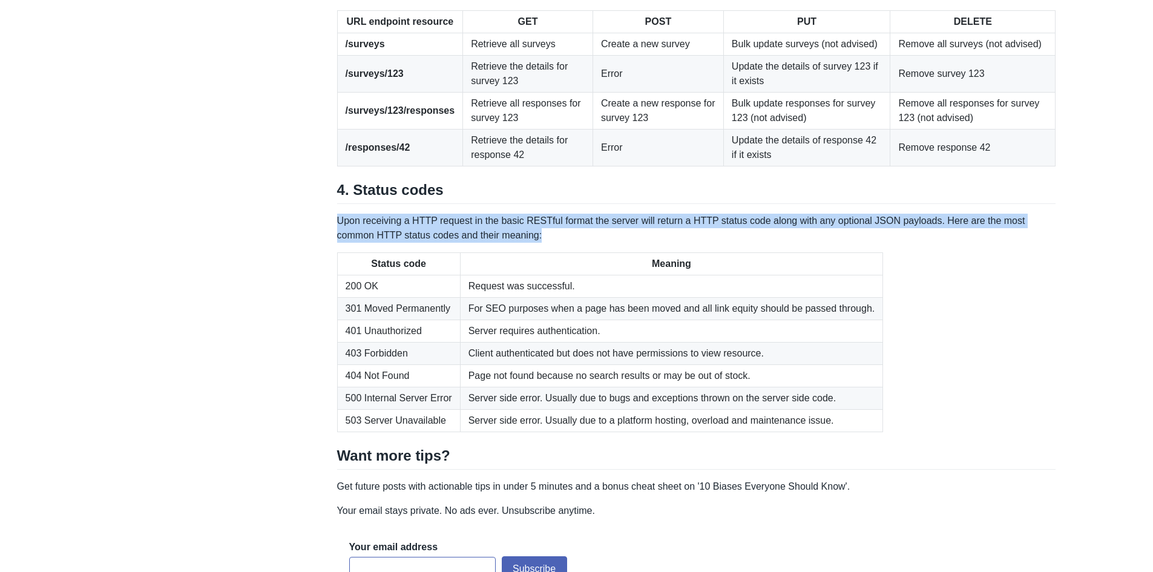
click at [528, 243] on p "Upon receiving a HTTP request in the basic RESTful format the server will retur…" at bounding box center [696, 228] width 719 height 29
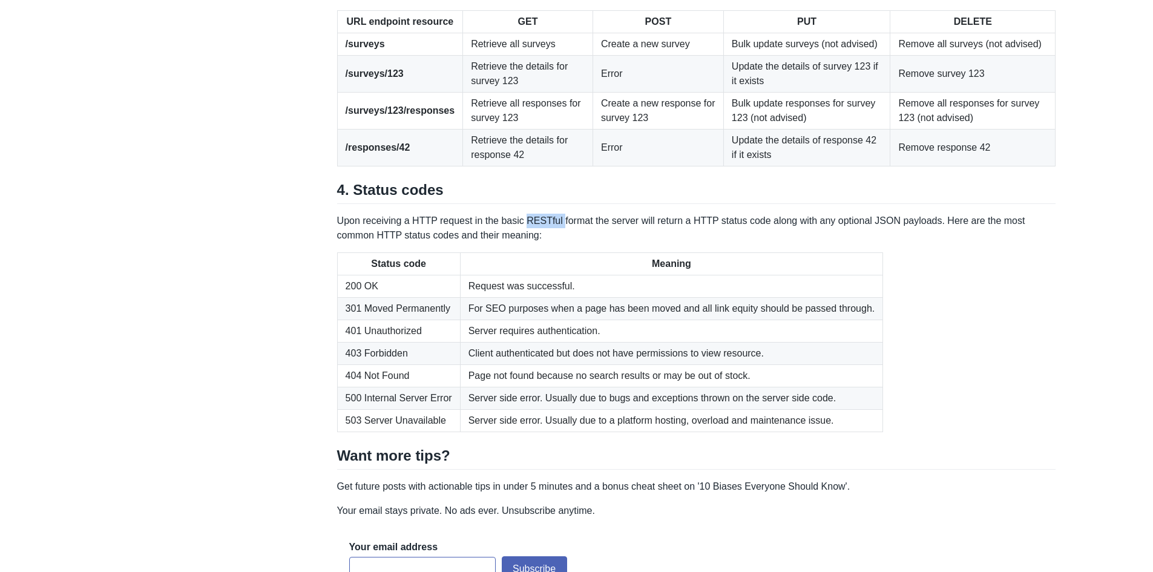
click at [528, 243] on p "Upon receiving a HTTP request in the basic RESTful format the server will retur…" at bounding box center [696, 228] width 719 height 29
click at [574, 243] on p "Upon receiving a HTTP request in the basic RESTful format the server will retur…" at bounding box center [696, 228] width 719 height 29
click at [627, 243] on p "Upon receiving a HTTP request in the basic RESTful format the server will retur…" at bounding box center [696, 228] width 719 height 29
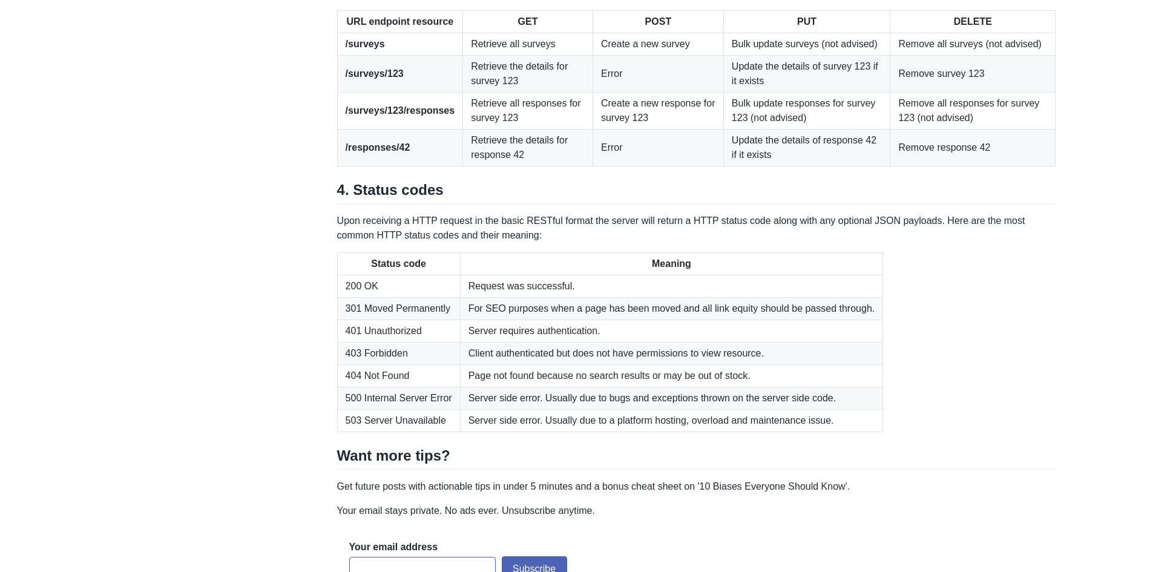
click at [672, 243] on p "Upon receiving a HTTP request in the basic RESTful format the server will retur…" at bounding box center [696, 228] width 719 height 29
click at [694, 243] on p "Upon receiving a HTTP request in the basic RESTful format the server will retur…" at bounding box center [696, 228] width 719 height 29
click at [736, 243] on p "Upon receiving a HTTP request in the basic RESTful format the server will retur…" at bounding box center [696, 228] width 719 height 29
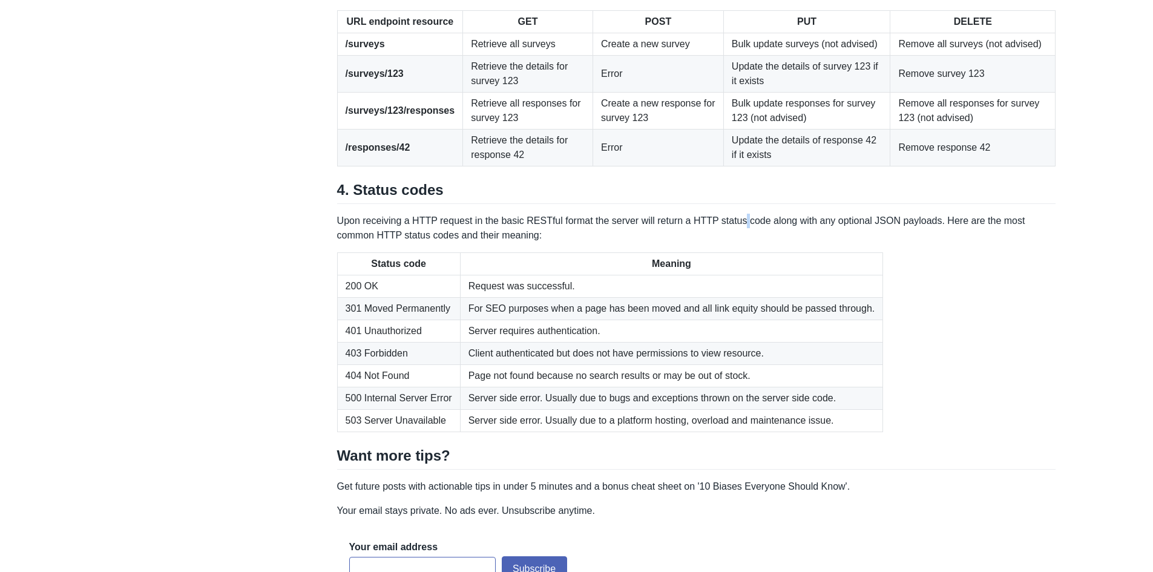
click at [736, 243] on p "Upon receiving a HTTP request in the basic RESTful format the server will retur…" at bounding box center [696, 228] width 719 height 29
click at [799, 243] on p "Upon receiving a HTTP request in the basic RESTful format the server will retur…" at bounding box center [696, 228] width 719 height 29
click at [853, 243] on p "Upon receiving a HTTP request in the basic RESTful format the server will retur…" at bounding box center [696, 228] width 719 height 29
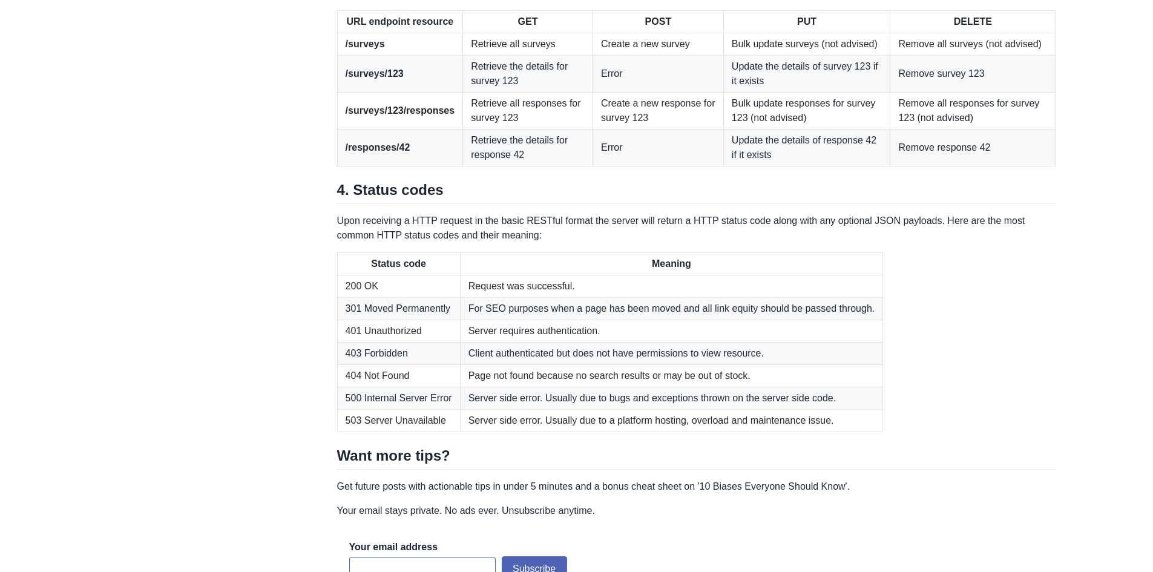
click at [889, 243] on p "Upon receiving a HTTP request in the basic RESTful format the server will retur…" at bounding box center [696, 228] width 719 height 29
click at [920, 243] on p "Upon receiving a HTTP request in the basic RESTful format the server will retur…" at bounding box center [696, 228] width 719 height 29
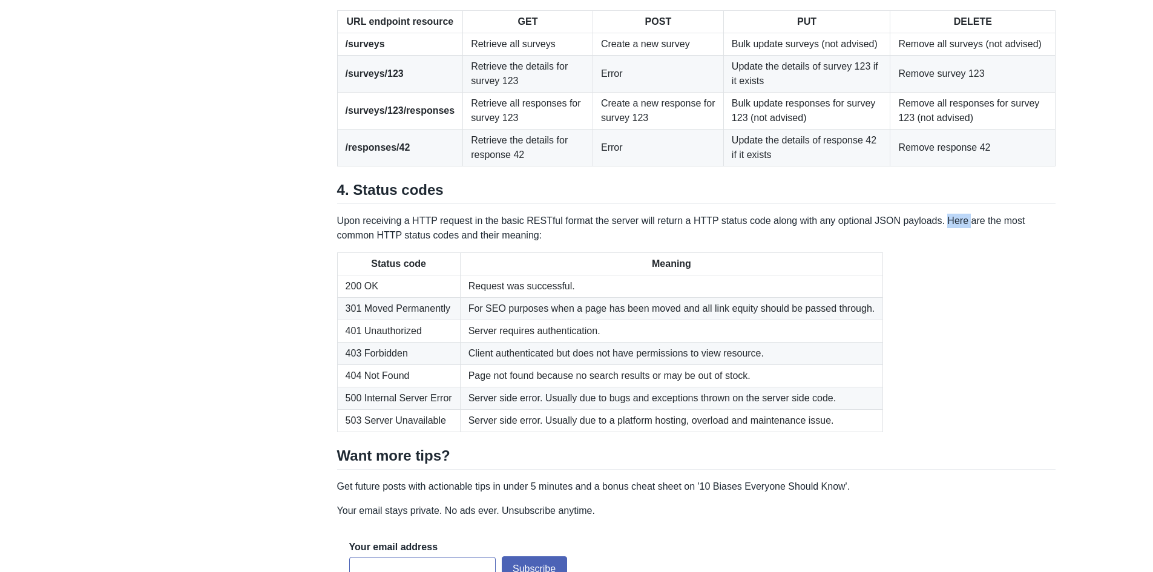
click at [920, 243] on p "Upon receiving a HTTP request in the basic RESTful format the server will retur…" at bounding box center [696, 228] width 719 height 29
click at [919, 243] on p "Upon receiving a HTTP request in the basic RESTful format the server will retur…" at bounding box center [696, 228] width 719 height 29
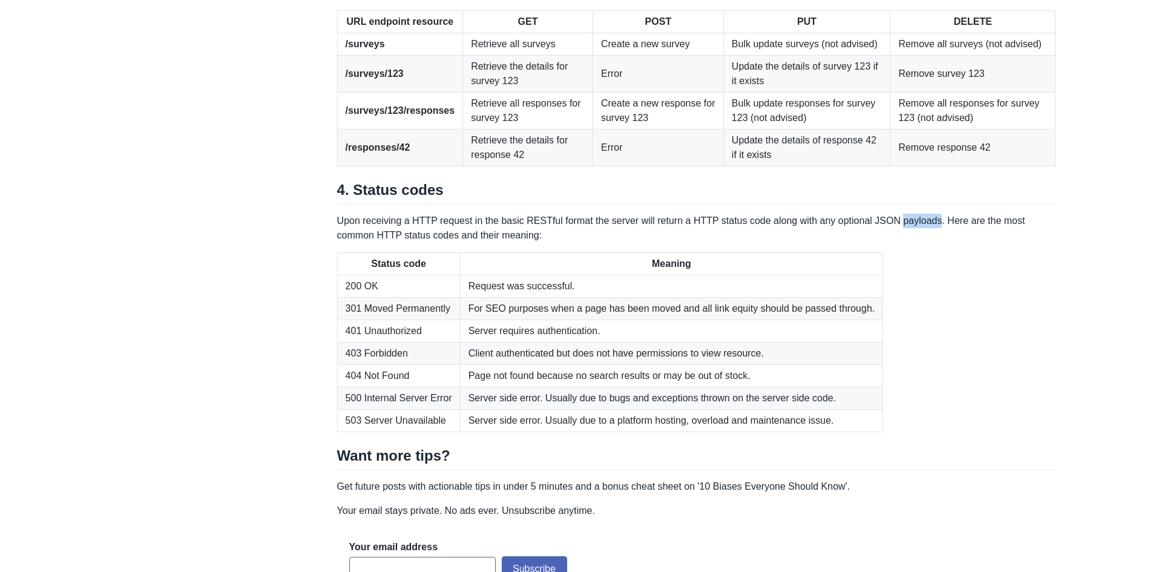
click at [907, 243] on p "Upon receiving a HTTP request in the basic RESTful format the server will retur…" at bounding box center [696, 228] width 719 height 29
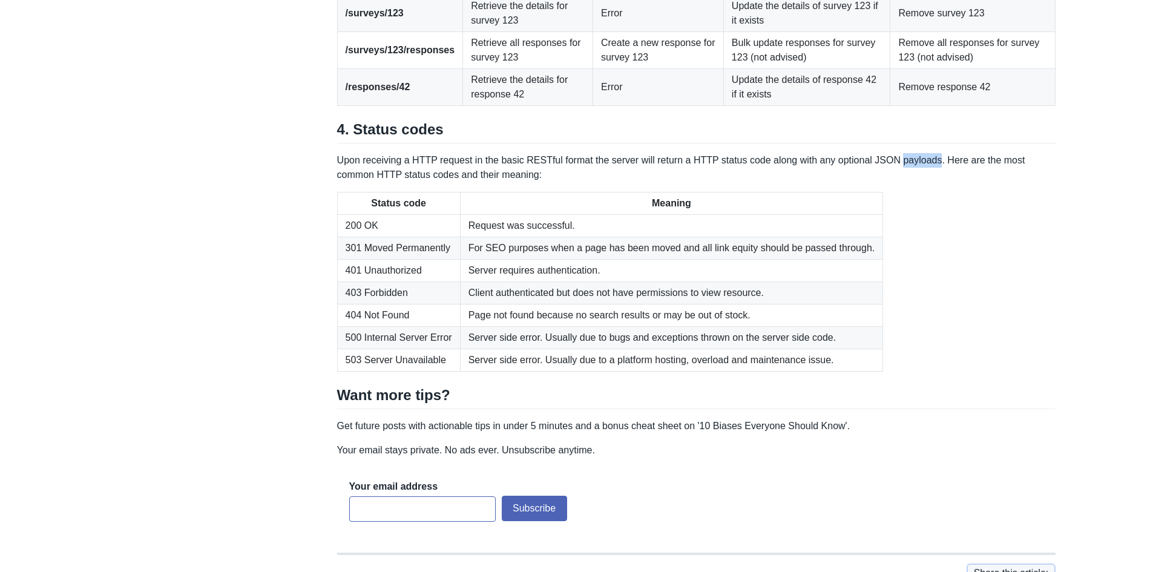
scroll to position [1692, 0]
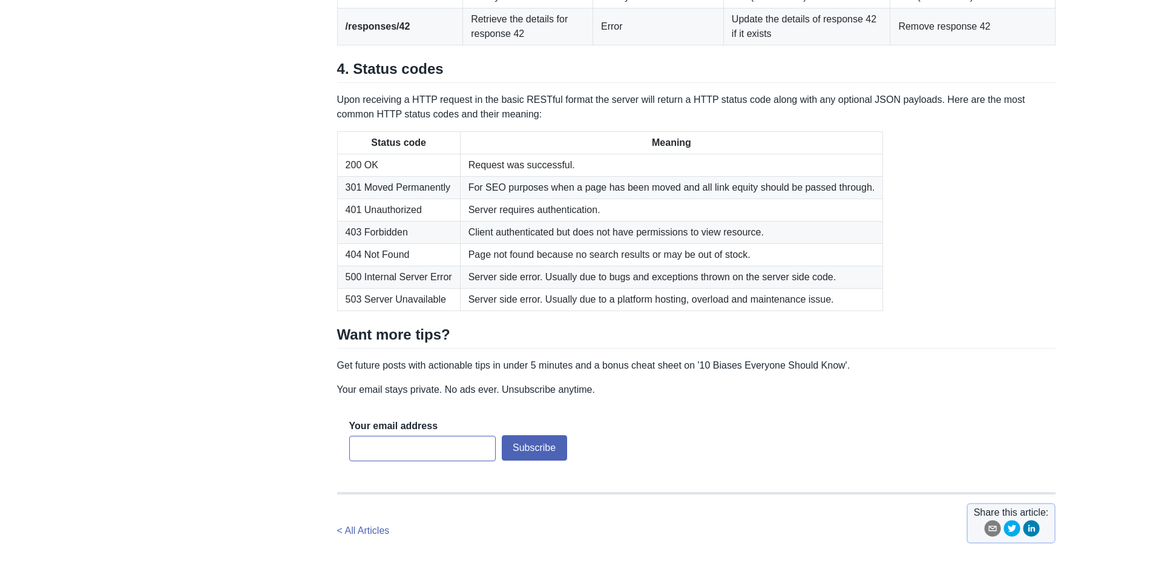
click at [479, 288] on td "Server side error. Usually due to bugs and exceptions thrown on the server side…" at bounding box center [671, 277] width 423 height 22
click at [537, 288] on td "Server side error. Usually due to bugs and exceptions thrown on the server side…" at bounding box center [671, 277] width 423 height 22
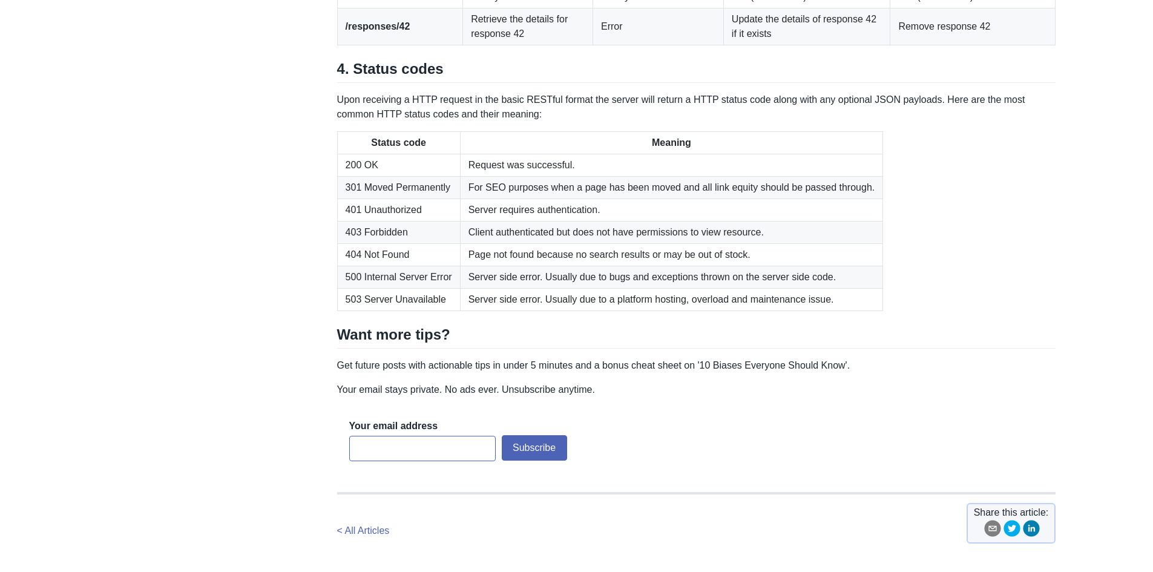
click at [572, 288] on td "Server side error. Usually due to bugs and exceptions thrown on the server side…" at bounding box center [671, 277] width 423 height 22
click at [574, 243] on td "Client authenticated but does not have permissions to view resource." at bounding box center [671, 232] width 423 height 22
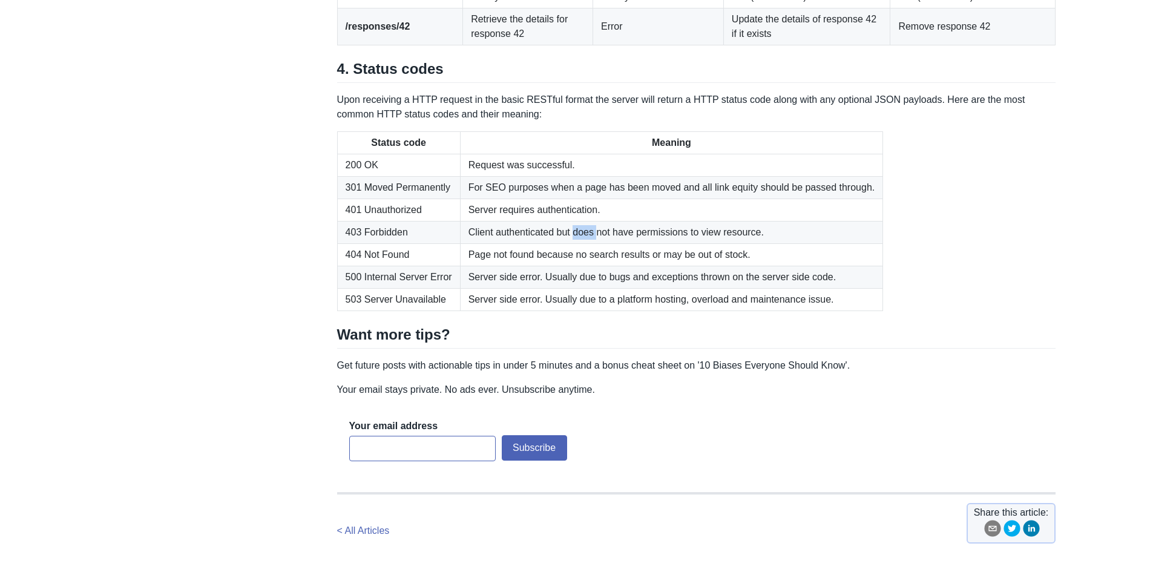
click at [574, 243] on td "Client authenticated but does not have permissions to view resource." at bounding box center [671, 232] width 423 height 22
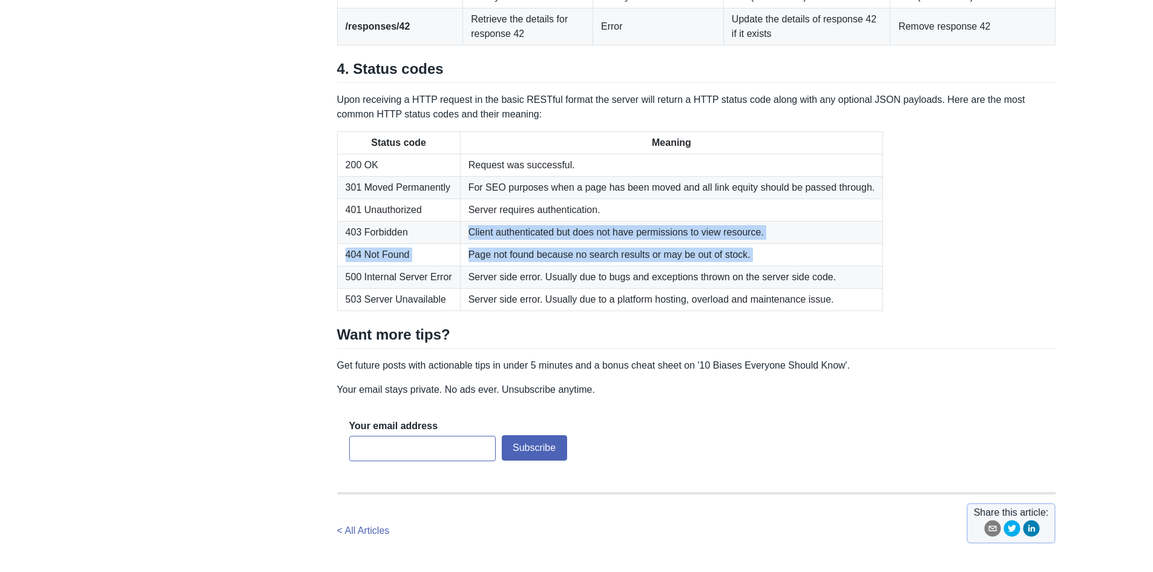
drag, startPoint x: 574, startPoint y: 423, endPoint x: 600, endPoint y: 419, distance: 26.4
click at [594, 243] on td "Client authenticated but does not have permissions to view resource." at bounding box center [671, 232] width 423 height 22
click at [601, 243] on td "Client authenticated but does not have permissions to view resource." at bounding box center [671, 232] width 423 height 22
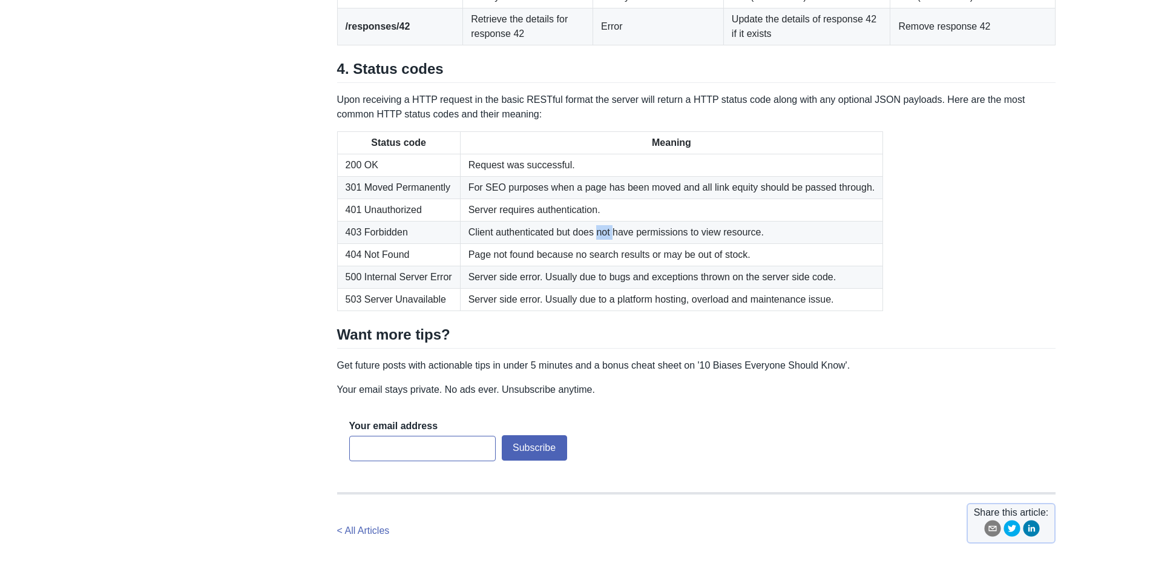
click at [601, 243] on td "Client authenticated but does not have permissions to view resource." at bounding box center [671, 232] width 423 height 22
click at [603, 243] on td "Client authenticated but does not have permissions to view resource." at bounding box center [671, 232] width 423 height 22
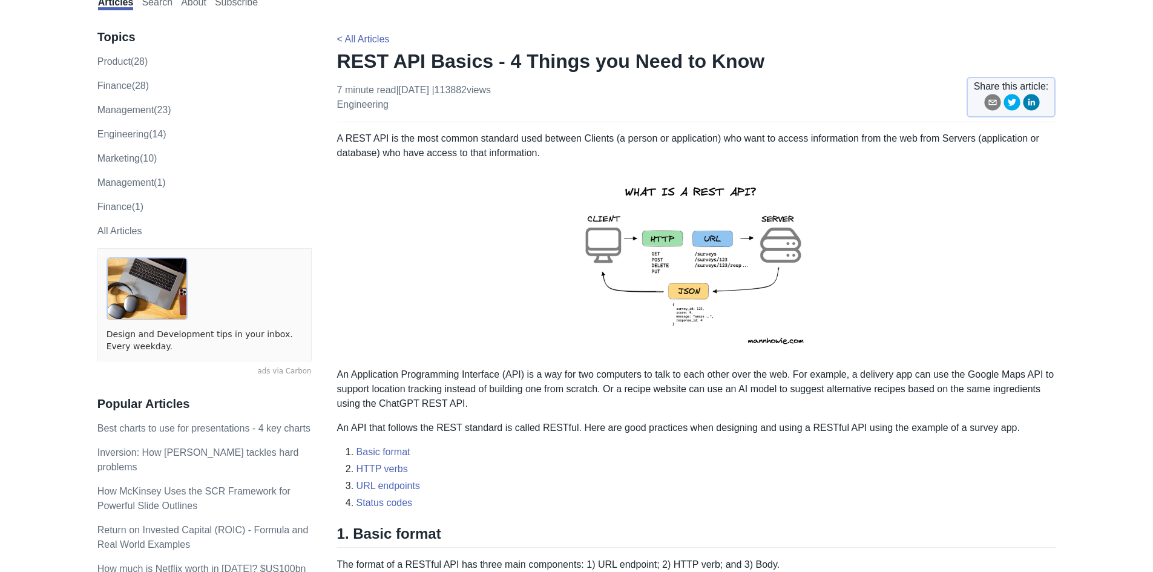
scroll to position [0, 0]
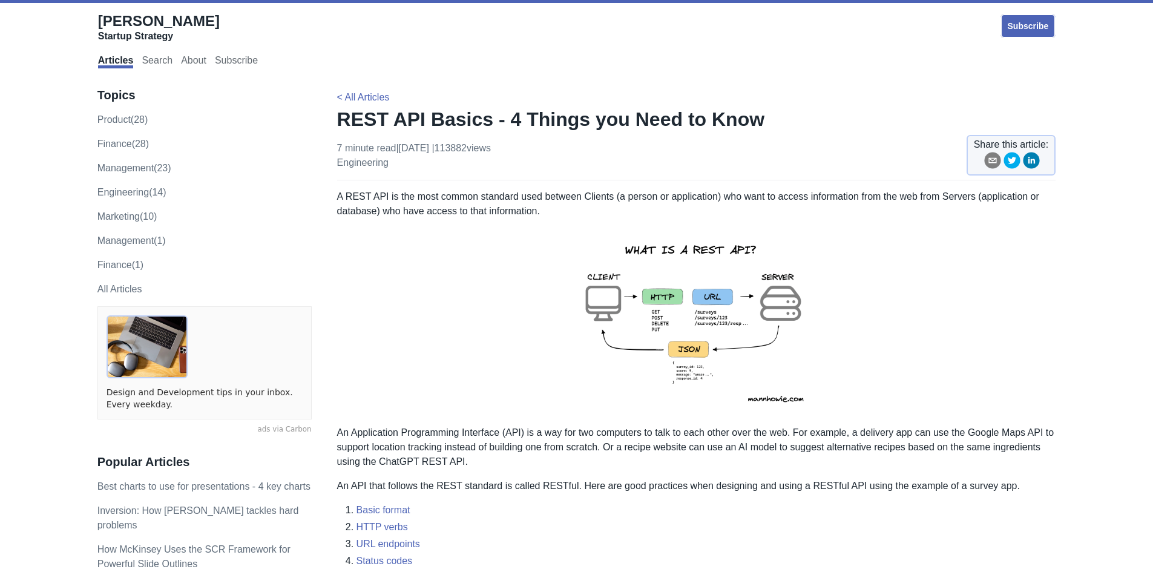
click at [481, 429] on p "An Application Programming Interface (API) is a way for two computers to talk t…" at bounding box center [696, 447] width 719 height 44
click at [376, 430] on p "An Application Programming Interface (API) is a way for two computers to talk t…" at bounding box center [696, 447] width 719 height 44
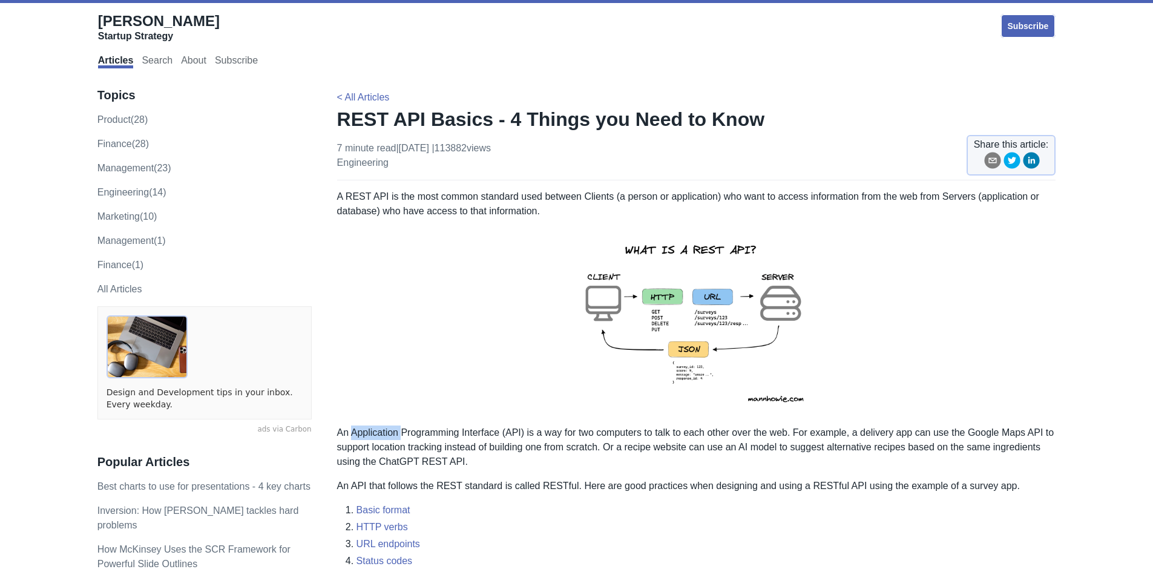
click at [376, 430] on p "An Application Programming Interface (API) is a way for two computers to talk t…" at bounding box center [696, 447] width 719 height 44
click at [430, 437] on p "An Application Programming Interface (API) is a way for two computers to talk t…" at bounding box center [696, 447] width 719 height 44
